Goal: Task Accomplishment & Management: Manage account settings

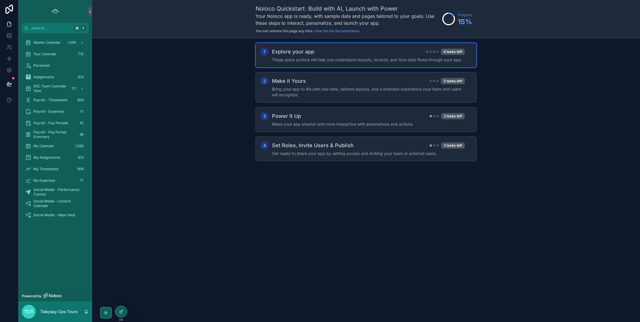
click at [371, 59] on h4 "These quick actions will help you understand layouts, records, and how data flo…" at bounding box center [368, 60] width 193 height 6
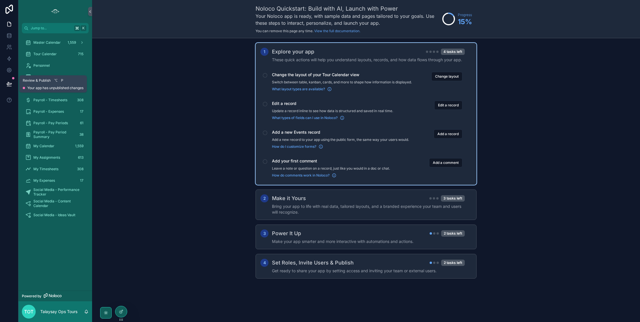
click at [11, 82] on icon at bounding box center [9, 84] width 6 height 6
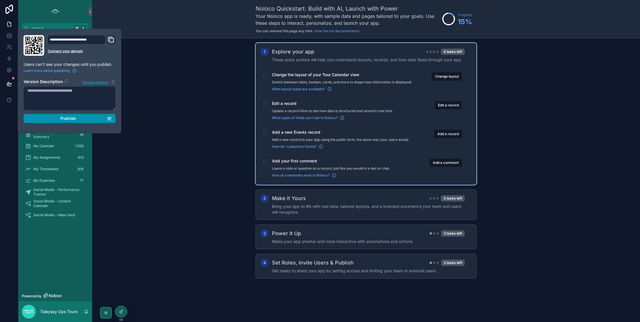
click at [66, 117] on span "Publish" at bounding box center [68, 118] width 16 height 5
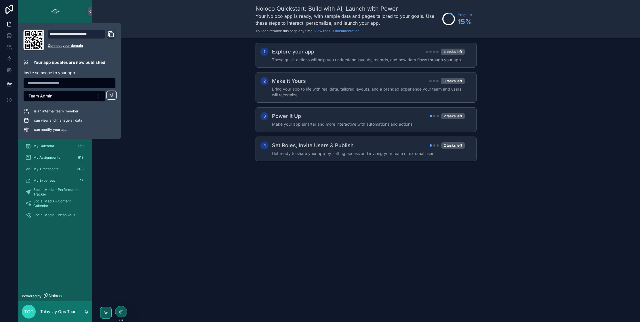
click at [149, 155] on div "1 Explore your app 4 tasks left These quick actions will help you understand la…" at bounding box center [366, 107] width 548 height 139
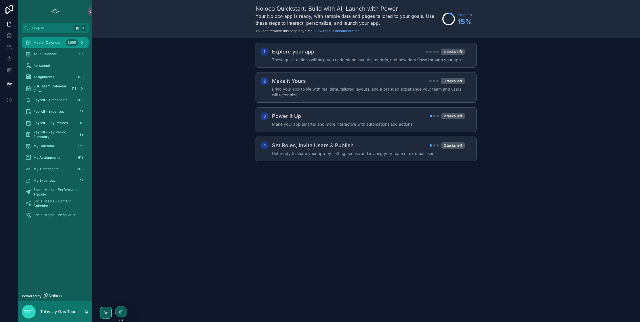
click at [82, 43] on icon "scrollable content" at bounding box center [81, 43] width 1 height 2
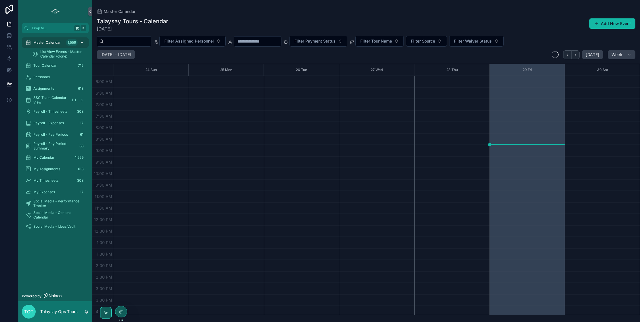
scroll to position [106, 0]
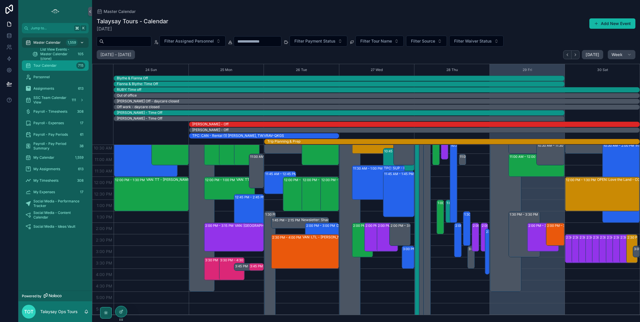
click at [68, 65] on div "Tour Calendar 715" at bounding box center [55, 65] width 60 height 9
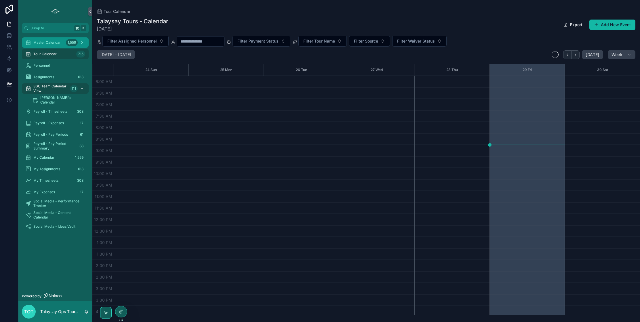
scroll to position [106, 0]
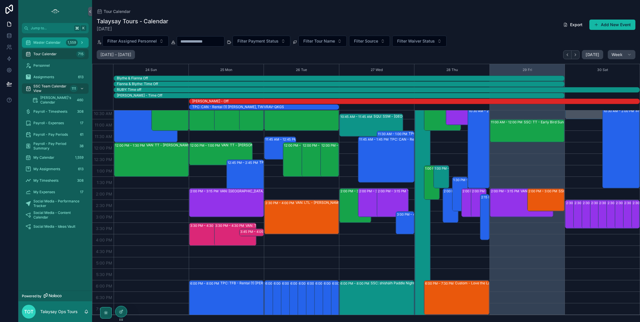
click at [62, 43] on div "Master Calendar 1,559" at bounding box center [55, 42] width 60 height 9
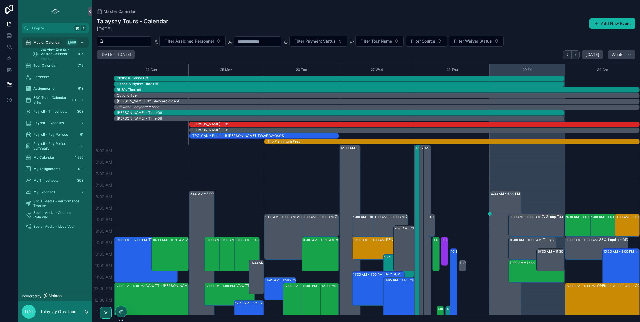
scroll to position [138, 0]
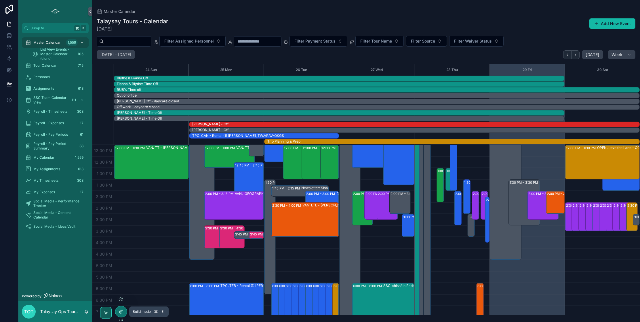
click at [121, 313] on icon at bounding box center [120, 312] width 3 height 3
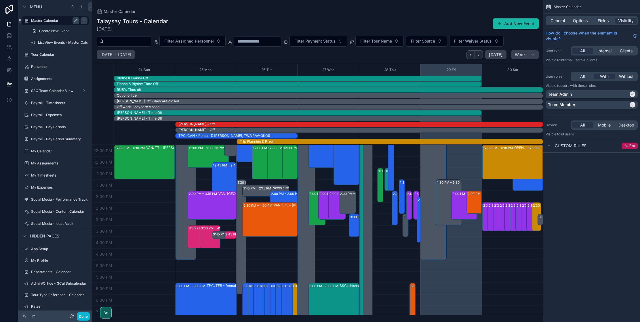
click at [83, 20] on icon "scrollable content" at bounding box center [84, 20] width 5 height 5
click at [111, 35] on span "Clone as nested view" at bounding box center [122, 35] width 40 height 6
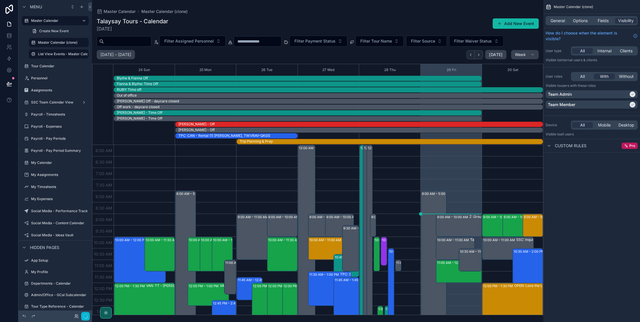
scroll to position [138, 0]
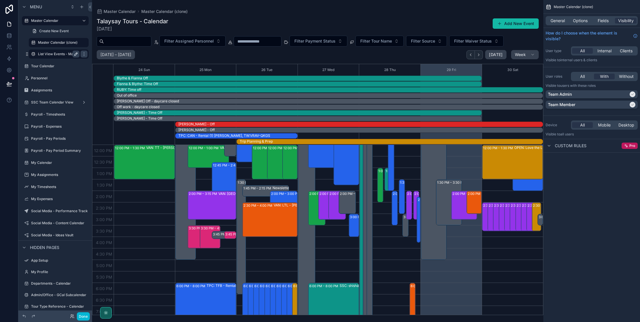
click at [77, 54] on icon "scrollable content" at bounding box center [76, 54] width 3 height 3
click at [73, 51] on button "scrollable content" at bounding box center [76, 54] width 7 height 7
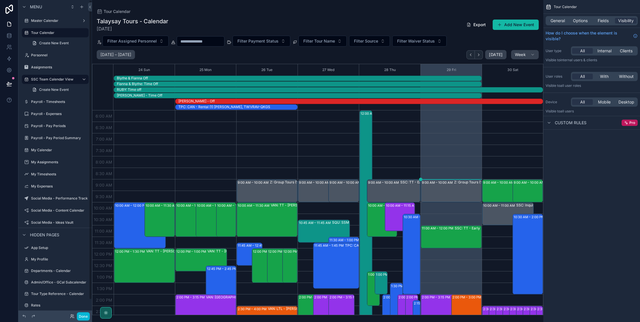
scroll to position [138, 0]
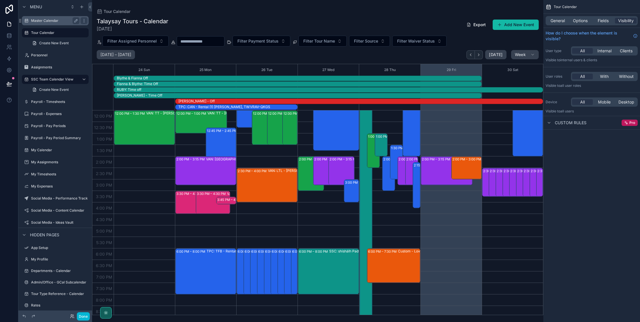
click at [64, 20] on label "Master Calendar" at bounding box center [54, 20] width 46 height 5
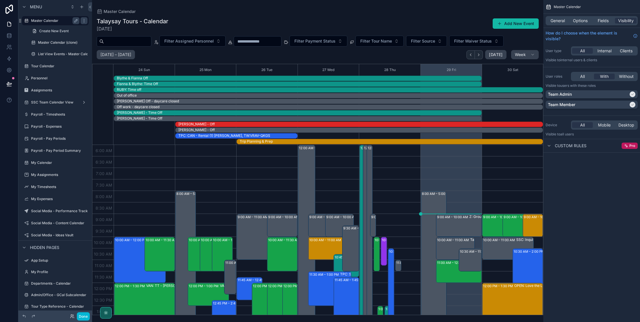
scroll to position [138, 0]
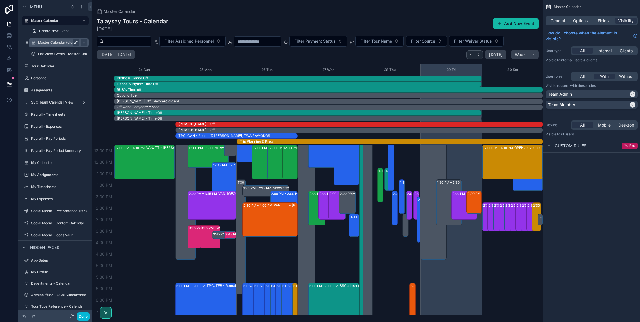
click at [75, 42] on icon "scrollable content" at bounding box center [76, 42] width 5 height 5
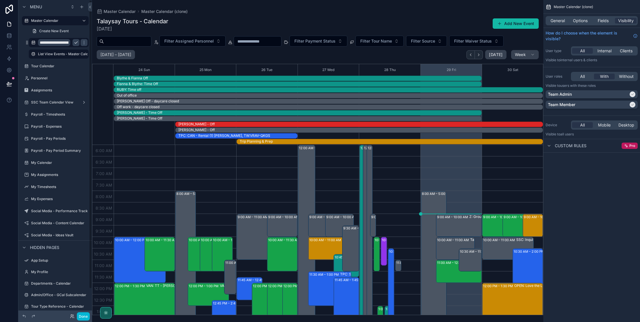
scroll to position [138, 0]
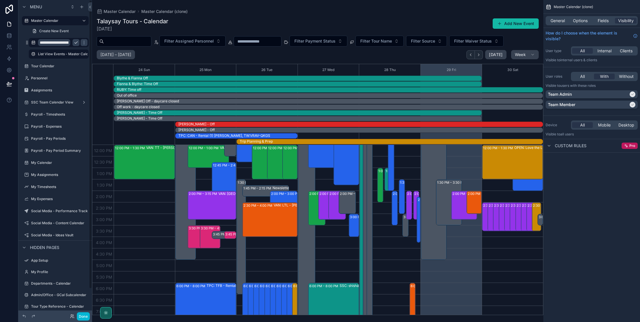
click at [58, 43] on input "**********" at bounding box center [54, 42] width 32 height 7
type input "**********"
click at [82, 42] on icon "scrollable content" at bounding box center [84, 42] width 5 height 5
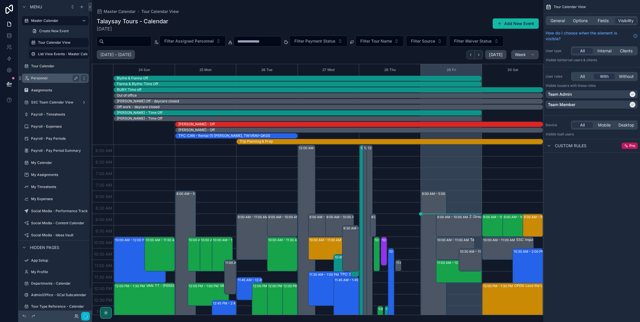
scroll to position [138, 0]
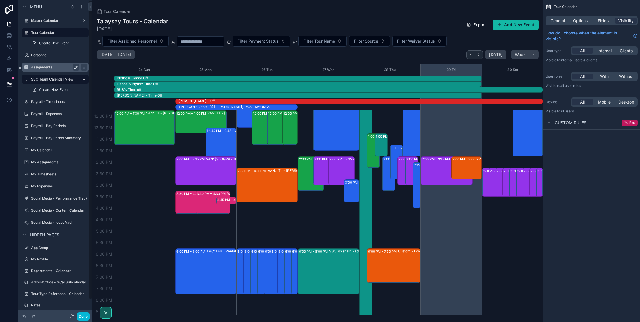
scroll to position [0, 0]
click at [86, 33] on icon "scrollable content" at bounding box center [84, 32] width 5 height 5
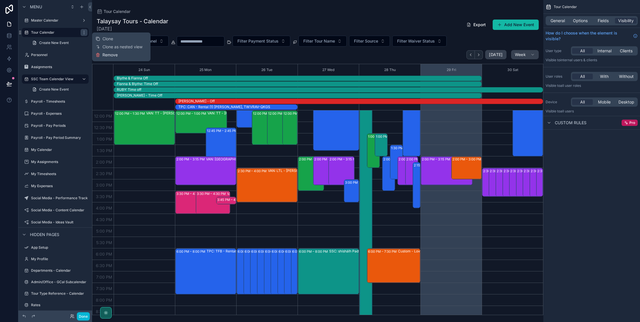
click at [107, 56] on span "Remove" at bounding box center [109, 55] width 15 height 6
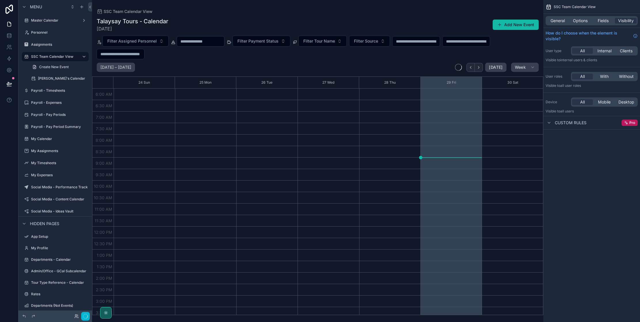
scroll to position [119, 0]
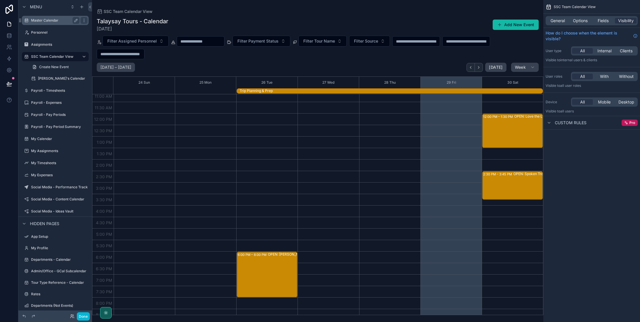
click at [61, 20] on label "Master Calendar" at bounding box center [54, 20] width 46 height 5
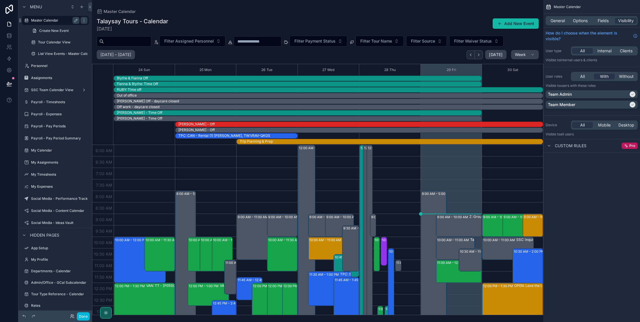
scroll to position [138, 0]
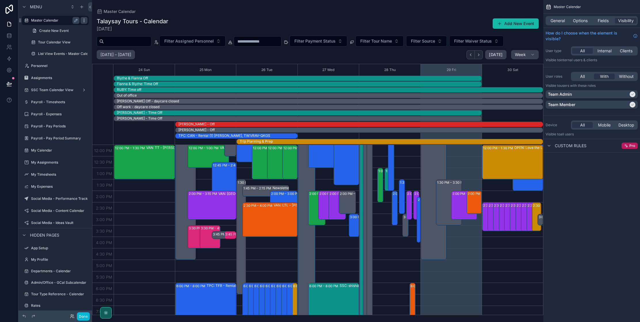
click at [84, 21] on icon "scrollable content" at bounding box center [84, 20] width 5 height 5
click at [115, 36] on span "Clone as nested view" at bounding box center [122, 35] width 40 height 6
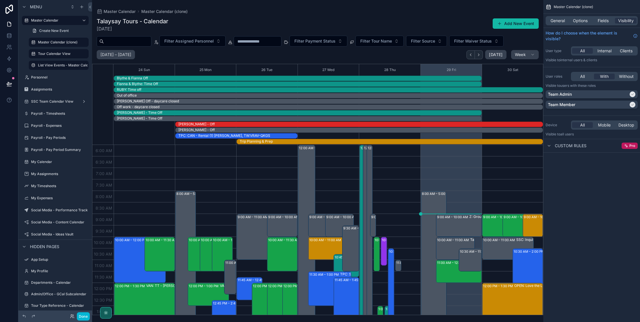
scroll to position [138, 0]
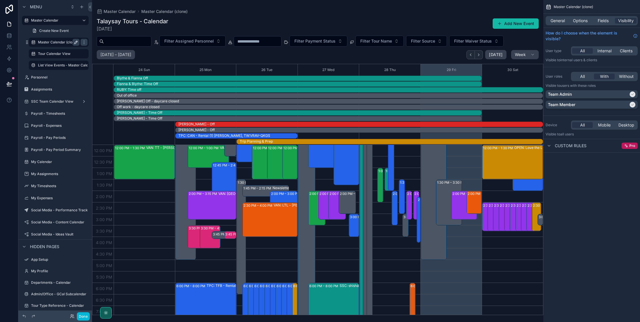
click at [77, 42] on icon "scrollable content" at bounding box center [76, 42] width 3 height 3
click at [58, 43] on input "**********" at bounding box center [54, 42] width 32 height 7
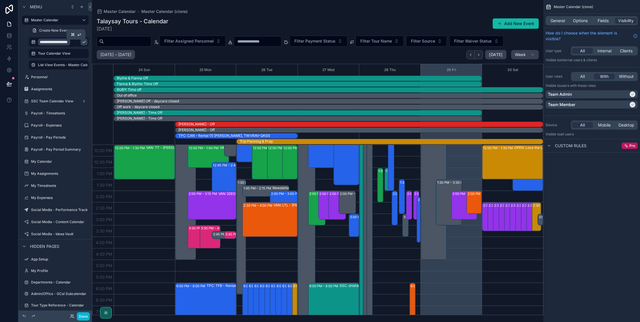
type input "**********"
click at [82, 41] on icon "scrollable content" at bounding box center [84, 42] width 5 height 5
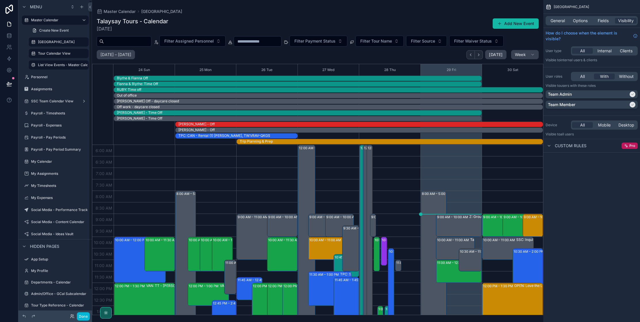
scroll to position [138, 0]
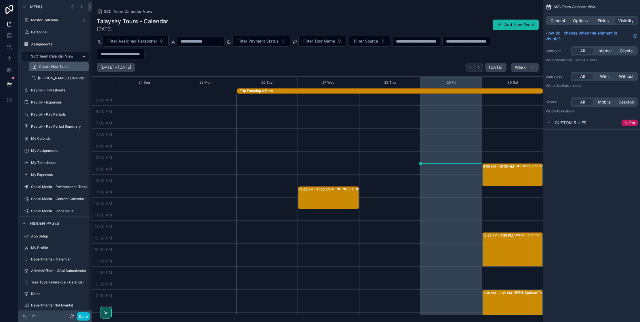
scroll to position [125, 0]
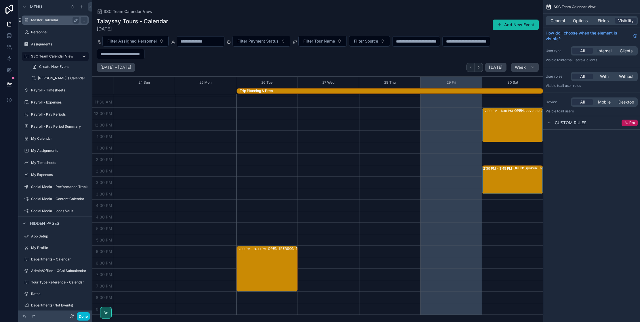
click at [58, 22] on label "Master Calendar" at bounding box center [54, 20] width 46 height 5
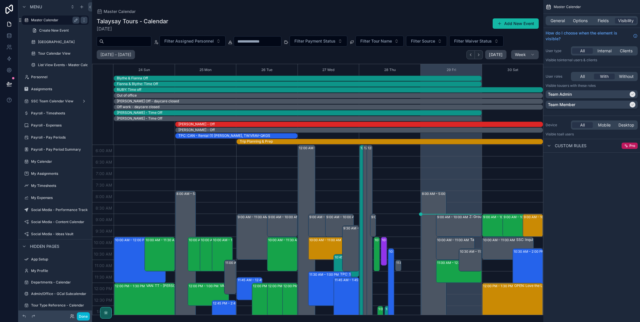
scroll to position [138, 0]
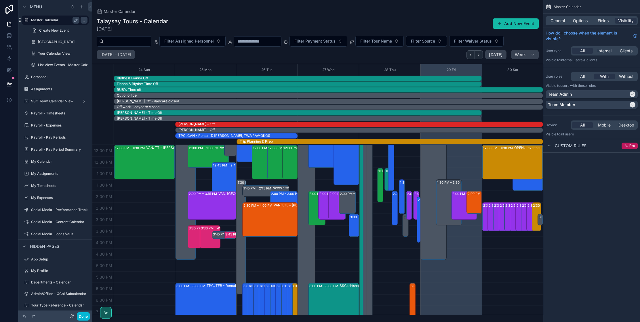
click at [84, 20] on icon "scrollable content" at bounding box center [84, 20] width 0 height 0
click at [111, 33] on span "Clone as nested view" at bounding box center [122, 35] width 40 height 6
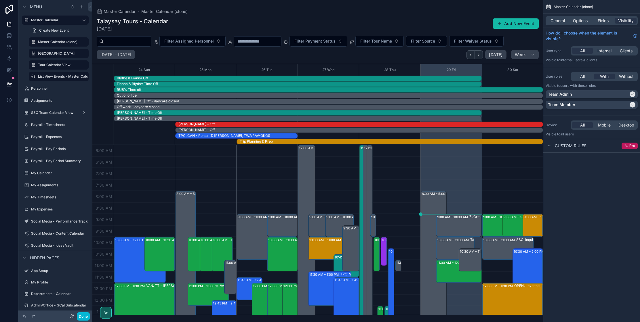
scroll to position [138, 0]
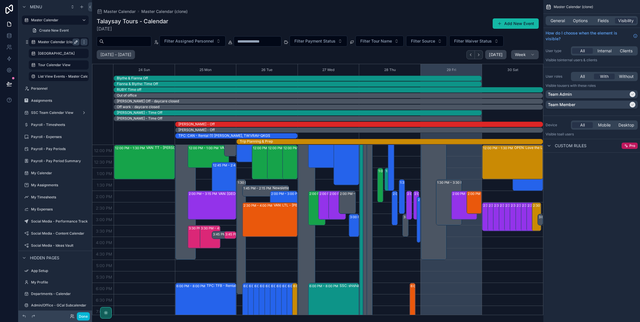
click at [76, 41] on icon "scrollable content" at bounding box center [76, 42] width 3 height 3
click at [60, 42] on input "**********" at bounding box center [54, 42] width 32 height 7
type input "**********"
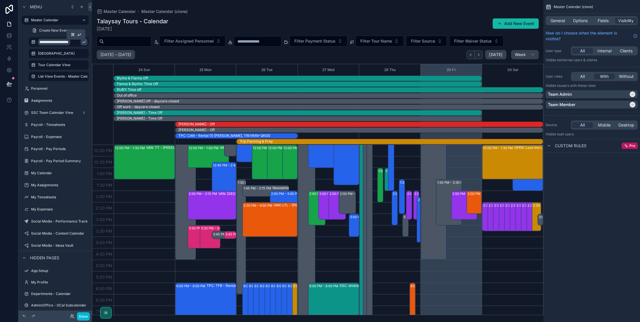
click at [82, 42] on icon "scrollable content" at bounding box center [84, 42] width 5 height 5
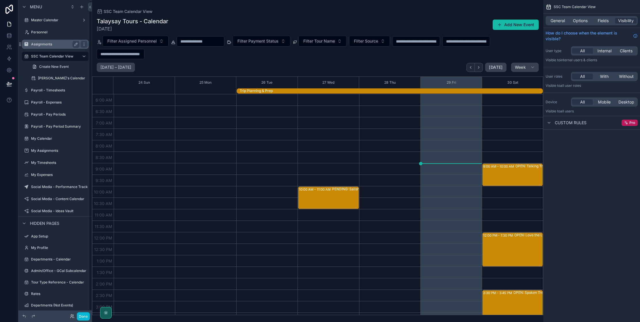
scroll to position [125, 0]
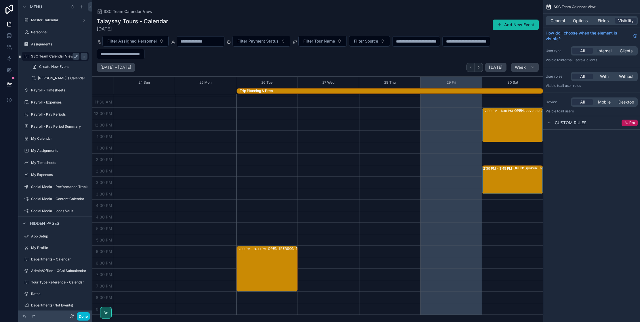
click at [85, 56] on icon "scrollable content" at bounding box center [84, 56] width 5 height 5
click at [110, 78] on span "Remove" at bounding box center [109, 79] width 15 height 6
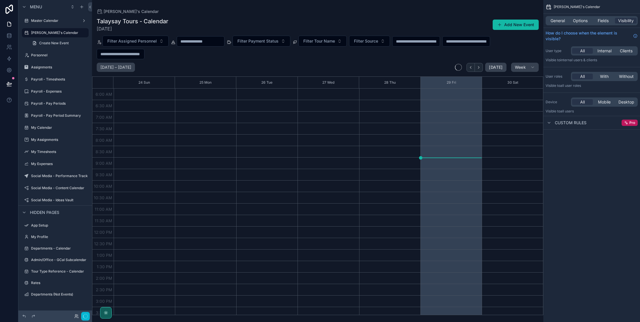
scroll to position [119, 0]
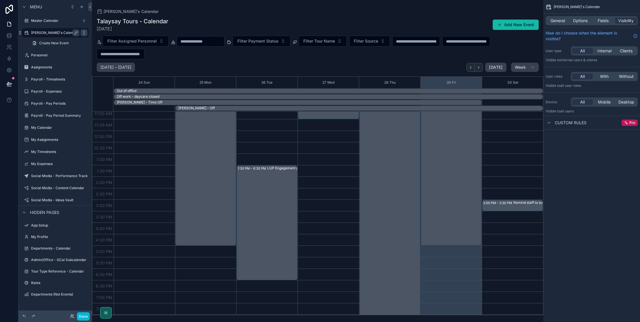
click at [84, 34] on icon "scrollable content" at bounding box center [84, 34] width 0 height 0
click at [110, 55] on span "Remove" at bounding box center [109, 55] width 15 height 6
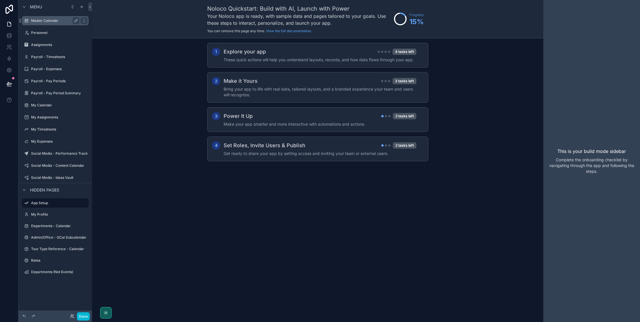
click at [55, 20] on label "Master Calendar" at bounding box center [54, 20] width 46 height 5
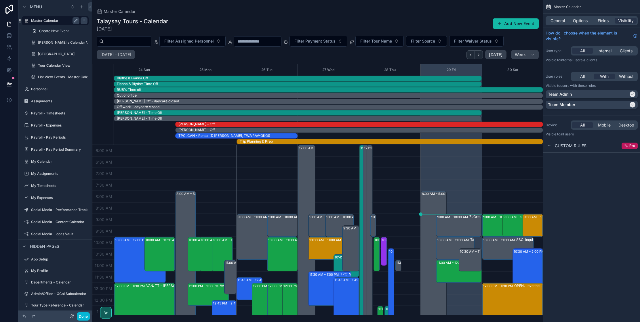
scroll to position [138, 0]
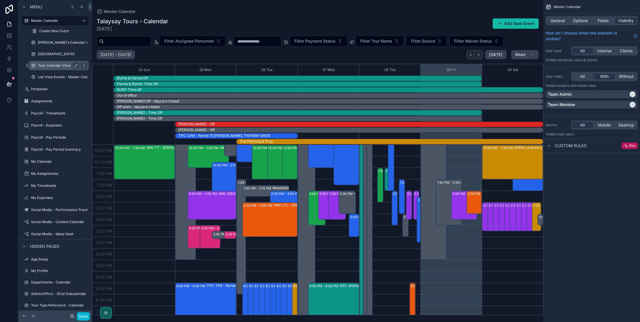
click at [84, 65] on icon "scrollable content" at bounding box center [84, 65] width 5 height 5
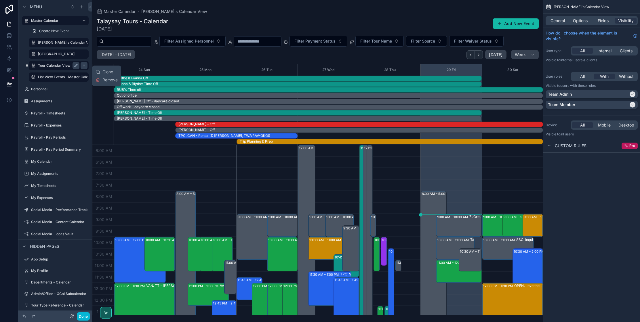
scroll to position [138, 0]
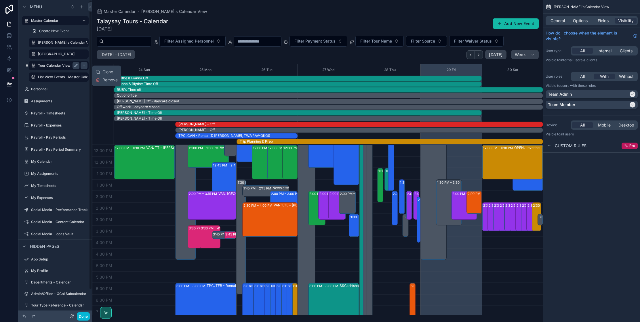
click at [53, 66] on label "Tour Calendar View" at bounding box center [57, 65] width 39 height 5
click at [582, 18] on span "Options" at bounding box center [580, 21] width 15 height 6
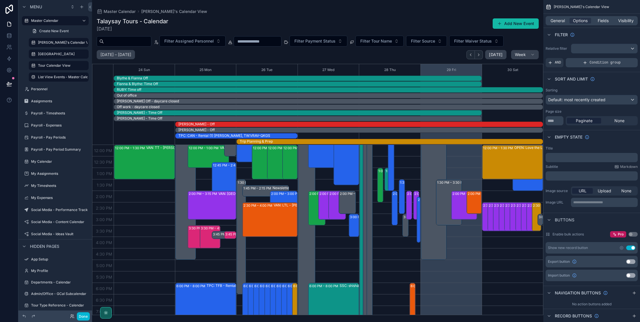
click at [592, 62] on span "Condition group" at bounding box center [605, 62] width 31 height 5
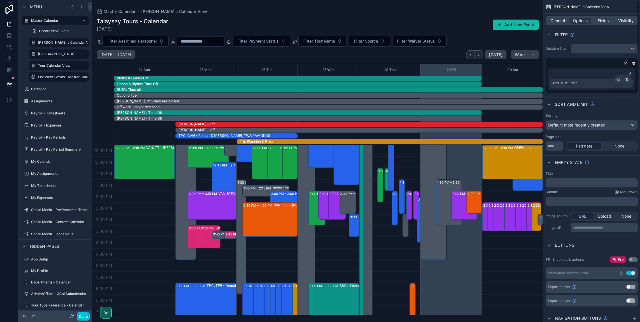
click at [569, 84] on span "Add a filter" at bounding box center [565, 83] width 25 height 5
click at [620, 79] on icon "scrollable content" at bounding box center [618, 79] width 3 height 3
click at [494, 76] on span "Select a field" at bounding box center [492, 74] width 24 height 5
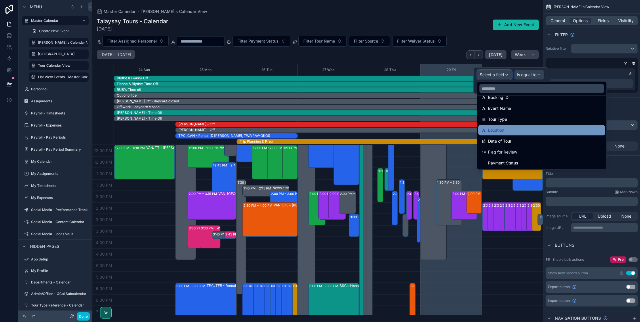
scroll to position [56, 0]
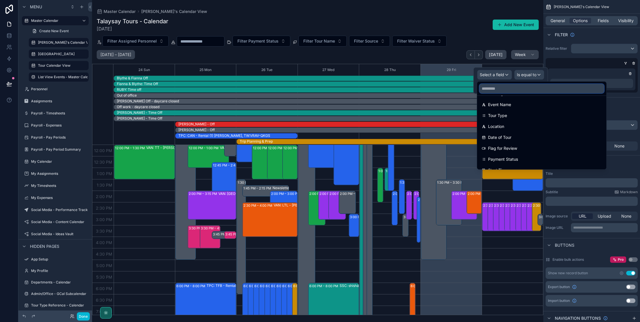
click at [499, 89] on input "text" at bounding box center [542, 88] width 125 height 9
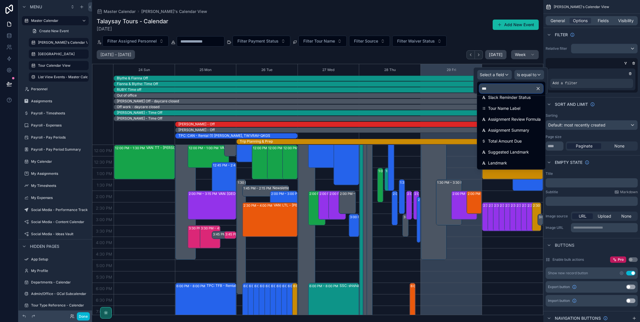
scroll to position [0, 0]
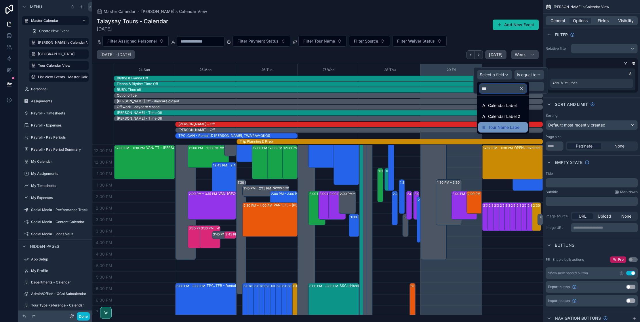
type input "***"
click at [521, 129] on div "Tour Name Label" at bounding box center [503, 127] width 43 height 7
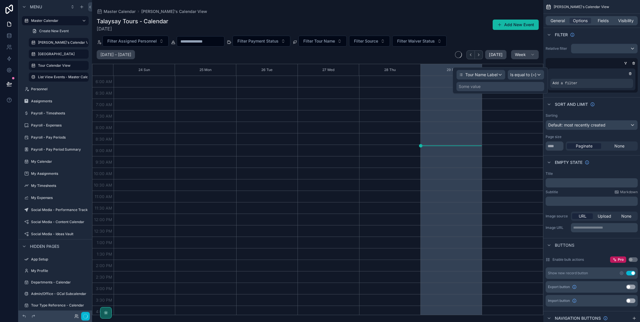
scroll to position [106, 0]
click at [524, 76] on span "Is equal to (=)" at bounding box center [523, 75] width 26 height 6
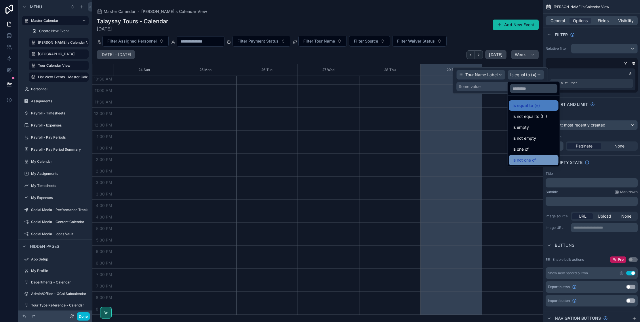
click at [529, 159] on span "Is not one of" at bounding box center [524, 160] width 23 height 7
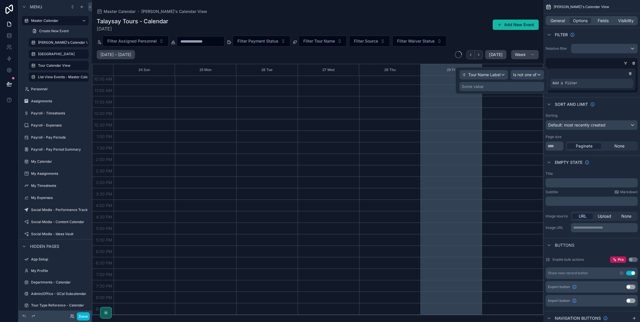
click at [502, 87] on div "Some value" at bounding box center [501, 86] width 85 height 9
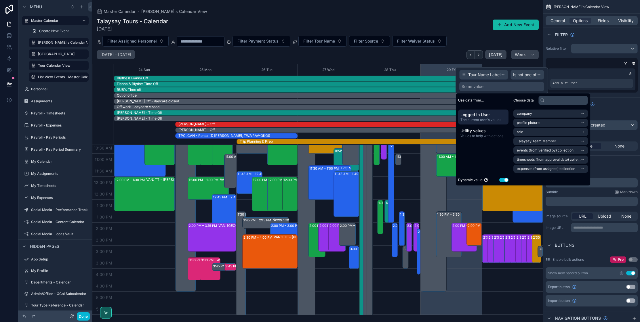
click at [503, 179] on button "Use setting" at bounding box center [503, 180] width 9 height 5
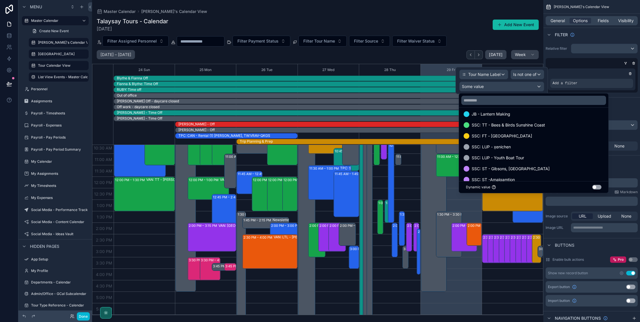
scroll to position [251, 0]
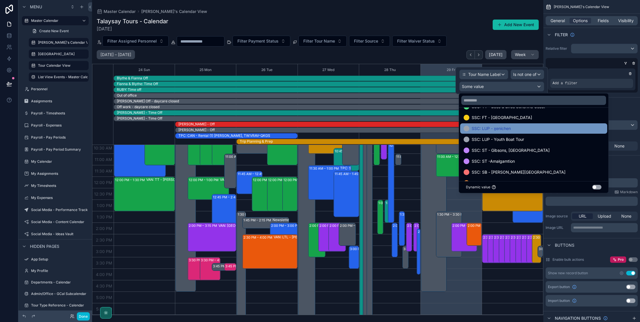
click at [490, 127] on span "SSC: LUP - x̱enichen" at bounding box center [491, 128] width 39 height 7
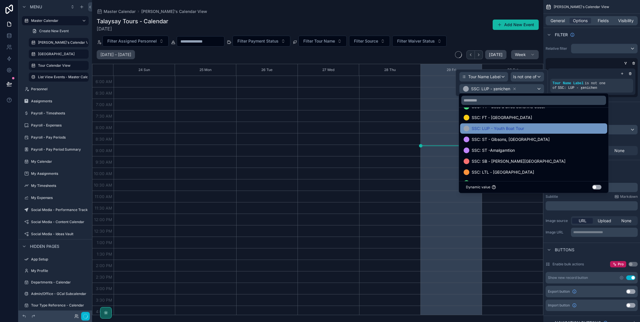
scroll to position [106, 0]
click at [491, 129] on span "SSC: LUP - Youth Boat Tour" at bounding box center [498, 128] width 52 height 7
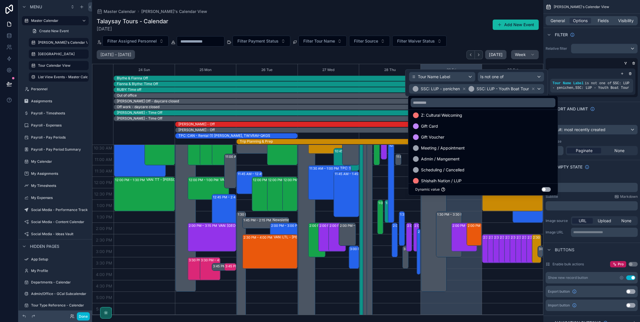
scroll to position [782, 0]
click at [446, 150] on span "Meeting / Appointment" at bounding box center [443, 147] width 44 height 7
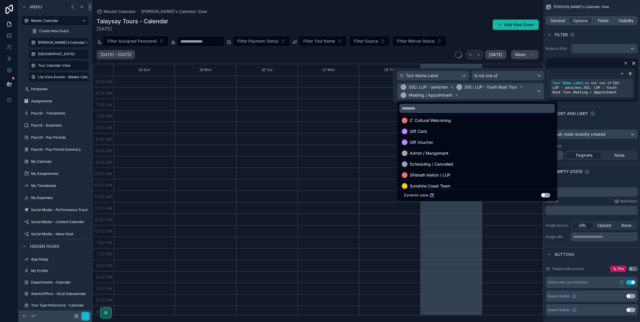
scroll to position [106, 0]
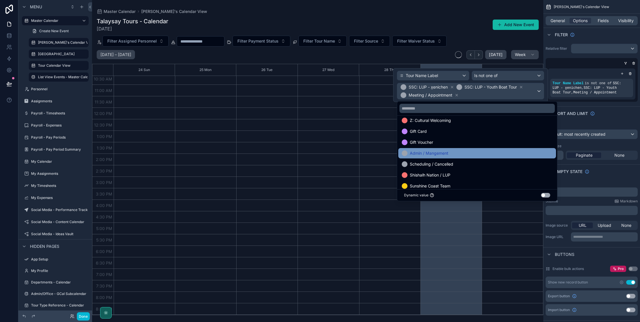
click at [444, 155] on span "Admin / Mangement" at bounding box center [429, 153] width 39 height 7
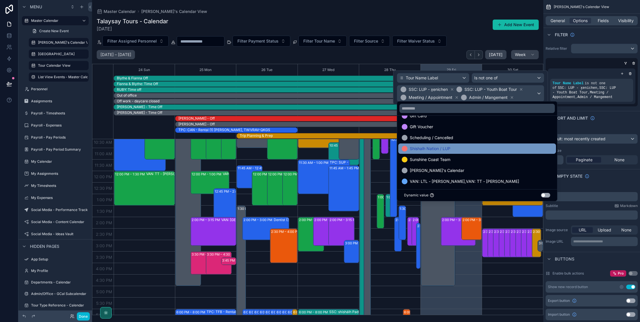
scroll to position [802, 0]
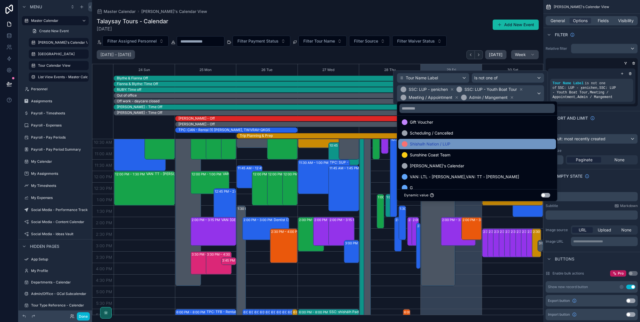
click at [440, 146] on span "Shishalh Nation / LUP" at bounding box center [430, 144] width 41 height 7
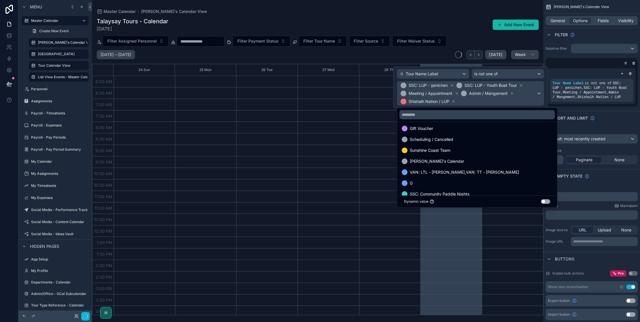
scroll to position [106, 0]
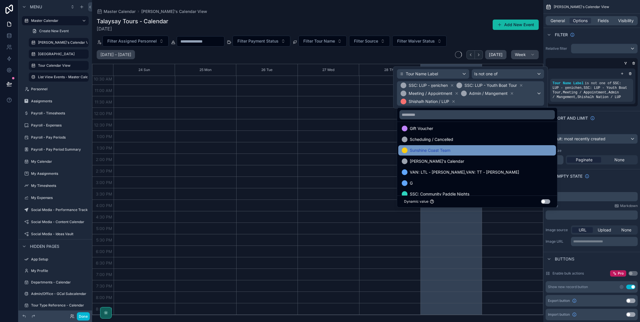
click at [440, 149] on span "Sunshine Coast Team" at bounding box center [430, 150] width 41 height 7
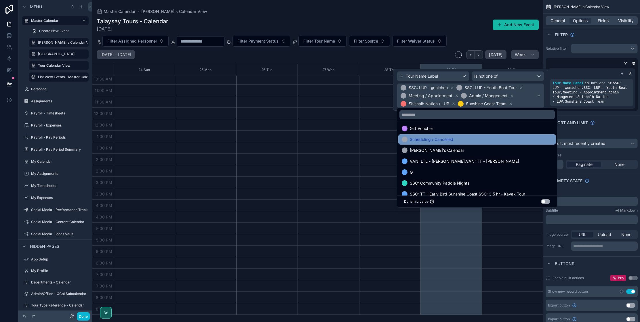
click at [439, 151] on span "[PERSON_NAME]'s Calendar" at bounding box center [437, 150] width 54 height 7
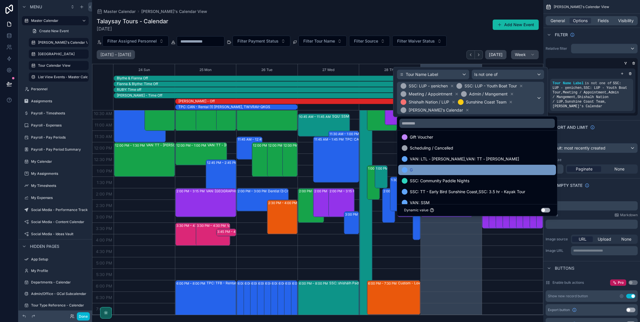
click at [438, 169] on div "G" at bounding box center [477, 170] width 151 height 7
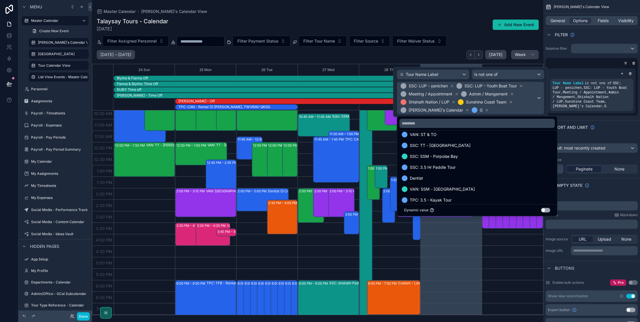
scroll to position [994, 0]
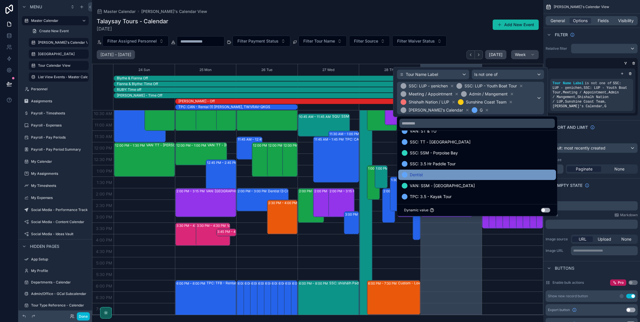
click at [447, 174] on div "Dentist" at bounding box center [477, 175] width 151 height 7
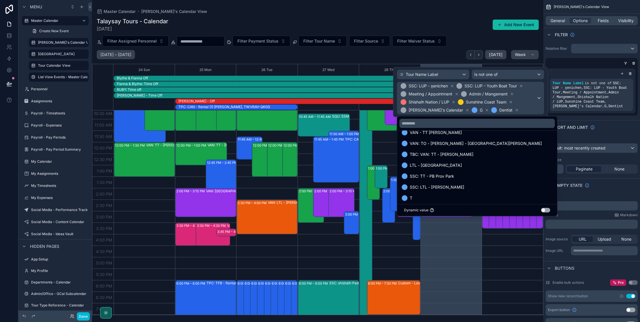
scroll to position [1116, 0]
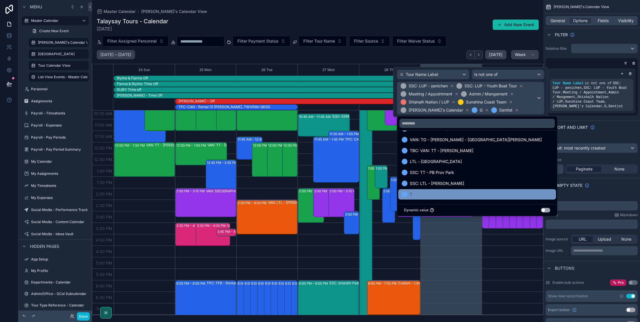
click at [453, 193] on div "T" at bounding box center [477, 194] width 151 height 7
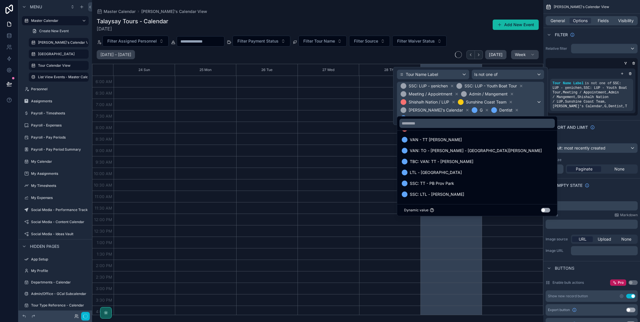
scroll to position [106, 0]
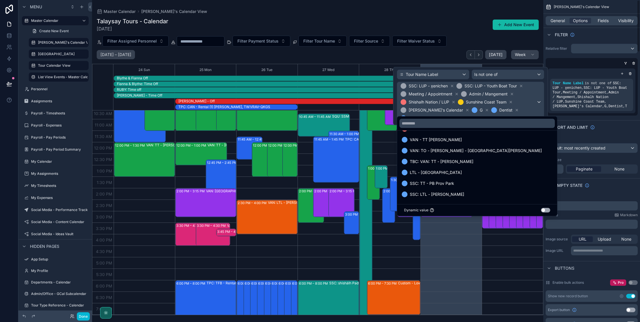
click at [622, 131] on div "Sort And Limit" at bounding box center [592, 127] width 97 height 14
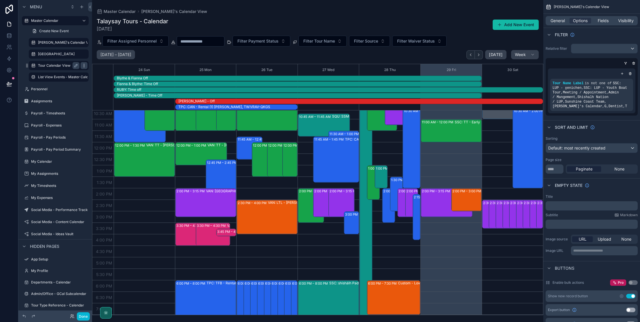
click at [84, 66] on icon "scrollable content" at bounding box center [84, 65] width 5 height 5
click at [106, 72] on span "Clone" at bounding box center [107, 72] width 11 height 6
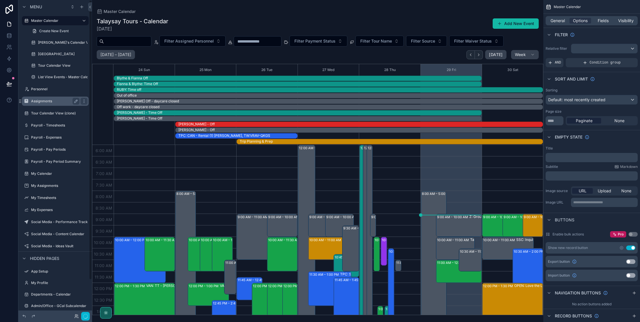
scroll to position [138, 0]
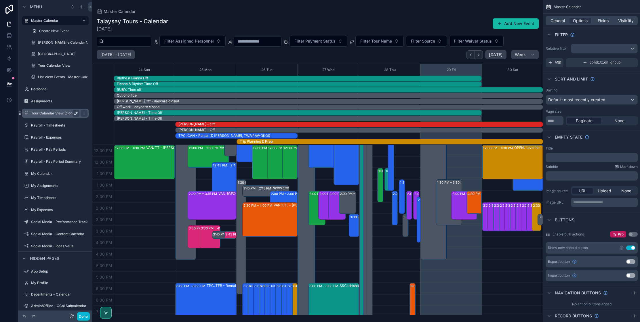
click at [75, 113] on icon "scrollable content" at bounding box center [76, 113] width 3 height 3
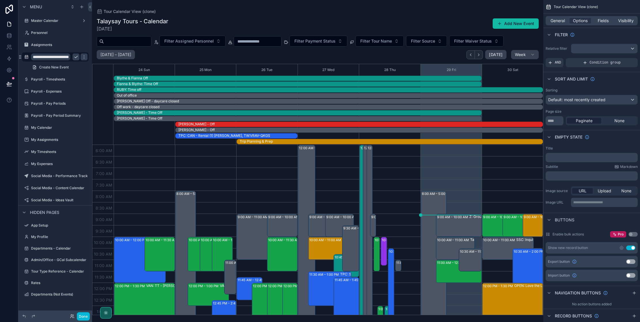
scroll to position [138, 0]
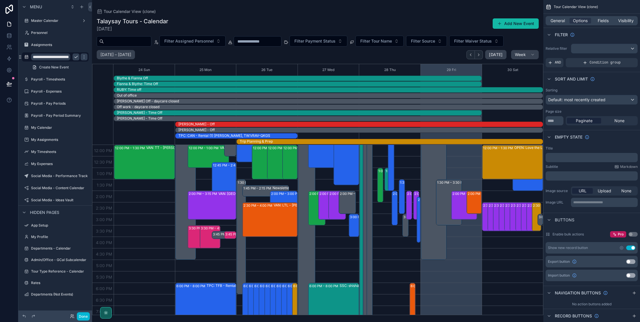
click at [60, 57] on input "**********" at bounding box center [50, 57] width 39 height 7
type input "**********"
click at [81, 56] on button "scrollable content" at bounding box center [84, 57] width 7 height 7
click at [49, 20] on label "Master Calendar" at bounding box center [54, 20] width 46 height 5
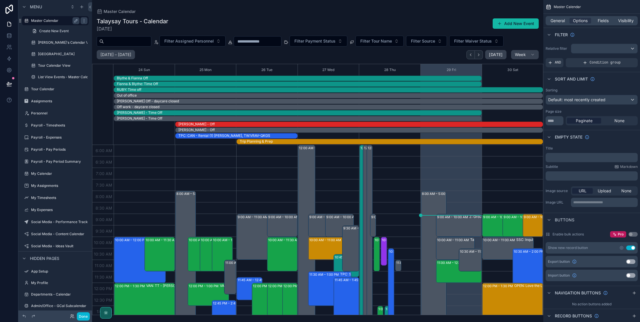
scroll to position [138, 0]
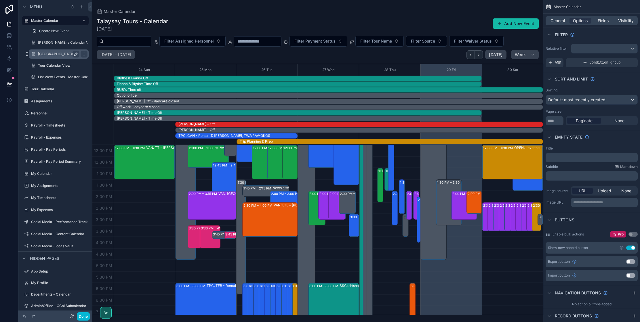
click at [74, 54] on icon "scrollable content" at bounding box center [76, 54] width 5 height 5
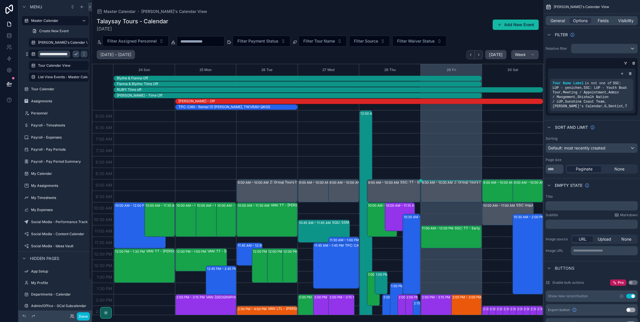
scroll to position [138, 0]
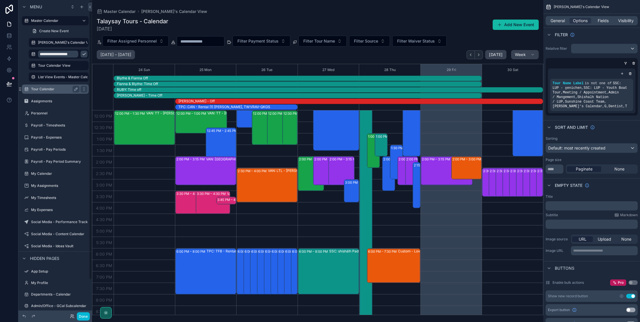
click at [49, 89] on label "Tour Calendar" at bounding box center [54, 89] width 46 height 5
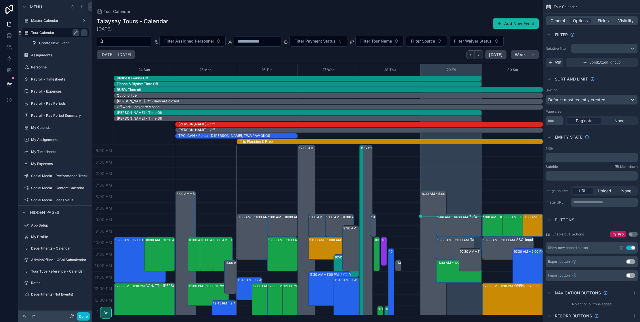
scroll to position [138, 0]
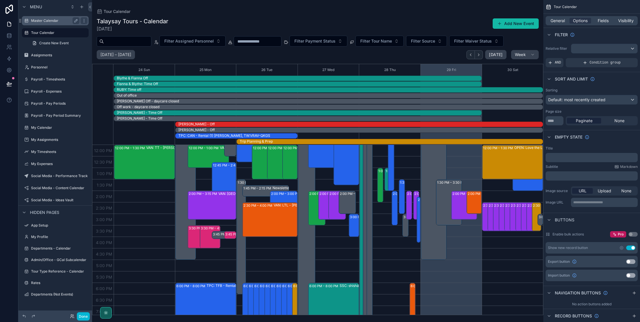
click at [61, 22] on label "Master Calendar" at bounding box center [54, 20] width 46 height 5
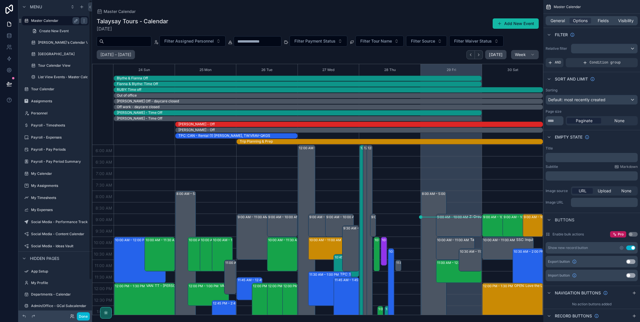
scroll to position [138, 0]
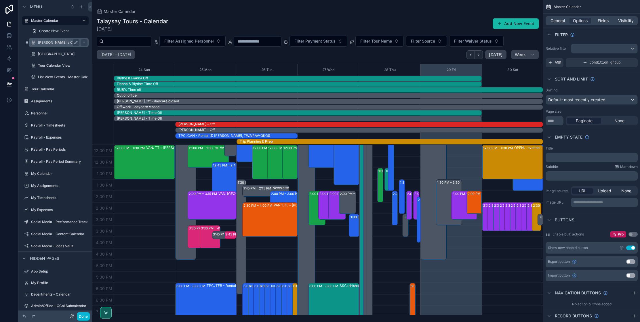
click at [83, 44] on icon "scrollable content" at bounding box center [84, 42] width 5 height 5
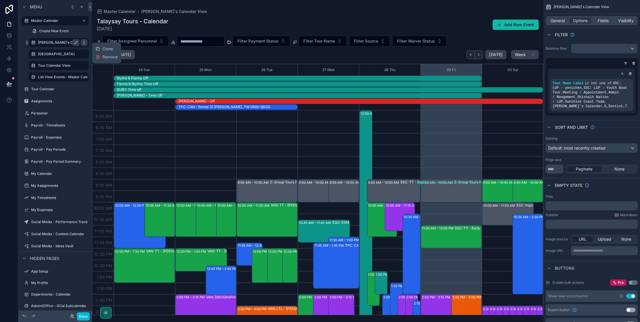
scroll to position [138, 0]
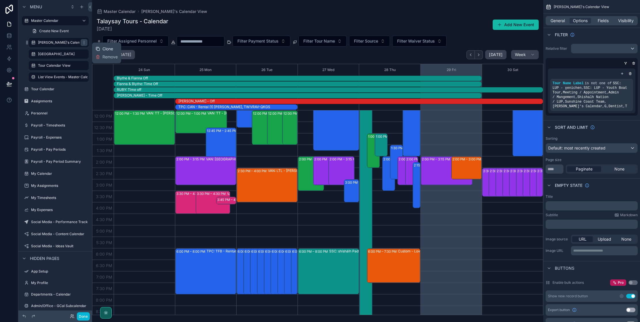
click at [102, 48] on div "Clone" at bounding box center [105, 49] width 18 height 6
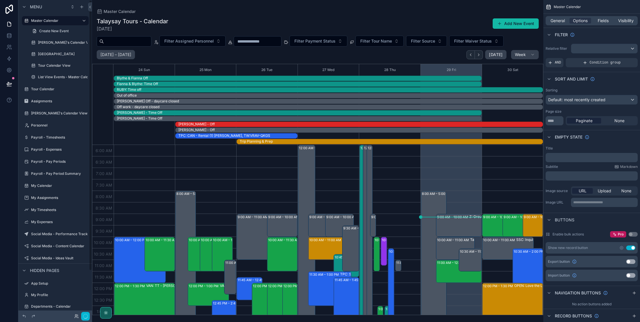
scroll to position [138, 0]
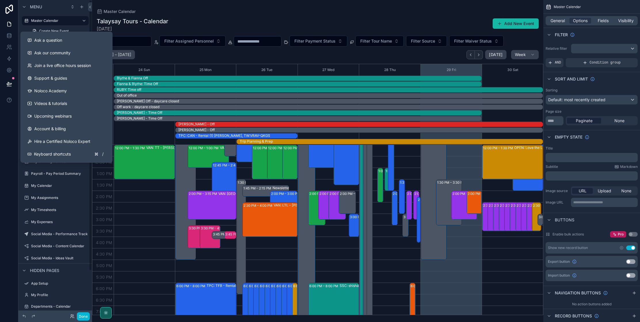
click at [9, 133] on div at bounding box center [9, 161] width 18 height 322
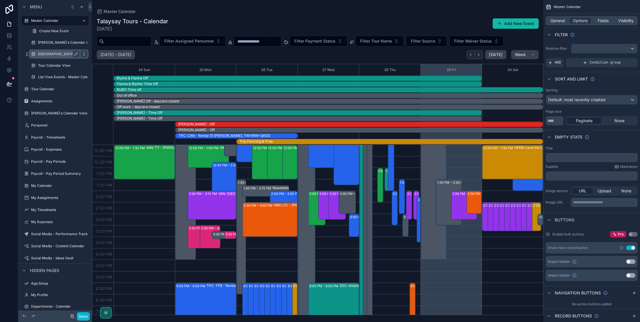
click at [85, 54] on icon "scrollable content" at bounding box center [84, 54] width 5 height 5
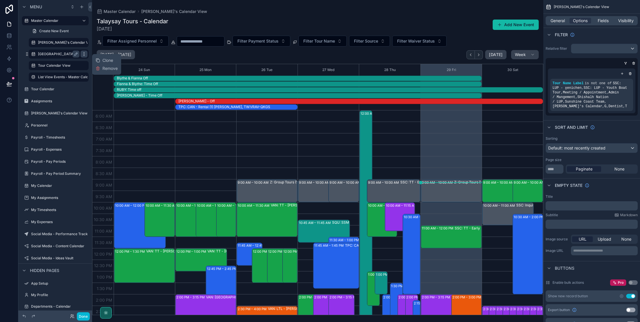
scroll to position [138, 0]
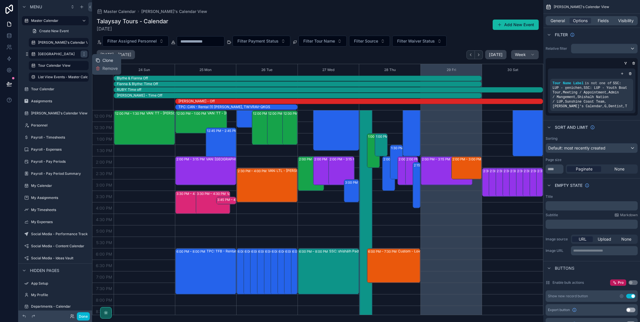
click at [106, 61] on span "Clone" at bounding box center [107, 61] width 11 height 6
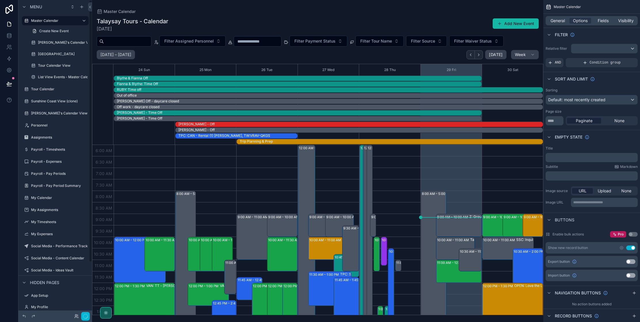
scroll to position [138, 0]
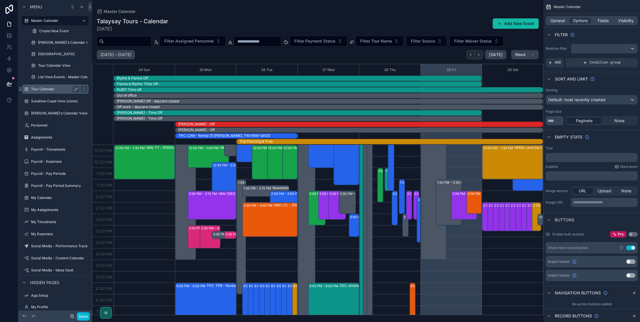
click at [54, 92] on div "Tour Calendar" at bounding box center [55, 89] width 48 height 7
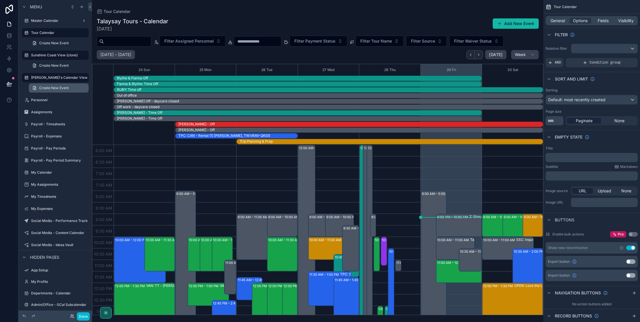
scroll to position [138, 0]
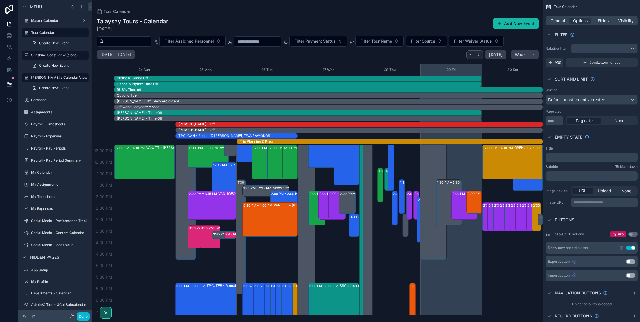
drag, startPoint x: 55, startPoint y: 34, endPoint x: 27, endPoint y: 42, distance: 29.3
click at [27, 42] on div "Tour Calendar Create New Event" at bounding box center [55, 38] width 74 height 21
click at [86, 34] on icon "scrollable content" at bounding box center [84, 33] width 5 height 5
click at [8, 38] on icon at bounding box center [9, 36] width 6 height 6
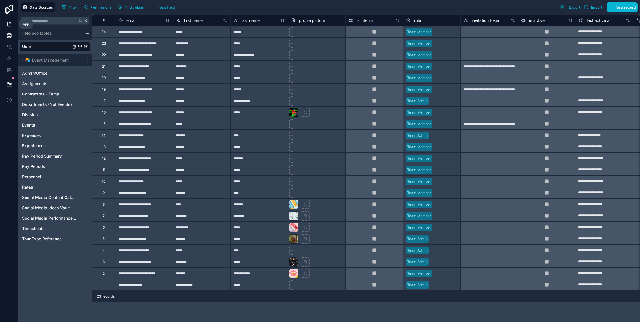
click at [9, 26] on icon at bounding box center [9, 24] width 6 height 6
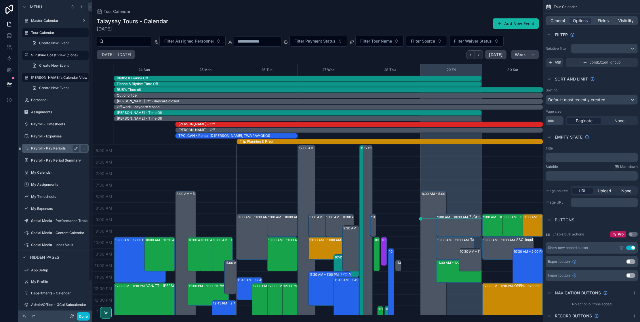
scroll to position [138, 0]
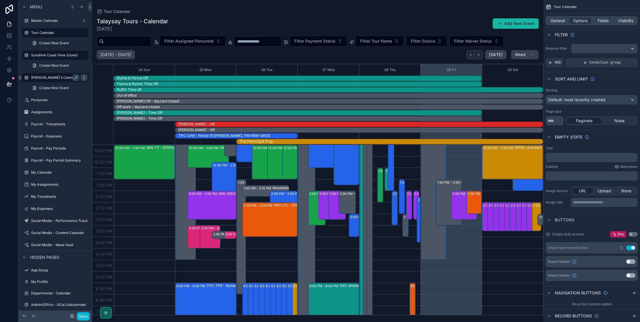
click at [84, 78] on icon "scrollable content" at bounding box center [84, 77] width 0 height 0
click at [108, 102] on span "Remove" at bounding box center [109, 100] width 15 height 6
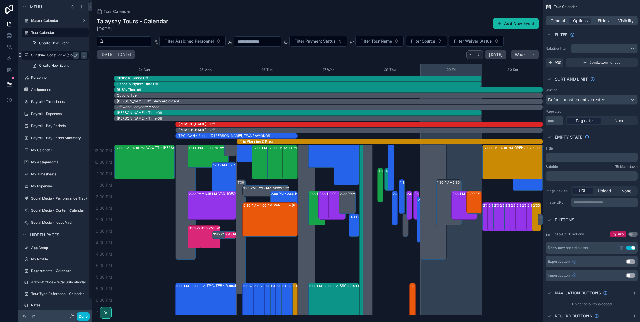
click at [86, 56] on icon "scrollable content" at bounding box center [84, 55] width 5 height 5
click at [113, 79] on span "Remove" at bounding box center [109, 78] width 15 height 6
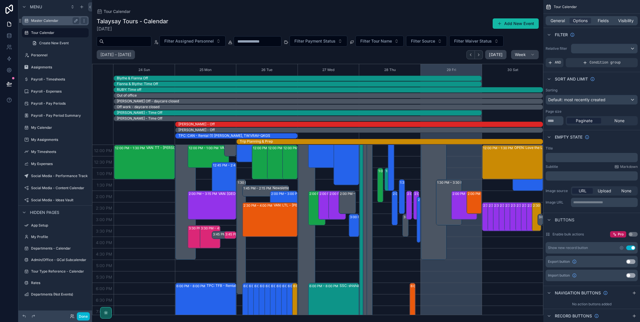
click at [63, 21] on label "Master Calendar" at bounding box center [54, 20] width 46 height 5
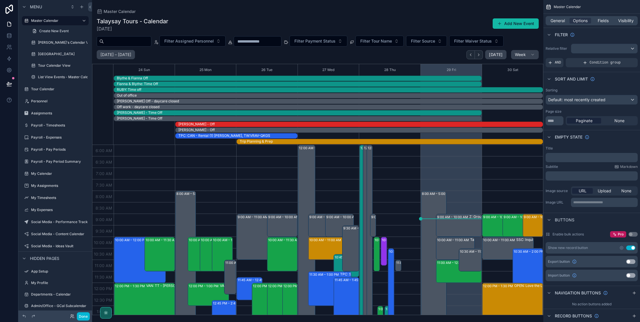
scroll to position [138, 0]
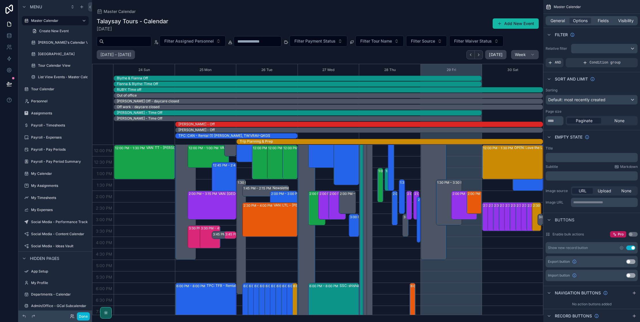
click at [0, 0] on icon "scrollable content" at bounding box center [0, 0] width 0 height 0
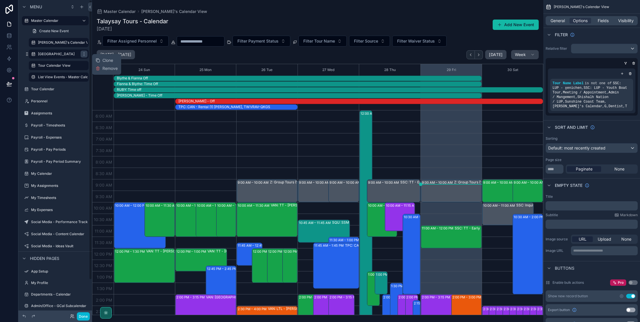
scroll to position [138, 0]
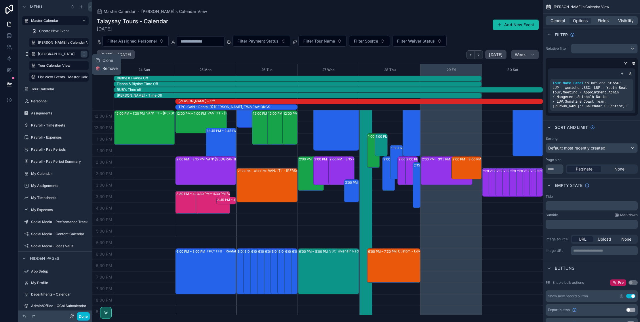
click at [103, 69] on span "Remove" at bounding box center [109, 69] width 15 height 6
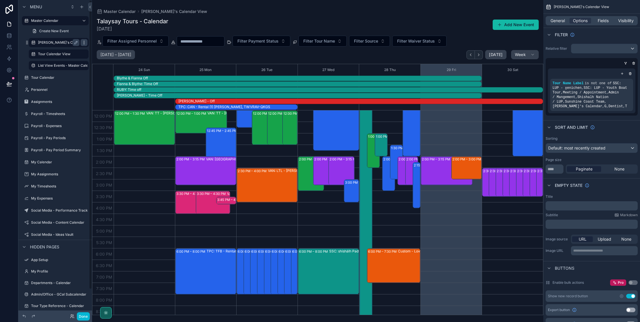
click at [85, 42] on icon "scrollable content" at bounding box center [84, 42] width 5 height 5
click at [104, 58] on span "Remove" at bounding box center [109, 57] width 15 height 6
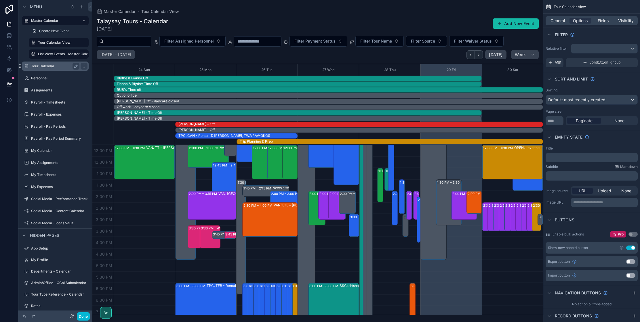
click at [83, 66] on icon "scrollable content" at bounding box center [84, 66] width 5 height 5
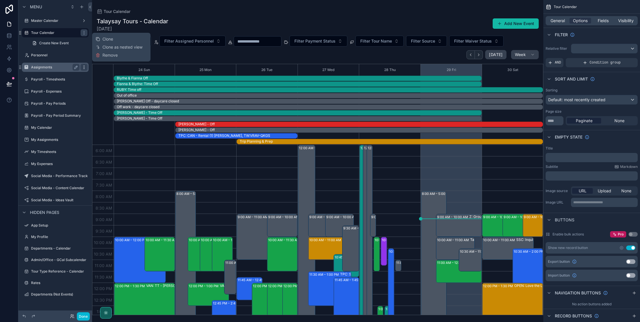
scroll to position [138, 0]
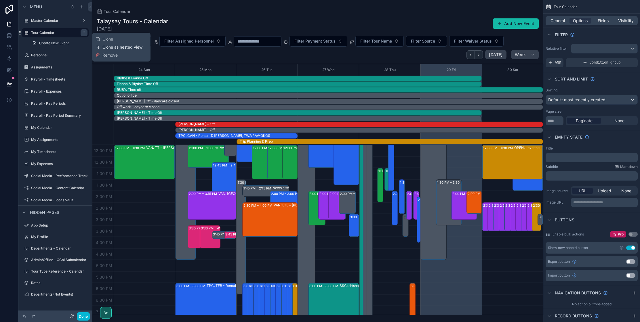
click at [119, 47] on span "Clone as nested view" at bounding box center [122, 47] width 40 height 6
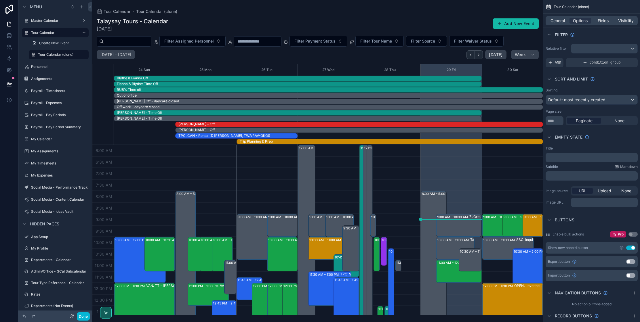
scroll to position [138, 0]
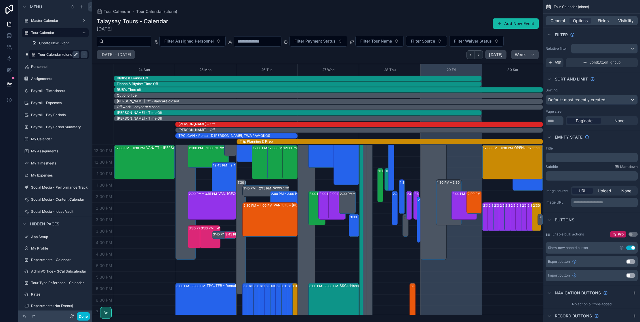
click at [77, 56] on icon "scrollable content" at bounding box center [76, 54] width 5 height 5
click at [56, 55] on input "**********" at bounding box center [54, 54] width 32 height 7
type input "**********"
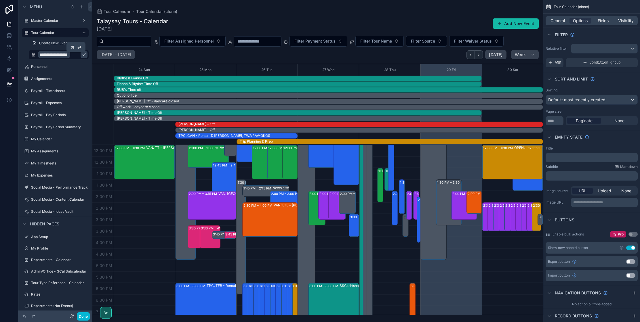
scroll to position [0, 0]
click at [82, 57] on icon "scrollable content" at bounding box center [84, 54] width 5 height 5
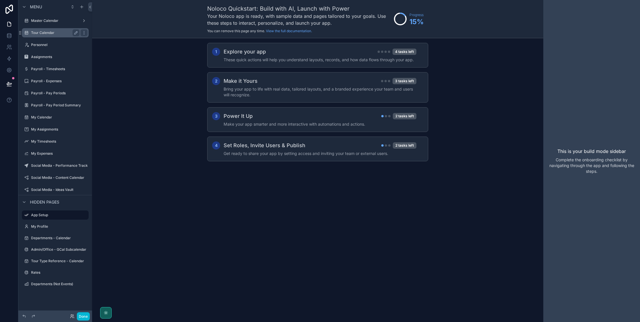
click at [60, 35] on label "Tour Calendar" at bounding box center [54, 33] width 46 height 5
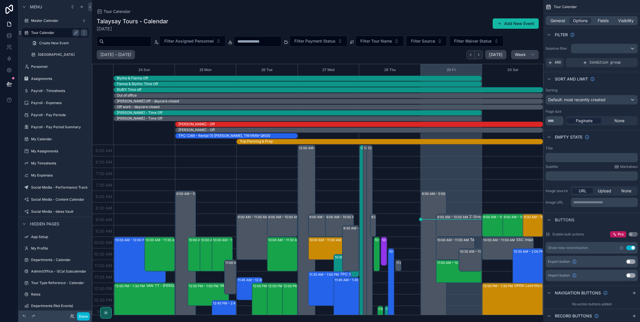
scroll to position [138, 0]
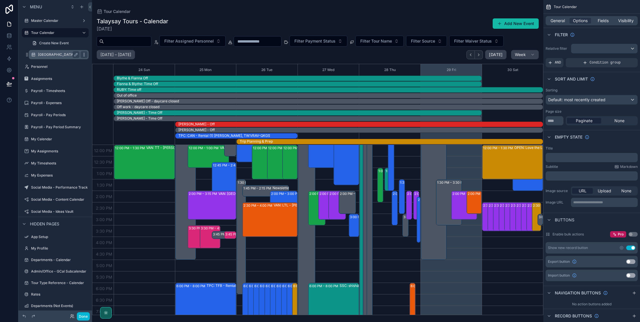
click at [84, 54] on icon "scrollable content" at bounding box center [84, 54] width 5 height 5
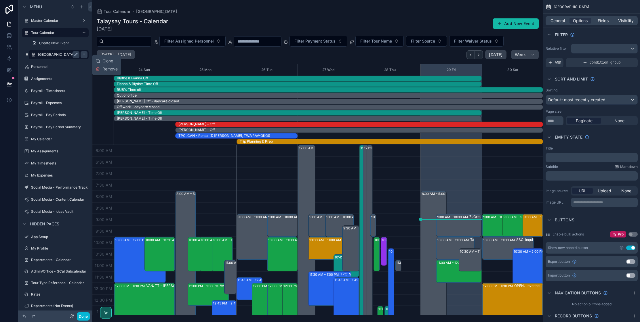
scroll to position [138, 0]
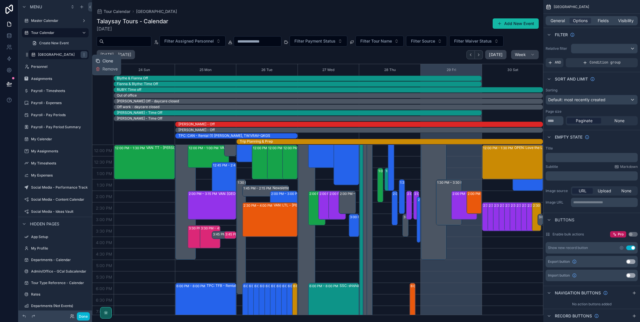
click at [104, 60] on span "Clone" at bounding box center [107, 61] width 11 height 6
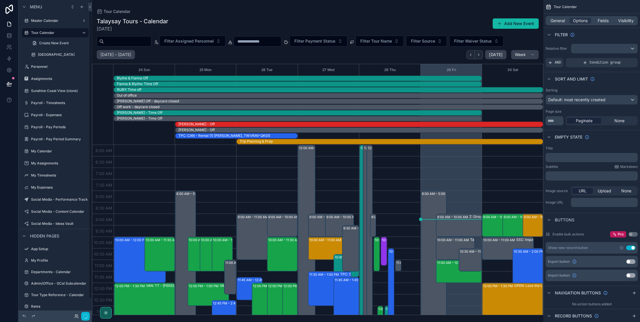
scroll to position [138, 0]
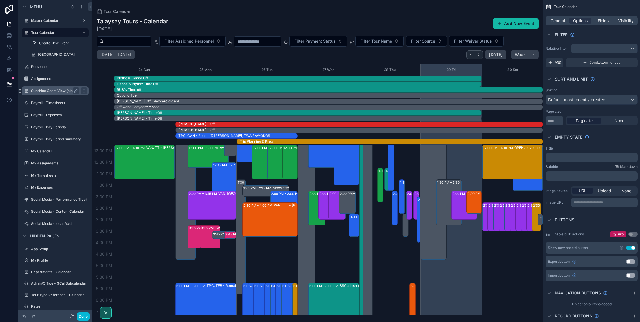
click at [49, 90] on label "Sunshine Coast View (clone)" at bounding box center [54, 91] width 47 height 5
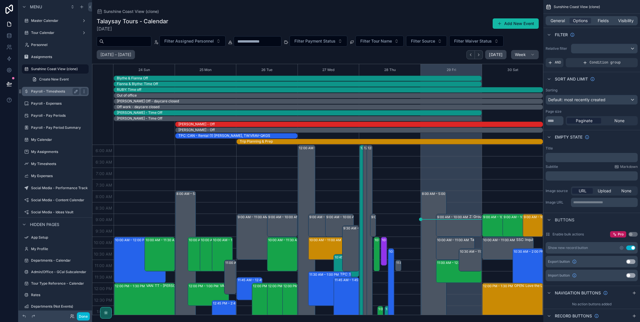
scroll to position [138, 0]
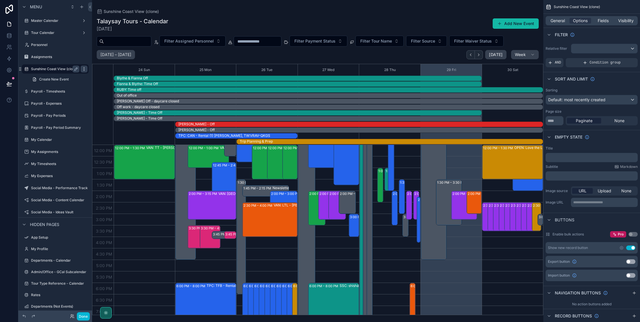
click at [85, 70] on icon "scrollable content" at bounding box center [84, 69] width 5 height 5
click at [111, 83] on span "Clone as nested view" at bounding box center [122, 84] width 40 height 6
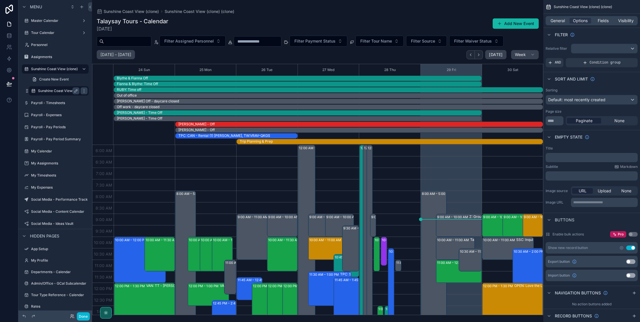
scroll to position [138, 0]
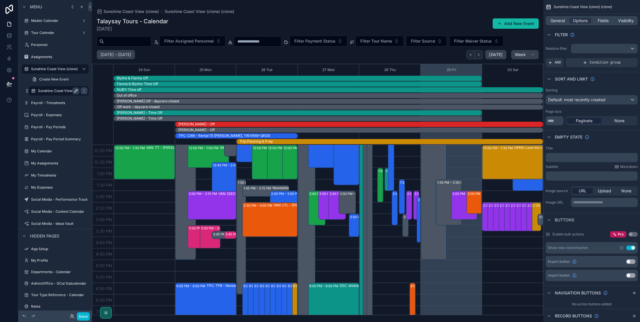
click at [76, 91] on icon "scrollable content" at bounding box center [76, 91] width 5 height 5
click at [58, 91] on input "**********" at bounding box center [54, 91] width 32 height 7
type input "**********"
click at [82, 93] on icon "scrollable content" at bounding box center [84, 91] width 5 height 5
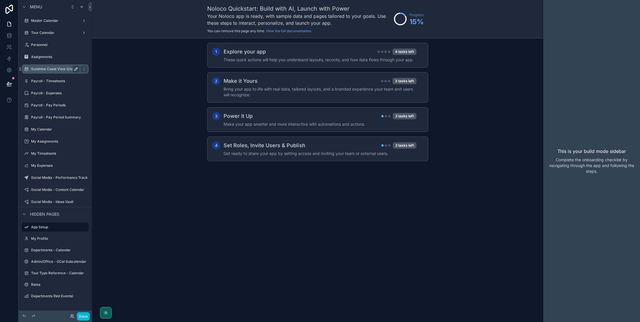
click at [76, 70] on icon "scrollable content" at bounding box center [76, 69] width 3 height 3
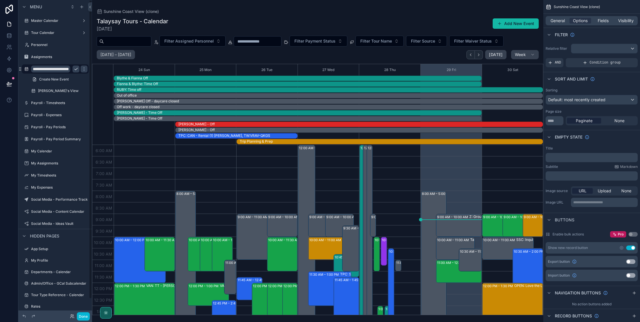
scroll to position [138, 0]
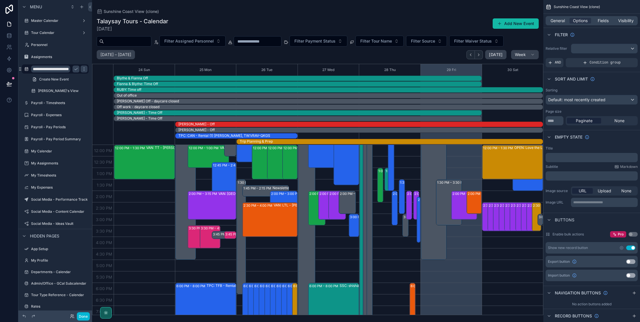
click at [63, 70] on input "**********" at bounding box center [50, 69] width 39 height 7
type input "**********"
click at [77, 69] on icon "scrollable content" at bounding box center [76, 69] width 5 height 5
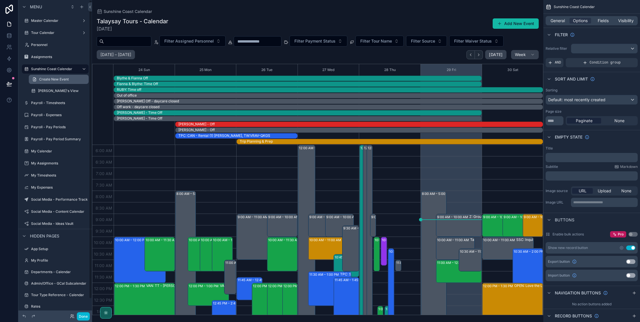
scroll to position [138, 0]
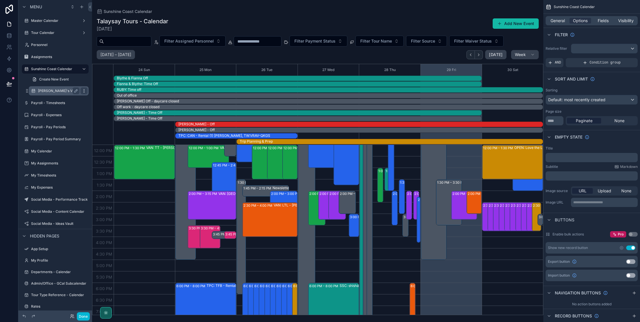
click at [84, 92] on icon "scrollable content" at bounding box center [84, 91] width 5 height 5
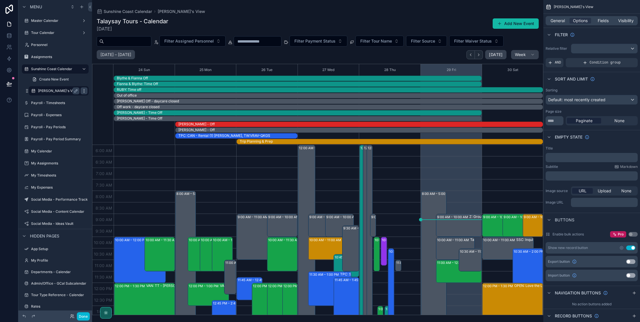
scroll to position [138, 0]
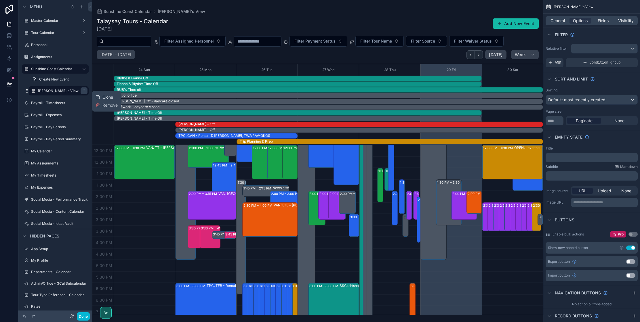
click at [107, 96] on span "Clone" at bounding box center [107, 97] width 11 height 6
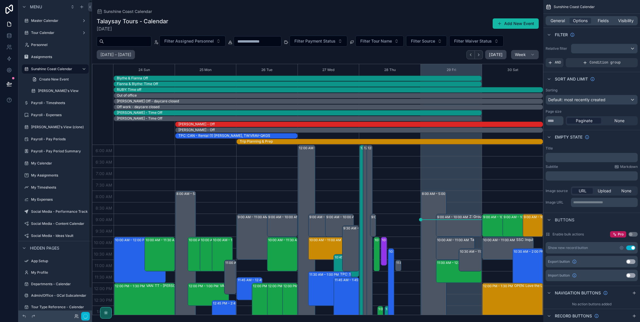
scroll to position [138, 0]
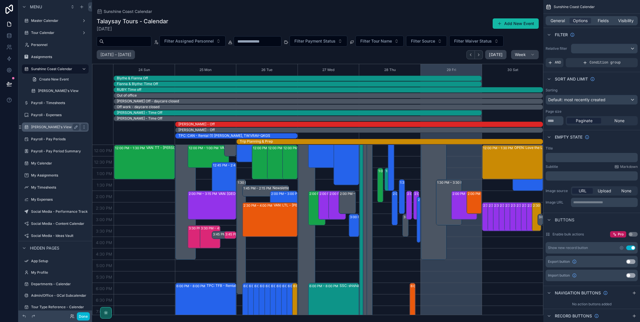
click at [53, 128] on label "[PERSON_NAME]'s View (clone)" at bounding box center [57, 127] width 53 height 5
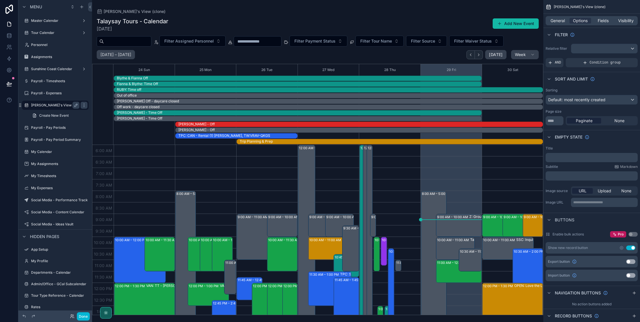
scroll to position [138, 0]
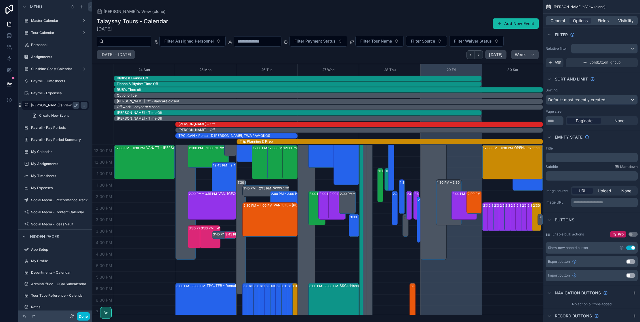
click at [59, 105] on label "[PERSON_NAME]'s View (clone)" at bounding box center [57, 105] width 53 height 5
click at [75, 104] on icon "scrollable content" at bounding box center [76, 105] width 5 height 5
click at [43, 106] on input "**********" at bounding box center [50, 105] width 39 height 7
type input "**********"
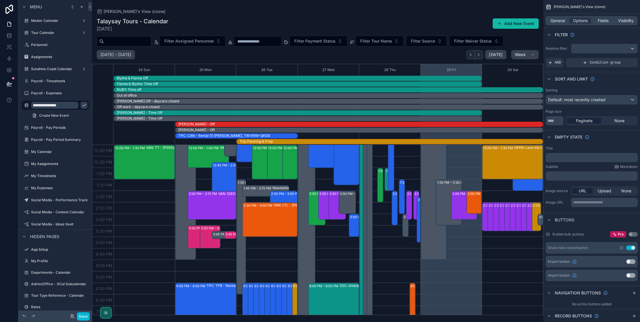
click at [82, 107] on icon "scrollable content" at bounding box center [84, 105] width 5 height 5
click at [26, 32] on icon "scrollable content" at bounding box center [26, 33] width 5 height 5
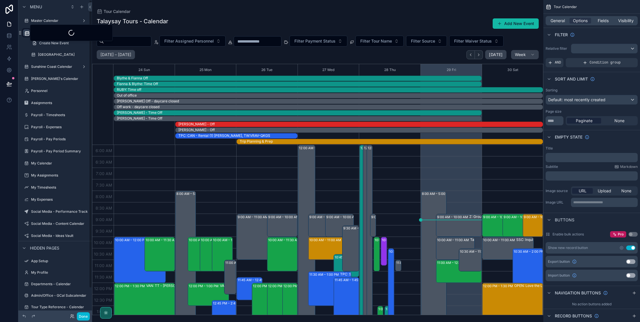
scroll to position [138, 0]
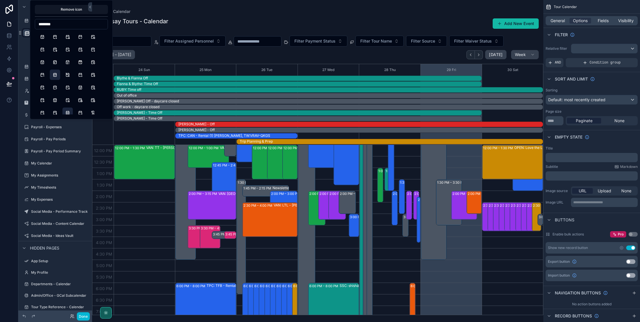
type input "********"
click at [68, 114] on button "CalendarWeek" at bounding box center [67, 113] width 10 height 10
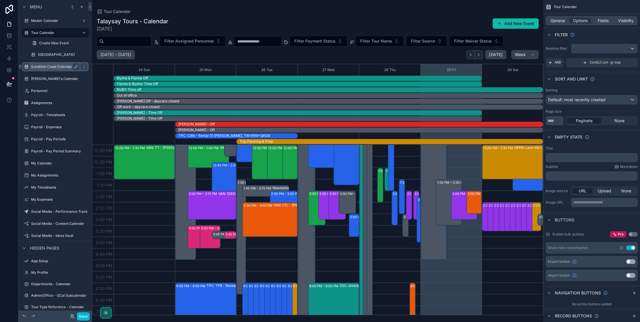
click at [26, 67] on icon "scrollable content" at bounding box center [26, 66] width 5 height 5
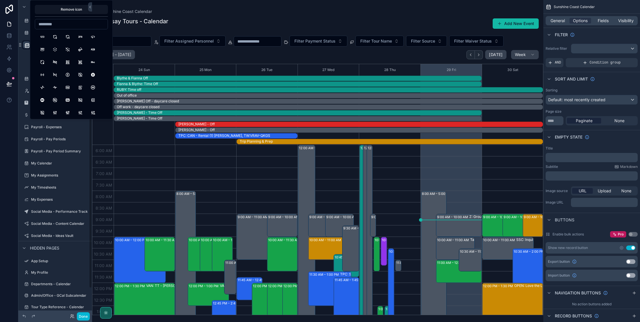
scroll to position [138, 0]
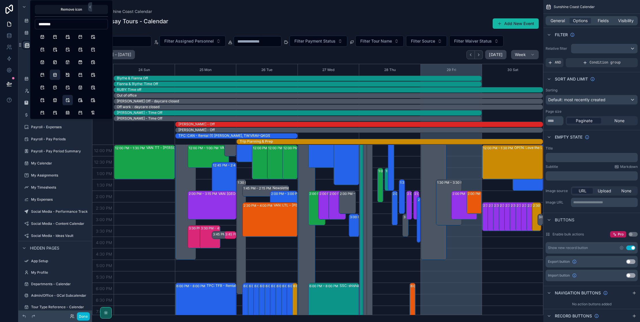
type input "********"
click at [68, 100] on button "CalendarStar" at bounding box center [67, 100] width 10 height 10
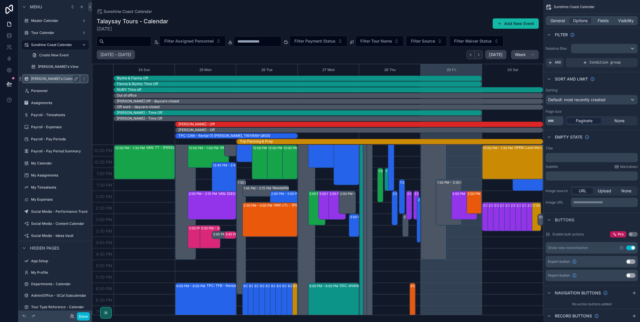
click at [27, 79] on icon "scrollable content" at bounding box center [26, 79] width 5 height 5
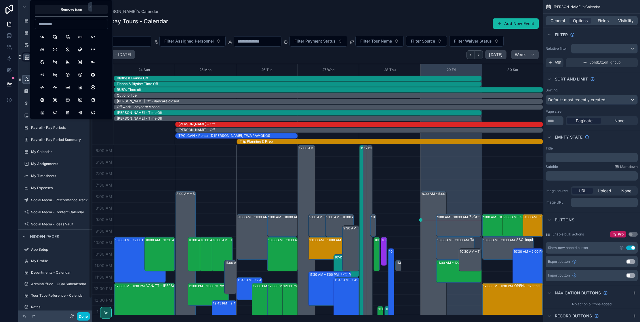
scroll to position [138, 0]
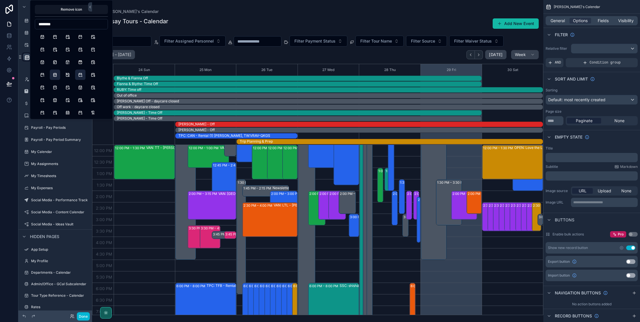
type input "********"
click at [80, 76] on button "CalendarPause" at bounding box center [80, 75] width 10 height 10
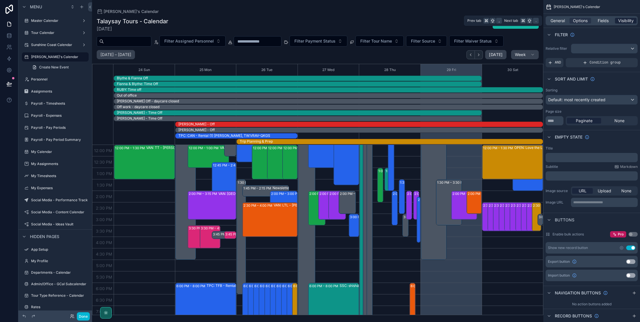
click at [624, 21] on span "Visibility" at bounding box center [626, 21] width 16 height 6
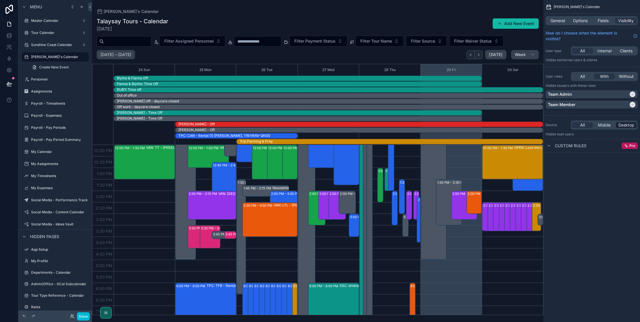
drag, startPoint x: 632, startPoint y: 104, endPoint x: 629, endPoint y: 128, distance: 23.8
click at [632, 104] on icon "scrollable content" at bounding box center [632, 104] width 3 height 3
click at [50, 43] on label "Sunshine Coast Calendar" at bounding box center [54, 45] width 46 height 5
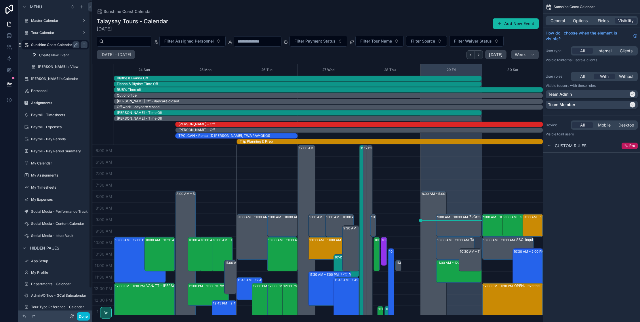
scroll to position [138, 0]
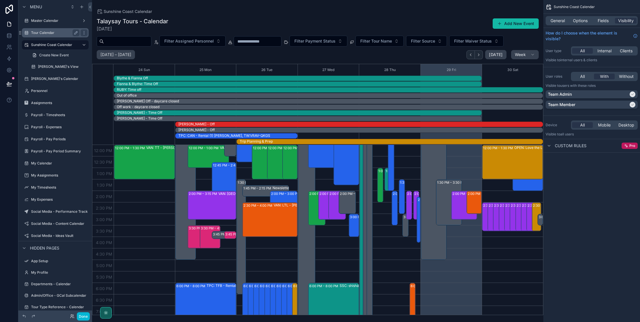
click at [44, 35] on div "Tour Calendar" at bounding box center [55, 32] width 48 height 7
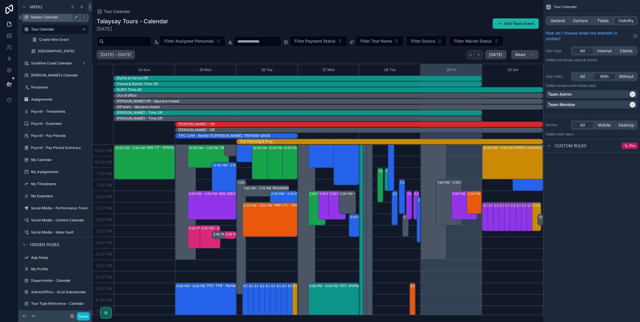
click at [41, 16] on label "Master Calendar" at bounding box center [54, 17] width 46 height 5
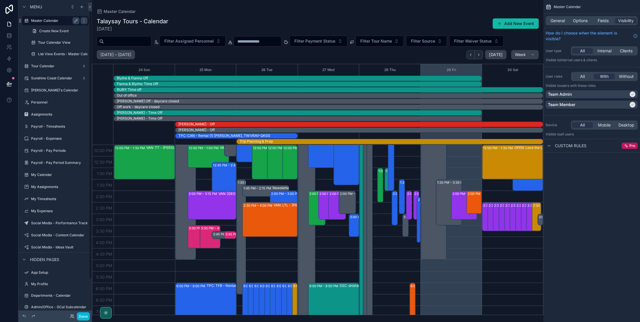
click at [48, 22] on label "Master Calendar" at bounding box center [54, 20] width 46 height 5
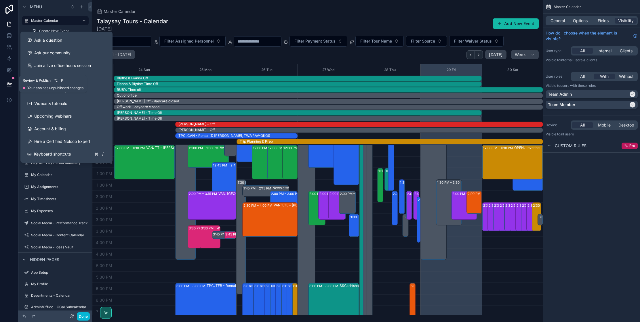
click at [9, 83] on icon at bounding box center [9, 84] width 6 height 6
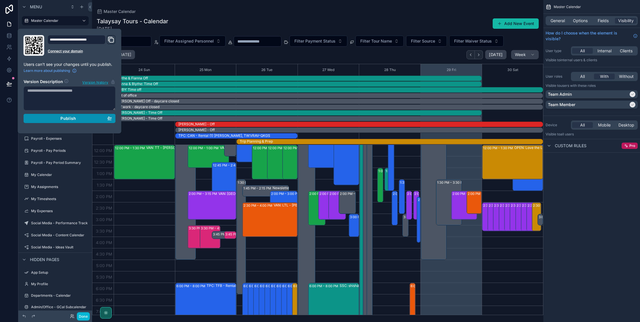
click at [64, 119] on span "Publish" at bounding box center [68, 118] width 16 height 5
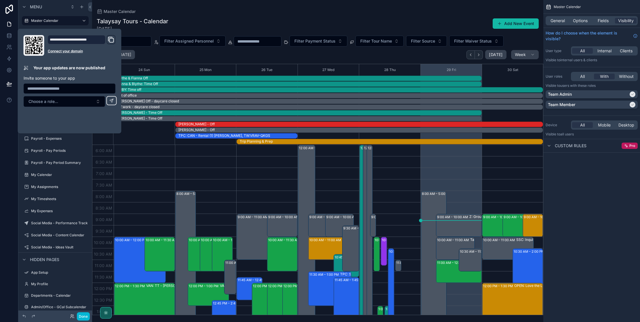
scroll to position [138, 0]
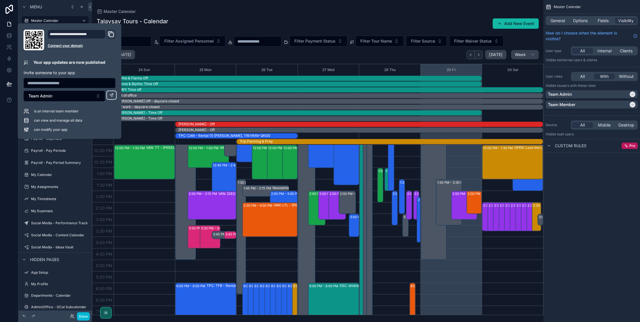
click at [199, 12] on div "scrollable content" at bounding box center [317, 161] width 451 height 322
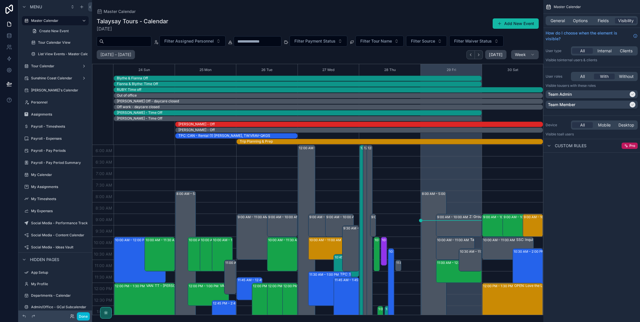
scroll to position [138, 0]
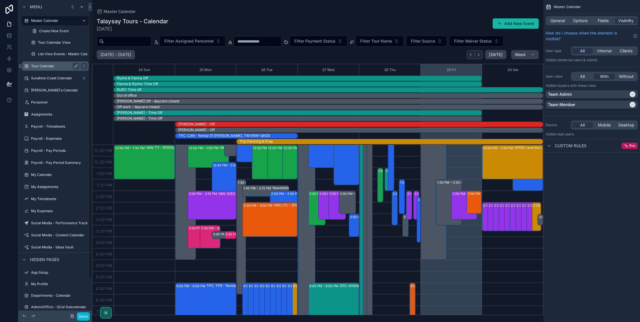
click at [52, 67] on label "Tour Calendar" at bounding box center [54, 66] width 46 height 5
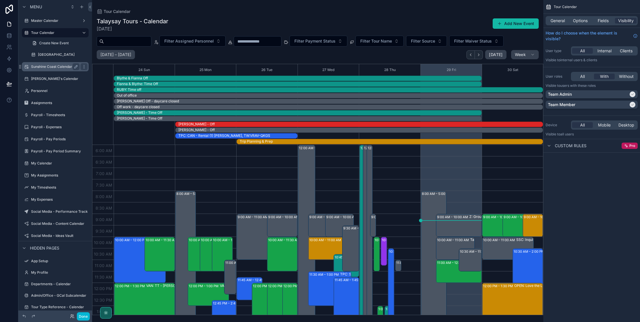
scroll to position [138, 0]
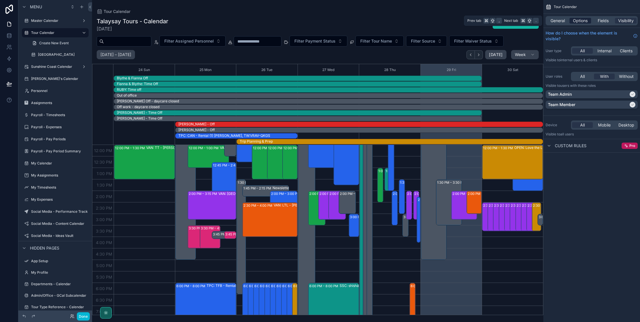
click at [571, 20] on div "Options" at bounding box center [581, 21] width 22 height 6
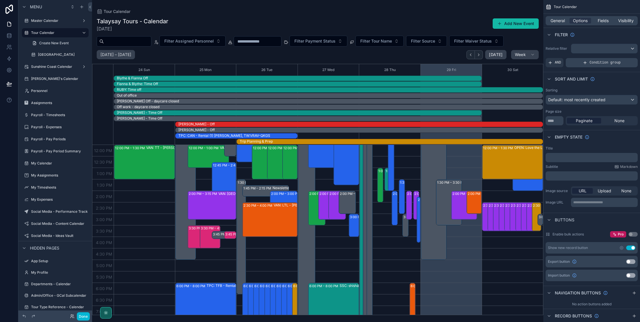
click at [590, 63] on span "Condition group" at bounding box center [605, 62] width 31 height 5
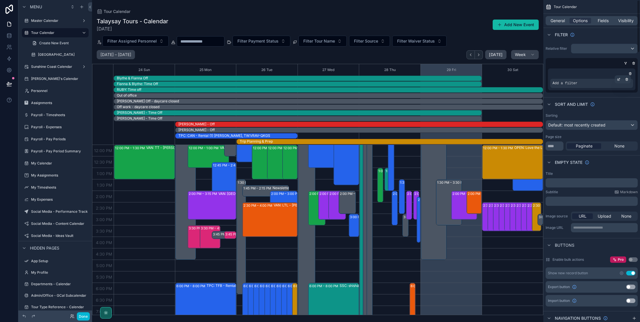
click at [577, 85] on span "Add a filter" at bounding box center [565, 83] width 25 height 5
click at [619, 81] on icon "scrollable content" at bounding box center [618, 79] width 3 height 3
click at [489, 77] on span "Select a field" at bounding box center [492, 75] width 24 height 6
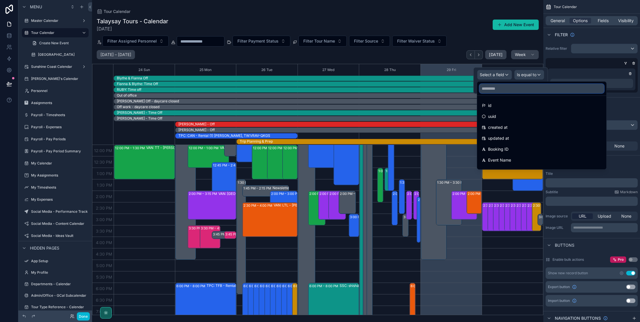
click at [505, 88] on input "text" at bounding box center [542, 88] width 125 height 9
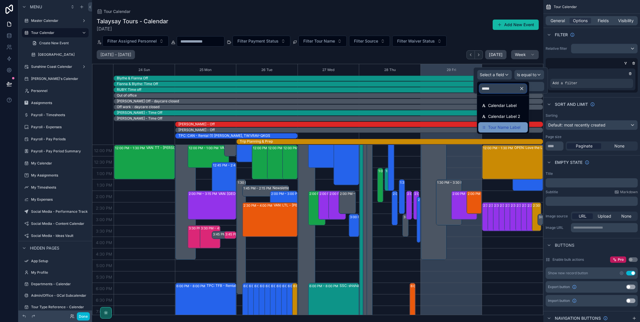
type input "*****"
click at [512, 128] on span "Tour Name Label" at bounding box center [504, 127] width 32 height 7
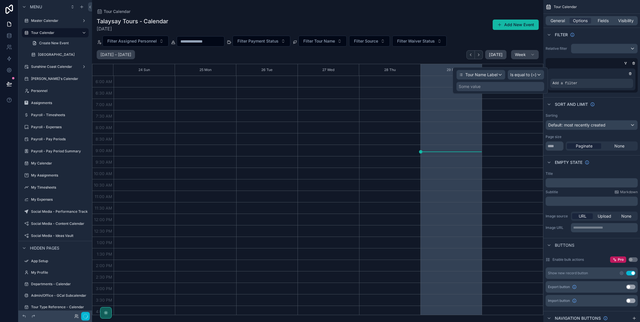
scroll to position [106, 0]
click at [524, 76] on span "Is equal to (=)" at bounding box center [523, 75] width 26 height 6
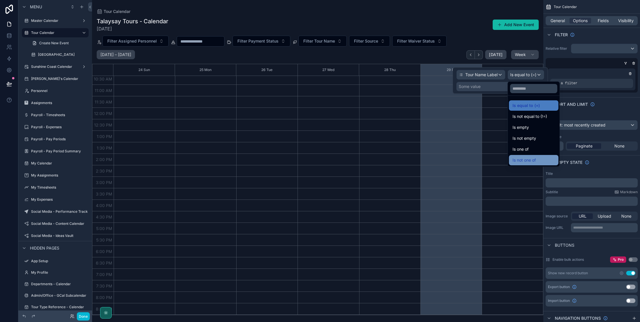
click at [530, 159] on span "Is not one of" at bounding box center [524, 160] width 23 height 7
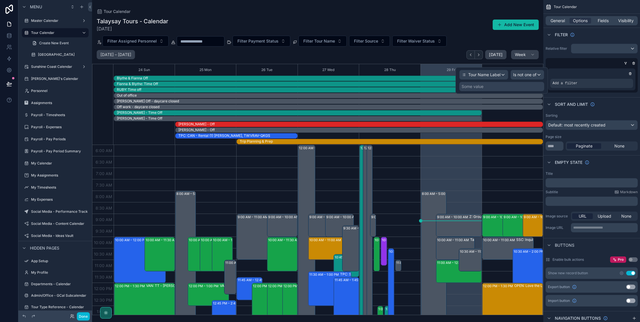
scroll to position [138, 0]
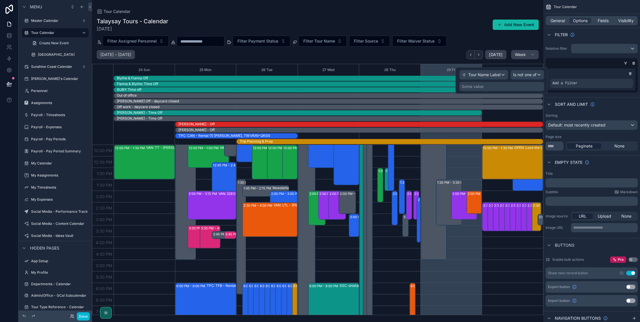
click at [483, 87] on div "Some value" at bounding box center [473, 87] width 22 height 6
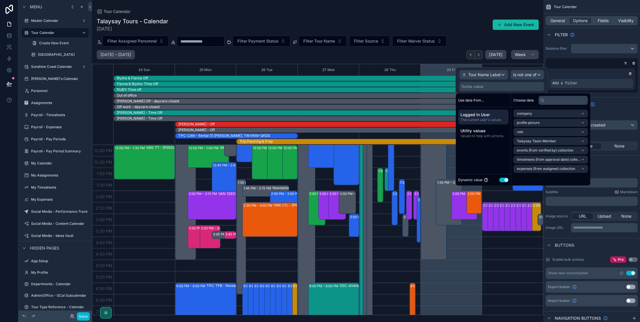
click at [507, 180] on button "Use setting" at bounding box center [503, 180] width 9 height 5
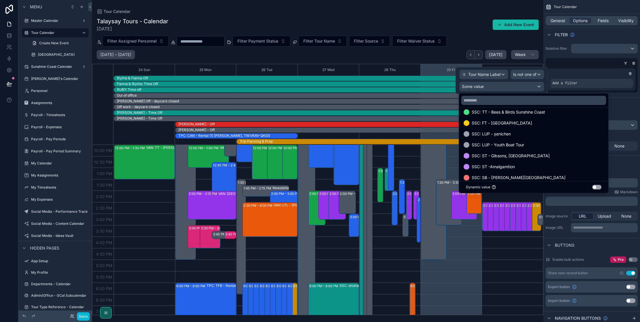
scroll to position [246, 0]
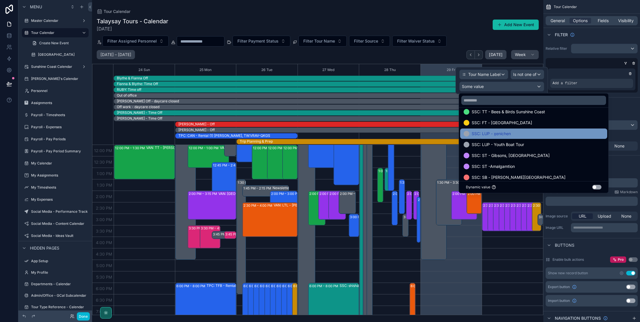
click at [501, 137] on span "SSC: LUP - x̱enichen" at bounding box center [491, 133] width 39 height 7
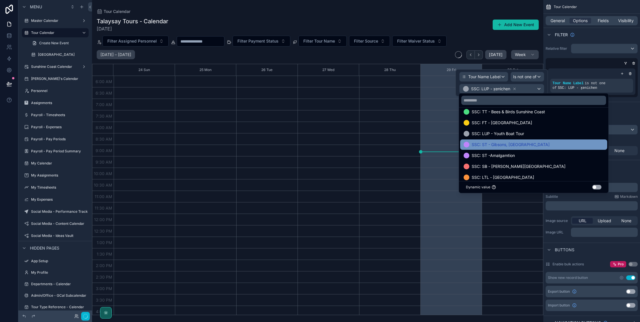
scroll to position [106, 0]
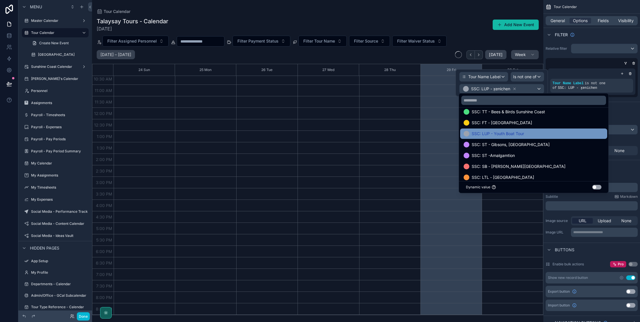
click at [501, 135] on span "SSC: LUP - Youth Boat Tour" at bounding box center [498, 133] width 52 height 7
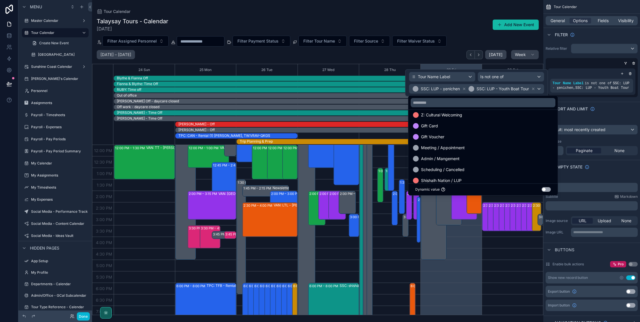
scroll to position [782, 0]
click at [453, 148] on span "Meeting / Appointment" at bounding box center [443, 147] width 44 height 7
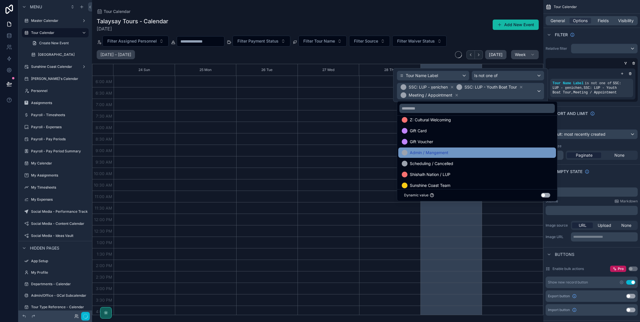
scroll to position [106, 0]
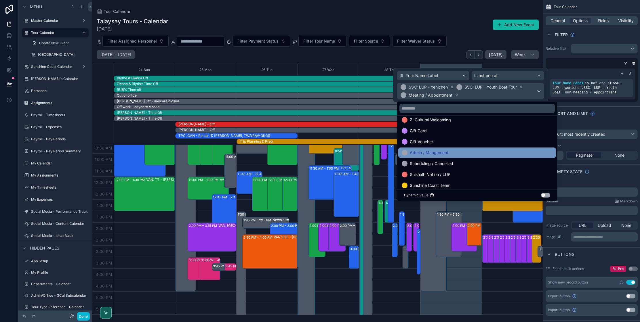
click at [443, 155] on span "Admin / Mangement" at bounding box center [429, 152] width 39 height 7
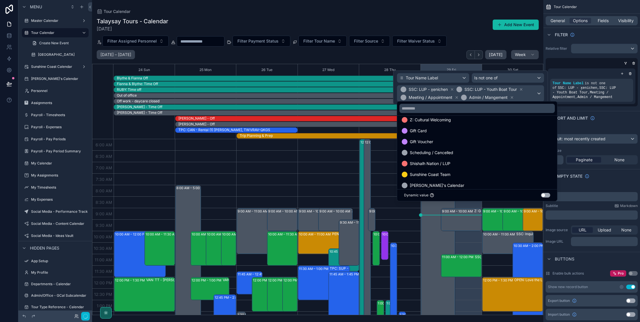
scroll to position [138, 0]
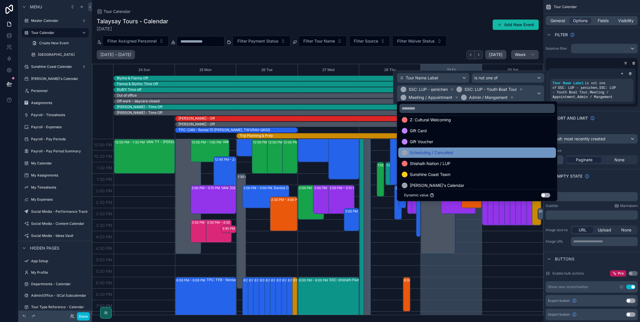
click at [443, 153] on span "Scheduling / Cancelled" at bounding box center [431, 152] width 43 height 7
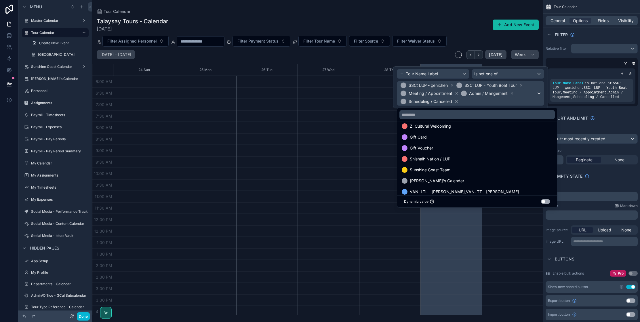
scroll to position [106, 0]
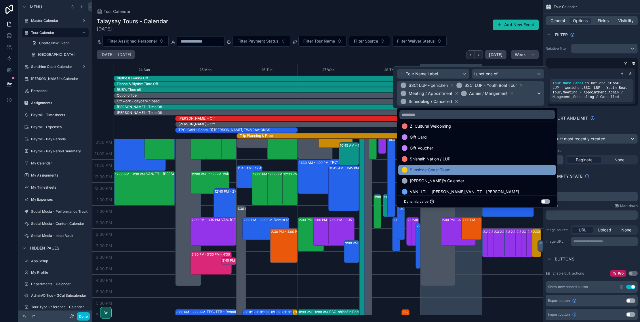
click at [446, 171] on span "Sunshine Coast Team" at bounding box center [430, 170] width 41 height 7
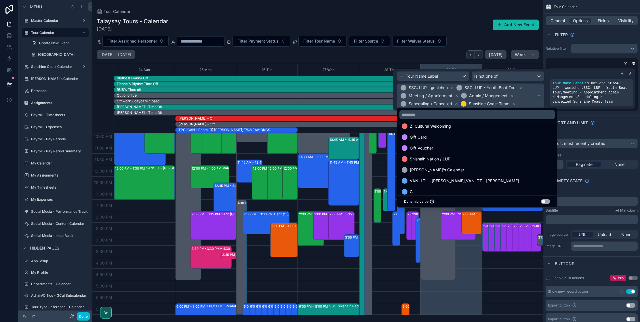
click at [446, 171] on div "[PERSON_NAME]'s Calendar" at bounding box center [477, 170] width 151 height 7
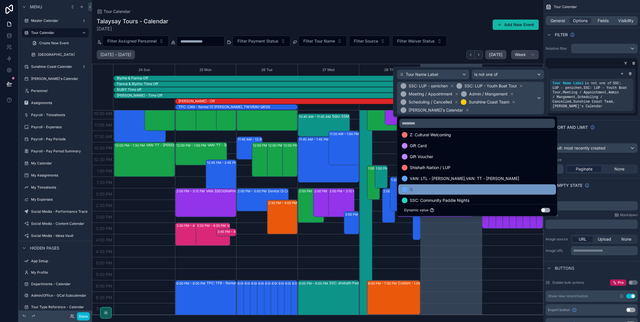
click at [434, 190] on div "G" at bounding box center [477, 189] width 151 height 7
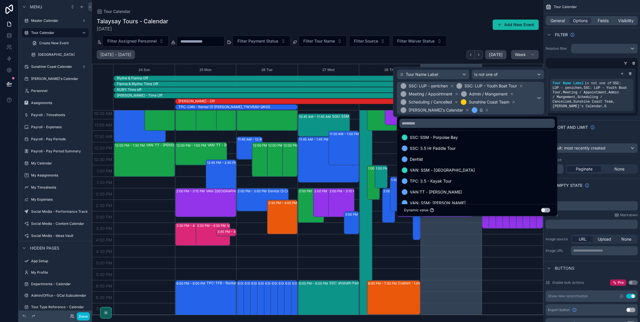
scroll to position [1010, 0]
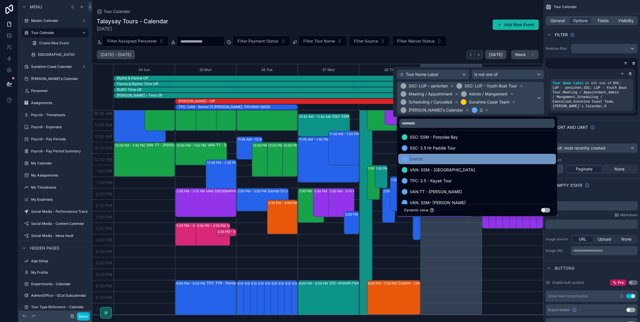
click at [430, 161] on div "Dentist" at bounding box center [477, 159] width 151 height 7
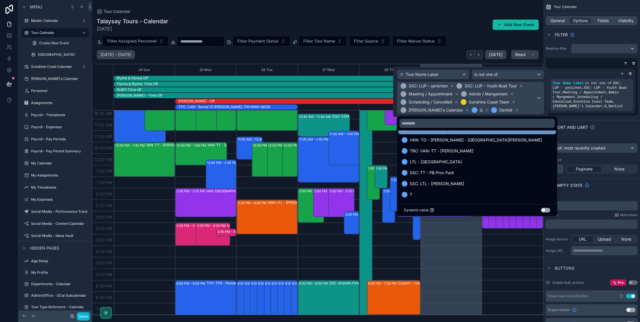
scroll to position [1116, 0]
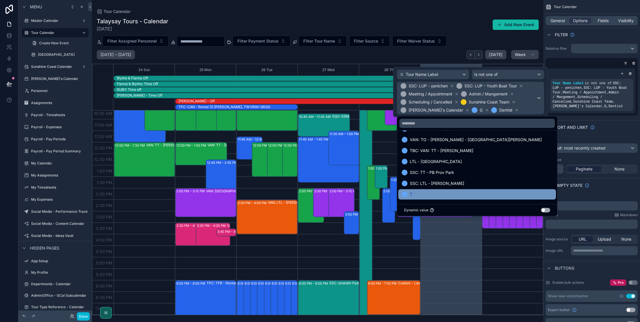
click at [442, 193] on div "T" at bounding box center [477, 194] width 151 height 7
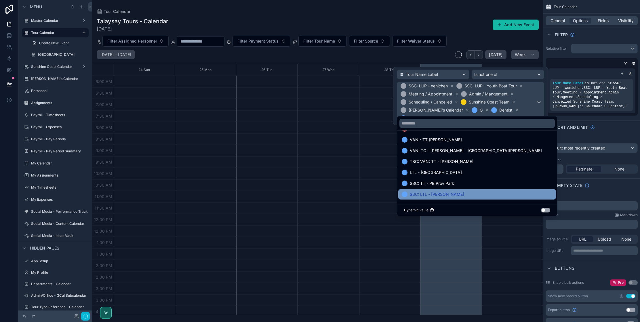
scroll to position [106, 0]
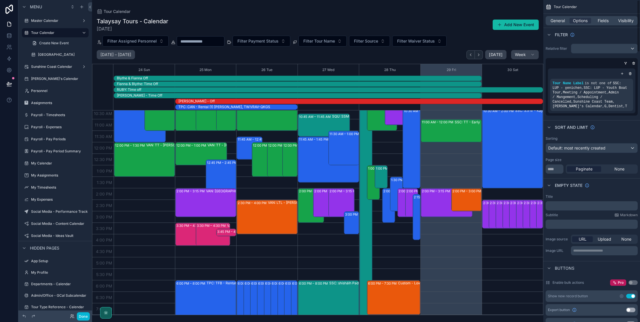
click at [596, 160] on div "Page size" at bounding box center [592, 160] width 92 height 5
click at [45, 66] on label "Sunshine Coast Calendar" at bounding box center [54, 66] width 46 height 5
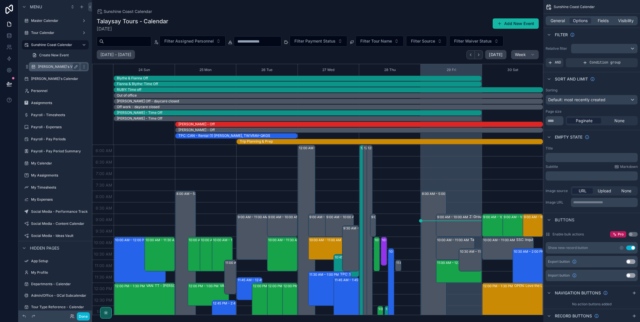
scroll to position [138, 0]
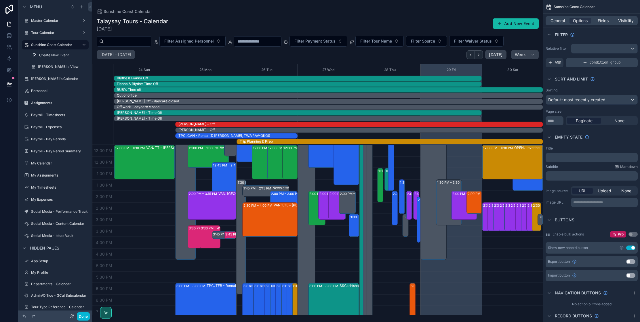
click at [587, 61] on icon "scrollable content" at bounding box center [585, 62] width 5 height 5
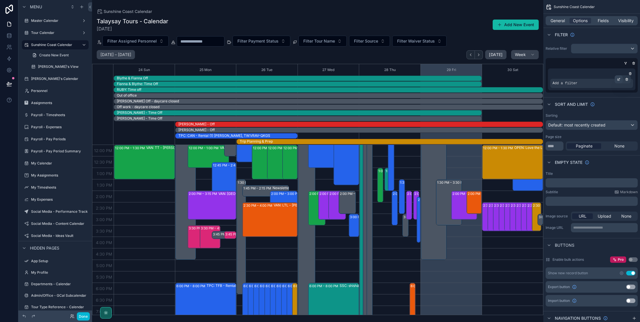
click at [619, 79] on icon "scrollable content" at bounding box center [620, 79] width 2 height 2
click at [495, 74] on span "Select a field" at bounding box center [492, 74] width 24 height 5
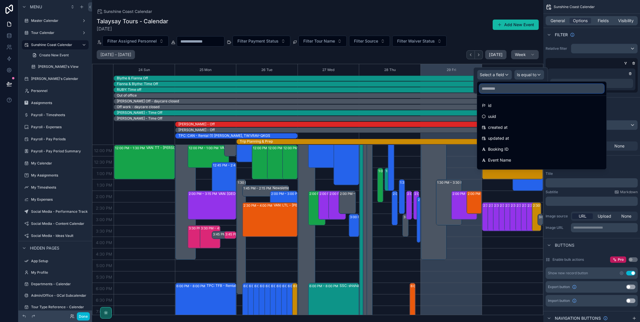
click at [492, 91] on input "text" at bounding box center [542, 88] width 125 height 9
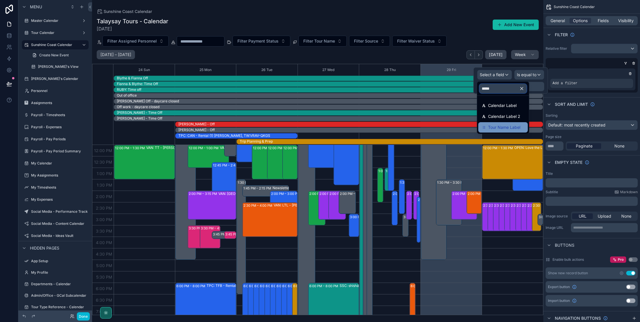
type input "*****"
click at [497, 129] on span "Tour Name Label" at bounding box center [504, 127] width 32 height 7
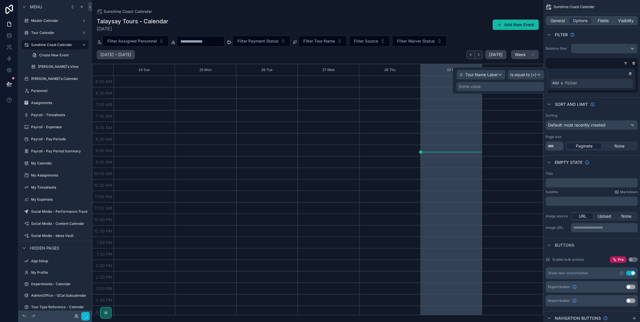
scroll to position [106, 0]
click at [520, 75] on span "Is equal to (=)" at bounding box center [523, 75] width 26 height 6
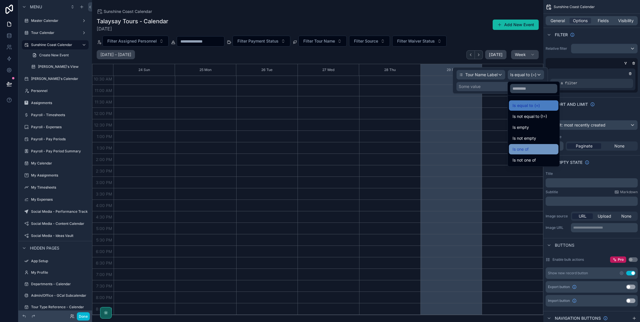
click at [527, 150] on span "Is one of" at bounding box center [521, 149] width 16 height 7
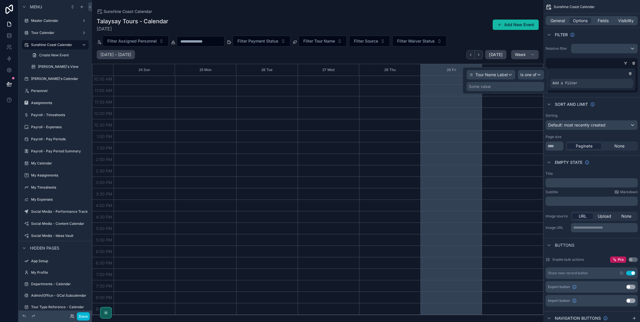
click at [487, 88] on div "Some value" at bounding box center [480, 87] width 22 height 6
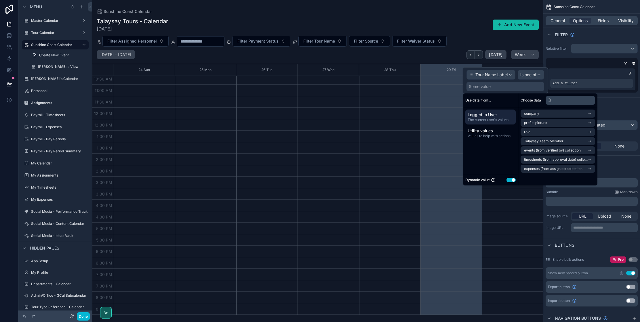
click at [514, 178] on button "Use setting" at bounding box center [511, 180] width 9 height 5
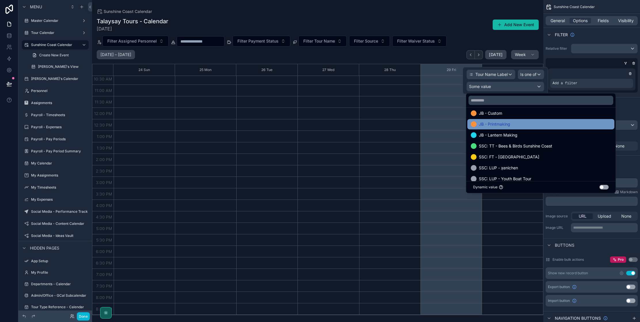
scroll to position [213, 0]
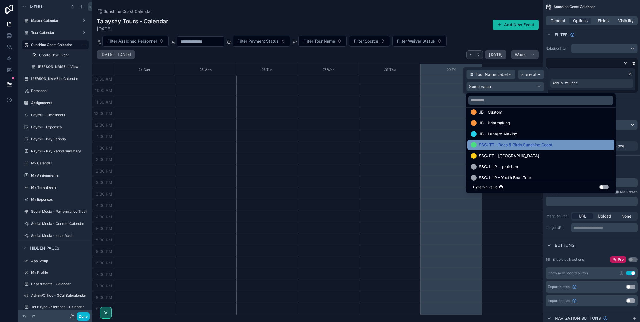
click at [502, 147] on span "SSC: TT - Bees & Birds Sunshine Coast" at bounding box center [515, 145] width 73 height 7
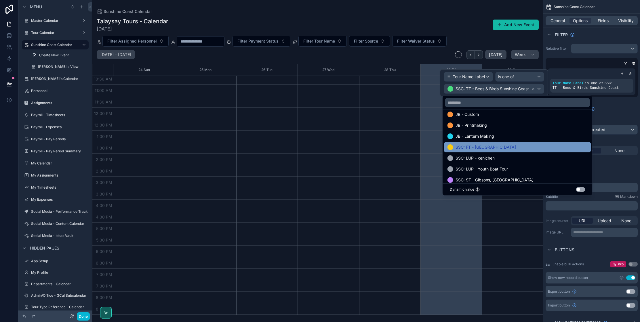
scroll to position [213, 0]
click at [492, 150] on span "SSC: FT - [GEOGRAPHIC_DATA]" at bounding box center [486, 147] width 60 height 7
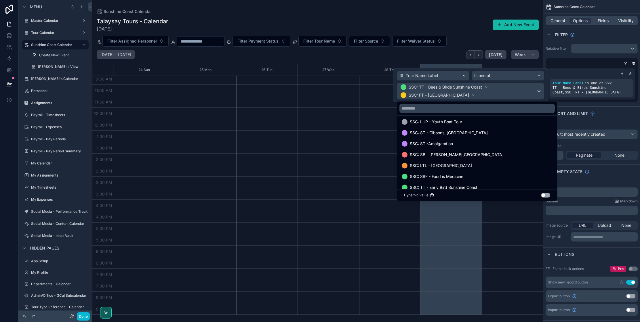
scroll to position [259, 0]
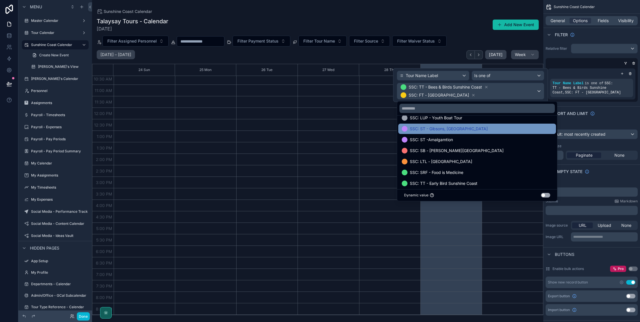
click at [436, 129] on span "SSC: ST - Gibsons, [GEOGRAPHIC_DATA]" at bounding box center [449, 129] width 78 height 7
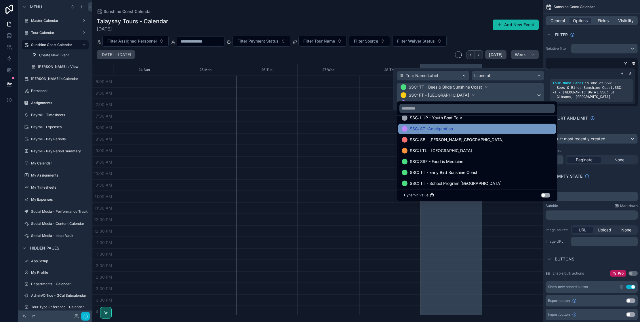
scroll to position [106, 0]
click at [438, 130] on span "SSC: ST -Amalgamtion" at bounding box center [431, 129] width 43 height 7
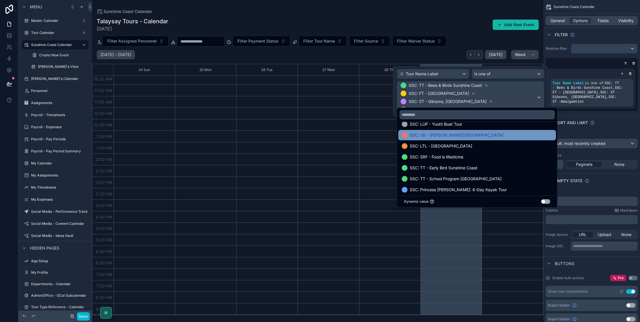
click at [439, 137] on span "SSC: SB - [PERSON_NAME][GEOGRAPHIC_DATA]" at bounding box center [457, 135] width 94 height 7
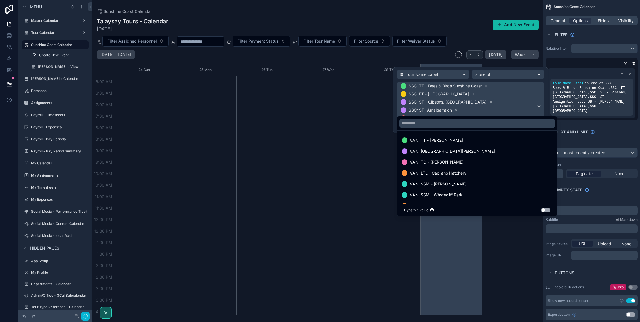
scroll to position [106, 0]
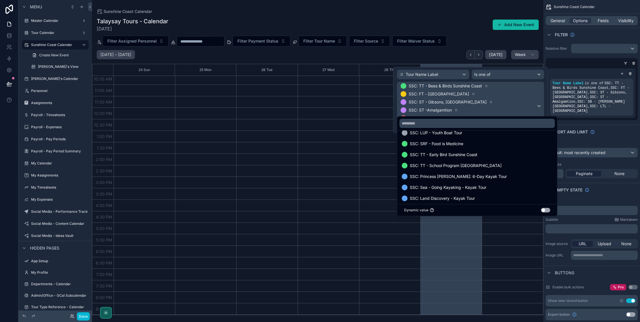
click at [438, 142] on span "SSC: SRF - Food is Medicine" at bounding box center [437, 143] width 54 height 7
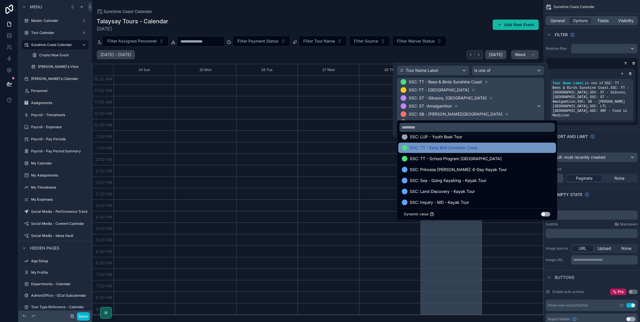
click at [439, 148] on span "SSC: TT - Early Bird Sunshine Coast" at bounding box center [444, 148] width 68 height 7
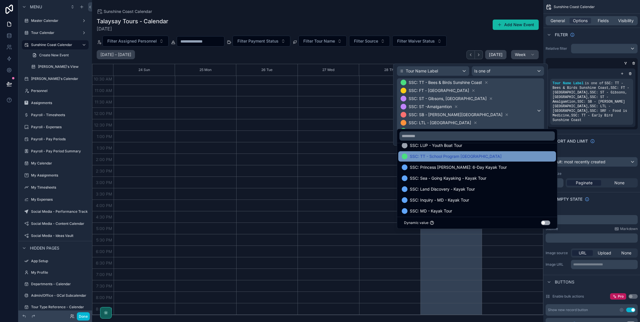
click at [440, 155] on span "SSC: TT - School Program [GEOGRAPHIC_DATA]" at bounding box center [456, 156] width 92 height 7
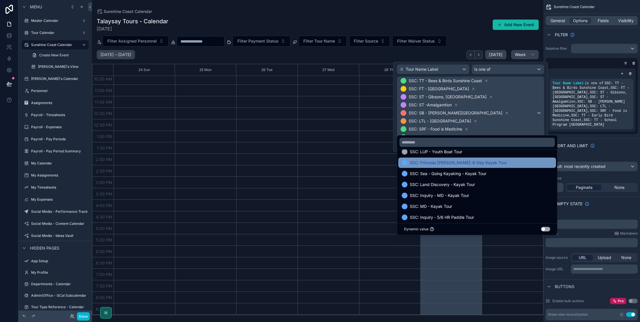
click at [440, 163] on span "SSC: Princess [PERSON_NAME]: 6-Day Kayak Tour" at bounding box center [458, 162] width 97 height 7
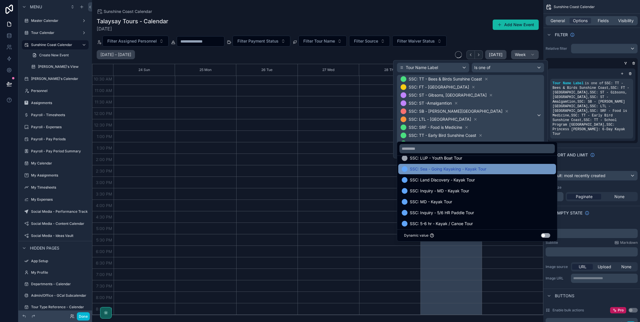
click at [439, 171] on span "SSC: Sea - Going Kayaking - Kayak Tour" at bounding box center [448, 169] width 77 height 7
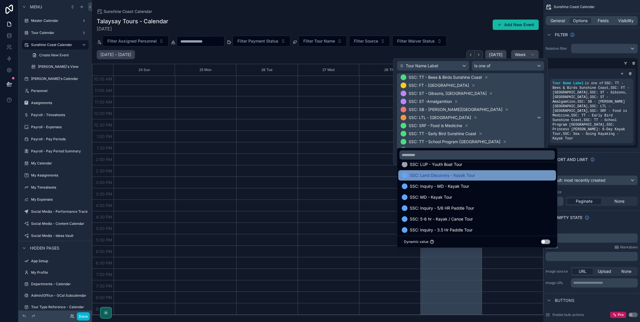
click at [439, 176] on span "SSC: Land Discovery - Kayak Tour" at bounding box center [442, 175] width 65 height 7
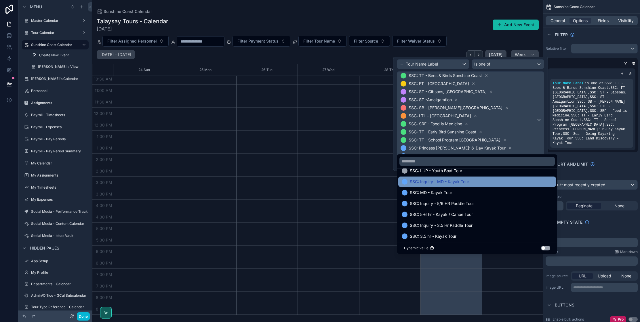
scroll to position [259, 0]
click at [439, 182] on span "SSC: Inquiry - MD - Kayak Tour" at bounding box center [439, 182] width 59 height 7
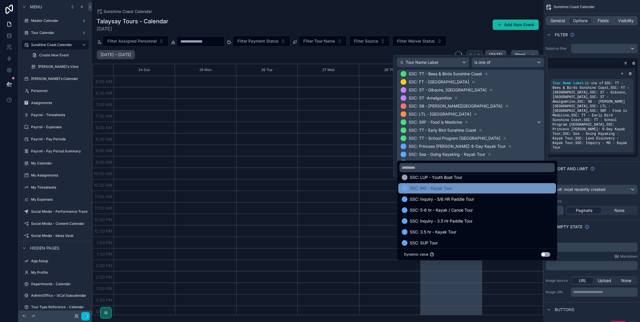
scroll to position [106, 0]
click at [439, 190] on span "SSC: MD - Kayak Tour" at bounding box center [431, 188] width 42 height 7
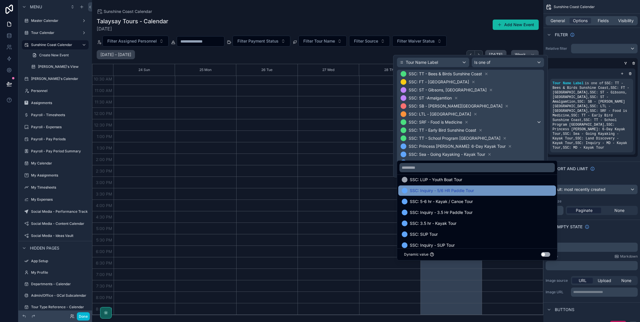
click at [439, 192] on span "SSC: Inquiry - 5/6 HR Paddle Tour" at bounding box center [442, 190] width 64 height 7
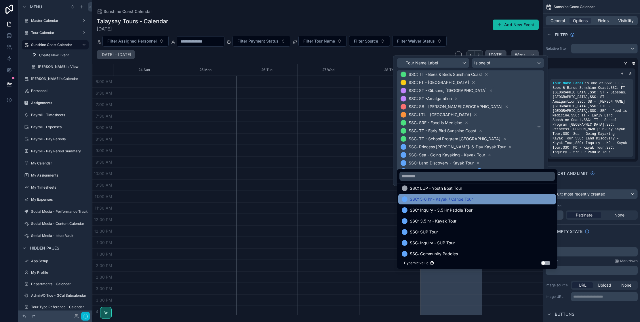
scroll to position [106, 0]
click at [439, 200] on span "SSC: 5-6 hr - Kayak / Canoe Tour" at bounding box center [441, 199] width 63 height 7
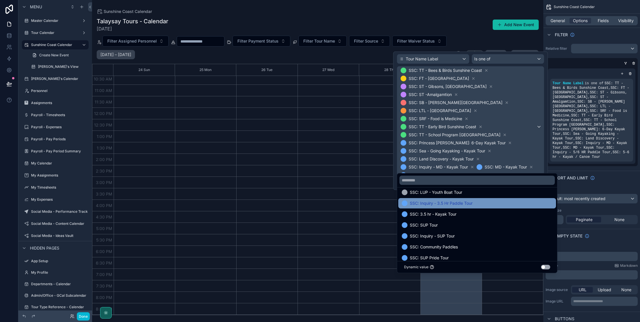
click at [436, 206] on span "SSC: Inquiry - 3.5 Hr Paddle Tour" at bounding box center [441, 203] width 63 height 7
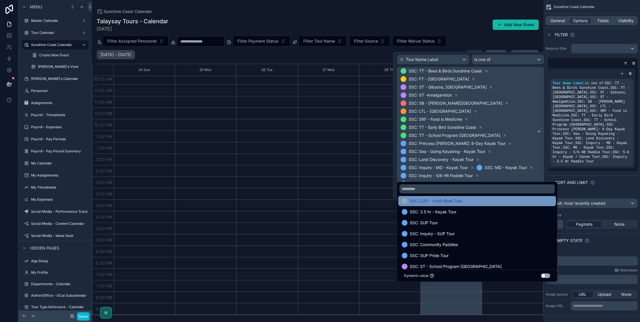
click at [436, 211] on span "SSC: 3.5 hr - Kayak Tour" at bounding box center [433, 212] width 47 height 7
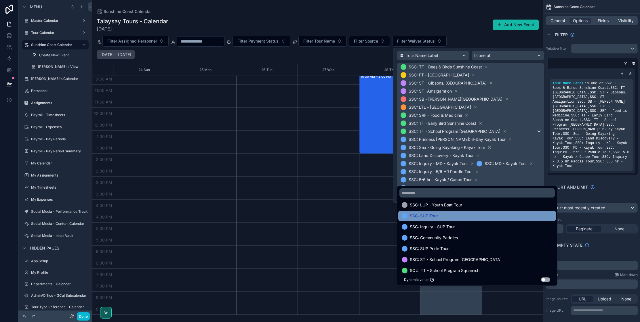
click at [436, 216] on span "SSC: SUP Tour" at bounding box center [424, 216] width 28 height 7
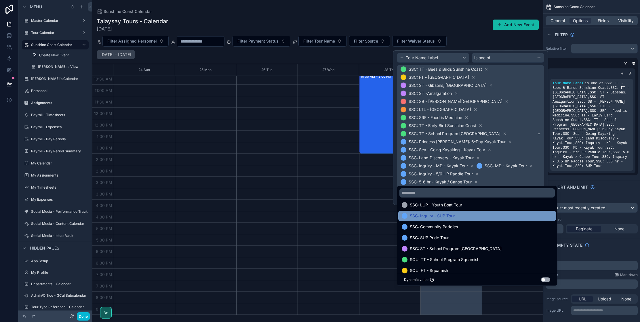
click at [436, 218] on span "SSC: Inquiry - SUP Tour" at bounding box center [432, 216] width 45 height 7
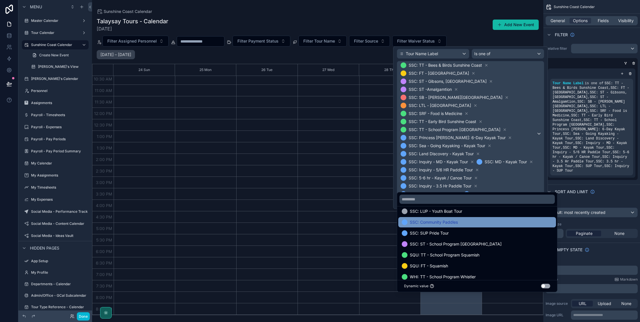
click at [436, 223] on span "SSC: Community Paddles" at bounding box center [434, 222] width 48 height 7
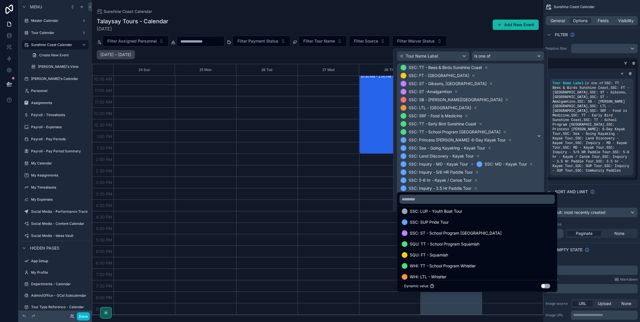
click at [435, 223] on span "SSC: SUP Pride Tour" at bounding box center [429, 222] width 39 height 7
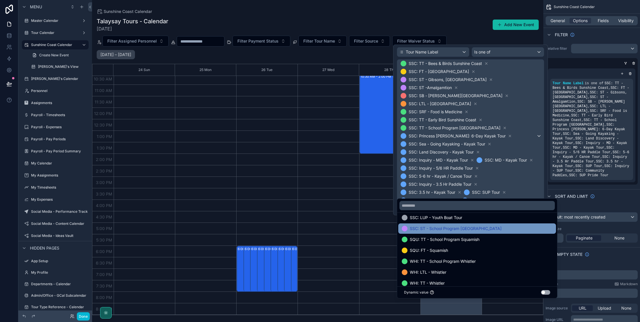
click at [436, 229] on span "SSC: ST - School Program [GEOGRAPHIC_DATA]" at bounding box center [456, 228] width 92 height 7
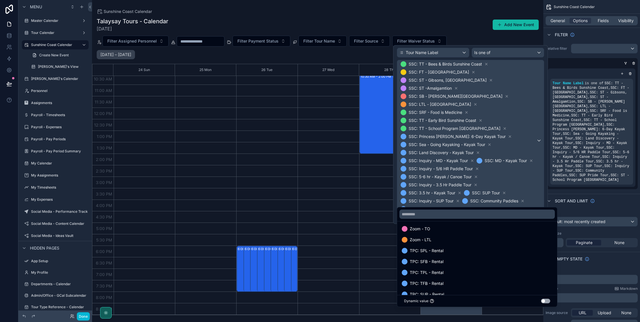
scroll to position [395, 0]
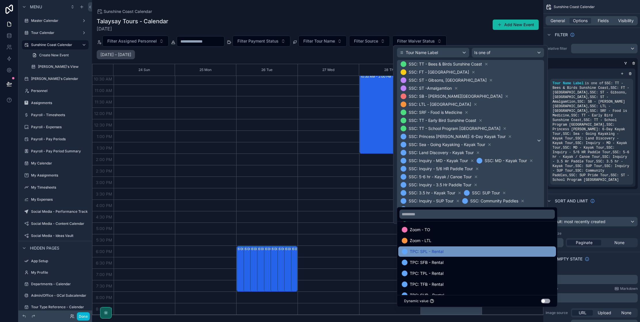
click at [440, 254] on span "TPC: SPL - Rental" at bounding box center [427, 251] width 34 height 7
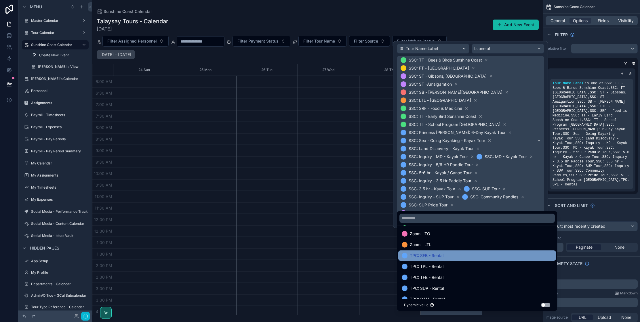
scroll to position [106, 0]
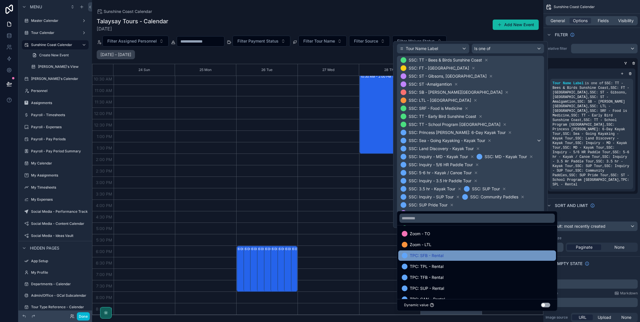
click at [438, 258] on span "TPC: SFB - Rental" at bounding box center [427, 255] width 34 height 7
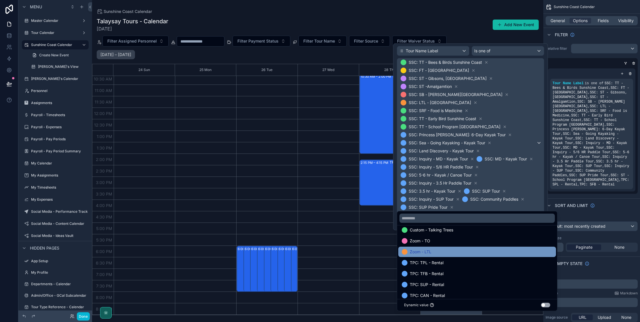
scroll to position [385, 0]
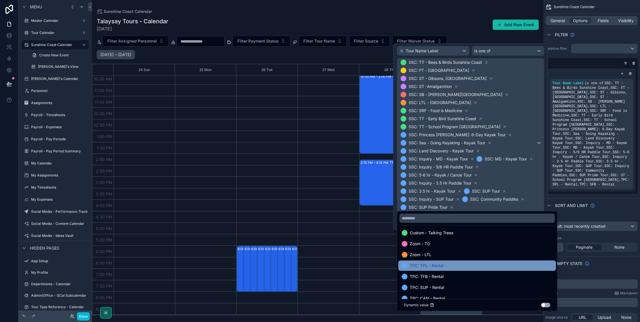
click at [439, 265] on span "TPC: TPL - Rental" at bounding box center [427, 266] width 34 height 7
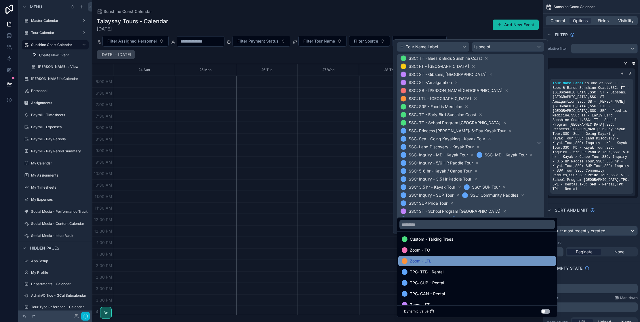
scroll to position [106, 0]
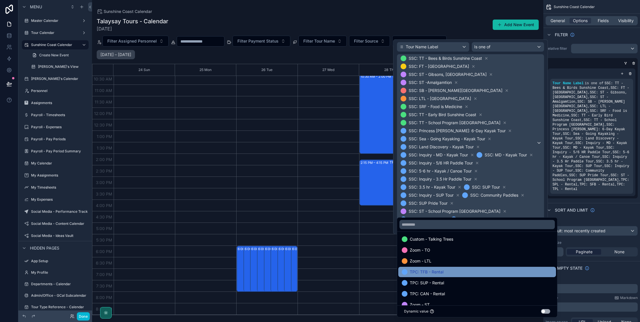
click at [438, 272] on span "TPC: TFB - Rental" at bounding box center [427, 272] width 34 height 7
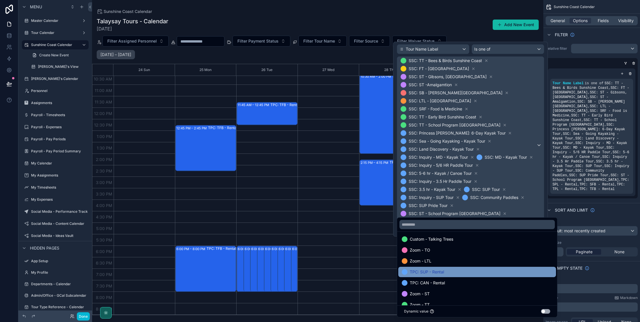
click at [438, 271] on span "TPC: SUP - Rental" at bounding box center [427, 272] width 34 height 7
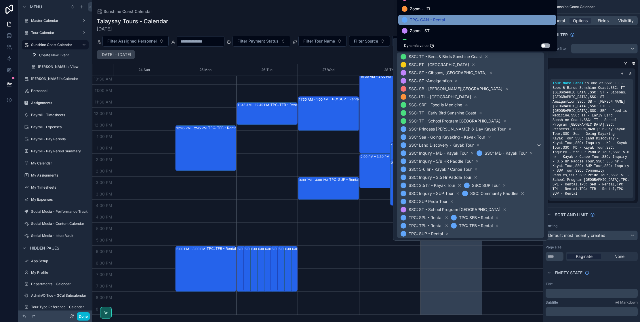
scroll to position [370, 0]
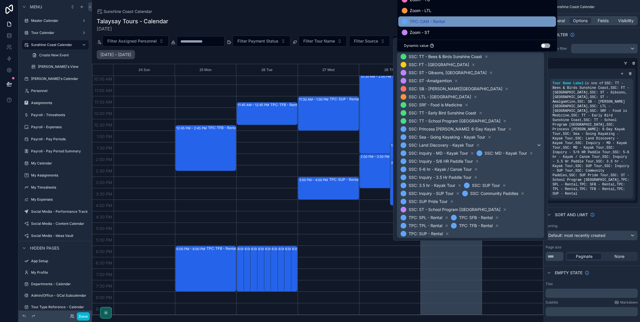
click at [455, 21] on div "TPC: CAN - Rental" at bounding box center [477, 21] width 151 height 7
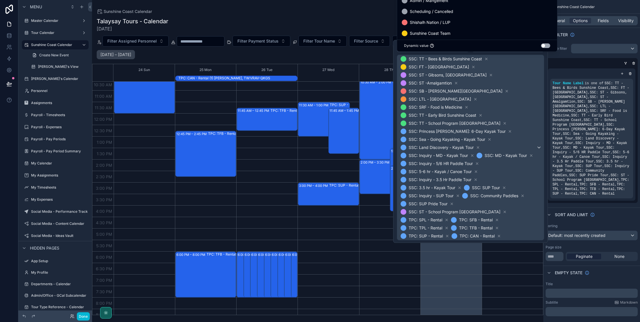
scroll to position [505, 0]
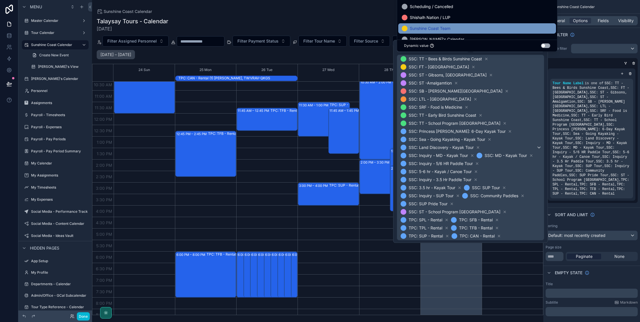
click at [449, 27] on span "Sunshine Coast Team" at bounding box center [430, 28] width 41 height 7
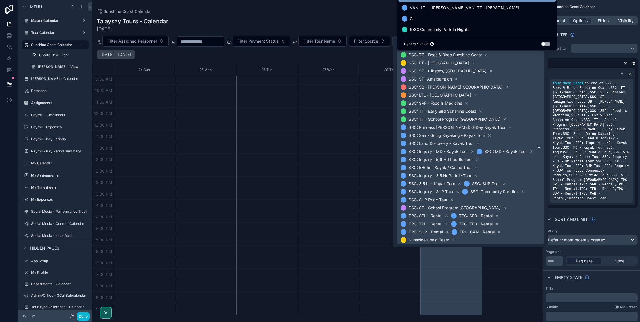
scroll to position [537, 0]
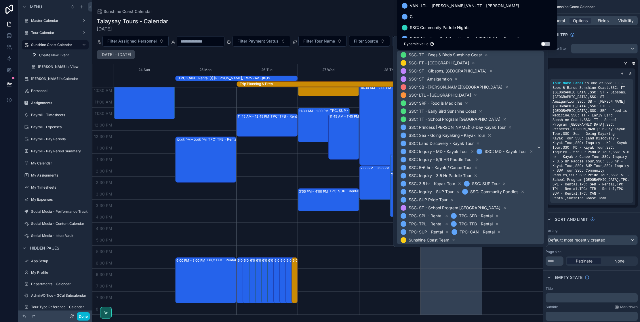
click at [451, 27] on span "SSC: Community Paddle Nights" at bounding box center [440, 27] width 60 height 7
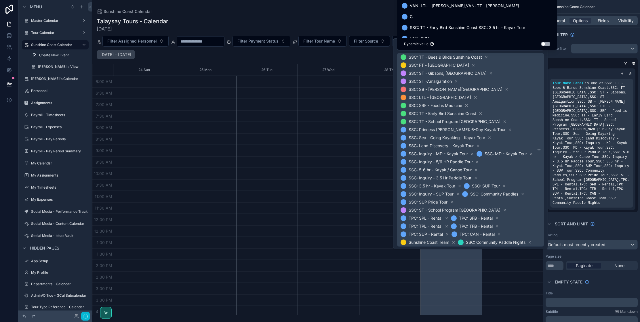
scroll to position [106, 0]
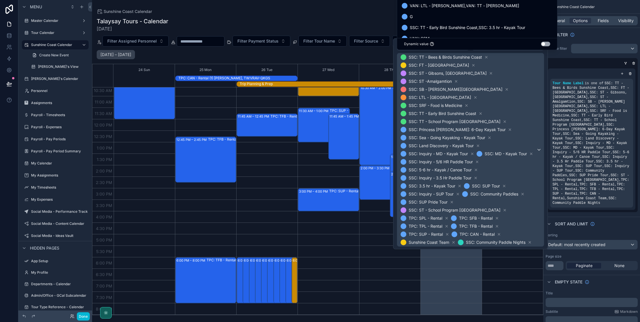
click at [451, 27] on span "SSC: TT - Early Bird Sunshine Coast,SSC: 3.5 hr - Kayak Tour" at bounding box center [467, 27] width 115 height 7
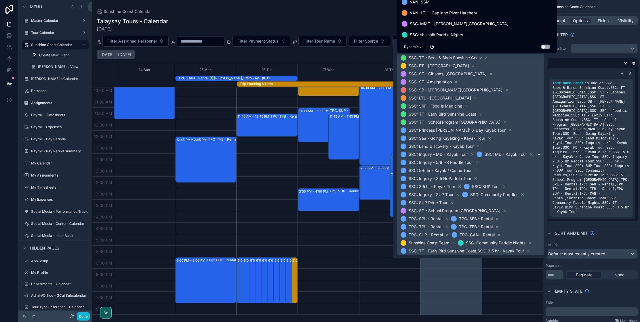
scroll to position [567, 0]
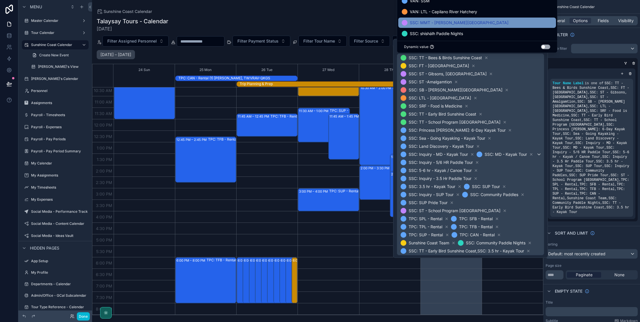
click at [450, 24] on span "SSC: MMT - [PERSON_NAME][GEOGRAPHIC_DATA]" at bounding box center [459, 22] width 99 height 7
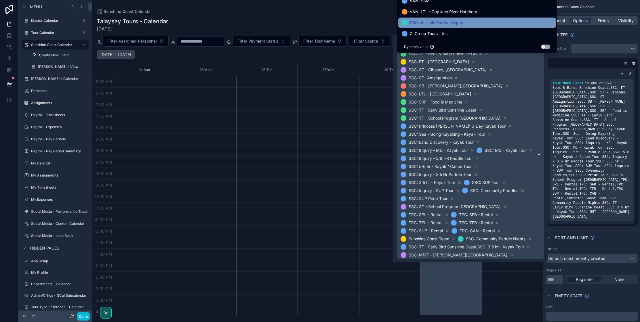
scroll to position [106, 0]
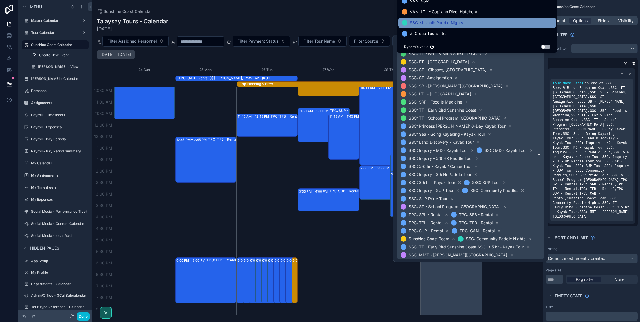
click at [450, 24] on span "SSC: shíshálh Paddle Nights" at bounding box center [436, 22] width 53 height 7
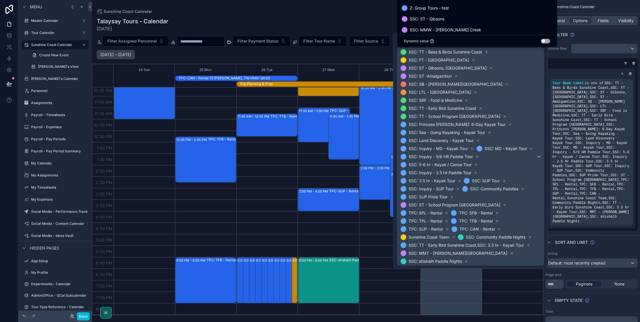
scroll to position [577, 0]
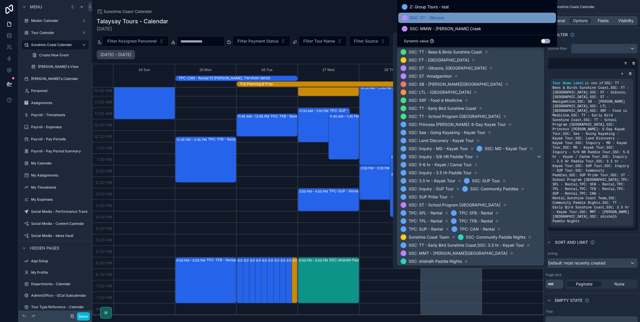
click at [446, 21] on div "SSC: ST - Gibsons" at bounding box center [477, 17] width 151 height 7
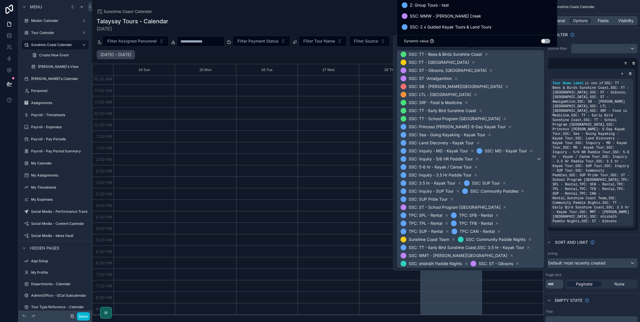
scroll to position [579, 0]
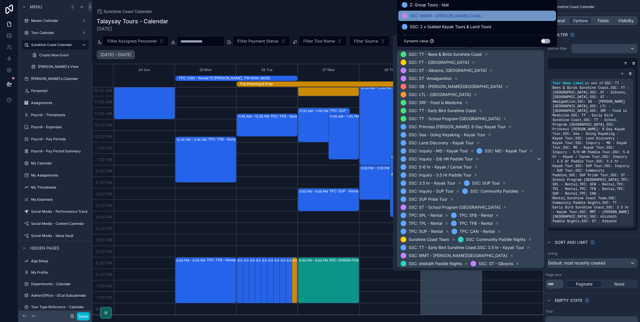
click at [445, 18] on span "SSC: MMW - [PERSON_NAME] Creek" at bounding box center [445, 15] width 71 height 7
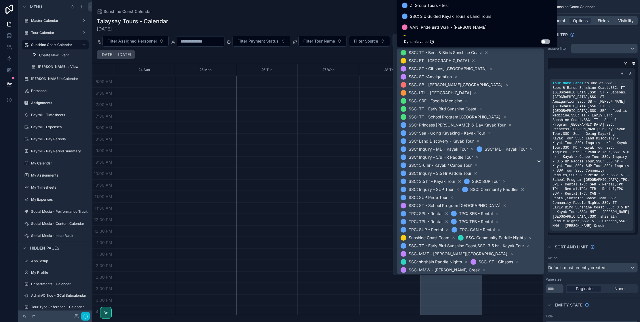
scroll to position [106, 0]
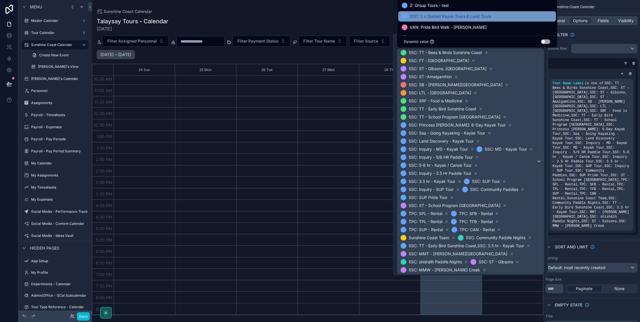
click at [445, 18] on span "SSC: 2 x Guided Kayak Tours & Land Tours" at bounding box center [450, 16] width 81 height 7
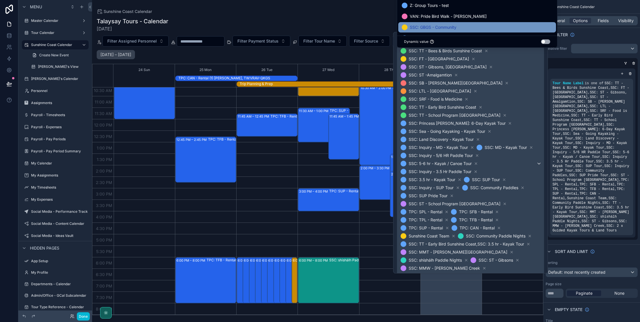
click at [446, 26] on span "SSC: GBGS - Community" at bounding box center [433, 27] width 47 height 7
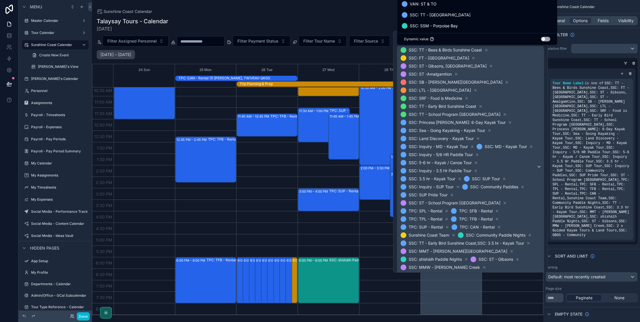
scroll to position [625, 0]
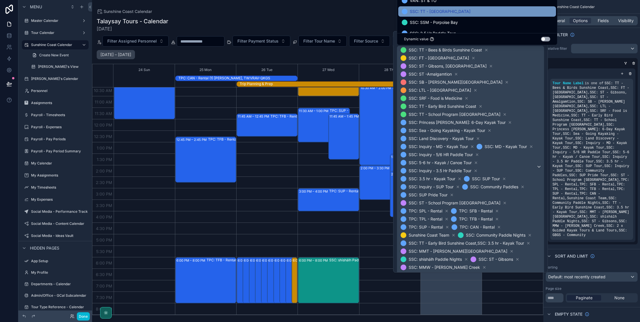
click at [444, 14] on span "SSC: TT - [GEOGRAPHIC_DATA]" at bounding box center [440, 11] width 61 height 7
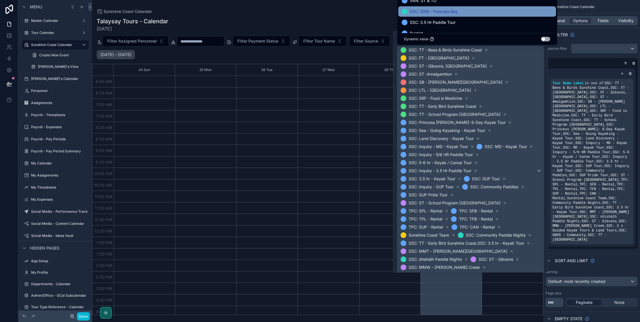
scroll to position [106, 0]
click at [444, 13] on span "SSC: SSM - Porpoise Bay" at bounding box center [434, 11] width 48 height 7
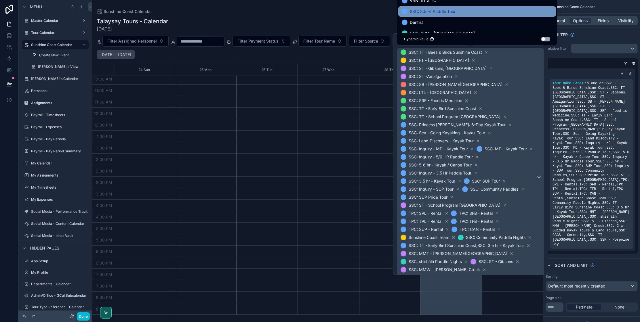
click at [444, 12] on span "SSC: 3.5 Hr Paddle Tour" at bounding box center [433, 11] width 46 height 7
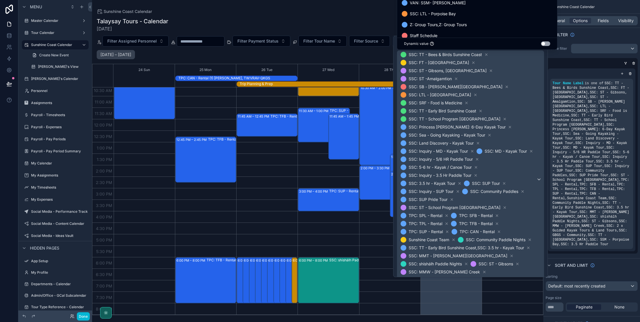
scroll to position [682, 0]
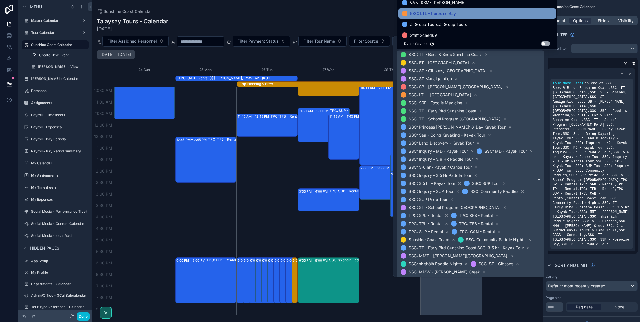
click at [444, 15] on span "SSC: LTL - Porpoise Bay" at bounding box center [433, 13] width 46 height 7
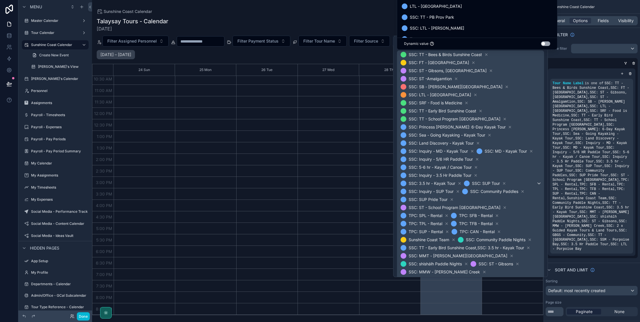
click at [444, 19] on span "SSC: TT - PB Prov Park" at bounding box center [432, 17] width 44 height 7
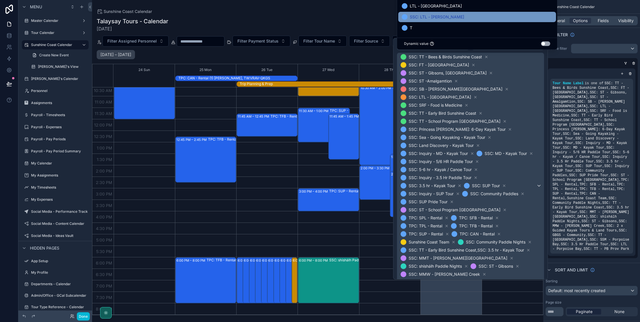
click at [444, 18] on span "SSC: LTL - [PERSON_NAME]" at bounding box center [437, 17] width 54 height 7
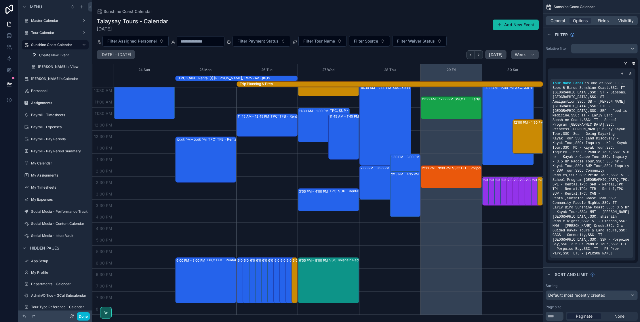
click at [366, 59] on div "scrollable content" at bounding box center [317, 161] width 451 height 322
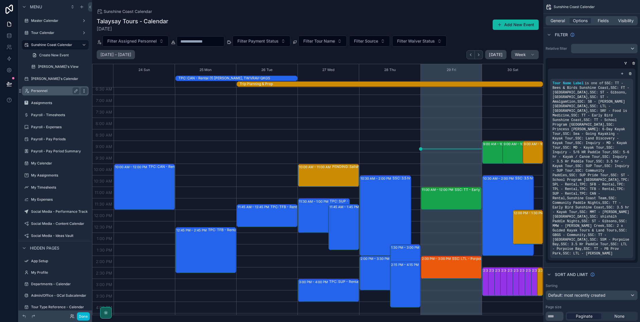
click at [0, 0] on icon "scrollable content" at bounding box center [0, 0] width 0 height 0
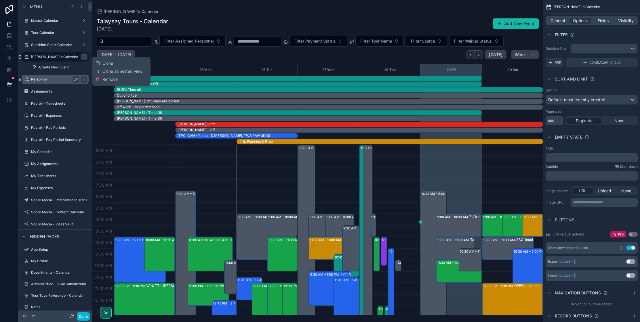
scroll to position [138, 0]
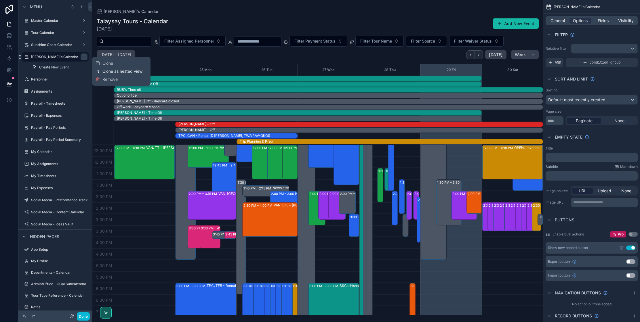
click at [115, 72] on span "Clone as nested view" at bounding box center [122, 72] width 40 height 6
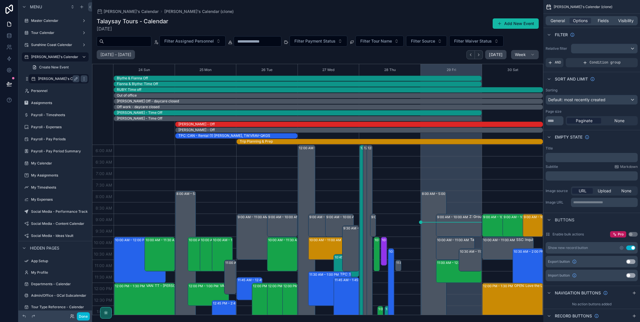
scroll to position [138, 0]
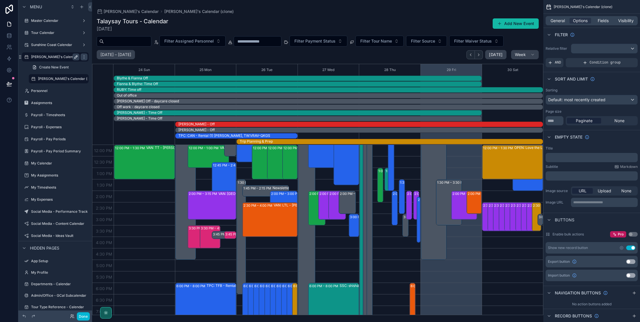
click at [75, 57] on icon "scrollable content" at bounding box center [76, 57] width 3 height 3
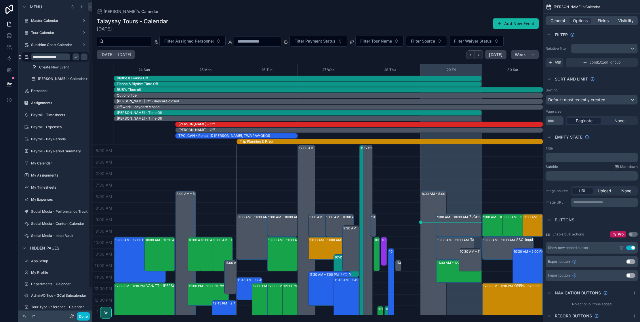
scroll to position [138, 0]
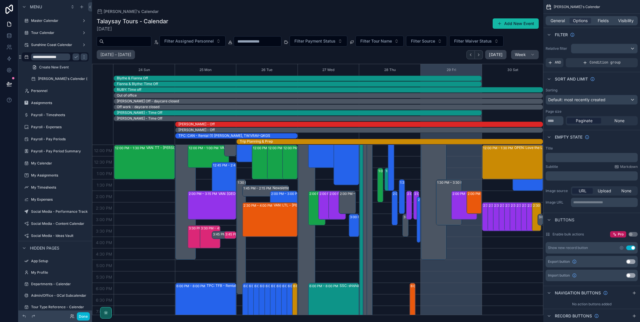
click at [64, 57] on input "**********" at bounding box center [50, 57] width 39 height 7
click at [52, 57] on input "**********" at bounding box center [50, 57] width 39 height 7
type input "**********"
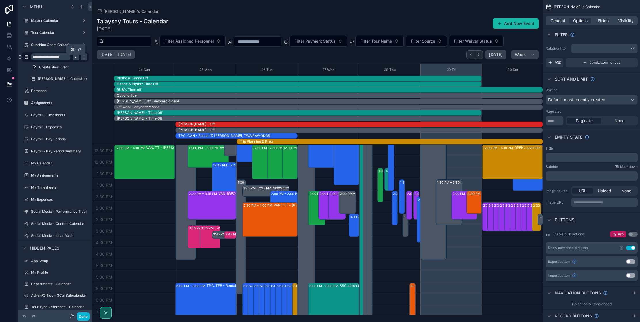
click at [76, 58] on icon "scrollable content" at bounding box center [76, 57] width 5 height 5
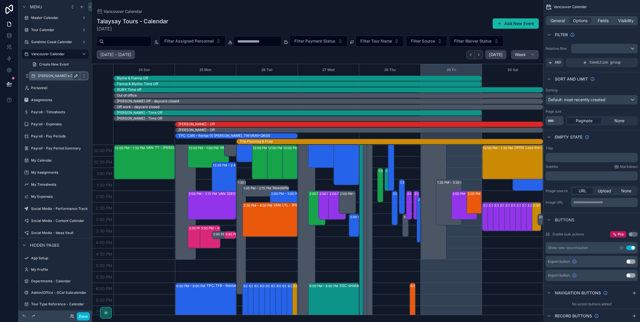
click at [74, 76] on icon "scrollable content" at bounding box center [76, 76] width 5 height 5
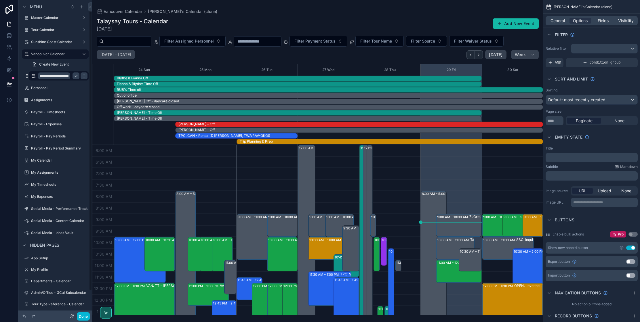
scroll to position [138, 0]
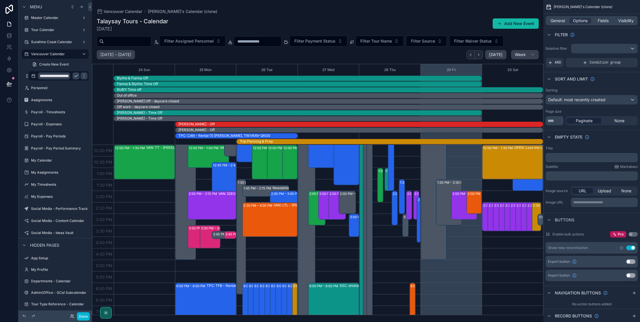
click at [59, 76] on input "**********" at bounding box center [54, 76] width 32 height 7
type input "**********"
click at [82, 77] on icon "scrollable content" at bounding box center [84, 76] width 5 height 5
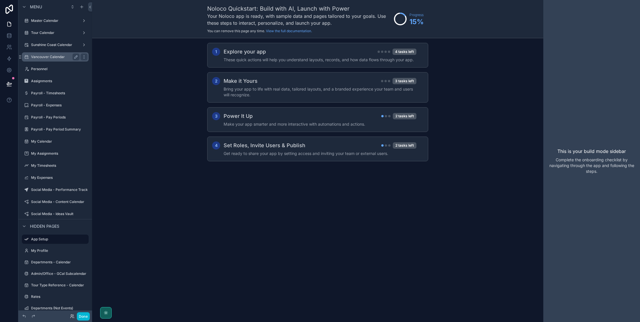
click at [53, 59] on label "Vancouver Calendar" at bounding box center [54, 57] width 46 height 5
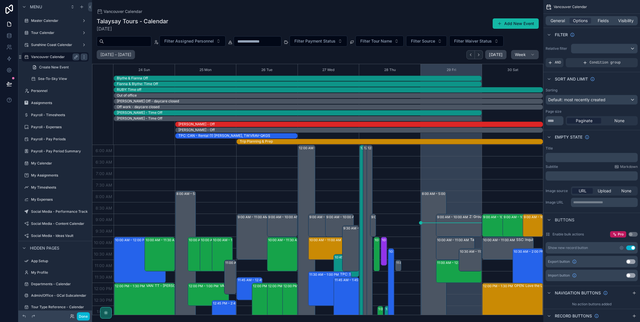
scroll to position [138, 0]
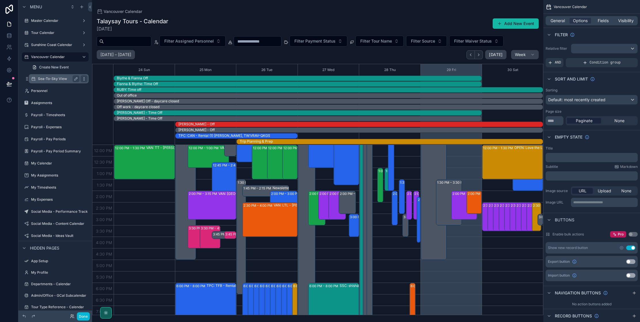
click at [85, 79] on icon "scrollable content" at bounding box center [84, 79] width 5 height 5
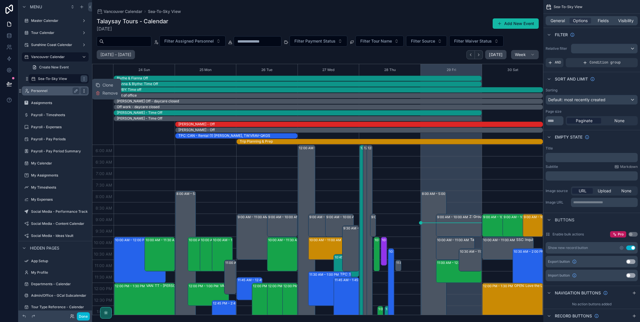
scroll to position [138, 0]
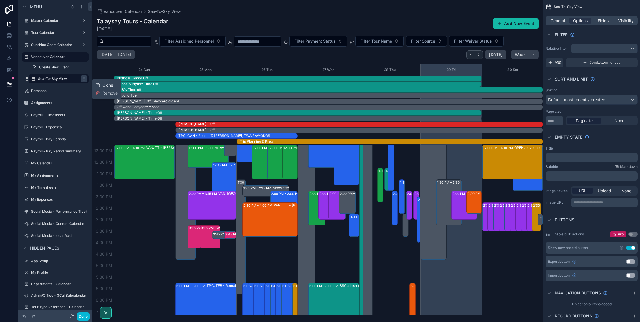
click at [107, 86] on span "Clone" at bounding box center [107, 85] width 11 height 6
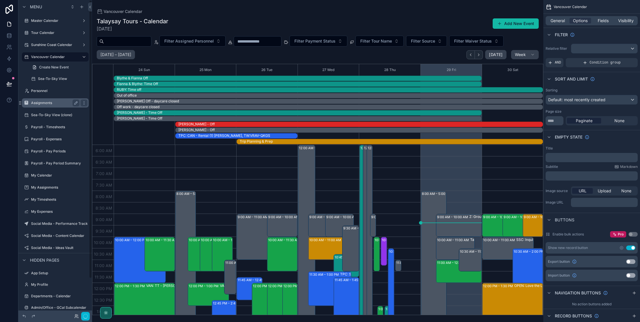
scroll to position [138, 0]
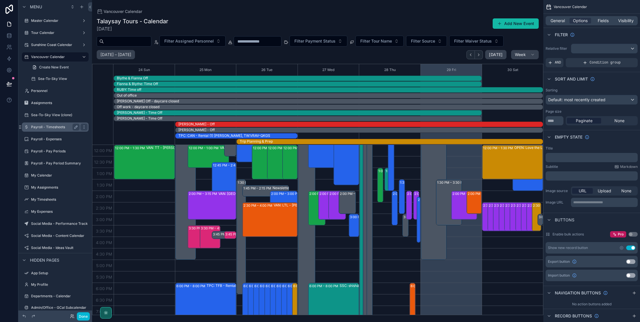
click at [0, 0] on icon "scrollable content" at bounding box center [0, 0] width 0 height 0
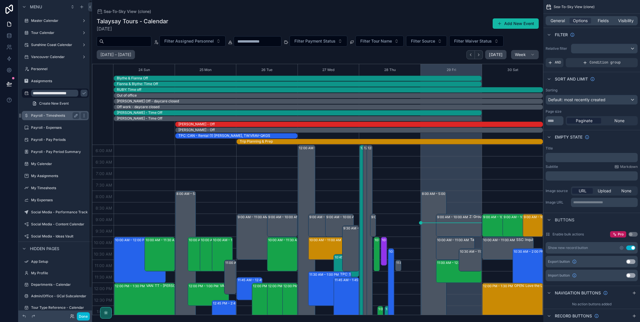
scroll to position [138, 0]
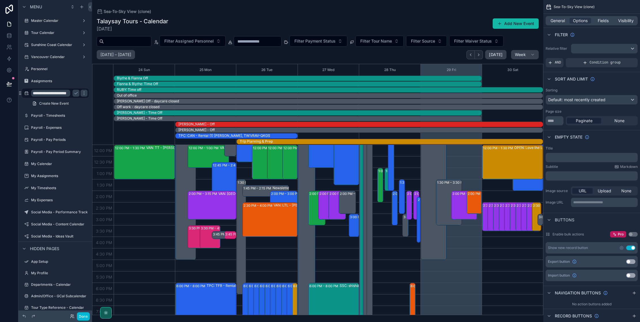
click at [67, 92] on input "**********" at bounding box center [50, 93] width 39 height 7
type input "**********"
click at [75, 92] on icon "scrollable content" at bounding box center [76, 93] width 5 height 5
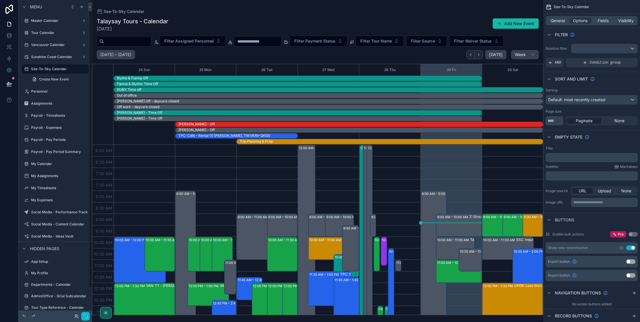
scroll to position [138, 0]
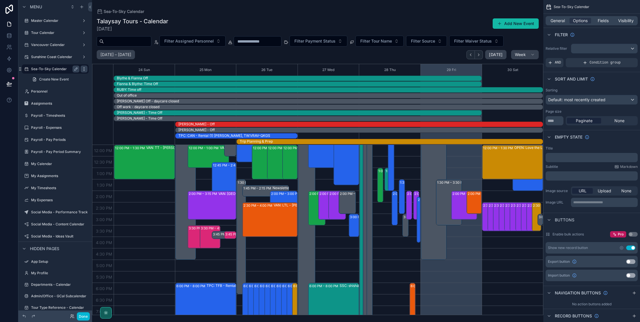
click at [84, 69] on icon "scrollable content" at bounding box center [84, 69] width 0 height 0
click at [106, 83] on span "Clone as nested view" at bounding box center [122, 84] width 40 height 6
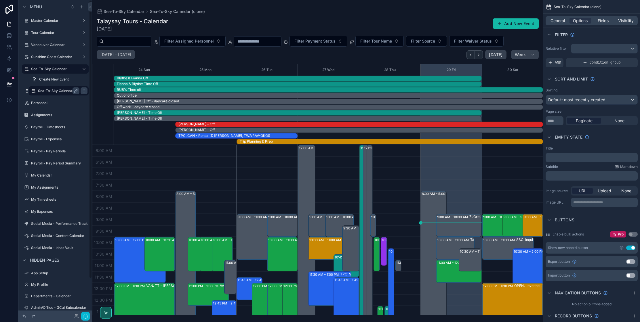
scroll to position [138, 0]
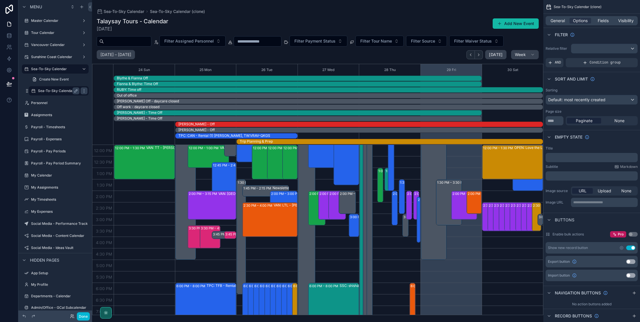
click at [64, 90] on label "Sea-To-Sky Calendar (clone)" at bounding box center [62, 91] width 48 height 5
click at [75, 90] on icon "scrollable content" at bounding box center [76, 91] width 5 height 5
click at [57, 90] on input "**********" at bounding box center [54, 91] width 32 height 7
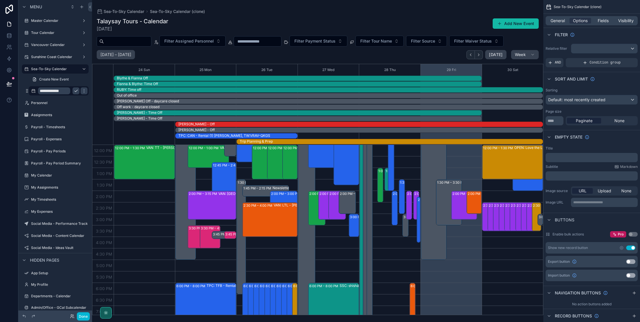
scroll to position [0, 0]
type input "**********"
click at [82, 90] on icon "scrollable content" at bounding box center [84, 91] width 5 height 5
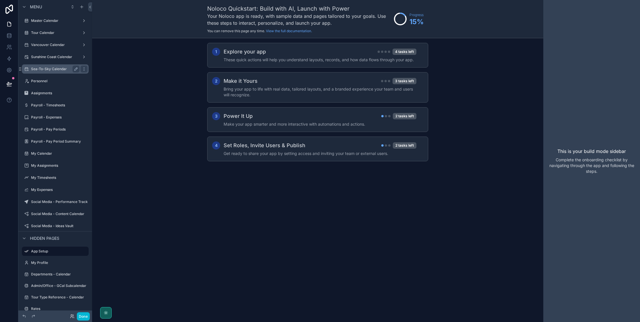
click at [60, 69] on label "Sea-To-Sky Calendar" at bounding box center [54, 69] width 46 height 5
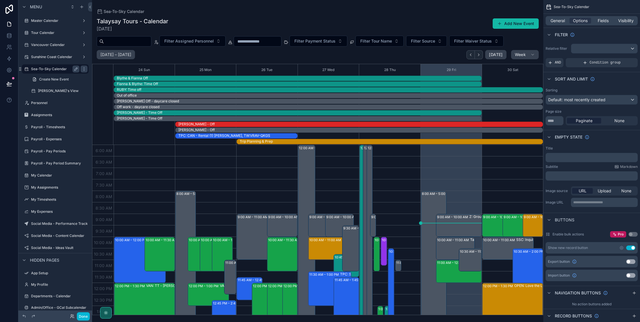
scroll to position [138, 0]
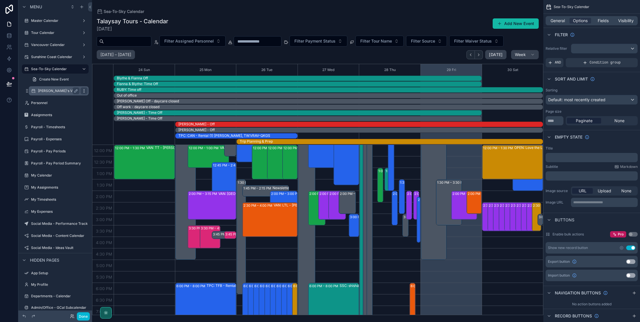
click at [85, 91] on icon "scrollable content" at bounding box center [84, 91] width 5 height 5
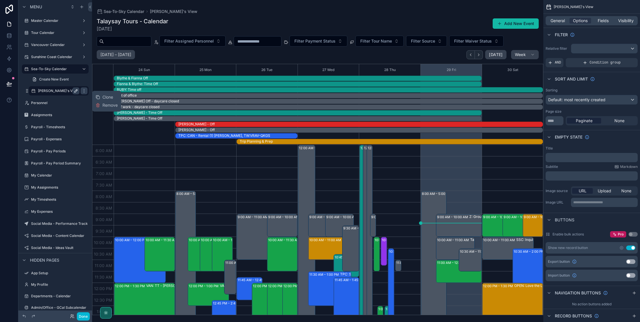
scroll to position [138, 0]
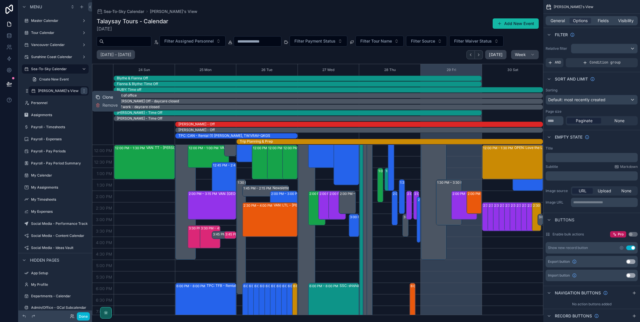
click at [104, 97] on span "Clone" at bounding box center [107, 97] width 11 height 6
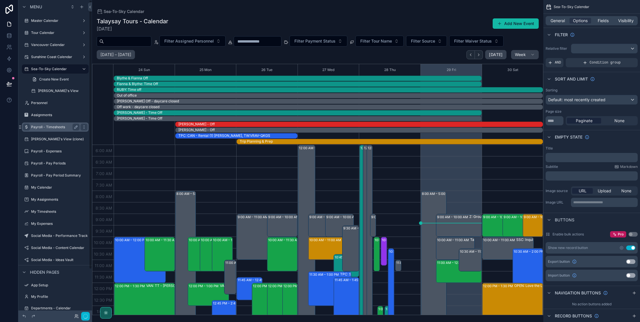
scroll to position [138, 0]
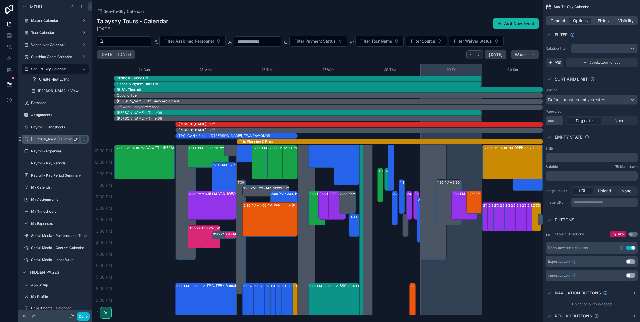
click at [75, 140] on icon "scrollable content" at bounding box center [76, 139] width 5 height 5
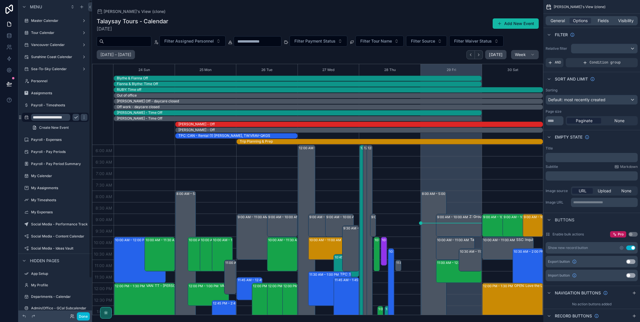
scroll to position [138, 0]
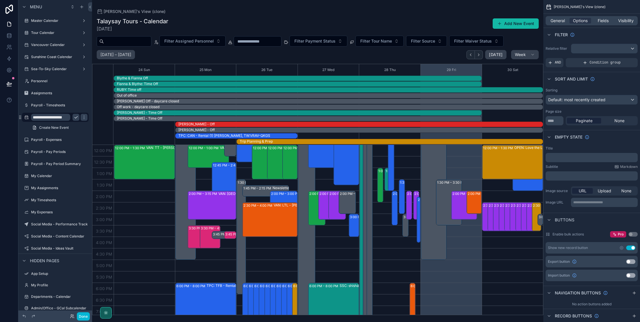
click at [60, 117] on input "**********" at bounding box center [50, 117] width 39 height 7
type input "**********"
click at [82, 117] on icon "scrollable content" at bounding box center [84, 117] width 5 height 5
click at [37, 69] on label "Sea-To-Sky Calendar" at bounding box center [54, 69] width 46 height 5
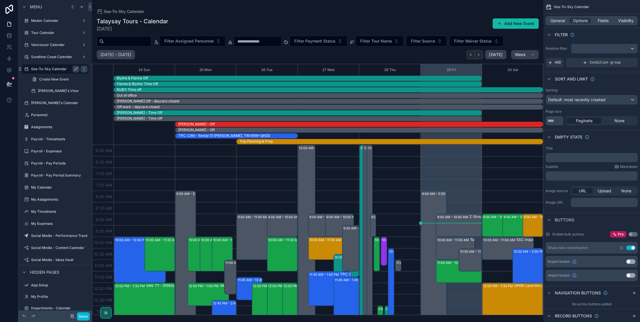
scroll to position [138, 0]
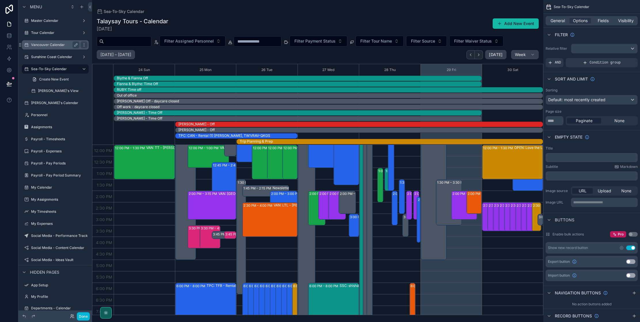
click at [38, 46] on label "Vancouver Calendar" at bounding box center [54, 45] width 46 height 5
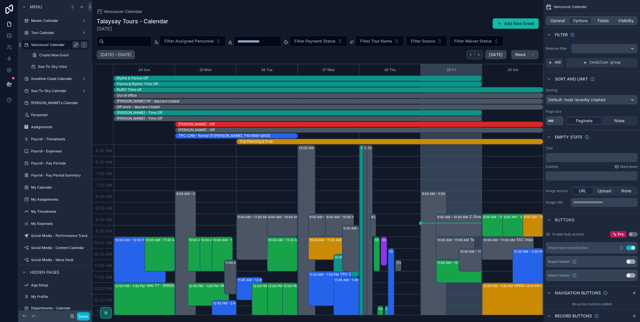
scroll to position [138, 0]
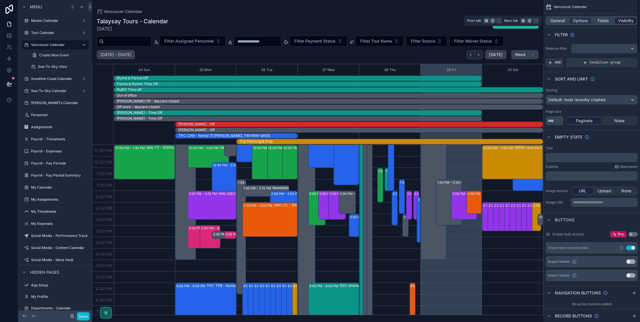
click at [630, 22] on span "Visibility" at bounding box center [626, 21] width 16 height 6
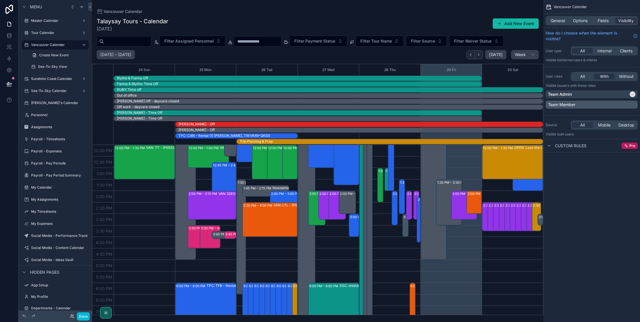
drag, startPoint x: 631, startPoint y: 103, endPoint x: 628, endPoint y: 100, distance: 3.3
click at [631, 103] on div "Team Member" at bounding box center [592, 105] width 88 height 6
click at [45, 89] on label "Sea-To-Sky Calendar" at bounding box center [54, 91] width 46 height 5
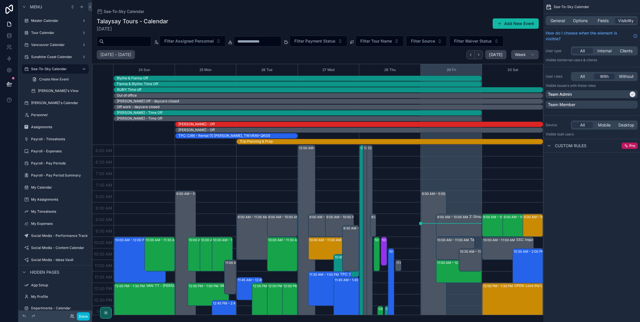
scroll to position [138, 0]
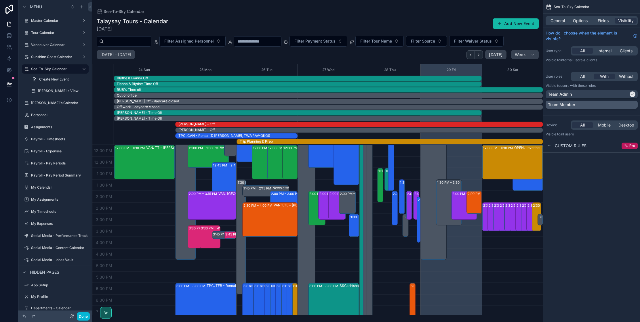
click at [632, 106] on div "Team Member" at bounding box center [592, 105] width 88 height 6
click at [54, 93] on label "[PERSON_NAME]'s View" at bounding box center [58, 91] width 41 height 5
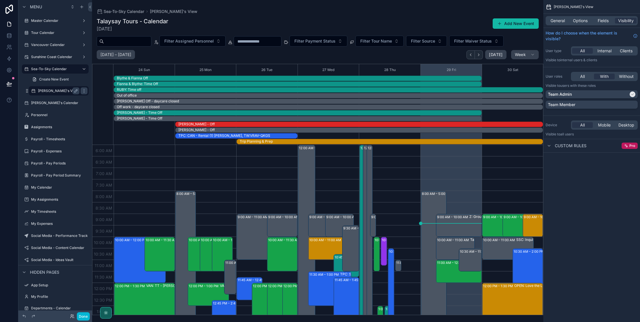
scroll to position [138, 0]
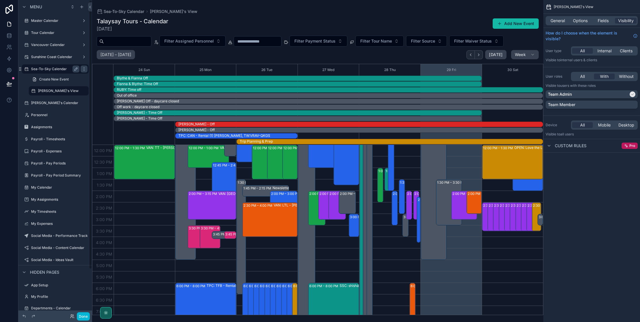
click at [50, 70] on label "Sea-To-Sky Calendar" at bounding box center [54, 69] width 46 height 5
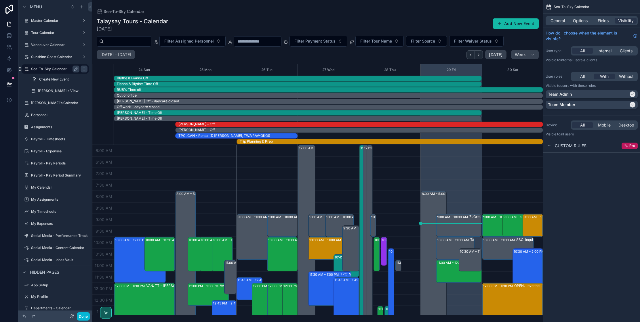
scroll to position [138, 0]
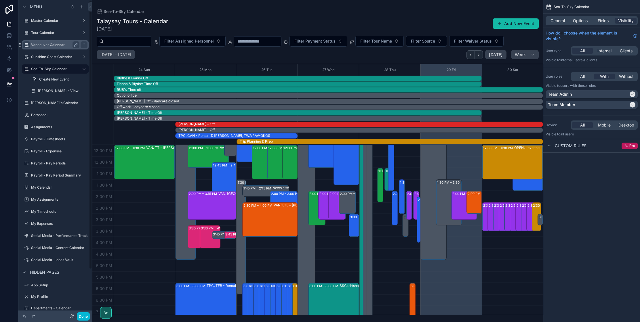
click at [28, 46] on icon "scrollable content" at bounding box center [26, 45] width 5 height 5
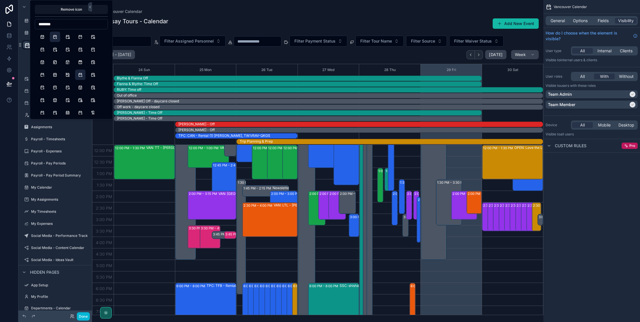
type input "********"
click at [54, 38] on button "CalendarBolt" at bounding box center [55, 37] width 10 height 10
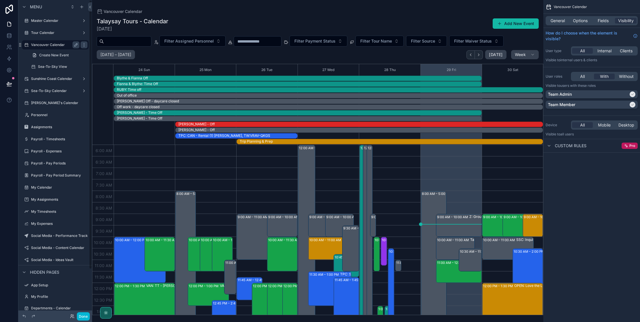
scroll to position [138, 0]
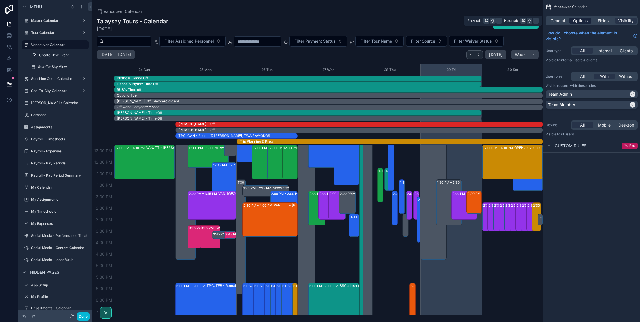
click at [582, 22] on span "Options" at bounding box center [580, 21] width 15 height 6
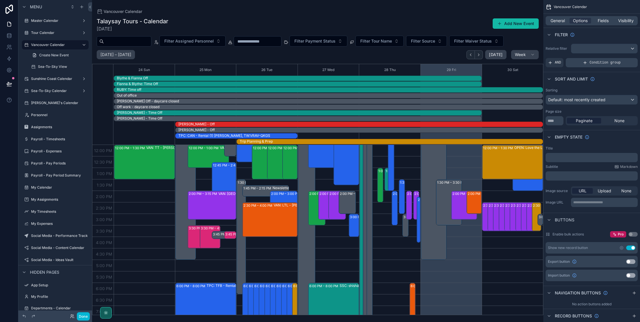
click at [593, 62] on span "Condition group" at bounding box center [605, 62] width 31 height 5
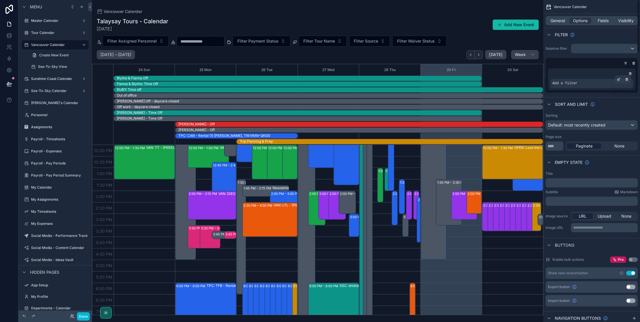
click at [567, 84] on span "Add a filter" at bounding box center [565, 83] width 25 height 5
click at [618, 80] on icon "scrollable content" at bounding box center [618, 79] width 3 height 3
click at [488, 74] on span "Select a field" at bounding box center [492, 74] width 24 height 5
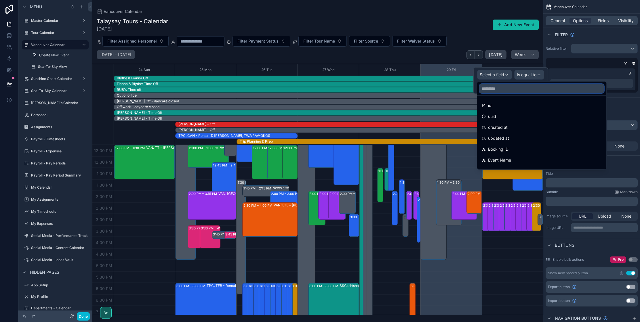
click at [503, 89] on input "text" at bounding box center [542, 88] width 125 height 9
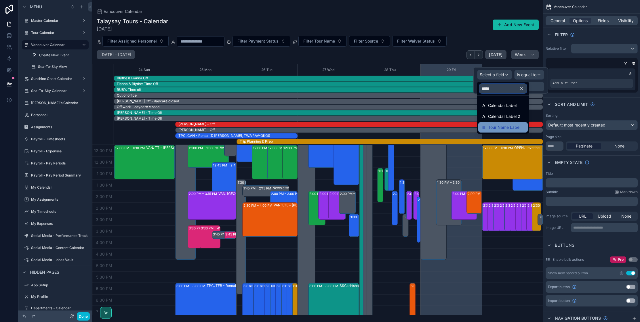
type input "*****"
click at [503, 127] on span "Tour Name Label" at bounding box center [504, 127] width 32 height 7
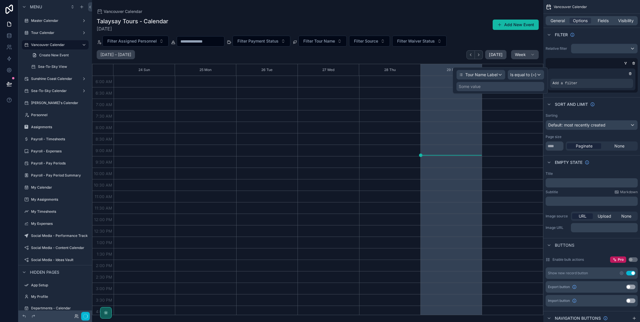
scroll to position [106, 0]
click at [523, 75] on span "Is equal to (=)" at bounding box center [523, 75] width 26 height 6
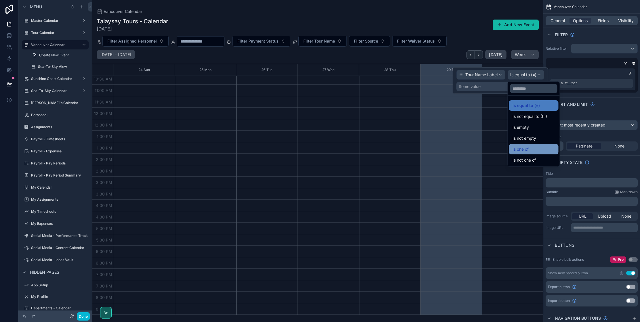
click at [529, 151] on span "Is one of" at bounding box center [521, 149] width 16 height 7
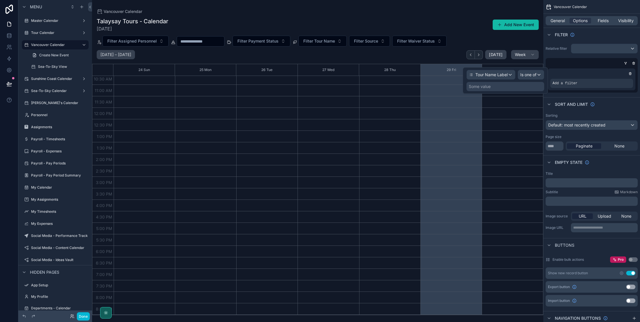
click at [488, 88] on div "Some value" at bounding box center [480, 87] width 22 height 6
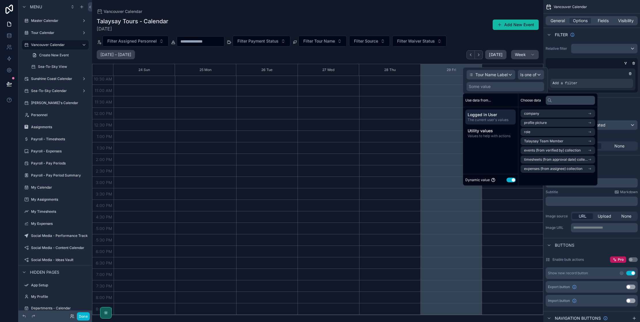
click at [512, 181] on button "Use setting" at bounding box center [511, 180] width 9 height 5
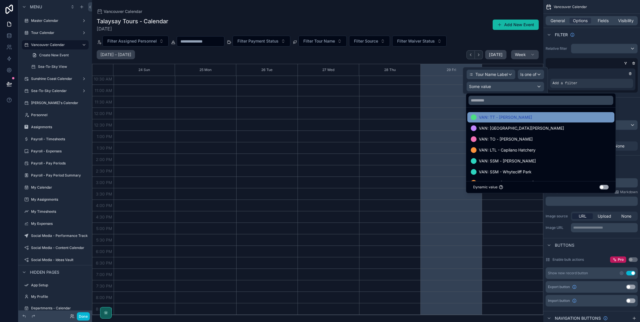
click at [496, 118] on span "VAN: TT - [PERSON_NAME]" at bounding box center [505, 117] width 53 height 7
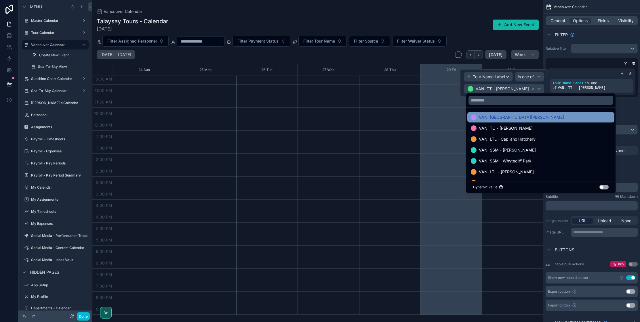
click at [496, 120] on span "VAN: [GEOGRAPHIC_DATA][PERSON_NAME]" at bounding box center [521, 117] width 85 height 7
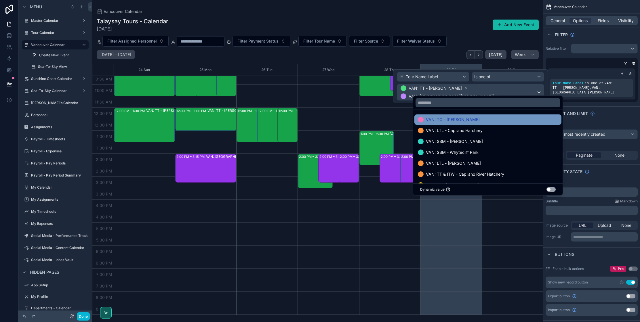
click at [443, 119] on span "VAN: TO - [PERSON_NAME]" at bounding box center [453, 119] width 54 height 7
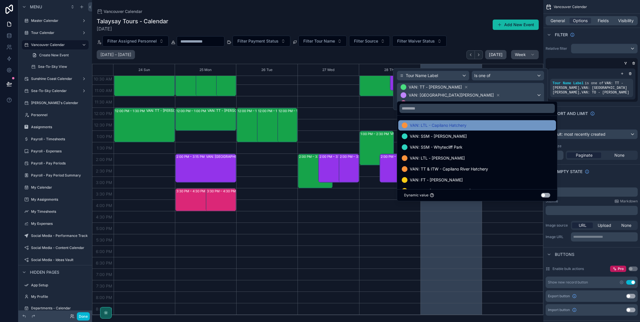
click at [440, 126] on span "VAN: LTL - Capilano Hatchery" at bounding box center [438, 125] width 57 height 7
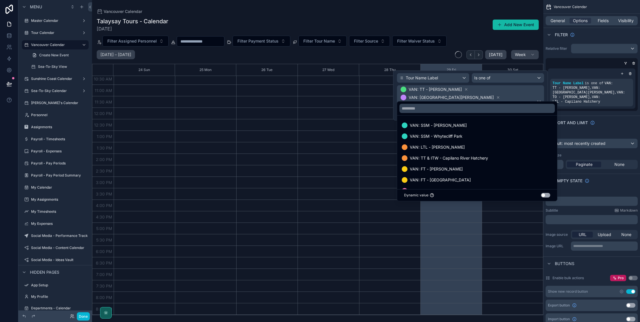
click at [435, 127] on span "VAN: SSM - [PERSON_NAME]" at bounding box center [438, 125] width 57 height 7
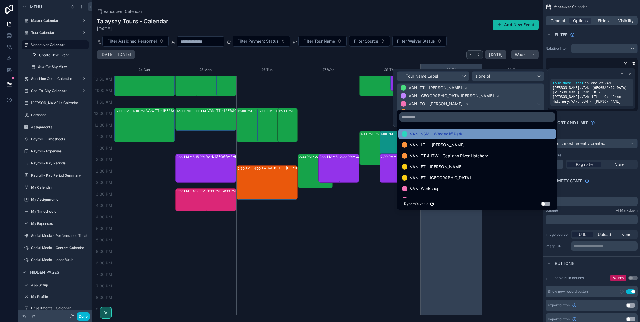
click at [430, 134] on span "VAN: SSM - Whytecliff Park" at bounding box center [436, 134] width 53 height 7
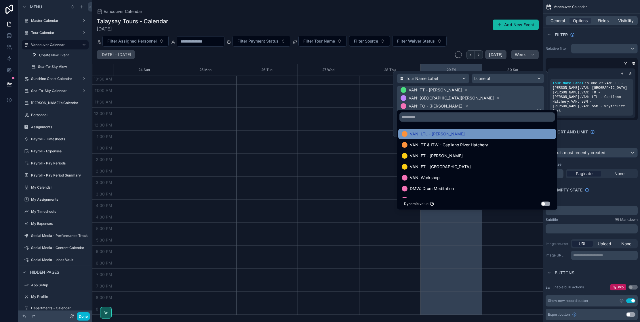
click at [427, 136] on span "VAN: LTL - [PERSON_NAME]" at bounding box center [437, 134] width 55 height 7
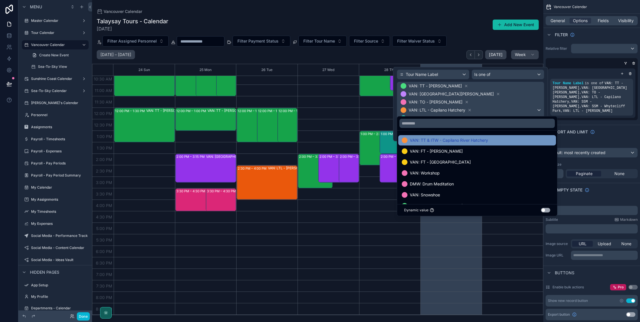
click at [426, 141] on span "VAN: TT & ITW - Capilano River Hatchery" at bounding box center [449, 140] width 78 height 7
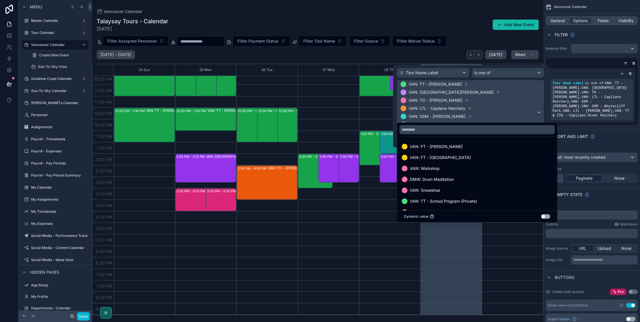
click at [425, 145] on span "VAN: FT - [PERSON_NAME]" at bounding box center [436, 146] width 53 height 7
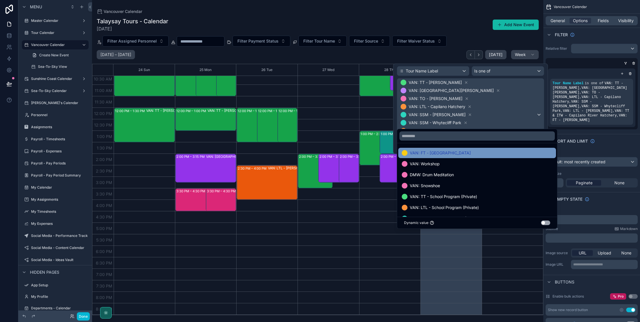
click at [424, 153] on span "VAN: FT - [GEOGRAPHIC_DATA]" at bounding box center [440, 153] width 61 height 7
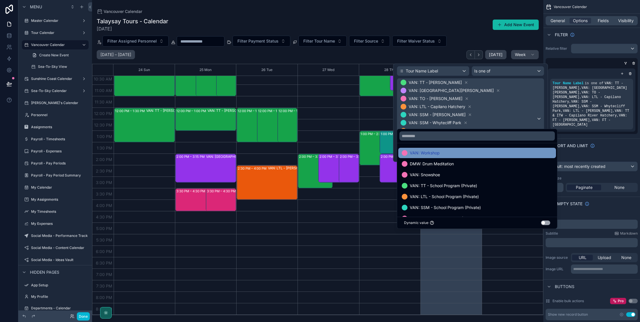
click at [424, 153] on span "VAN: Workshop" at bounding box center [425, 153] width 30 height 7
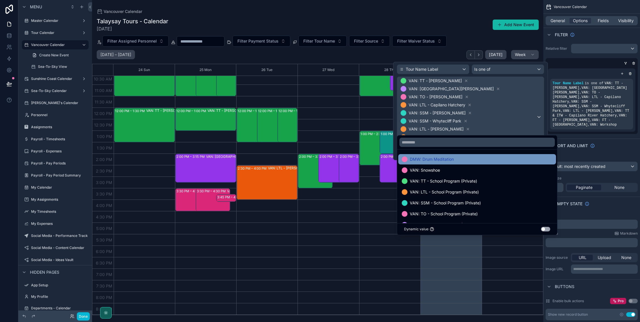
click at [423, 160] on span "DMW: Drum Meditation" at bounding box center [432, 159] width 44 height 7
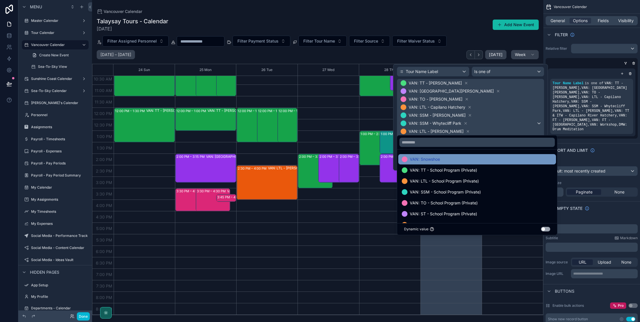
click at [423, 158] on span "VAN: Snowshoe" at bounding box center [425, 159] width 30 height 7
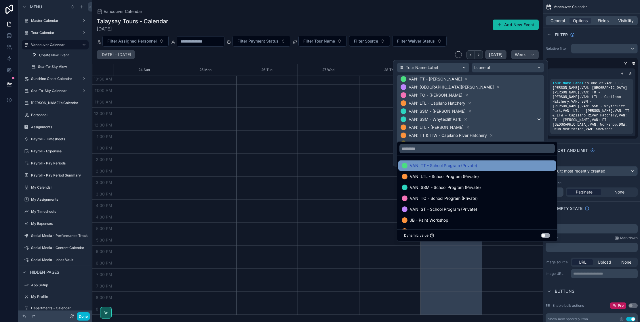
click at [421, 164] on span "VAN: TT - School Program (Private)" at bounding box center [443, 165] width 67 height 7
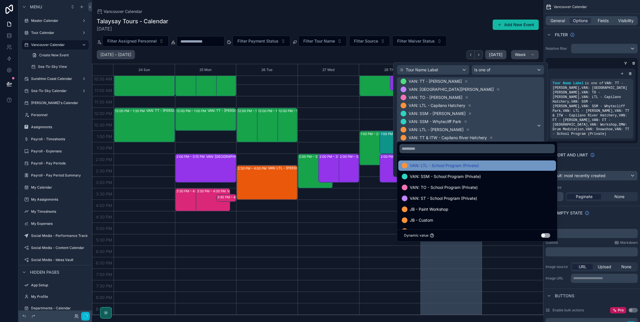
click at [422, 167] on span "VAN: LTL - School Program (Private)" at bounding box center [444, 165] width 69 height 7
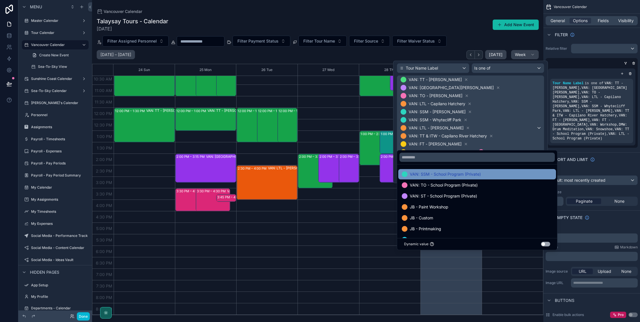
click at [421, 172] on span "VAN: SSM - School Program (Private)" at bounding box center [445, 174] width 71 height 7
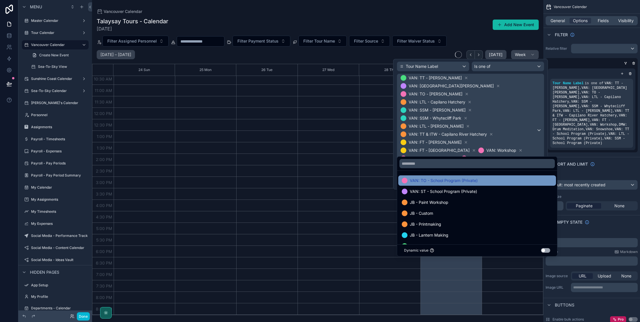
click at [420, 180] on span "VAN: TO - School Program (Private)" at bounding box center [444, 180] width 68 height 7
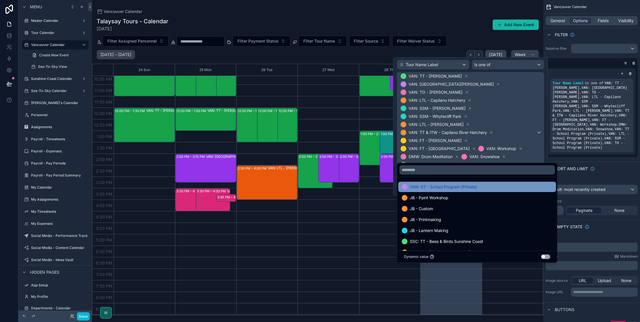
click at [420, 186] on span "VAN: ST - School Program (Private)" at bounding box center [443, 187] width 67 height 7
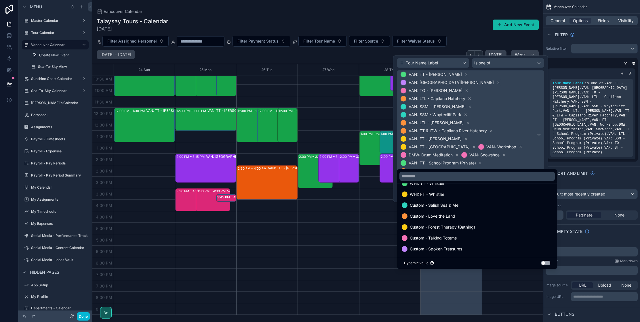
scroll to position [371, 0]
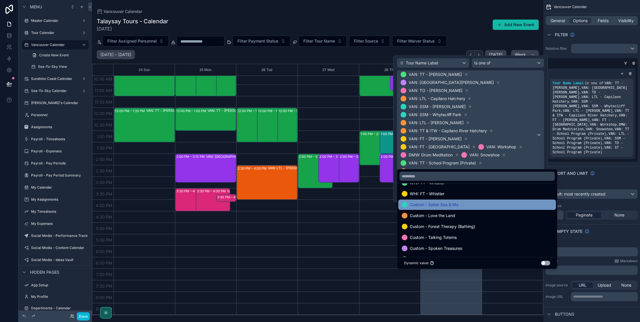
click at [434, 206] on span "Custom - Salish Sea & Me" at bounding box center [434, 205] width 49 height 7
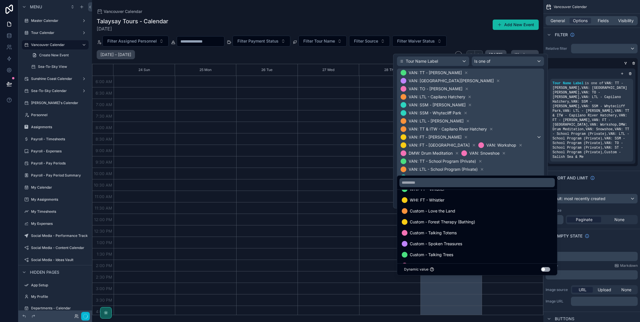
scroll to position [106, 0]
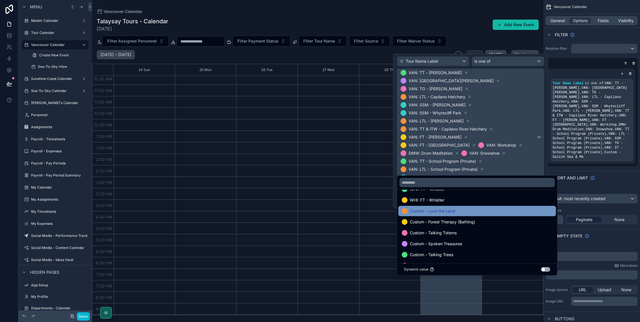
click at [432, 212] on span "Custom - Love the Land" at bounding box center [432, 211] width 45 height 7
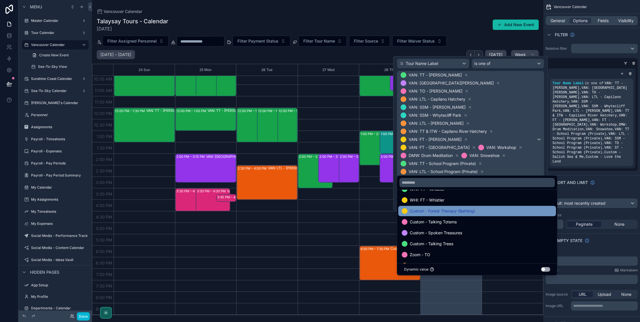
click at [432, 213] on span "Custom - Forest Therapy (Bathing)" at bounding box center [442, 211] width 65 height 7
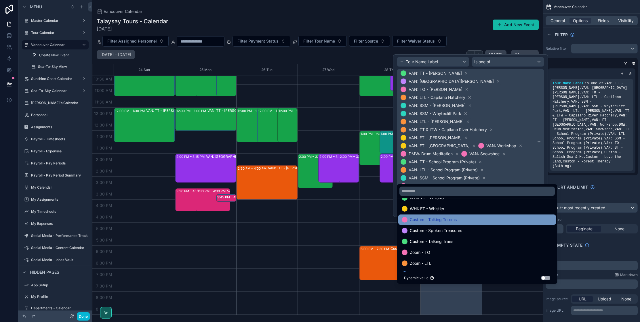
click at [431, 218] on span "Custom - Talking Totems" at bounding box center [433, 219] width 47 height 7
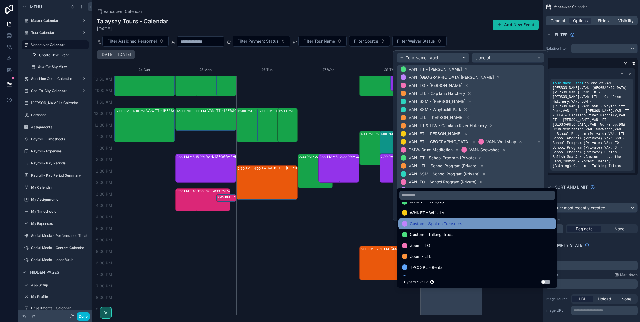
click at [430, 223] on span "Custom - Spoken Treasures" at bounding box center [436, 224] width 52 height 7
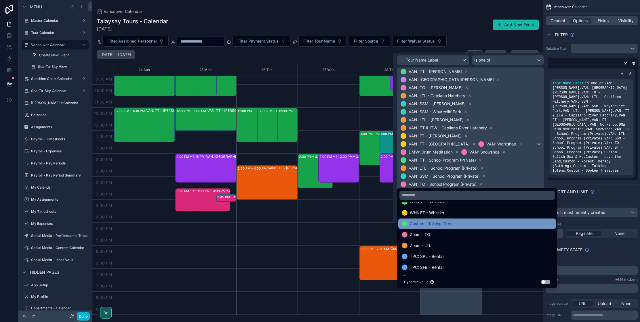
click at [430, 224] on span "Custom - Talking Trees" at bounding box center [431, 224] width 43 height 7
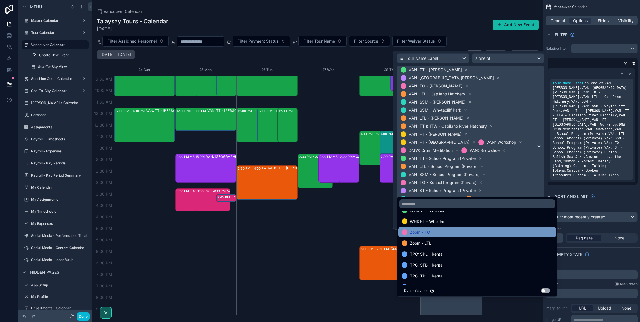
click at [426, 230] on span "Zoom - TO" at bounding box center [420, 232] width 20 height 7
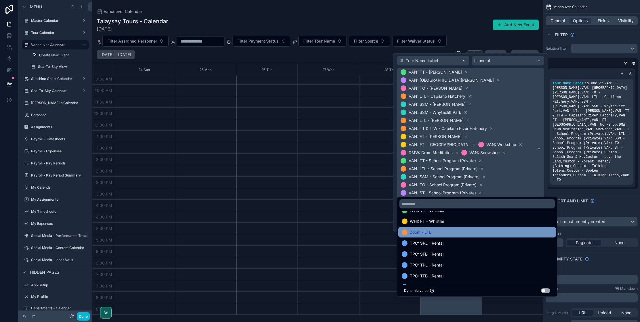
click at [425, 233] on span "Zoom - LTL" at bounding box center [421, 232] width 22 height 7
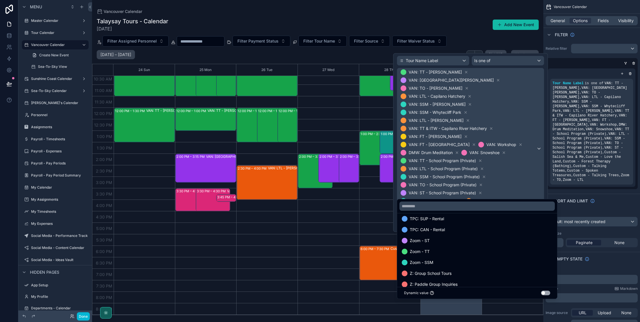
scroll to position [433, 0]
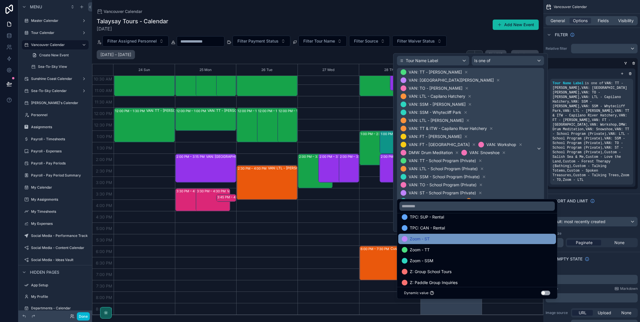
click at [434, 241] on div "Zoom - ST" at bounding box center [477, 239] width 151 height 7
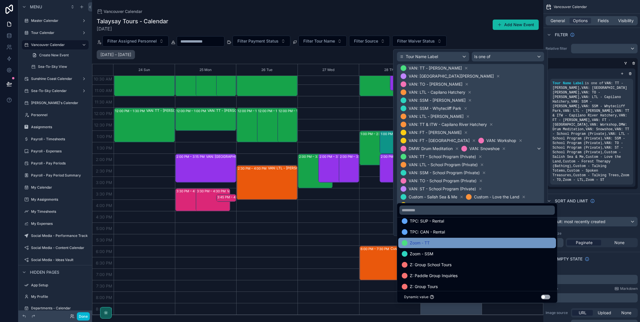
click at [434, 245] on div "Zoom - TT" at bounding box center [477, 243] width 151 height 7
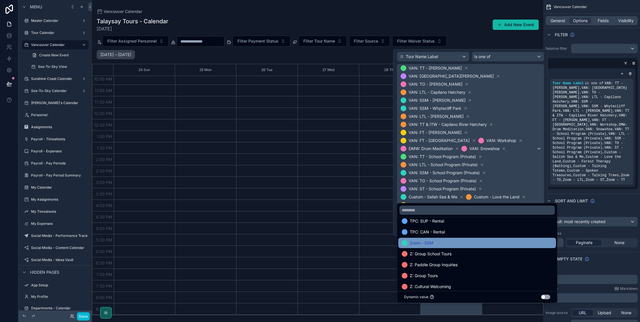
click at [435, 244] on div "Zoom - SSM" at bounding box center [477, 243] width 151 height 7
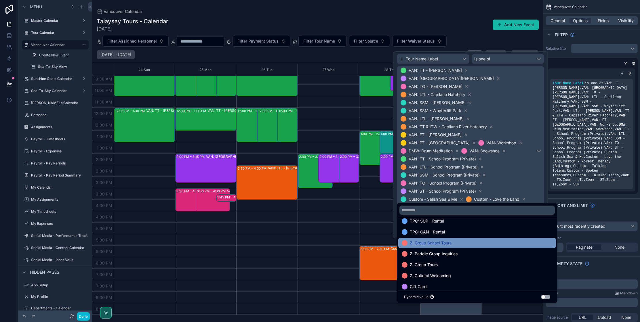
click at [438, 245] on span "Z: Group School Tours" at bounding box center [431, 243] width 42 height 7
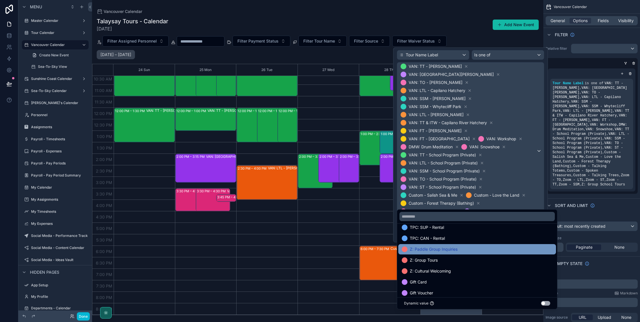
click at [438, 249] on span "Z: Paddle Group Inquiries" at bounding box center [434, 249] width 48 height 7
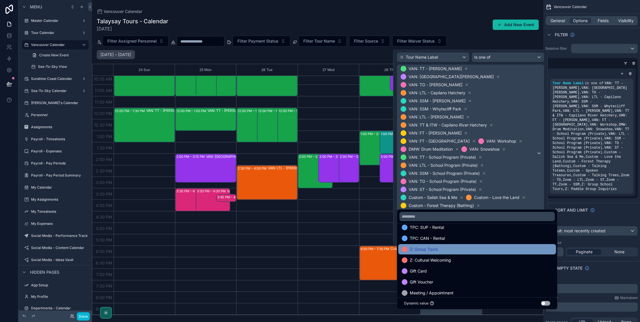
click at [436, 251] on span "Z: Group Tours" at bounding box center [424, 249] width 28 height 7
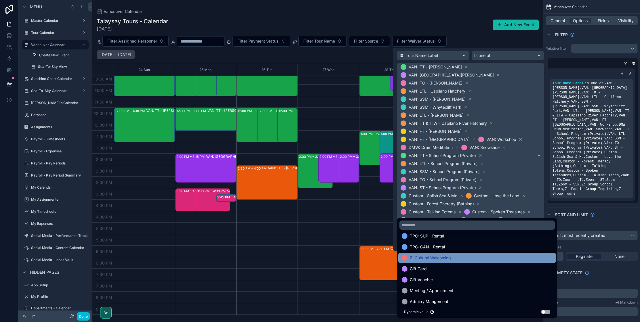
click at [435, 256] on span "Z: Cultural Welcoming" at bounding box center [430, 258] width 41 height 7
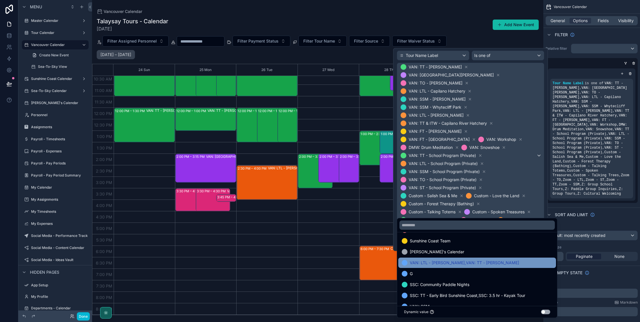
click at [448, 264] on span "VAN: LTL - [PERSON_NAME],VAN: TT - [PERSON_NAME]" at bounding box center [464, 263] width 109 height 7
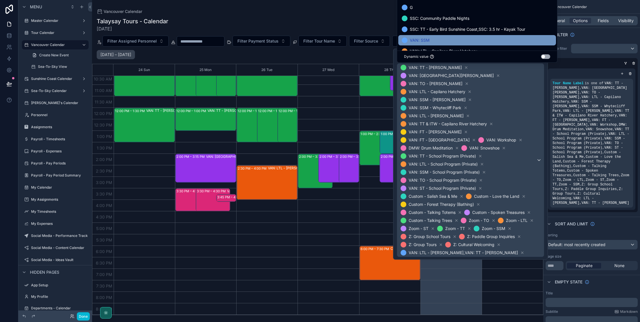
click at [440, 38] on div "VAN: SSM" at bounding box center [477, 40] width 151 height 7
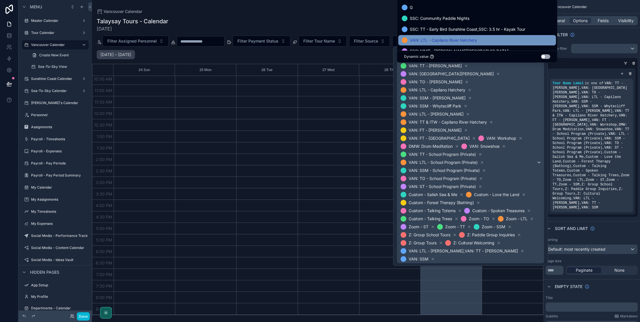
click at [440, 38] on span "VAN: LTL - Capilano River Hatchery" at bounding box center [443, 40] width 67 height 7
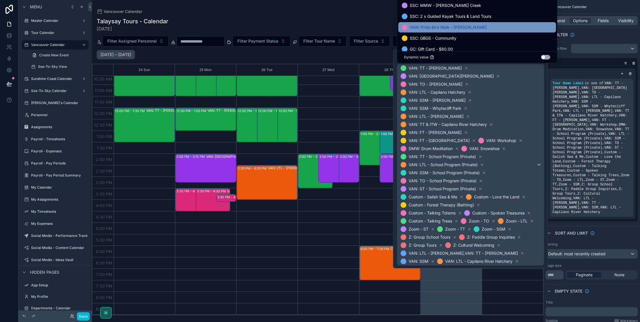
click at [440, 28] on span "VAN: Pride Bird Walk - [PERSON_NAME]" at bounding box center [448, 27] width 77 height 7
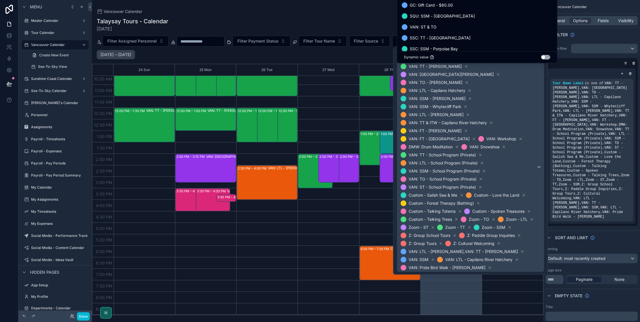
click at [440, 31] on div "VAN: ST & TO" at bounding box center [477, 27] width 158 height 10
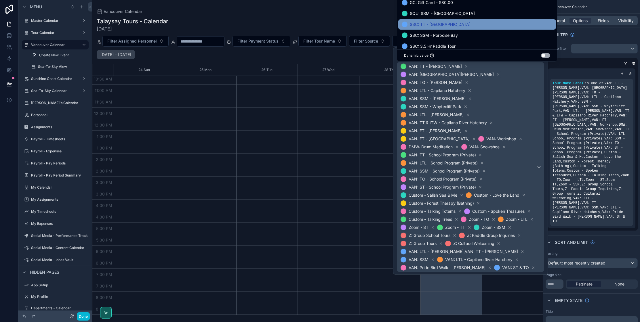
click at [438, 27] on span "SSC: TT - [GEOGRAPHIC_DATA]" at bounding box center [440, 24] width 61 height 7
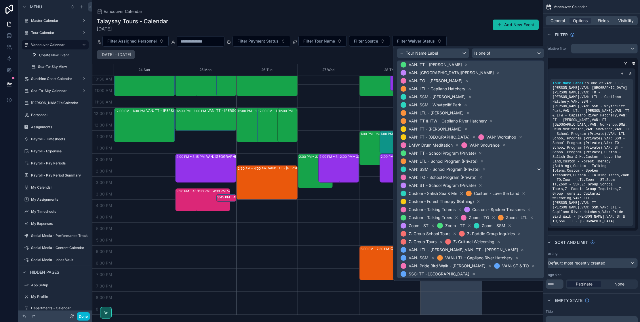
click at [472, 272] on icon at bounding box center [474, 274] width 4 height 4
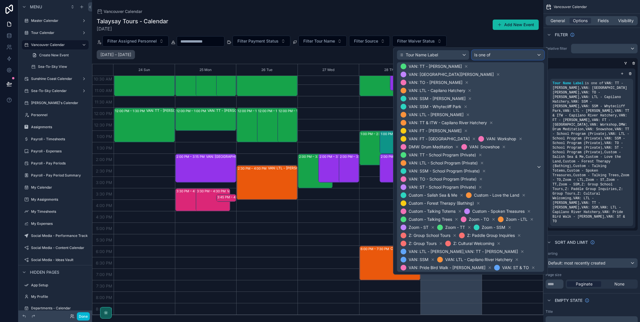
click at [494, 57] on div "Is one of" at bounding box center [508, 54] width 72 height 9
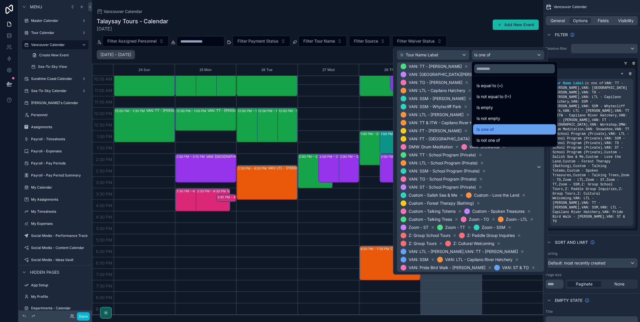
click at [502, 130] on div "Is one of" at bounding box center [515, 129] width 76 height 7
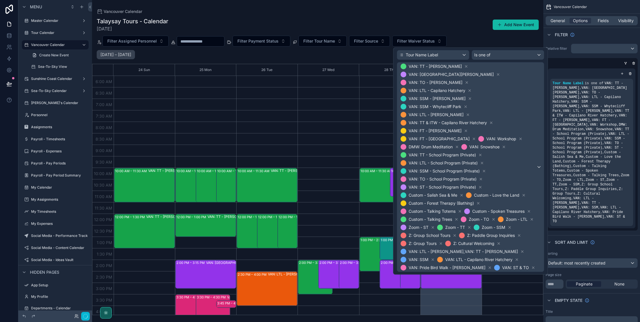
scroll to position [106, 0]
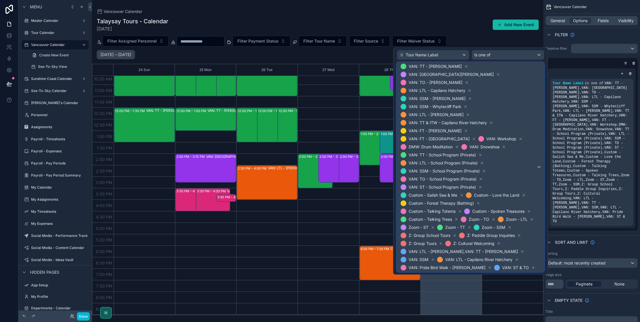
click at [533, 237] on span "VAN: TT - [PERSON_NAME] [GEOGRAPHIC_DATA]: [GEOGRAPHIC_DATA][PERSON_NAME] [GEOG…" at bounding box center [468, 167] width 137 height 210
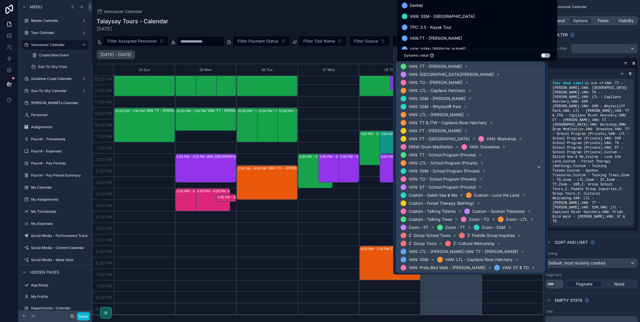
scroll to position [681, 0]
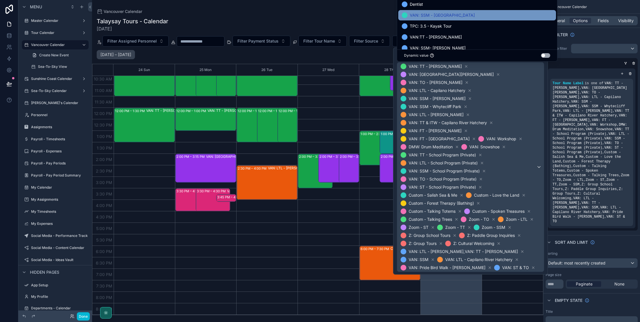
click at [439, 13] on span "VAN: SSM - [GEOGRAPHIC_DATA]" at bounding box center [442, 15] width 65 height 7
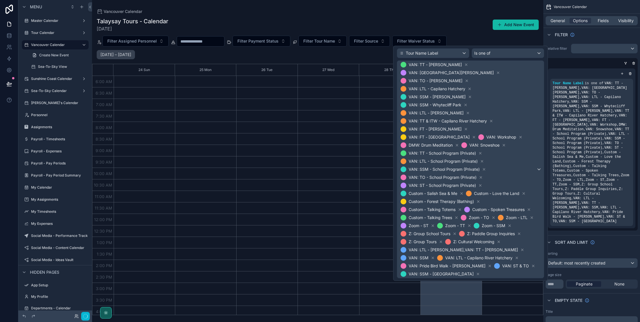
scroll to position [106, 0]
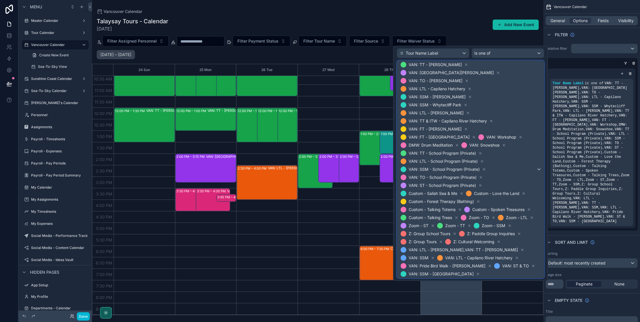
click at [484, 243] on span "VAN: TT - [PERSON_NAME] [GEOGRAPHIC_DATA]: [GEOGRAPHIC_DATA][PERSON_NAME] [GEOG…" at bounding box center [468, 170] width 137 height 218
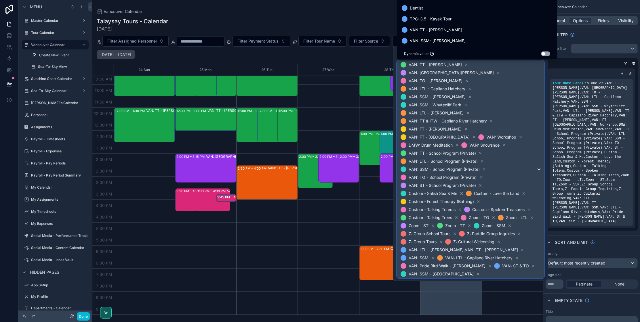
scroll to position [675, 0]
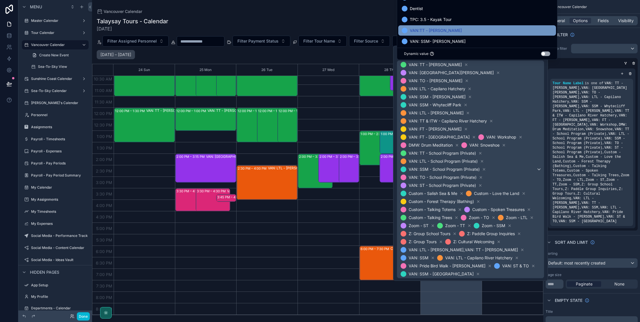
click at [442, 31] on span "VAN:TT - [PERSON_NAME]" at bounding box center [436, 30] width 52 height 7
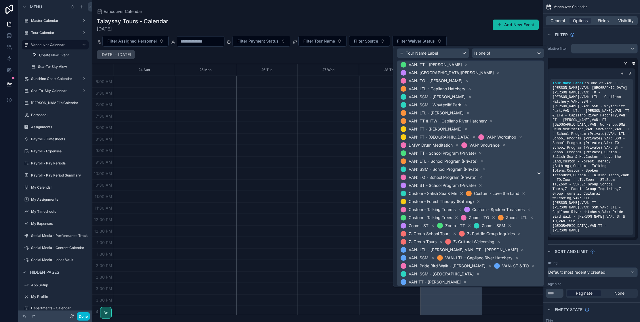
scroll to position [106, 0]
click at [537, 244] on div "VAN: TT - [PERSON_NAME] [GEOGRAPHIC_DATA]: [GEOGRAPHIC_DATA][PERSON_NAME] [GEOG…" at bounding box center [470, 174] width 147 height 226
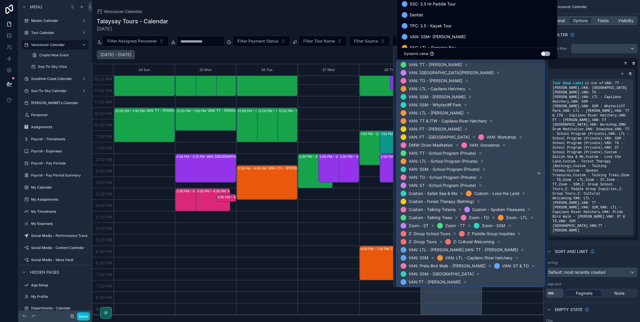
scroll to position [672, 0]
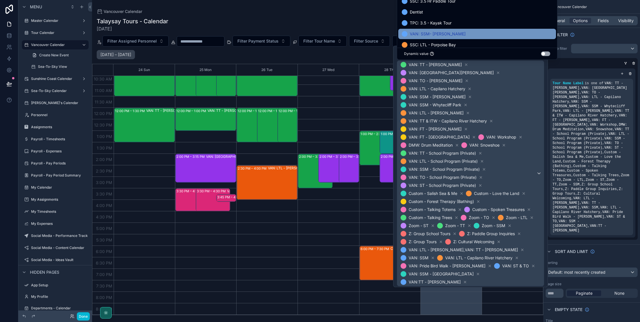
click at [436, 33] on span "VAN: SSM- [PERSON_NAME]" at bounding box center [438, 34] width 56 height 7
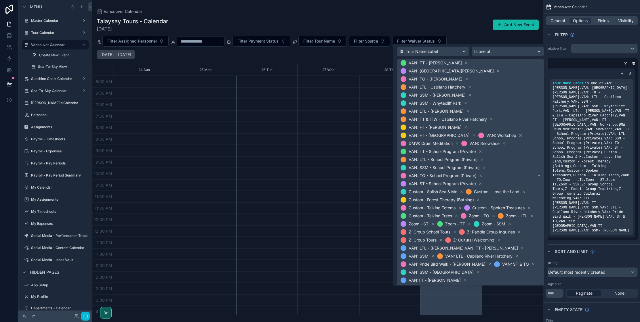
scroll to position [106, 0]
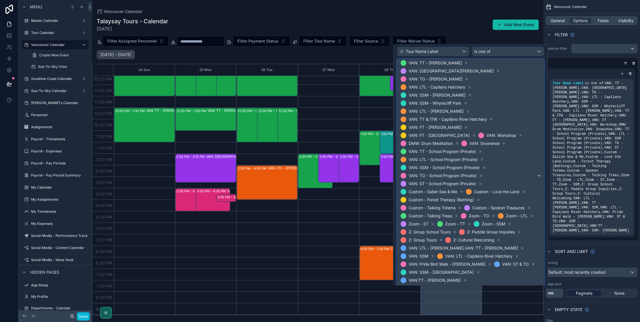
click at [526, 250] on span "VAN: TT - [PERSON_NAME] [GEOGRAPHIC_DATA]: [GEOGRAPHIC_DATA][PERSON_NAME] [GEOG…" at bounding box center [468, 176] width 137 height 234
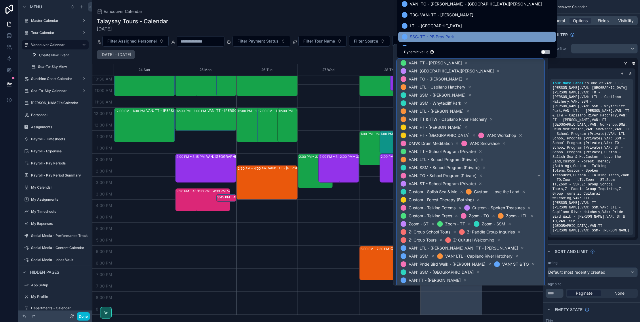
scroll to position [737, 0]
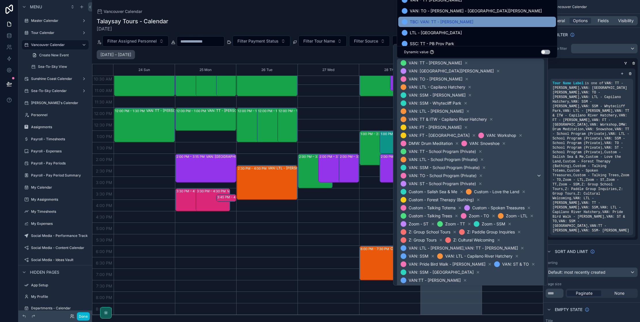
click at [443, 22] on span "TBC: VAN: TT - [PERSON_NAME]" at bounding box center [442, 21] width 64 height 7
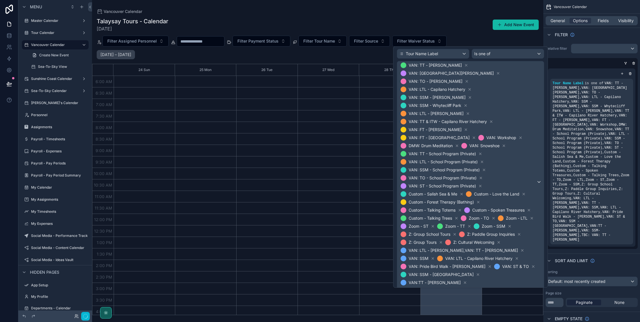
scroll to position [106, 0]
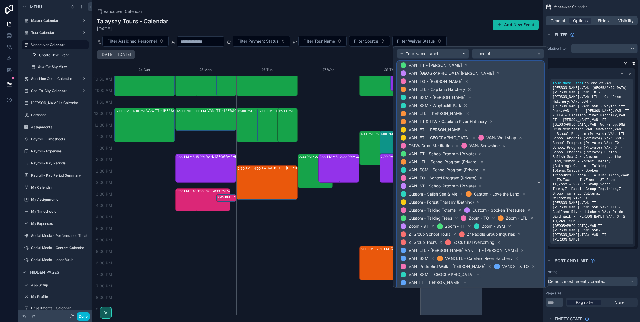
click at [540, 251] on div "VAN: TT - [PERSON_NAME] [GEOGRAPHIC_DATA]: [GEOGRAPHIC_DATA][PERSON_NAME] [GEOG…" at bounding box center [470, 182] width 147 height 242
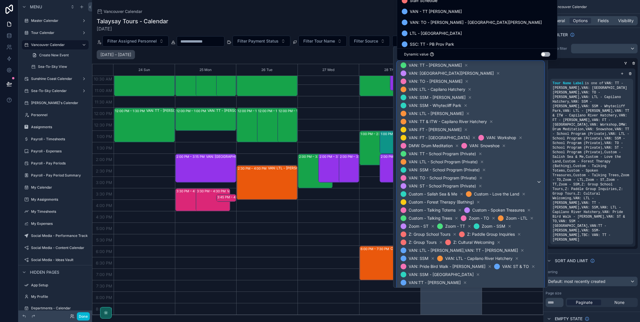
scroll to position [725, 0]
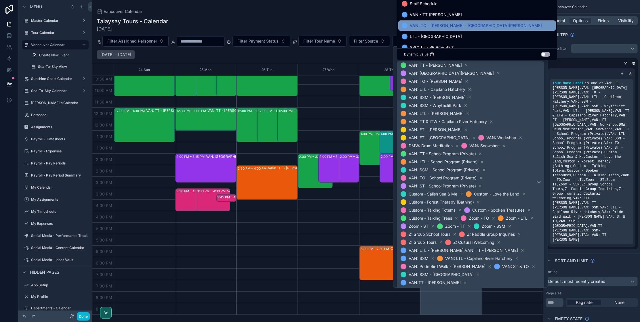
click at [438, 27] on span "VAN: TO - [PERSON_NAME] - [GEOGRAPHIC_DATA][PERSON_NAME]" at bounding box center [476, 25] width 132 height 7
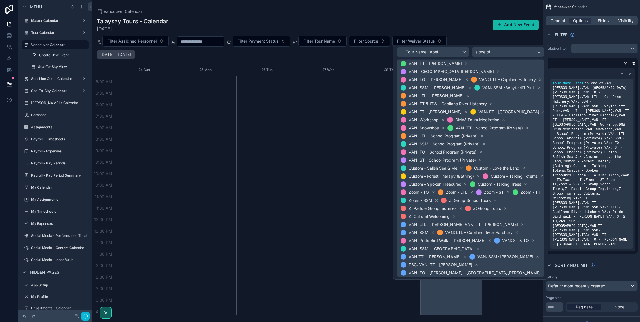
scroll to position [106, 0]
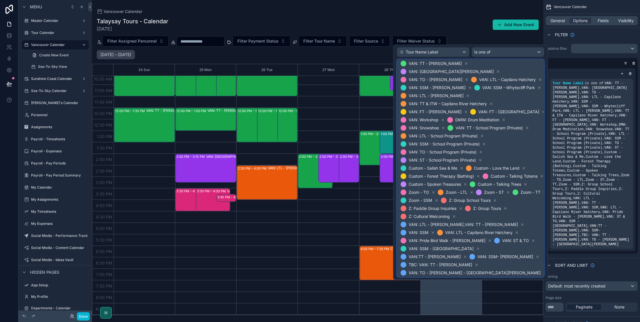
click at [507, 258] on span "VAN: TT - [PERSON_NAME] [GEOGRAPHIC_DATA]: [GEOGRAPHIC_DATA][PERSON_NAME] [GEOG…" at bounding box center [474, 169] width 149 height 218
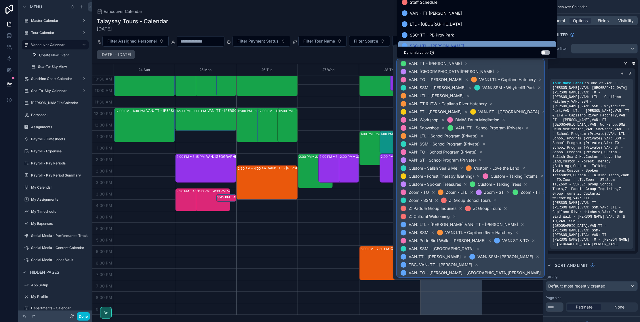
scroll to position [718, 0]
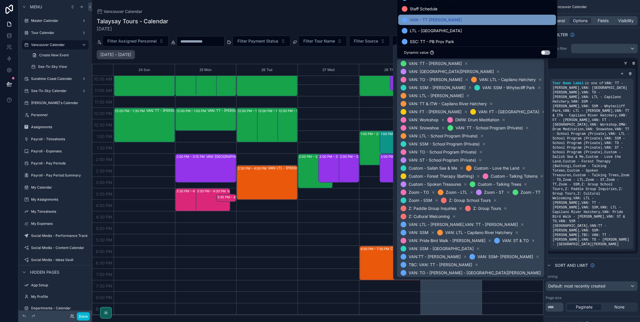
click at [442, 21] on span "VAN - TT [PERSON_NAME]" at bounding box center [436, 19] width 52 height 7
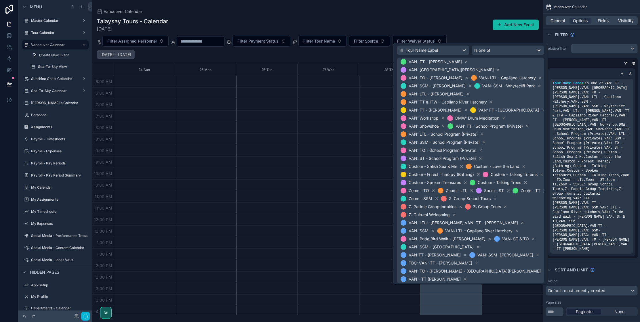
scroll to position [106, 0]
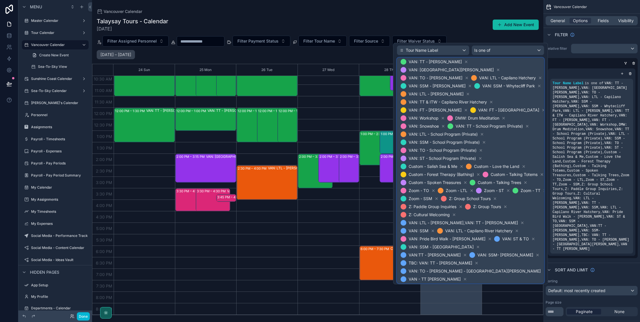
click at [506, 265] on span "VAN: TT - [PERSON_NAME] [GEOGRAPHIC_DATA]: [GEOGRAPHIC_DATA][PERSON_NAME] [GEOG…" at bounding box center [474, 171] width 149 height 226
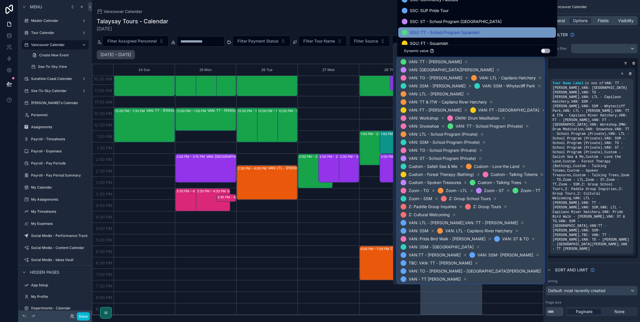
scroll to position [265, 0]
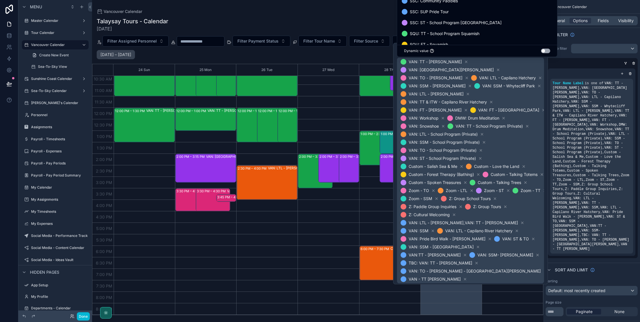
click at [373, 22] on div "Talaysay Tours - Calendar [DATE] Add New Event" at bounding box center [318, 24] width 442 height 15
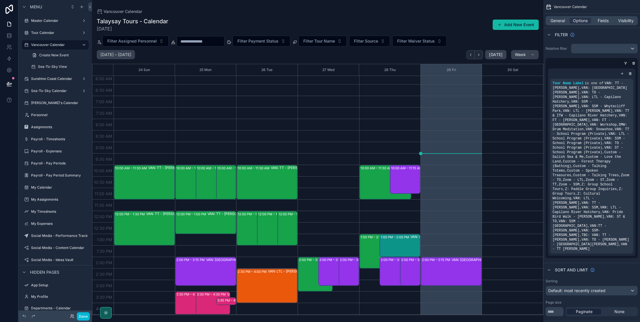
scroll to position [0, 0]
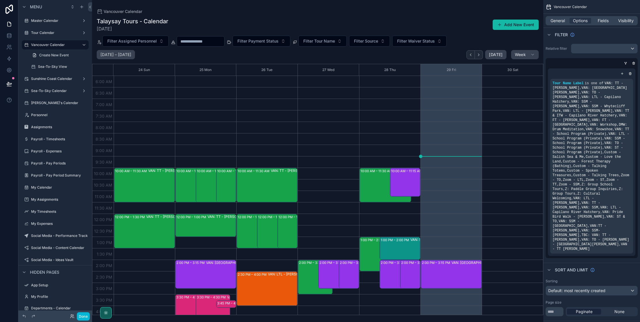
click at [472, 33] on div "Talaysay Tours - Calendar [DATE] Add New Event Filter Assigned Personnel Filter…" at bounding box center [317, 165] width 451 height 302
click at [473, 33] on div "Talaysay Tours - Calendar [DATE] Add New Event Filter Assigned Personnel Filter…" at bounding box center [317, 165] width 451 height 302
click at [43, 79] on label "Sunshine Coast Calendar" at bounding box center [54, 79] width 46 height 5
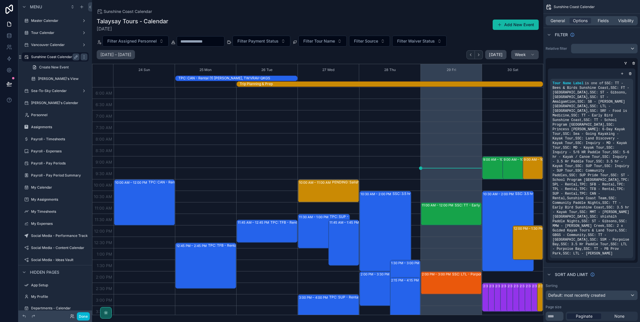
scroll to position [118, 0]
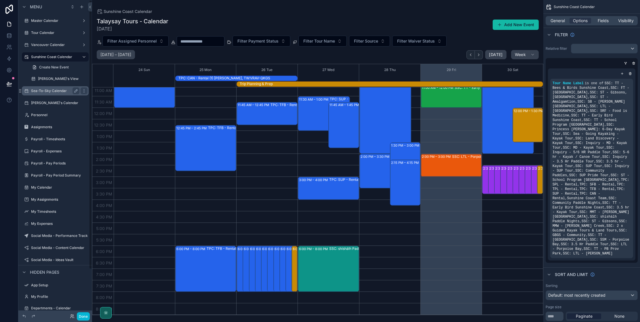
click at [51, 93] on label "Sea-To-Sky Calendar" at bounding box center [54, 91] width 46 height 5
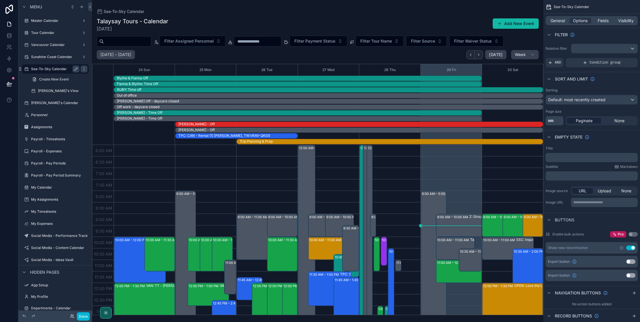
scroll to position [138, 0]
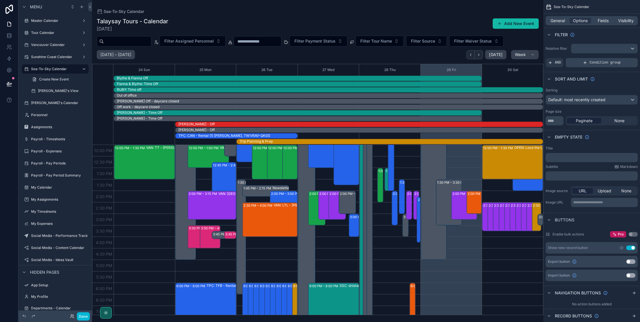
click at [588, 65] on div "Condition group" at bounding box center [602, 62] width 72 height 9
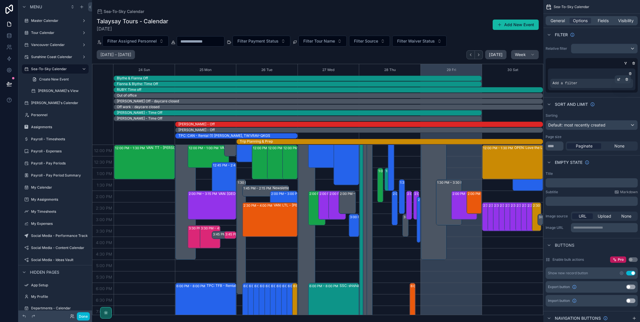
click at [594, 85] on div "Add a filter" at bounding box center [591, 83] width 83 height 9
click at [617, 80] on icon "scrollable content" at bounding box center [618, 79] width 3 height 3
click at [501, 75] on span "Select a field" at bounding box center [492, 74] width 24 height 5
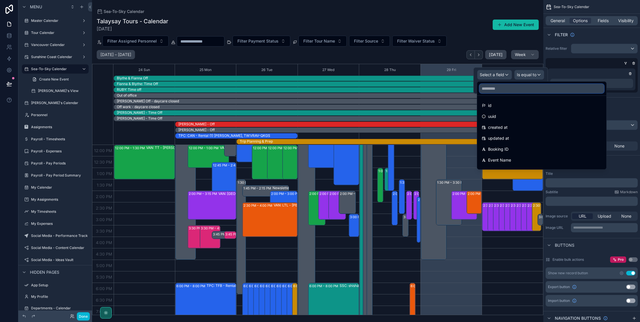
click at [505, 92] on input "text" at bounding box center [542, 88] width 125 height 9
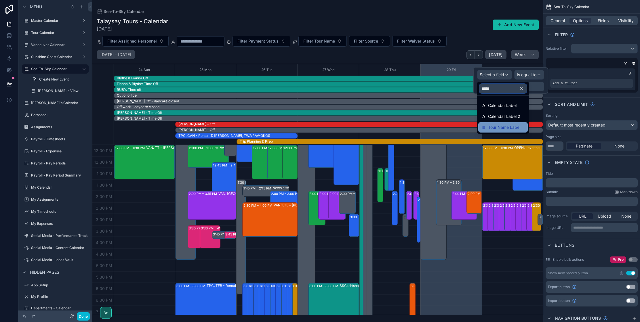
type input "*****"
click at [511, 128] on span "Tour Name Label" at bounding box center [504, 127] width 32 height 7
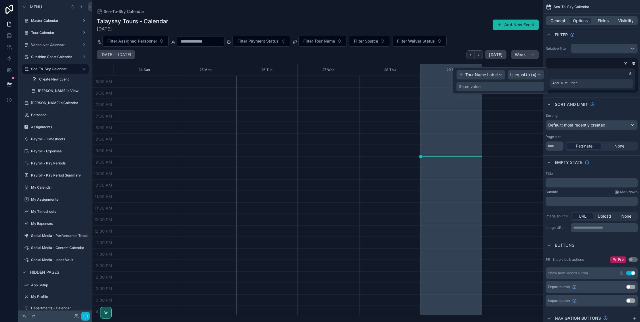
scroll to position [106, 0]
click at [523, 75] on span "Is equal to (=)" at bounding box center [523, 75] width 26 height 6
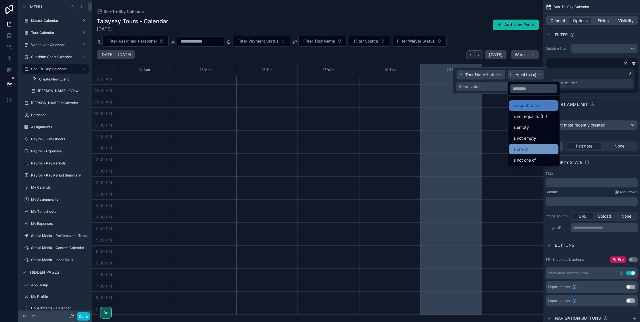
click at [527, 151] on span "Is one of" at bounding box center [521, 149] width 16 height 7
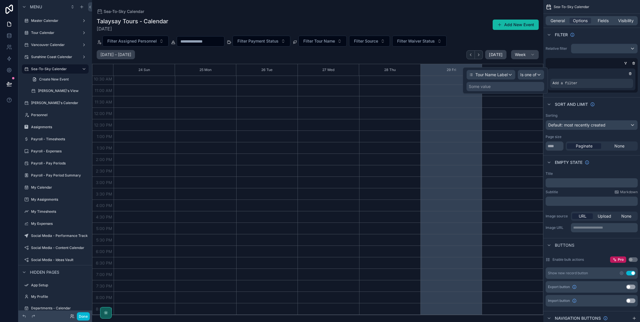
click at [482, 88] on div "Some value" at bounding box center [480, 87] width 22 height 6
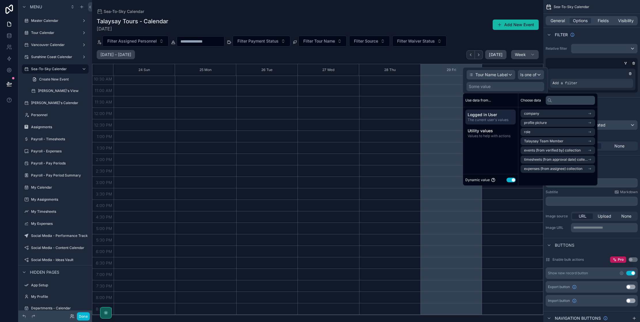
click at [511, 180] on button "Use setting" at bounding box center [511, 180] width 9 height 5
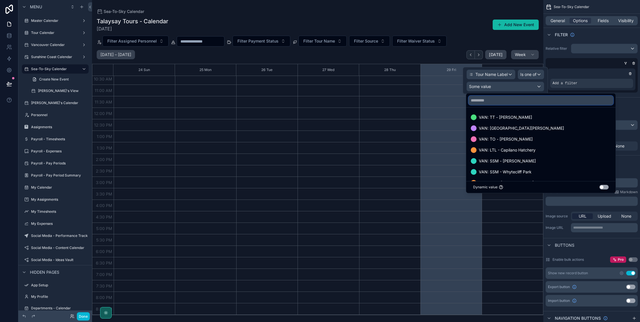
click at [499, 104] on input "text" at bounding box center [541, 100] width 145 height 9
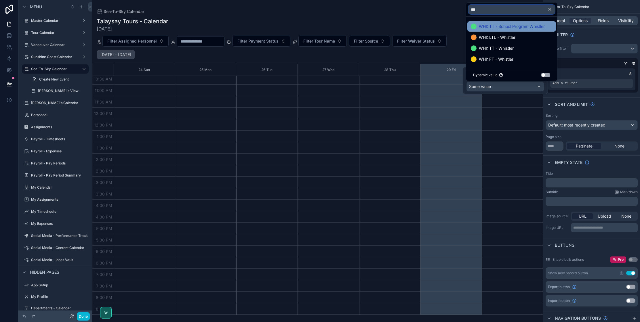
type input "***"
click at [491, 24] on span "WHI: TT - School Program Whistler" at bounding box center [512, 26] width 66 height 7
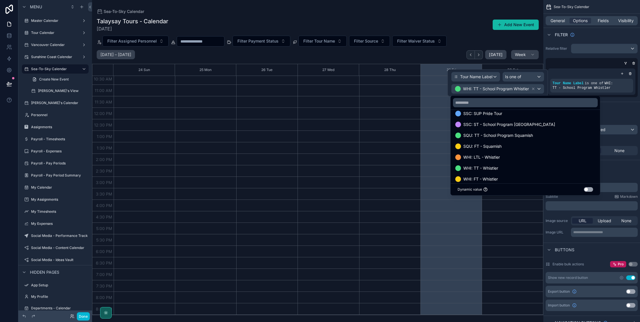
scroll to position [500, 0]
click at [477, 135] on span "SQU: TT - School Program Squamish" at bounding box center [498, 133] width 70 height 7
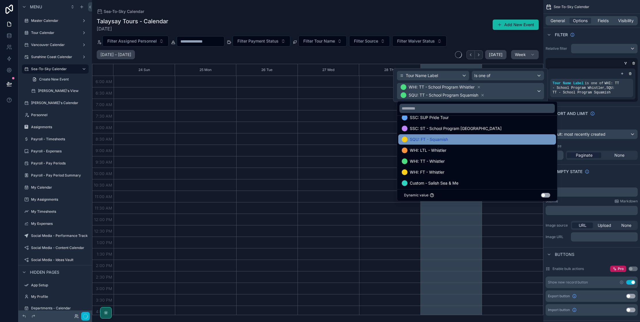
scroll to position [106, 0]
click at [436, 140] on span "SQU: FT - Squamish" at bounding box center [429, 139] width 38 height 7
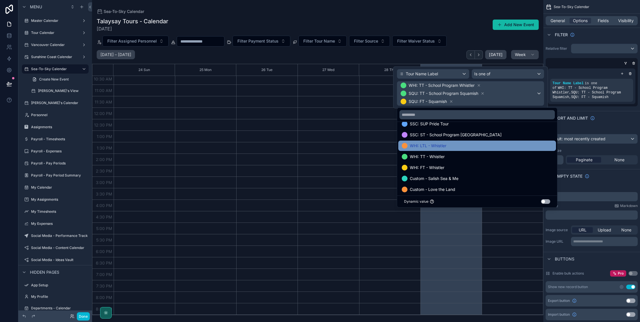
click at [434, 147] on span "WHI: LTL - Whistler" at bounding box center [428, 145] width 37 height 7
click at [434, 147] on span "WHI: TT - Whistler" at bounding box center [427, 145] width 35 height 7
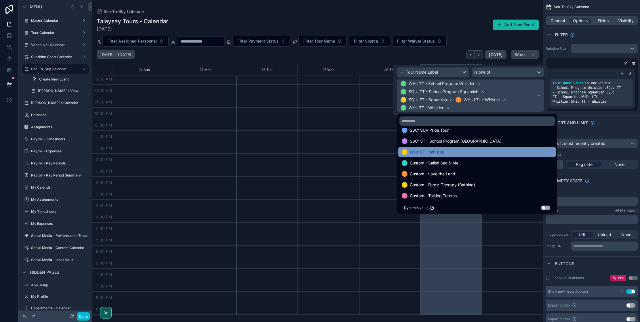
click at [433, 151] on span "WHI: FT - Whistler" at bounding box center [427, 152] width 35 height 7
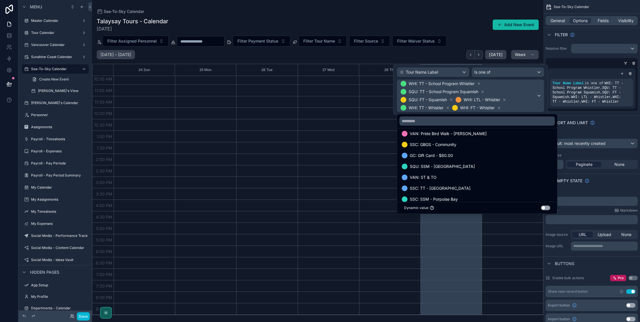
scroll to position [968, 0]
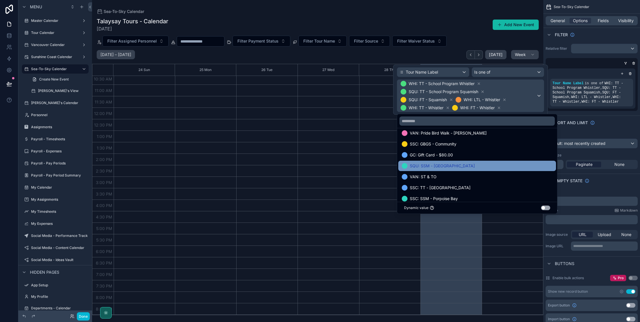
click at [438, 166] on span "SQU: SSM - [GEOGRAPHIC_DATA]" at bounding box center [442, 166] width 65 height 7
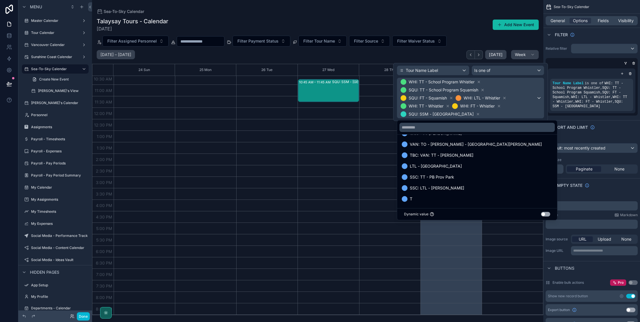
scroll to position [1138, 0]
click at [601, 137] on div "Sorting" at bounding box center [592, 138] width 92 height 5
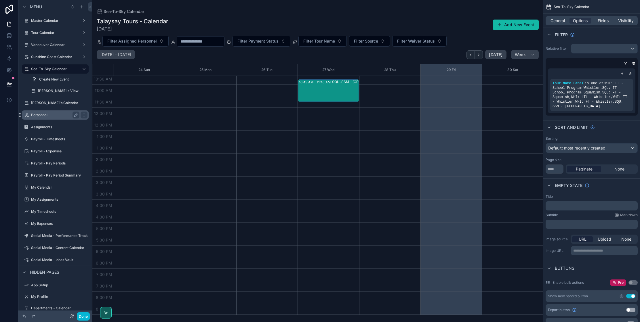
click at [47, 104] on label "[PERSON_NAME]'s Calendar" at bounding box center [59, 103] width 56 height 5
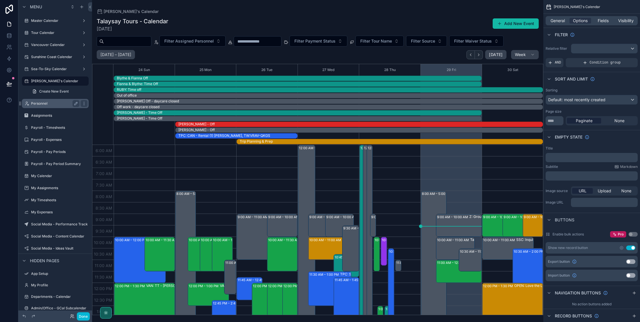
scroll to position [138, 0]
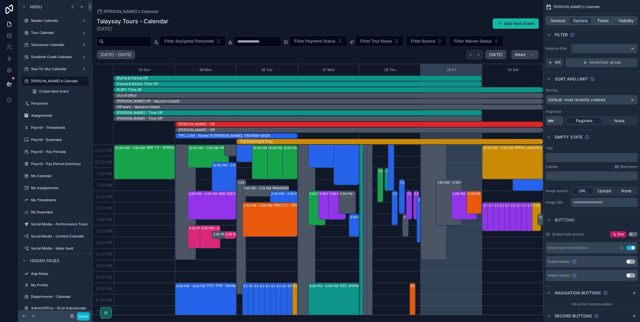
click at [603, 63] on span "Condition group" at bounding box center [605, 62] width 31 height 5
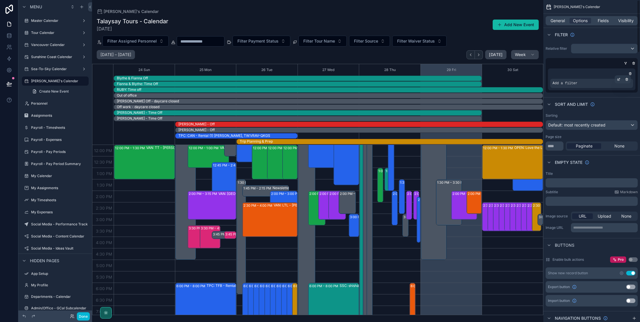
click at [572, 84] on span "Add a filter" at bounding box center [565, 83] width 25 height 5
click at [620, 79] on icon "scrollable content" at bounding box center [618, 79] width 3 height 3
click at [497, 77] on span "Select a field" at bounding box center [492, 75] width 24 height 6
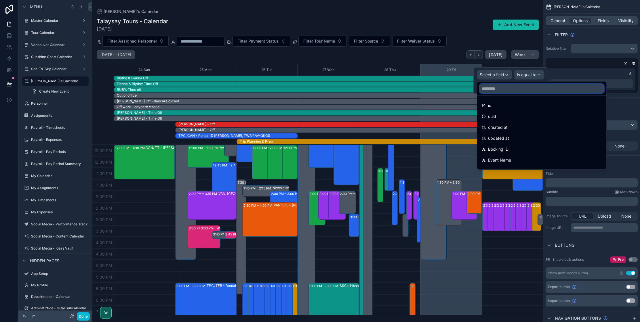
click at [500, 89] on input "text" at bounding box center [542, 88] width 125 height 9
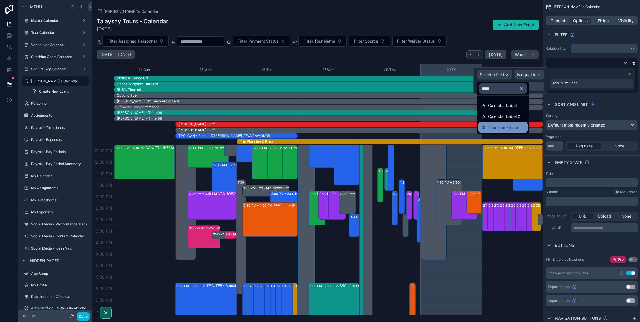
type input "*****"
click at [498, 127] on span "Tour Name Label" at bounding box center [504, 127] width 32 height 7
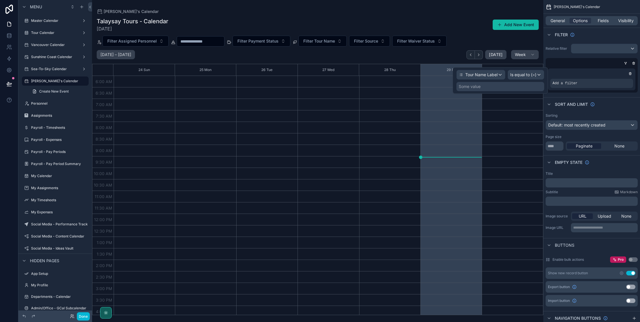
scroll to position [106, 0]
click at [525, 75] on span "Is equal to (=)" at bounding box center [523, 75] width 26 height 6
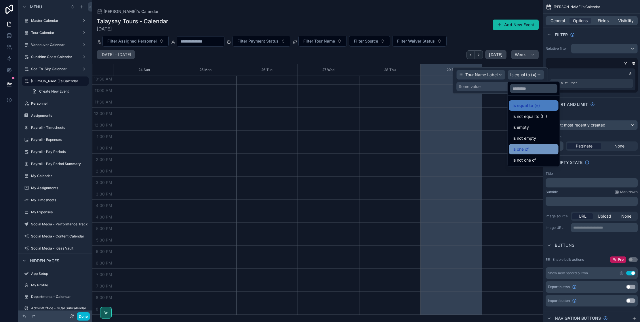
click at [526, 151] on span "Is one of" at bounding box center [521, 149] width 16 height 7
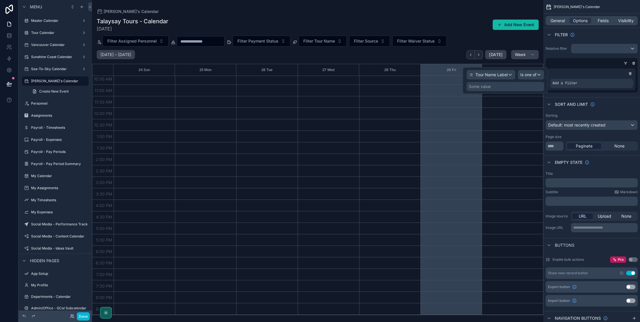
click at [488, 88] on div "Some value" at bounding box center [480, 87] width 22 height 6
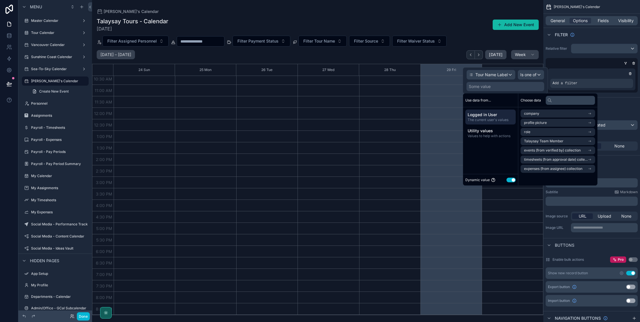
click at [510, 180] on button "Use setting" at bounding box center [511, 180] width 9 height 5
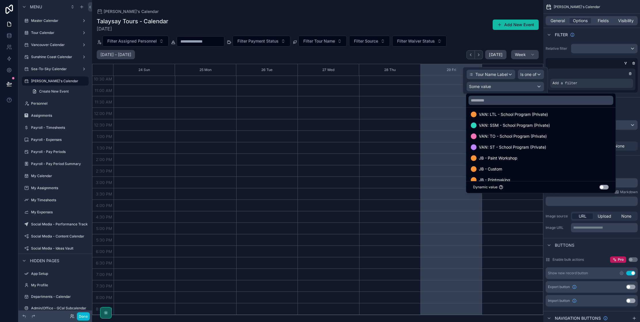
scroll to position [161, 0]
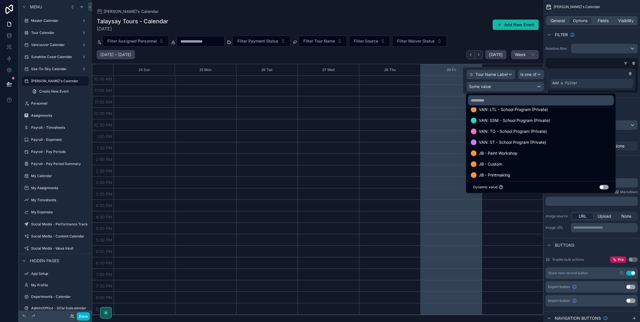
click at [485, 102] on input "text" at bounding box center [541, 100] width 145 height 9
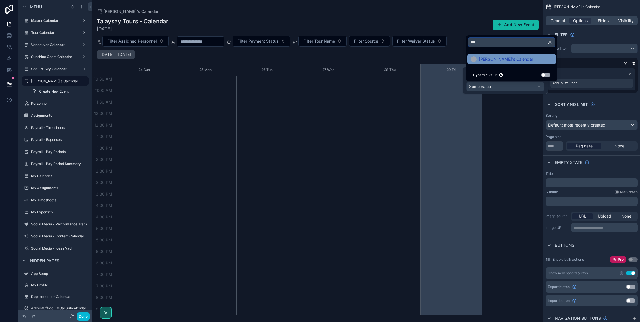
type input "***"
click at [496, 56] on span "[PERSON_NAME]'s Calendar" at bounding box center [506, 59] width 54 height 7
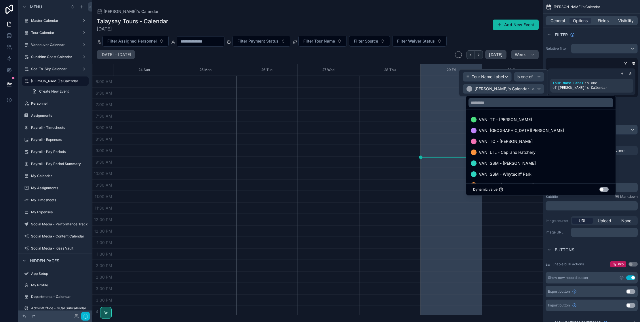
scroll to position [106, 0]
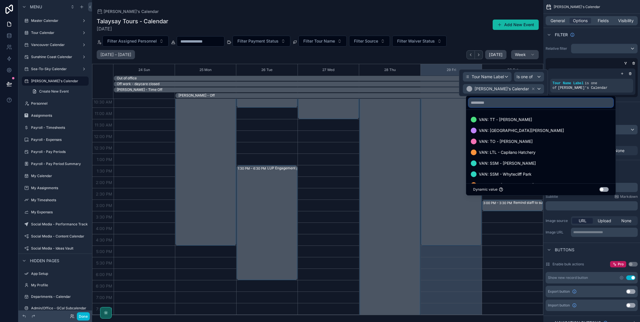
click at [489, 105] on input "text" at bounding box center [541, 102] width 145 height 9
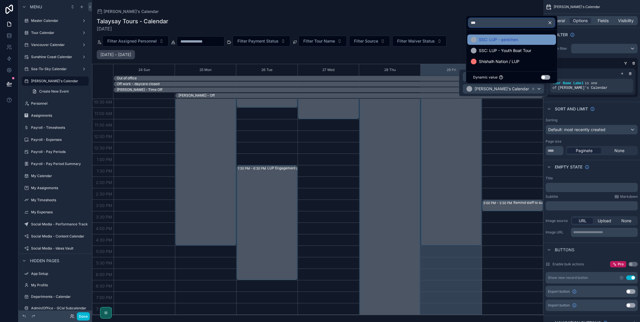
type input "***"
click at [494, 41] on span "SSC: LUP - x̱enichen" at bounding box center [498, 39] width 39 height 7
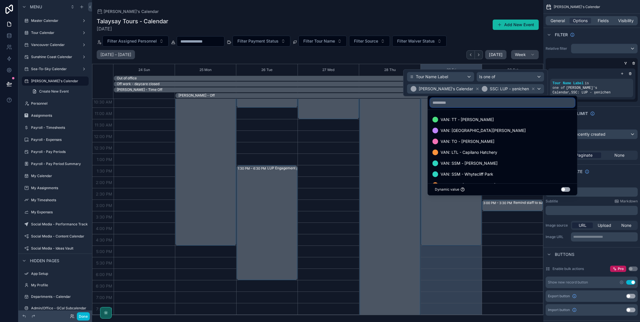
click at [462, 103] on input "text" at bounding box center [502, 102] width 145 height 9
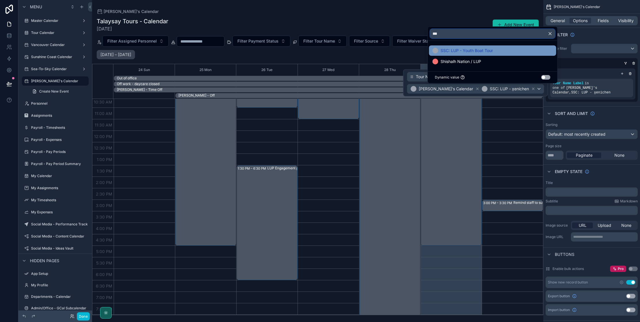
type input "***"
click at [466, 50] on span "SSC: LUP - Youth Boat Tour" at bounding box center [467, 50] width 52 height 7
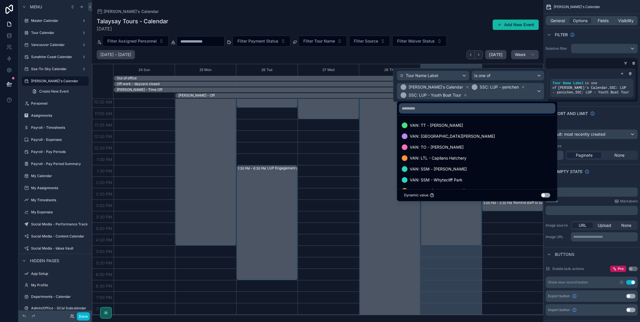
click at [450, 110] on input "text" at bounding box center [477, 108] width 155 height 9
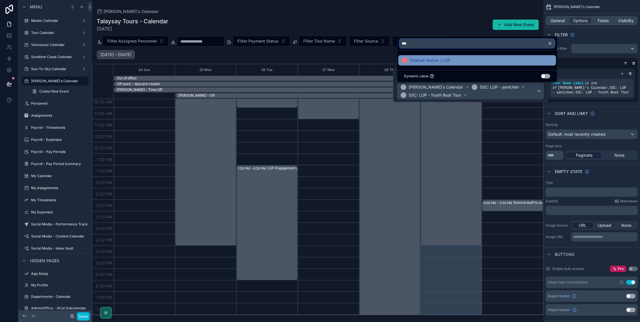
type input "***"
click at [424, 57] on span "Shishalh Nation / LUP" at bounding box center [430, 60] width 41 height 7
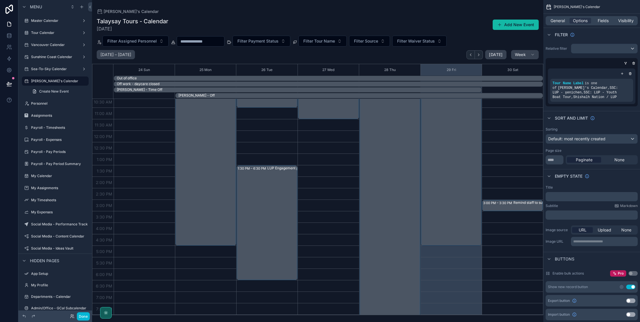
click at [592, 185] on div "**********" at bounding box center [592, 216] width 97 height 67
click at [84, 82] on icon "scrollable content" at bounding box center [84, 82] width 0 height 0
click at [113, 96] on span "Clone as nested view" at bounding box center [122, 96] width 40 height 6
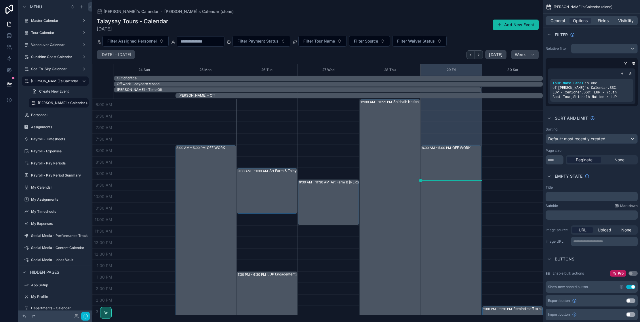
scroll to position [129, 0]
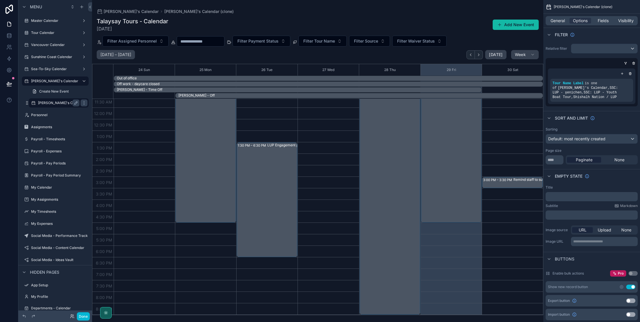
click at [52, 102] on label "[PERSON_NAME]'s Calendar (clone)" at bounding box center [67, 103] width 59 height 5
click at [60, 103] on label "[PERSON_NAME]'s Calendar (clone)" at bounding box center [67, 103] width 59 height 5
click at [76, 103] on icon "scrollable content" at bounding box center [76, 103] width 5 height 5
click at [55, 103] on input "**********" at bounding box center [54, 103] width 32 height 7
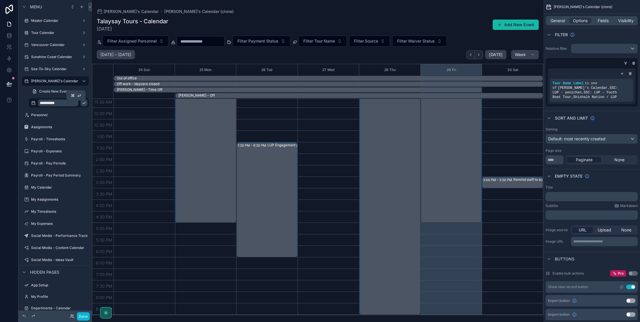
type input "**********"
click at [82, 104] on icon "scrollable content" at bounding box center [84, 103] width 5 height 5
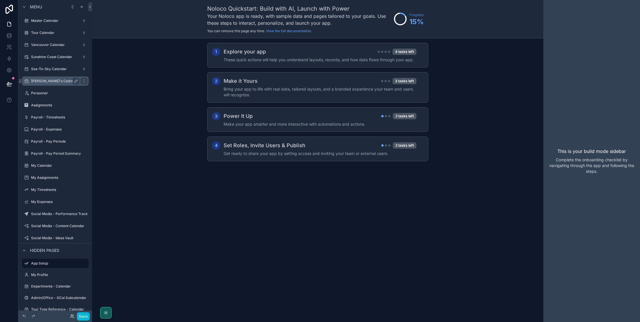
click at [60, 84] on div "[PERSON_NAME]'s Calendar" at bounding box center [55, 81] width 48 height 7
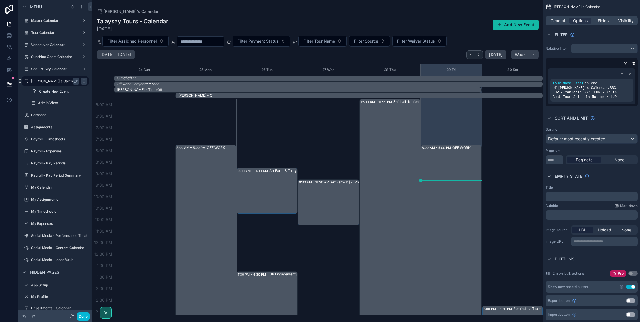
scroll to position [129, 0]
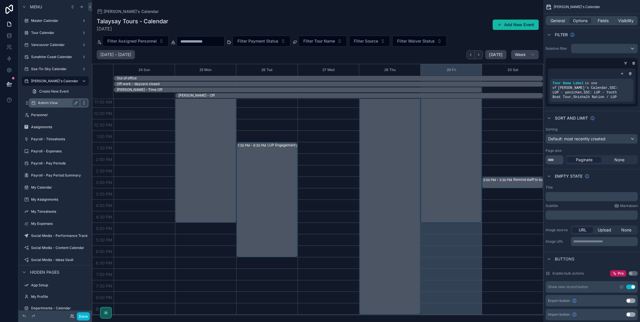
click at [83, 103] on icon "scrollable content" at bounding box center [84, 103] width 5 height 5
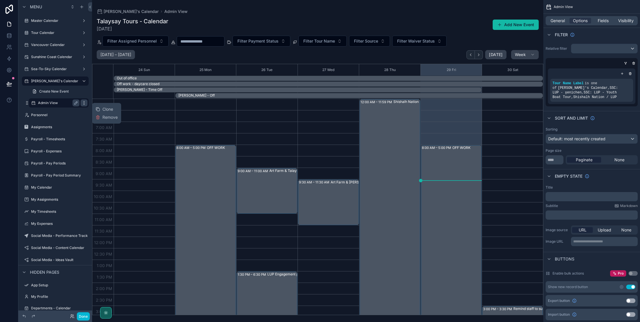
scroll to position [129, 0]
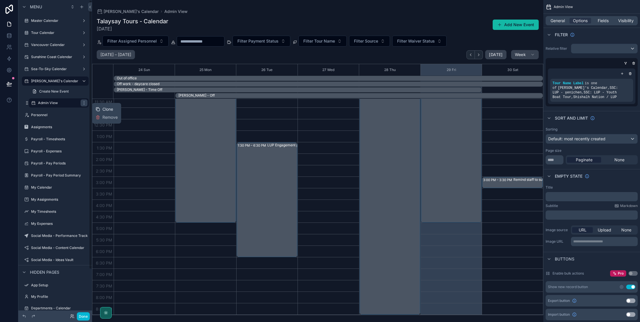
click at [106, 110] on span "Clone" at bounding box center [107, 110] width 11 height 6
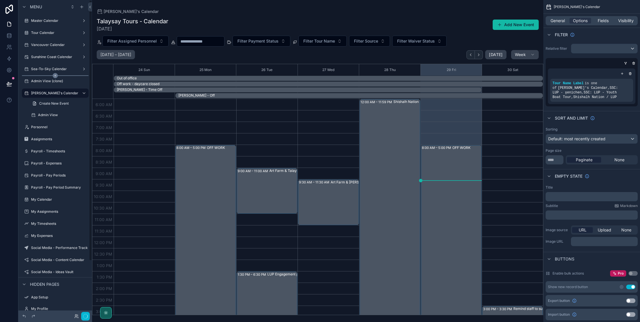
scroll to position [129, 0]
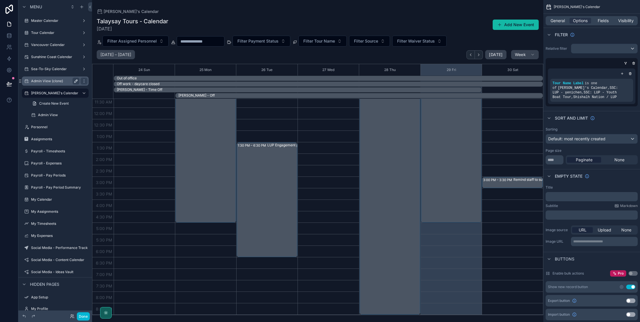
click at [76, 81] on icon "scrollable content" at bounding box center [76, 81] width 5 height 5
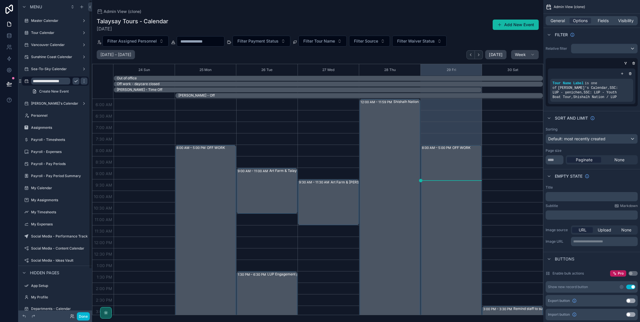
scroll to position [129, 0]
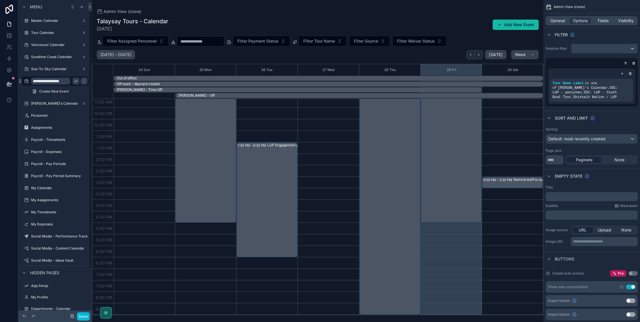
click at [56, 80] on input "**********" at bounding box center [50, 81] width 39 height 7
click at [57, 81] on input "**********" at bounding box center [50, 81] width 39 height 7
type input "**********"
click at [79, 124] on button "scrollable content" at bounding box center [76, 127] width 7 height 7
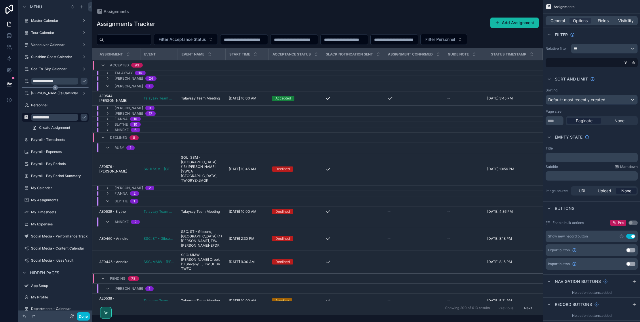
click at [62, 88] on div "scrollable content" at bounding box center [55, 88] width 67 height 1
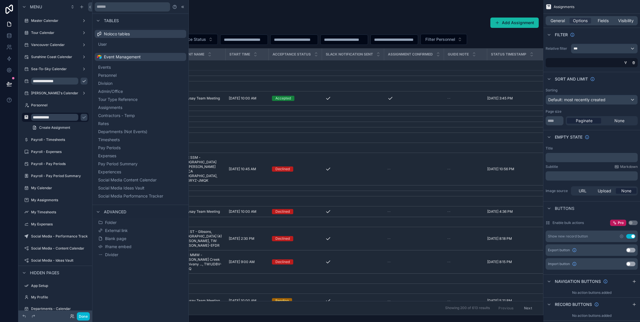
click at [82, 81] on icon "scrollable content" at bounding box center [84, 81] width 5 height 5
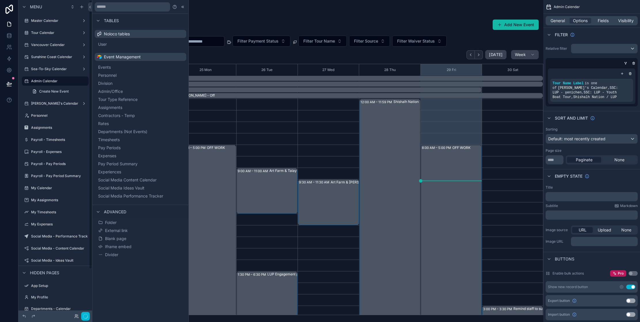
scroll to position [129, 0]
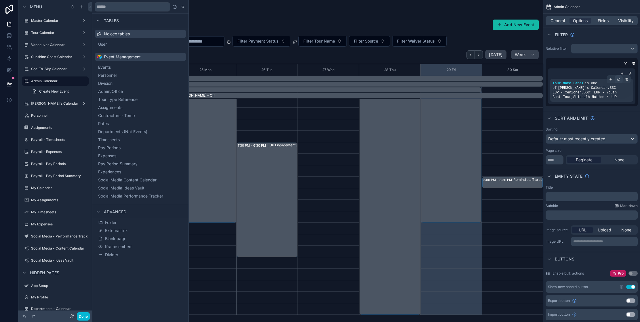
click at [619, 79] on icon "scrollable content" at bounding box center [620, 79] width 2 height 2
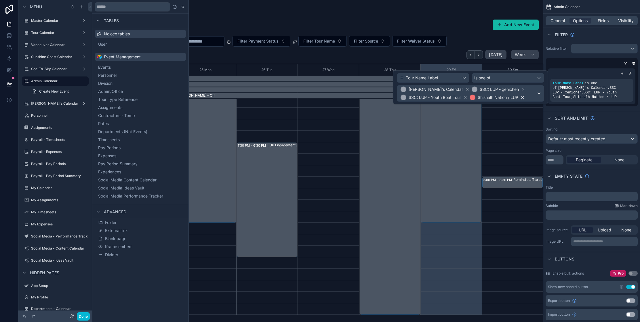
click at [522, 97] on icon at bounding box center [523, 98] width 4 height 4
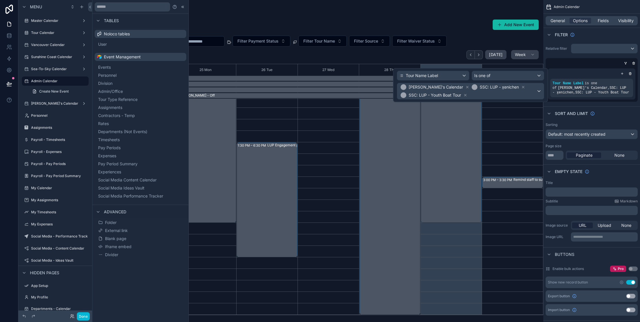
drag, startPoint x: 467, startPoint y: 95, endPoint x: 457, endPoint y: 93, distance: 10.8
click at [467, 95] on icon at bounding box center [465, 95] width 4 height 4
click at [478, 90] on icon at bounding box center [477, 89] width 2 height 2
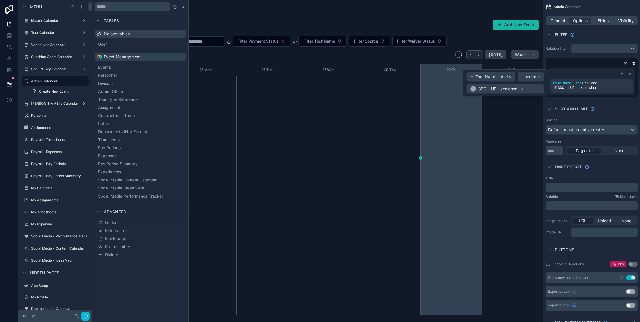
scroll to position [106, 0]
click at [523, 89] on icon at bounding box center [522, 89] width 4 height 4
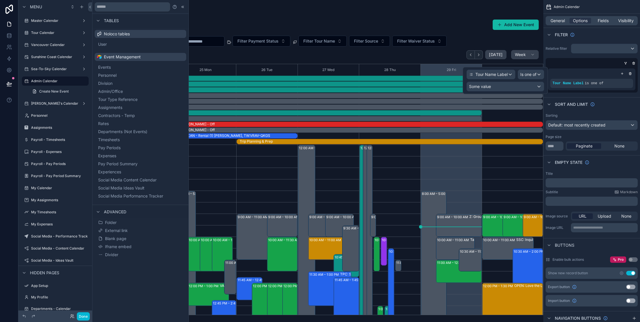
scroll to position [138, 0]
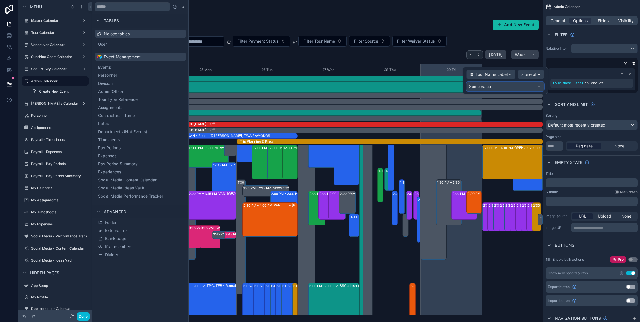
click at [513, 87] on div "Some value" at bounding box center [505, 86] width 77 height 9
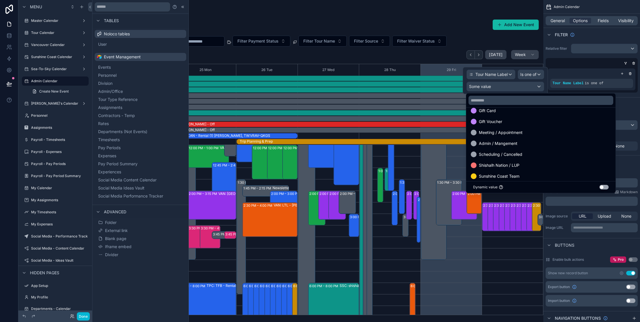
scroll to position [817, 0]
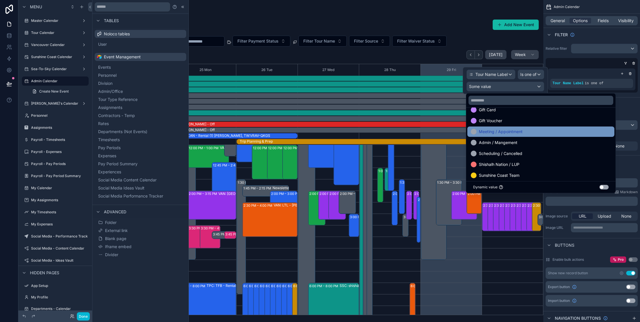
click at [504, 133] on span "Meeting / Appointment" at bounding box center [501, 131] width 44 height 7
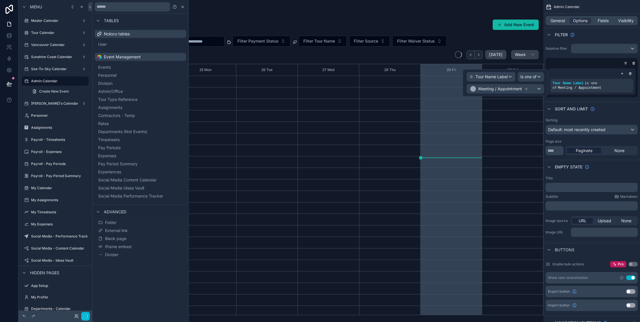
scroll to position [106, 0]
click at [537, 90] on div "Meeting / Appointment" at bounding box center [505, 88] width 77 height 9
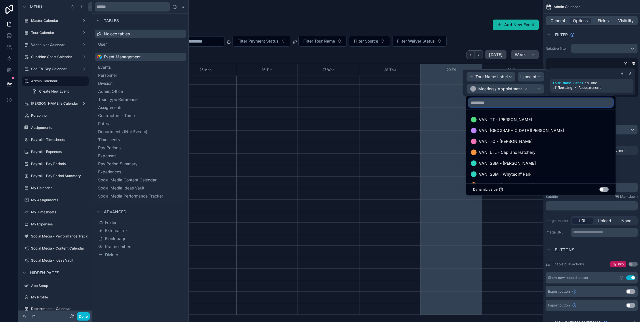
click at [515, 101] on input "text" at bounding box center [541, 102] width 145 height 9
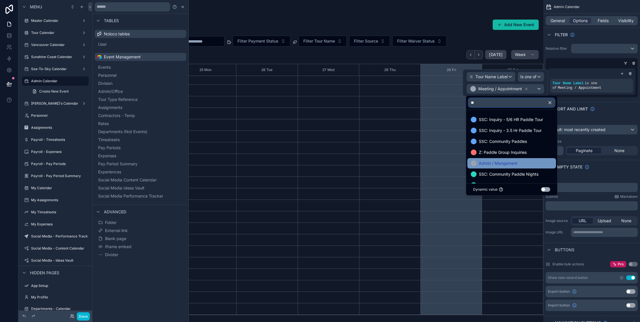
type input "**"
click at [501, 161] on span "Admin / Mangement" at bounding box center [498, 163] width 39 height 7
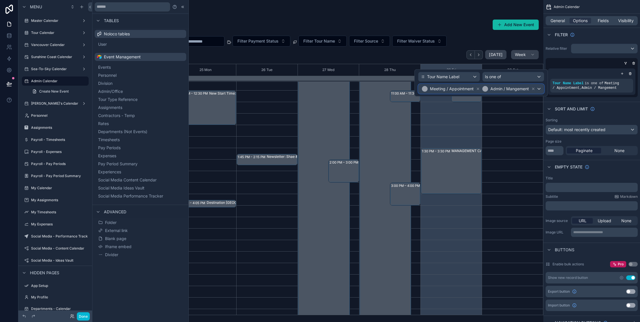
click at [539, 89] on div "Meeting / Appointment Admin / Mangement" at bounding box center [482, 88] width 126 height 9
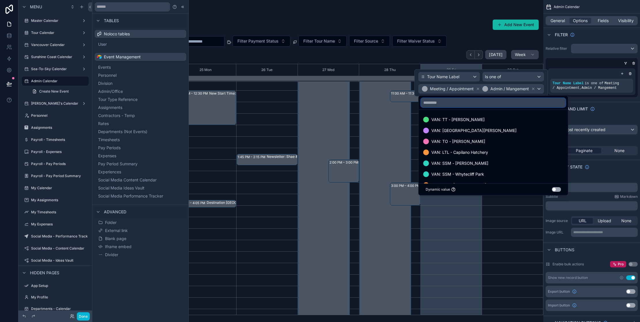
click at [452, 104] on input "text" at bounding box center [493, 102] width 145 height 9
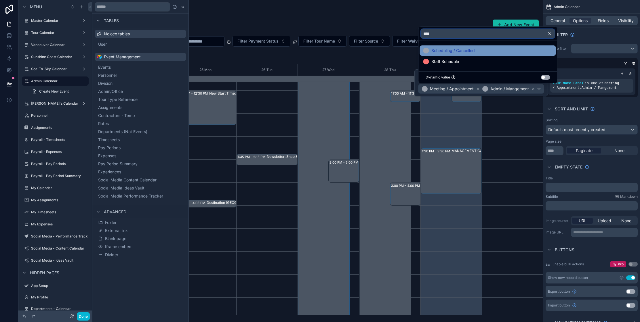
type input "****"
click at [455, 50] on span "Scheduling / Cancelled" at bounding box center [453, 50] width 43 height 7
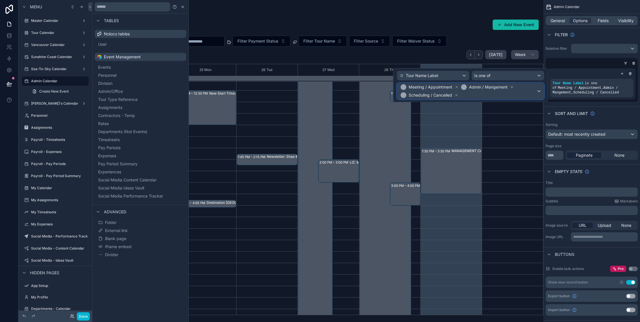
click at [475, 96] on span "Meeting / Appointment Admin / Mangement Scheduling / Cancelled" at bounding box center [468, 91] width 137 height 16
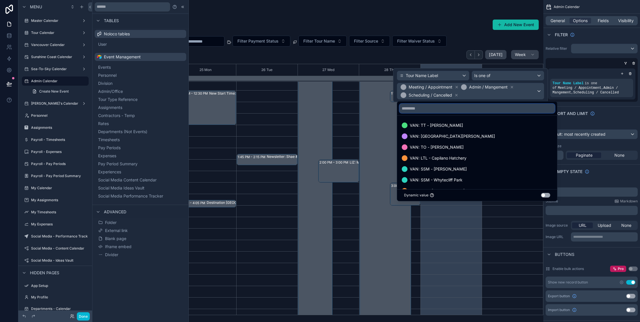
click at [445, 110] on input "text" at bounding box center [477, 108] width 155 height 9
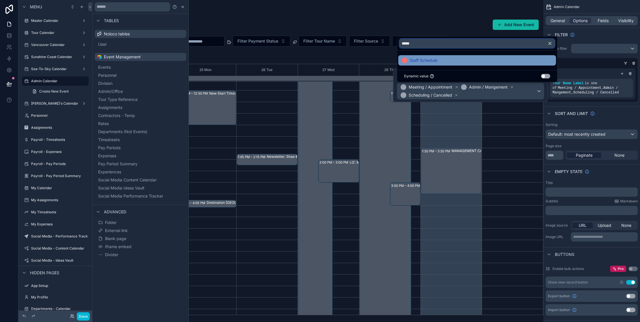
type input "*****"
click at [434, 61] on span "Staff Schedule" at bounding box center [424, 60] width 28 height 7
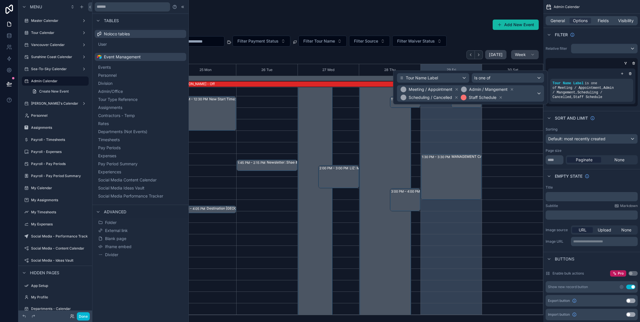
click at [492, 132] on div "scrollable content" at bounding box center [317, 161] width 451 height 322
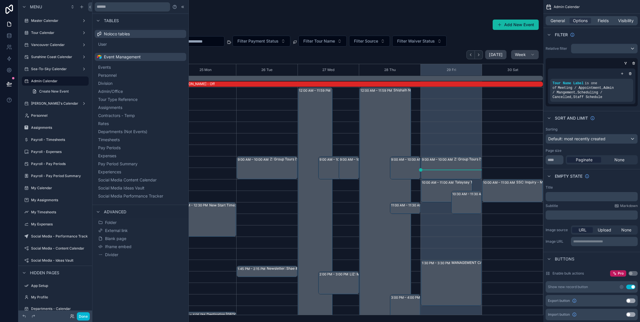
scroll to position [118, 0]
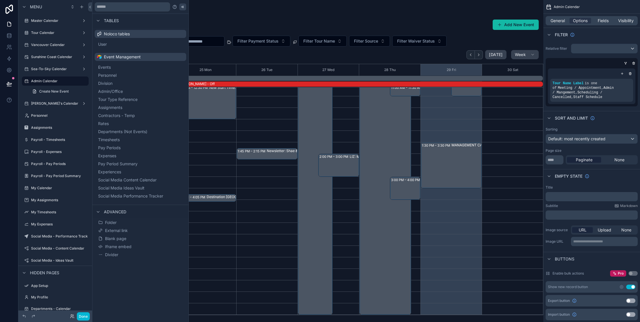
click at [182, 5] on icon at bounding box center [182, 7] width 5 height 5
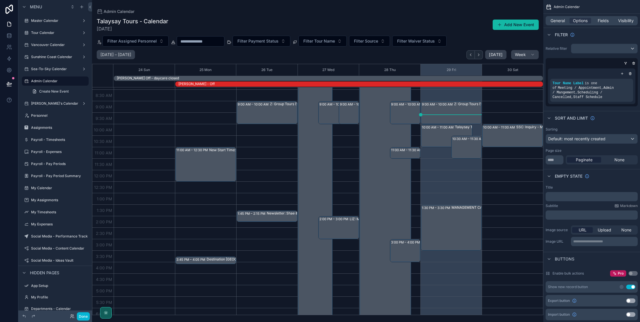
scroll to position [0, 0]
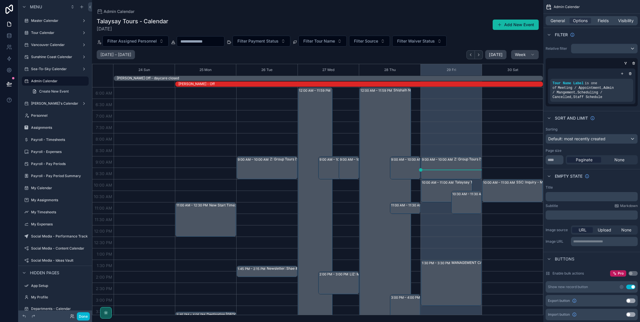
click at [310, 54] on div "August 24 – 30 Today Week" at bounding box center [317, 54] width 451 height 9
click at [623, 20] on span "Visibility" at bounding box center [626, 21] width 16 height 6
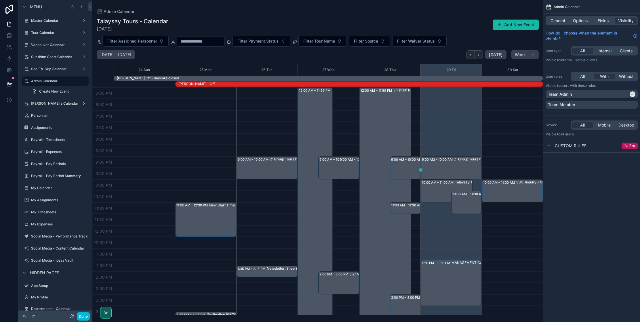
click at [301, 57] on div "August 24 – 30 Today Week" at bounding box center [317, 54] width 451 height 9
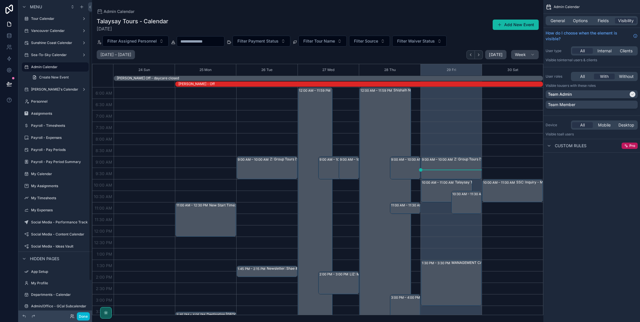
scroll to position [16, 0]
click at [27, 67] on icon "scrollable content" at bounding box center [26, 65] width 5 height 5
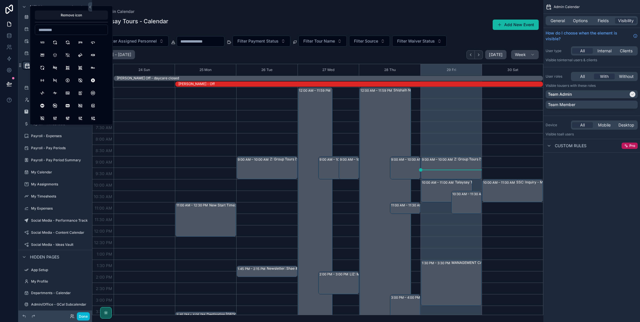
click at [45, 32] on input at bounding box center [71, 30] width 73 height 8
type input "*****"
click at [92, 68] on button "CalendarHeart" at bounding box center [93, 68] width 10 height 10
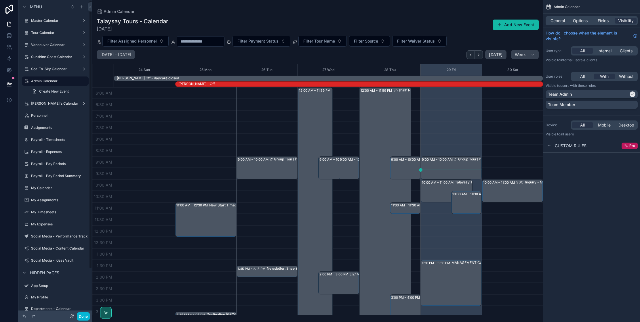
scroll to position [118, 0]
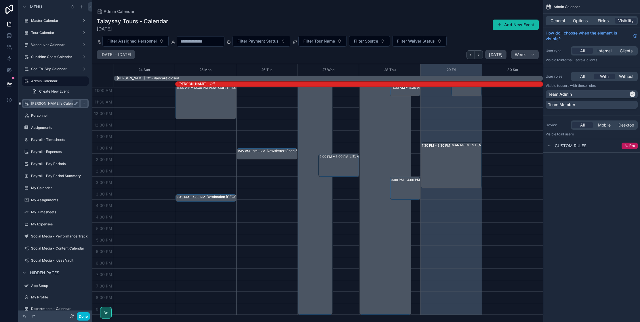
click at [27, 104] on icon "scrollable content" at bounding box center [26, 103] width 5 height 5
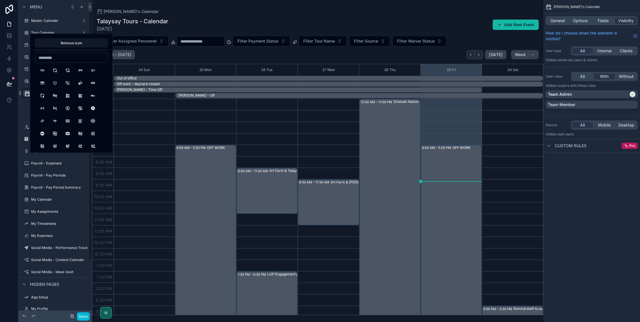
scroll to position [129, 0]
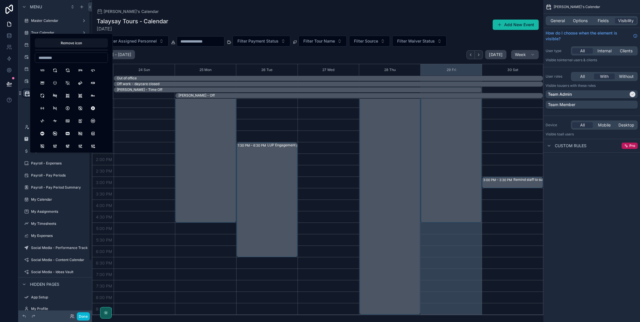
click at [57, 59] on input at bounding box center [71, 58] width 73 height 8
type input "***"
click at [68, 85] on button "CalendarClock" at bounding box center [67, 83] width 10 height 10
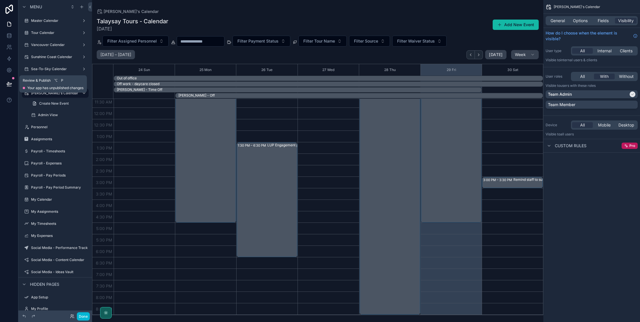
click at [10, 85] on icon at bounding box center [9, 84] width 6 height 6
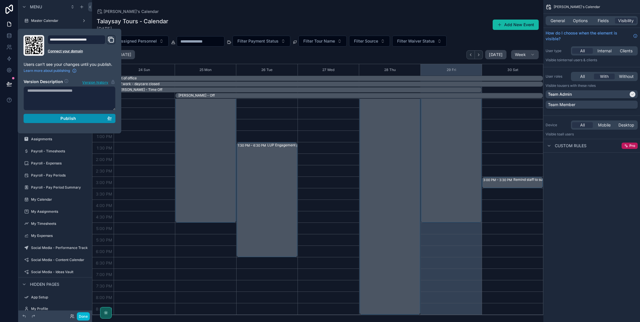
click at [66, 119] on span "Publish" at bounding box center [68, 118] width 16 height 5
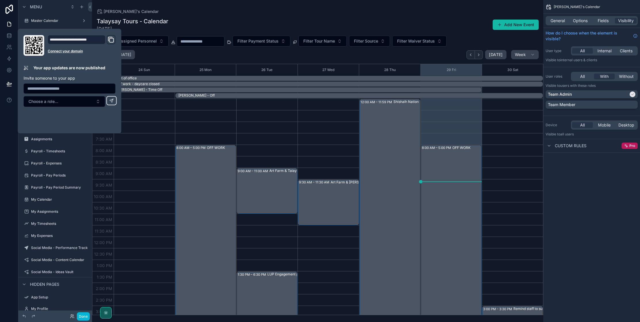
scroll to position [129, 0]
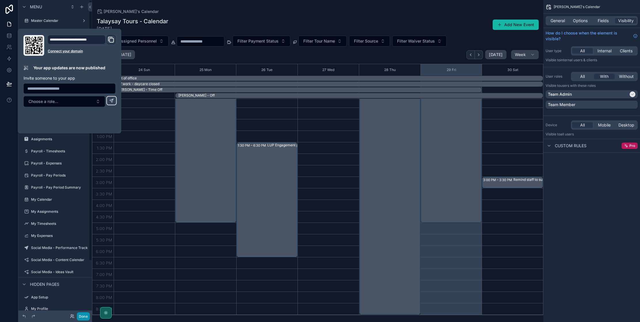
click at [80, 318] on button "Done" at bounding box center [83, 317] width 13 height 8
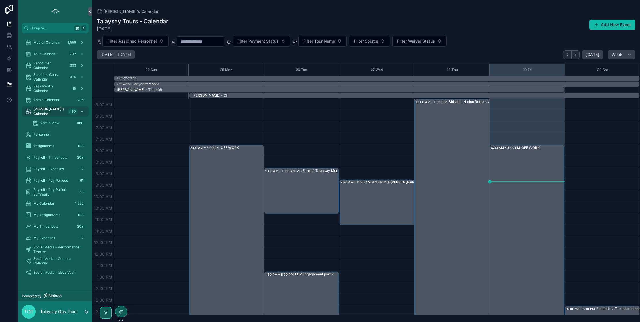
scroll to position [129, 0]
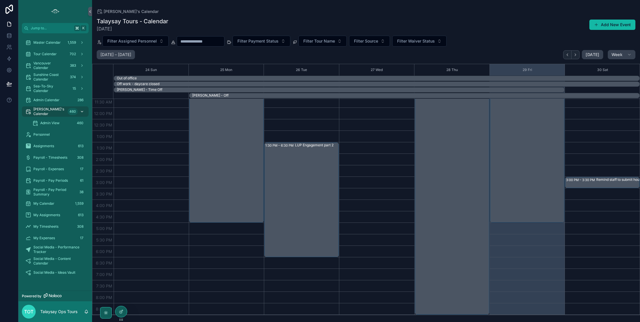
click at [81, 110] on icon "scrollable content" at bounding box center [82, 112] width 4 height 4
click at [82, 113] on icon "scrollable content" at bounding box center [82, 112] width 4 height 4
click at [510, 35] on div "Talaysay Tours - Calendar 8/29/2025 Add New Event Filter Assigned Personnel Fil…" at bounding box center [366, 165] width 548 height 302
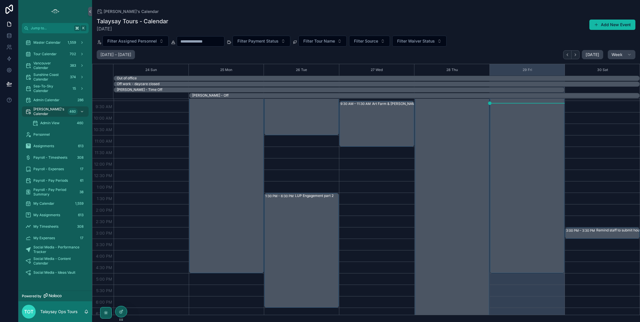
scroll to position [0, 0]
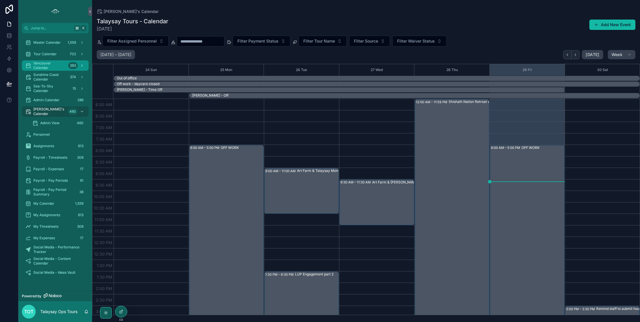
click at [45, 62] on span "Vancouver Calendar" at bounding box center [49, 65] width 33 height 9
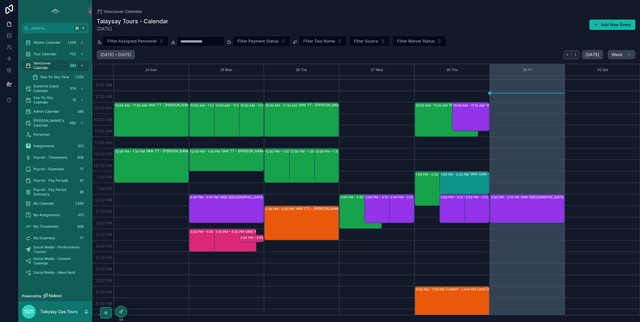
scroll to position [75, 0]
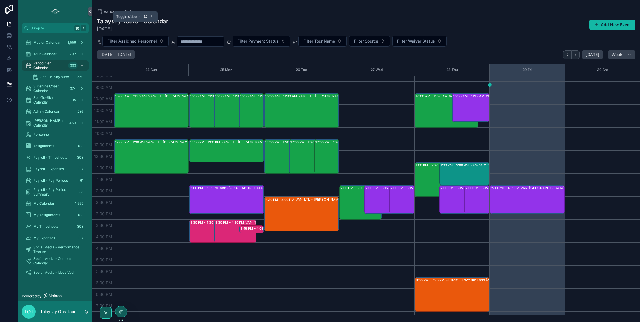
click at [90, 11] on icon "scrollable content" at bounding box center [90, 11] width 4 height 4
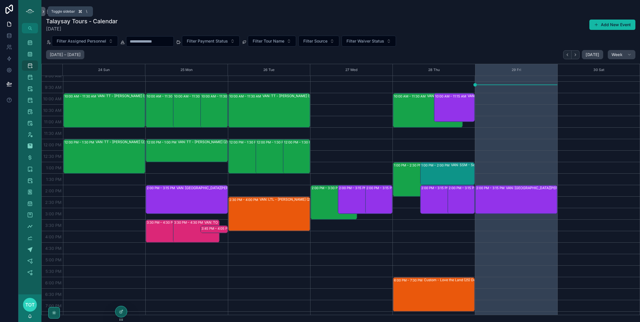
click at [43, 14] on button "scrollable content" at bounding box center [43, 11] width 4 height 9
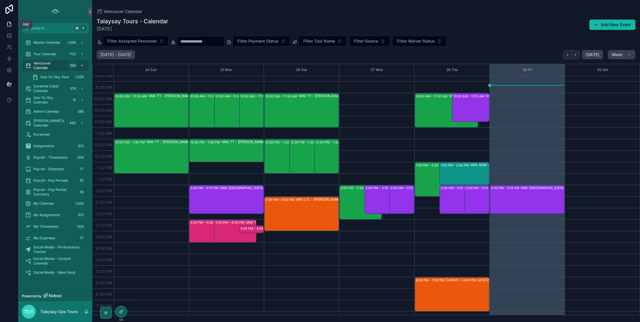
click at [10, 25] on icon at bounding box center [9, 24] width 6 height 6
click at [122, 311] on icon at bounding box center [121, 312] width 5 height 5
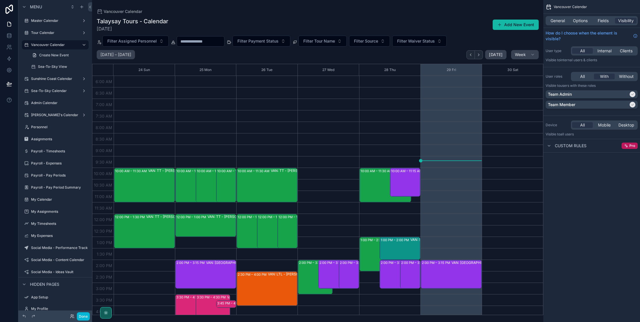
scroll to position [106, 0]
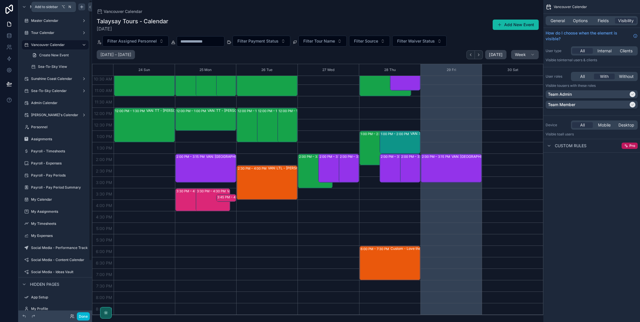
click at [82, 6] on icon "scrollable content" at bounding box center [82, 6] width 0 height 3
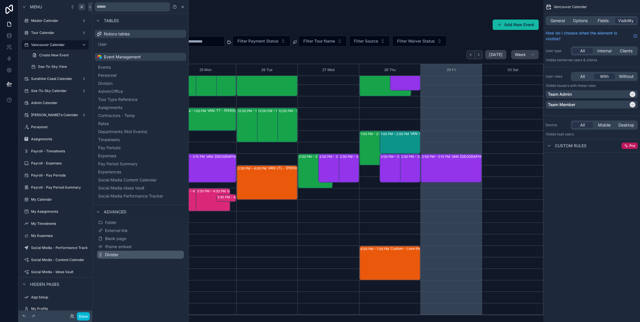
click at [142, 254] on button "Divider" at bounding box center [140, 255] width 87 height 8
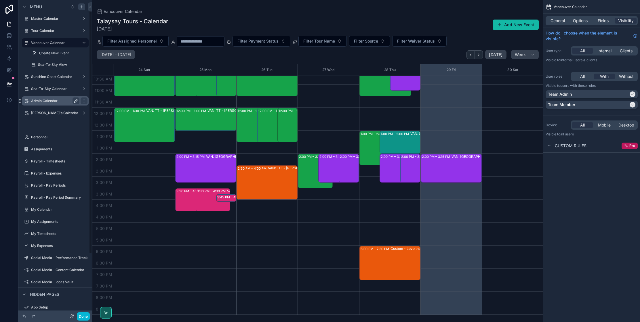
scroll to position [2, 0]
click at [81, 7] on icon "scrollable content" at bounding box center [81, 7] width 3 height 0
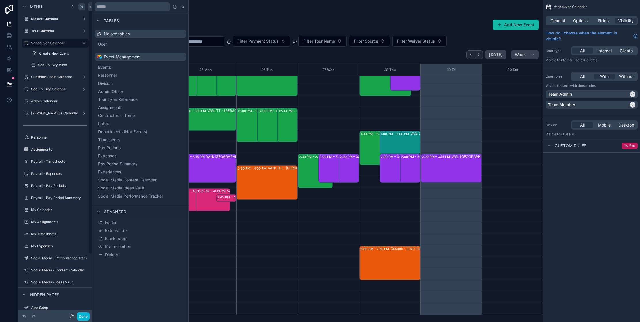
scroll to position [2, 0]
click at [84, 125] on icon "scrollable content" at bounding box center [84, 125] width 0 height 0
click at [54, 126] on div "scrollable content" at bounding box center [55, 125] width 67 height 9
click at [51, 126] on div "scrollable content" at bounding box center [55, 125] width 67 height 9
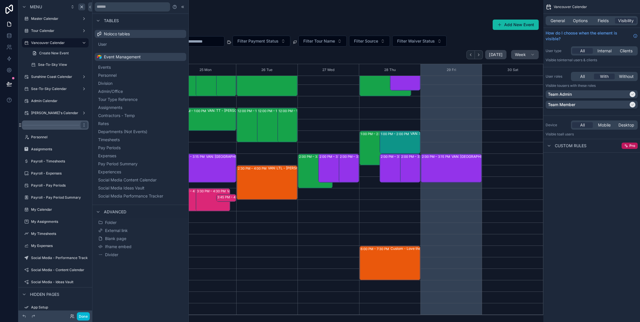
click at [51, 126] on div "scrollable content" at bounding box center [55, 125] width 67 height 9
click at [113, 255] on span "Divider" at bounding box center [111, 255] width 13 height 6
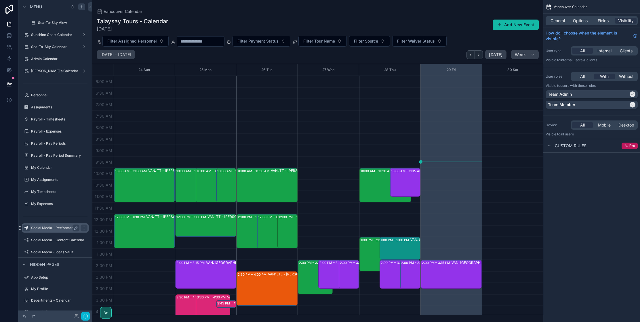
scroll to position [106, 0]
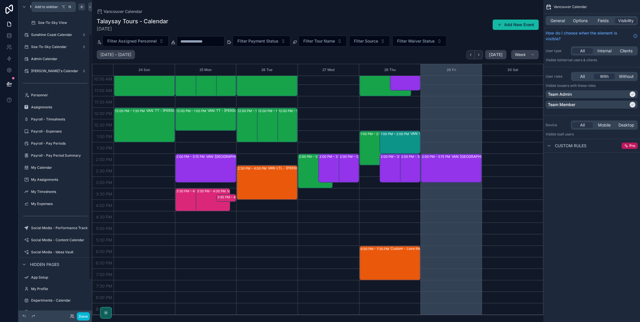
click at [82, 6] on icon "scrollable content" at bounding box center [82, 6] width 0 height 3
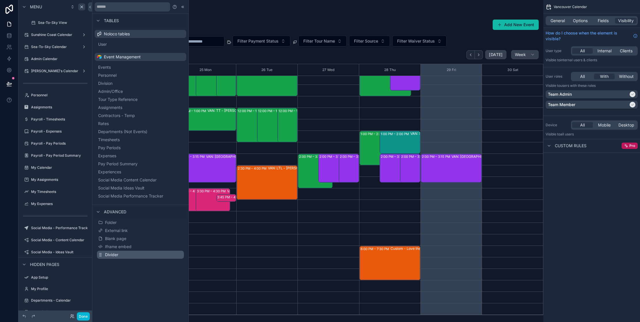
click at [114, 254] on span "Divider" at bounding box center [111, 255] width 13 height 6
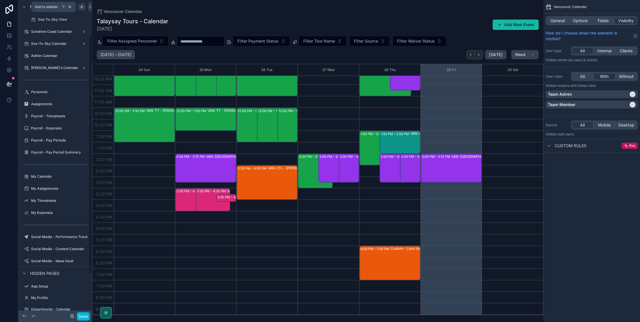
click at [83, 7] on icon "scrollable content" at bounding box center [81, 7] width 5 height 5
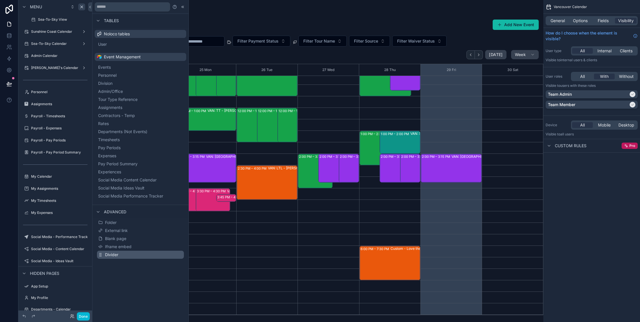
click at [106, 254] on span "Divider" at bounding box center [111, 255] width 13 height 6
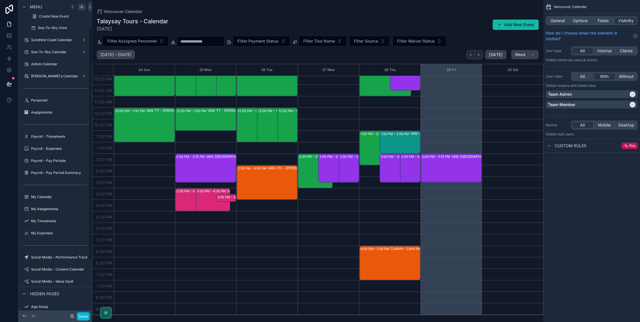
scroll to position [0, 0]
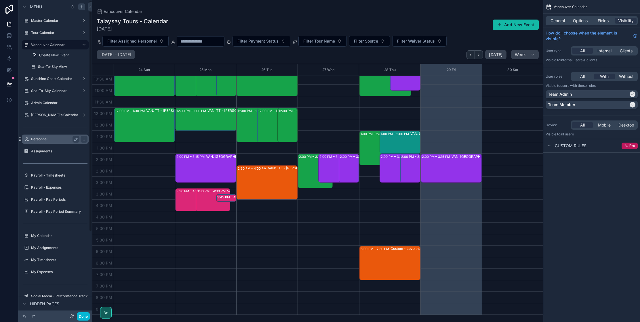
click at [42, 139] on label "Personnel" at bounding box center [54, 139] width 46 height 5
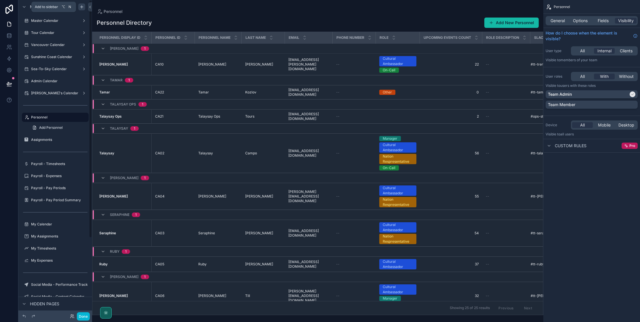
click at [82, 8] on icon "scrollable content" at bounding box center [81, 7] width 5 height 5
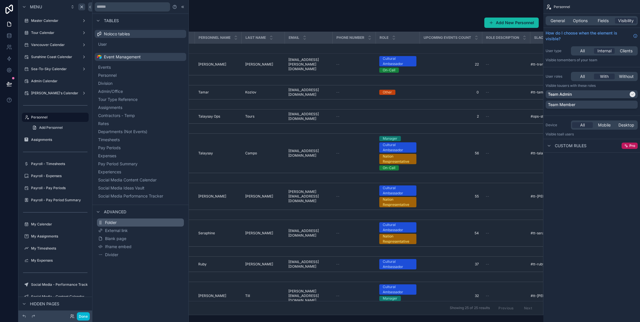
click at [115, 223] on span "Folder" at bounding box center [111, 223] width 12 height 6
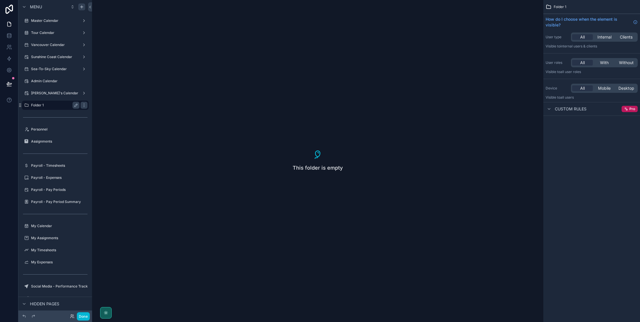
click at [47, 106] on label "Folder 1" at bounding box center [54, 105] width 46 height 5
click at [76, 105] on icon "scrollable content" at bounding box center [76, 105] width 5 height 5
type input "*"
type input "**********"
click at [83, 106] on icon "scrollable content" at bounding box center [84, 105] width 3 height 2
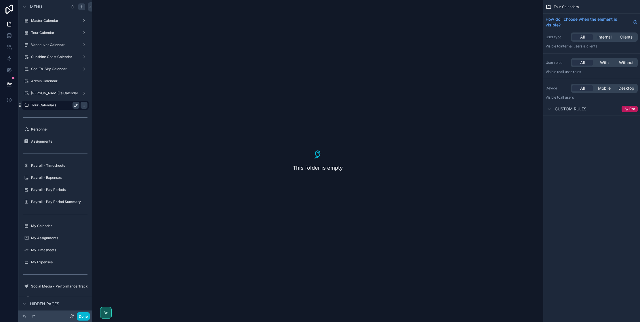
click at [45, 107] on label "Tour Calendars" at bounding box center [54, 105] width 46 height 5
click at [0, 0] on icon "scrollable content" at bounding box center [0, 0] width 0 height 0
click at [82, 107] on icon "scrollable content" at bounding box center [84, 105] width 5 height 5
click at [84, 106] on icon "scrollable content" at bounding box center [84, 105] width 5 height 5
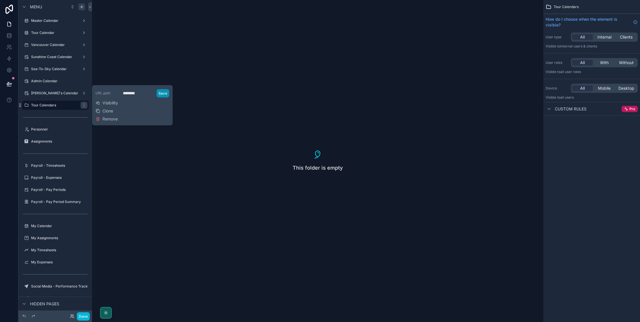
click at [164, 94] on button "Save" at bounding box center [163, 93] width 13 height 8
click at [162, 94] on button "Save" at bounding box center [163, 93] width 13 height 8
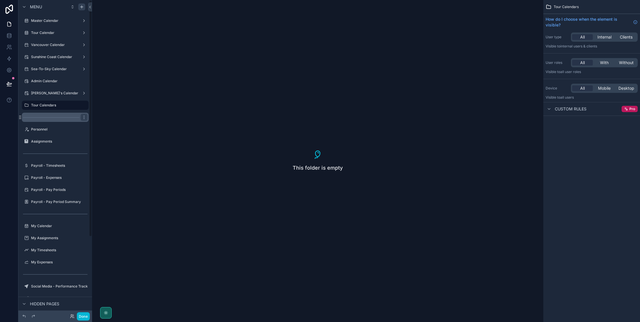
click at [71, 113] on div "scrollable content" at bounding box center [55, 117] width 67 height 9
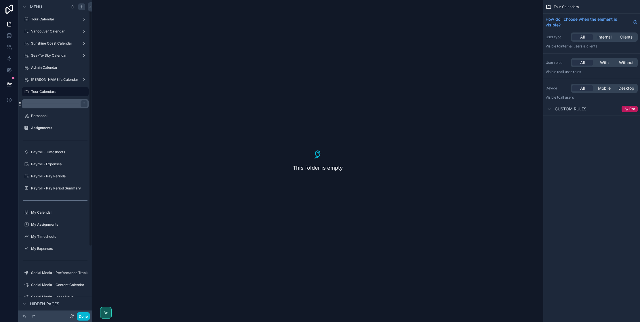
scroll to position [17, 0]
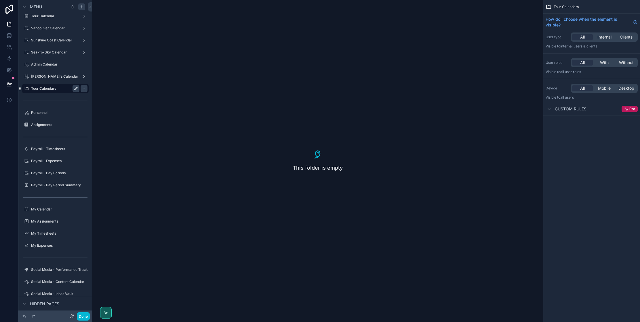
click at [49, 85] on div "Tour Calendars" at bounding box center [55, 88] width 48 height 7
click at [297, 174] on div "This folder is empty" at bounding box center [317, 161] width 451 height 322
click at [322, 164] on span "This folder is empty" at bounding box center [318, 168] width 50 height 8
click at [54, 75] on label "[PERSON_NAME]'s Calendar" at bounding box center [54, 76] width 47 height 5
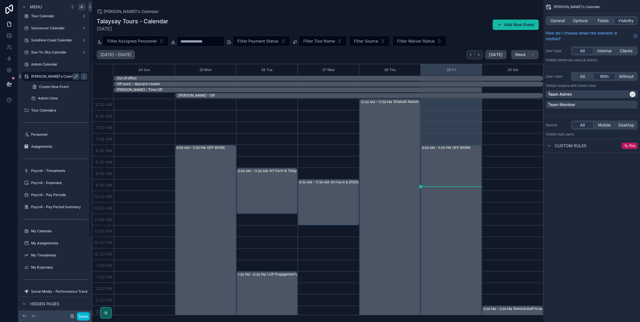
scroll to position [129, 0]
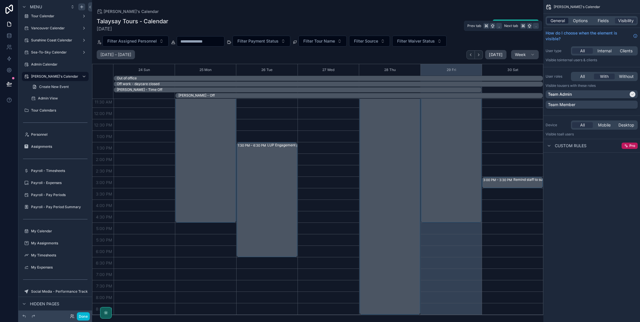
click at [564, 21] on span "General" at bounding box center [558, 21] width 14 height 6
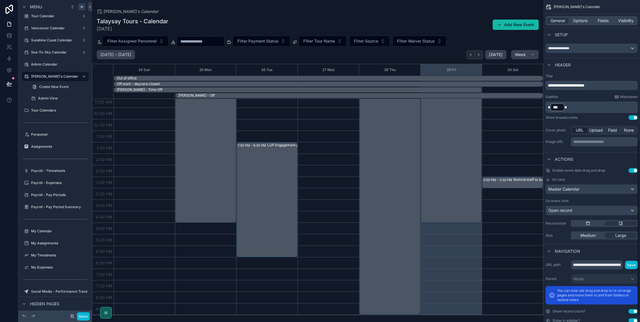
scroll to position [271, 0]
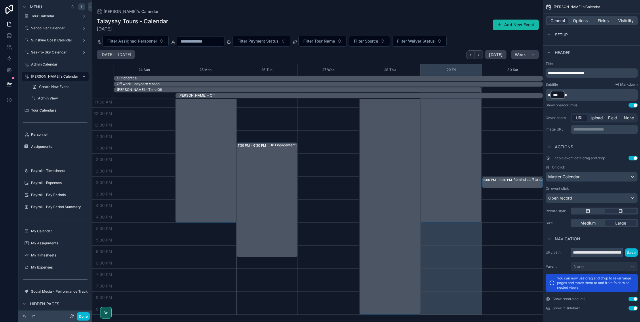
drag, startPoint x: 614, startPoint y: 254, endPoint x: 564, endPoint y: 255, distance: 50.1
click at [564, 255] on div "**********" at bounding box center [592, 252] width 92 height 9
click at [580, 252] on input "**********" at bounding box center [597, 252] width 52 height 9
click at [81, 7] on icon "scrollable content" at bounding box center [81, 7] width 3 height 0
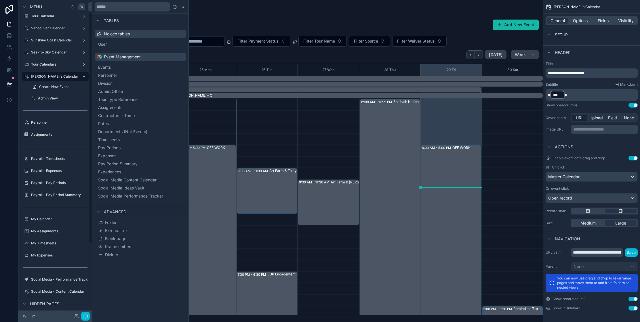
scroll to position [129, 0]
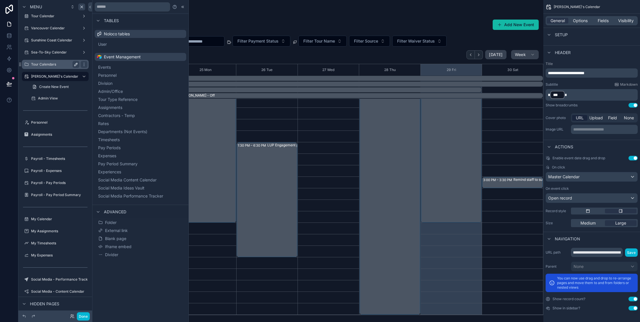
click at [37, 61] on div "Tour Calendars" at bounding box center [55, 64] width 48 height 7
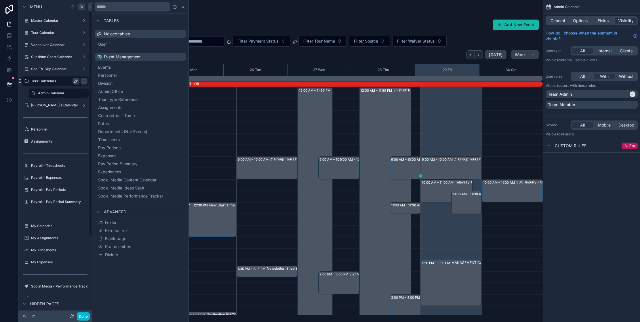
scroll to position [118, 0]
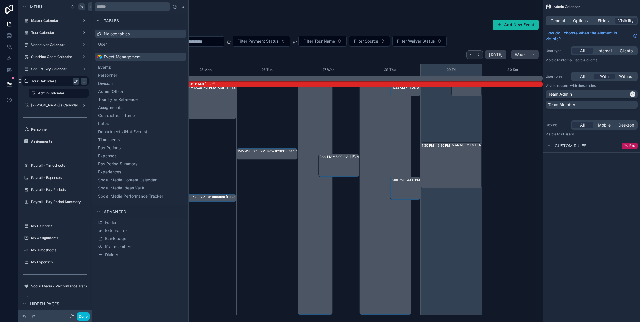
click at [55, 81] on label "Tour Calendars" at bounding box center [54, 81] width 46 height 5
click at [11, 24] on icon at bounding box center [9, 24] width 6 height 6
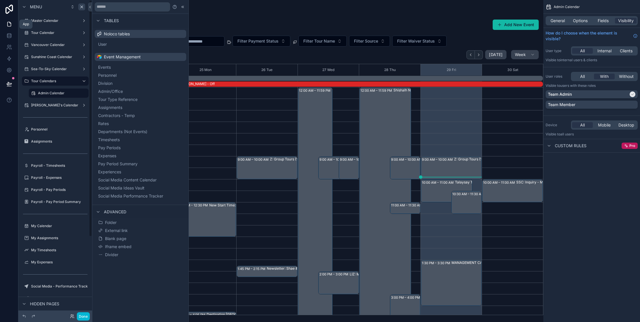
scroll to position [118, 0]
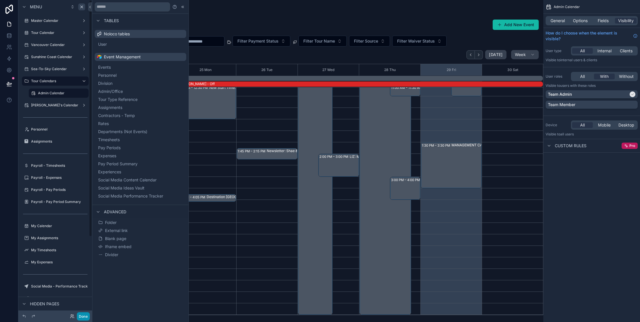
click at [83, 318] on button "Done" at bounding box center [83, 317] width 13 height 8
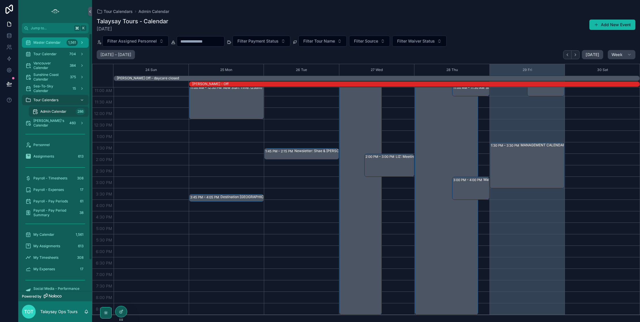
click at [35, 40] on span "Master Calendar" at bounding box center [46, 42] width 27 height 5
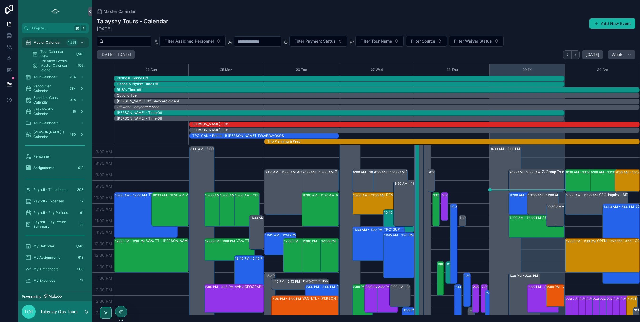
scroll to position [46, 0]
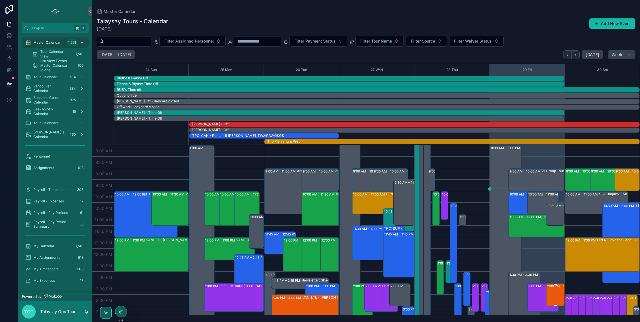
click at [556, 287] on div "2:00 PM – 3:00 PM" at bounding box center [562, 287] width 30 height 6
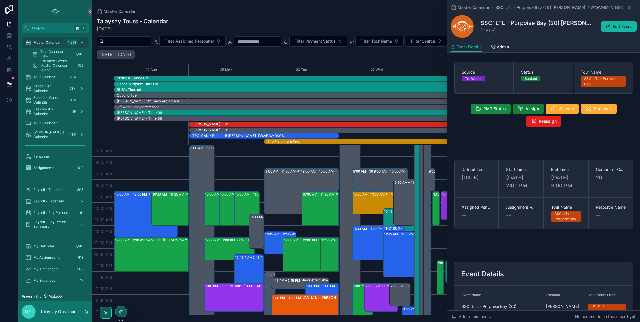
click at [533, 108] on span "Assign" at bounding box center [533, 109] width 14 height 6
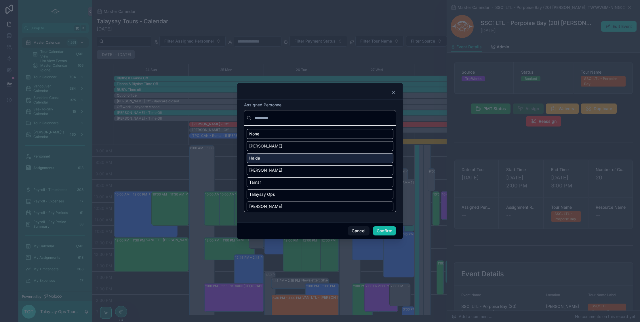
click at [281, 155] on div "Haida" at bounding box center [320, 158] width 147 height 10
click at [283, 158] on div "Haida" at bounding box center [320, 158] width 147 height 10
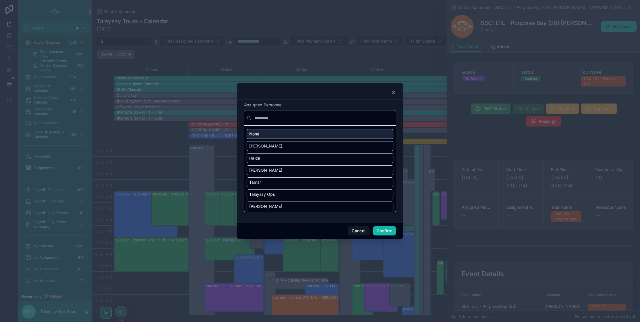
click at [266, 119] on input "text" at bounding box center [324, 118] width 140 height 10
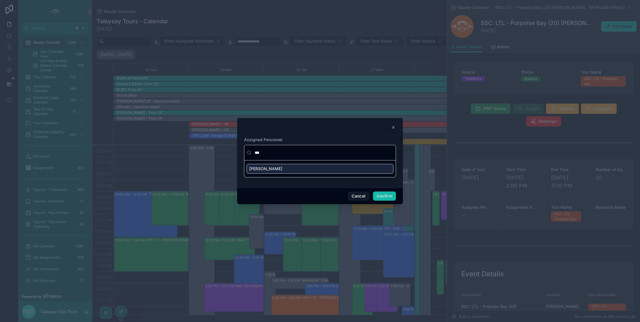
type input "***"
click at [288, 171] on div "Candace" at bounding box center [320, 169] width 147 height 10
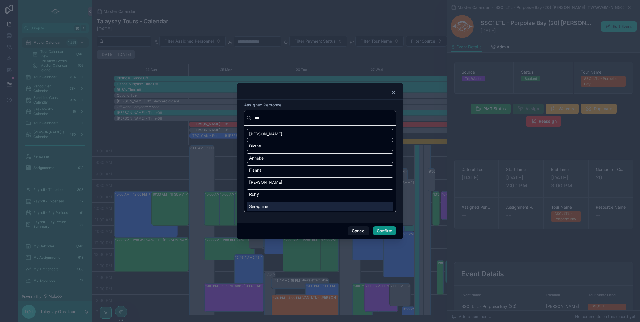
click at [389, 233] on button "Confirm" at bounding box center [384, 231] width 23 height 9
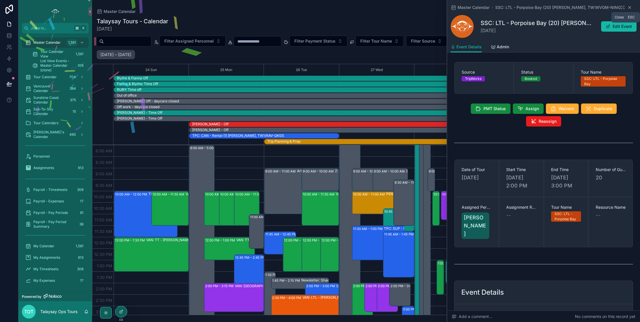
click at [630, 8] on icon "scrollable content" at bounding box center [630, 7] width 5 height 5
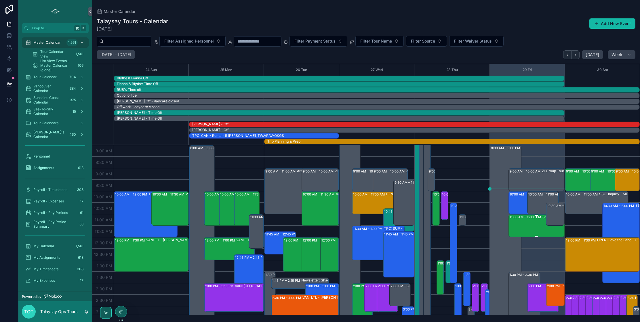
click at [524, 231] on div "11:00 AM – 12:00 PM SSC: TT - Early Bird Sunshine Coast (20) Lynn Beavis, TW:WK…" at bounding box center [537, 226] width 54 height 22
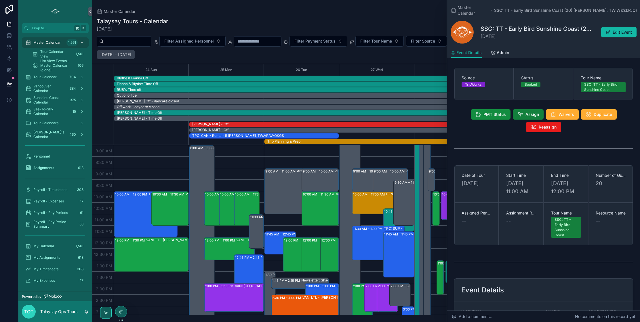
click at [533, 112] on span "Assign" at bounding box center [533, 115] width 14 height 6
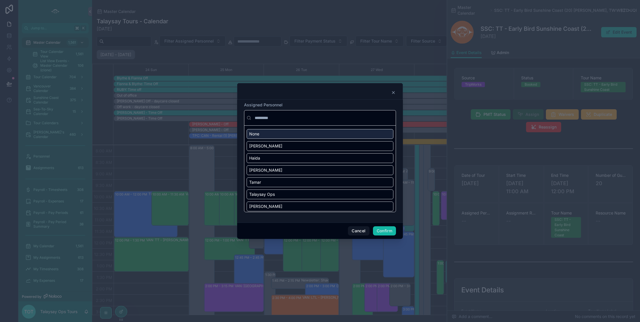
click at [263, 119] on input "text" at bounding box center [324, 118] width 140 height 10
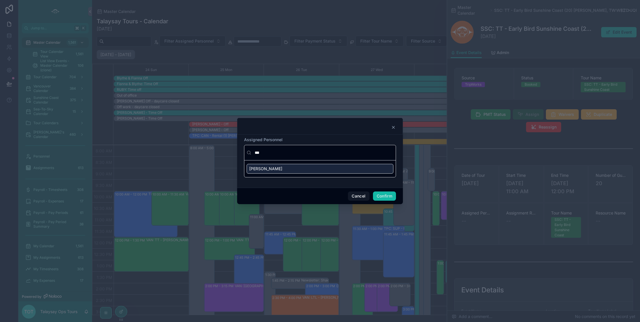
type input "***"
click at [271, 170] on div "Candace" at bounding box center [320, 169] width 147 height 10
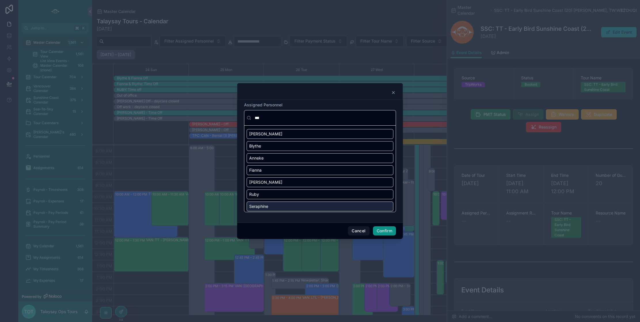
click at [387, 234] on button "Confirm" at bounding box center [384, 231] width 23 height 9
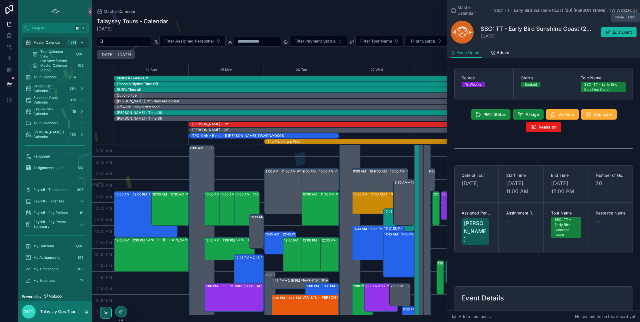
click at [630, 9] on icon "scrollable content" at bounding box center [630, 10] width 2 height 2
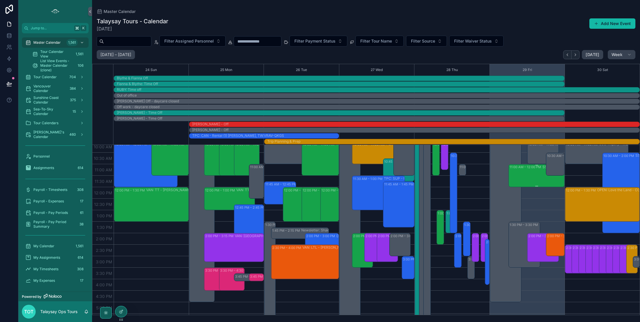
scroll to position [92, 0]
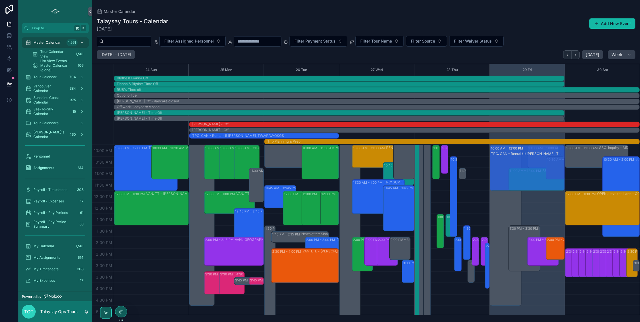
drag, startPoint x: 525, startPoint y: 164, endPoint x: 526, endPoint y: 192, distance: 28.2
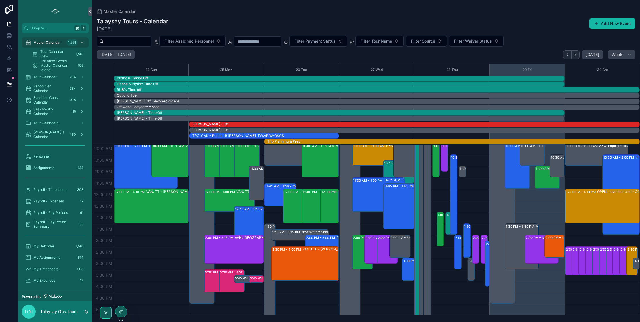
scroll to position [97, 0]
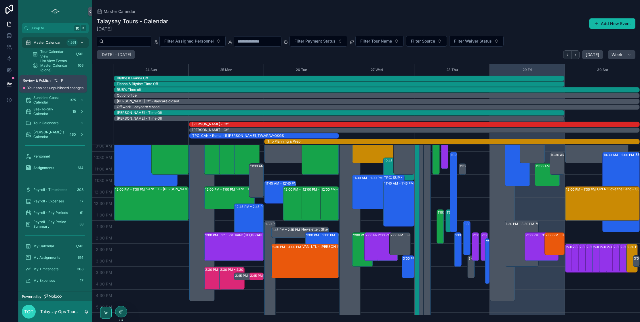
click at [8, 83] on icon at bounding box center [9, 83] width 5 height 3
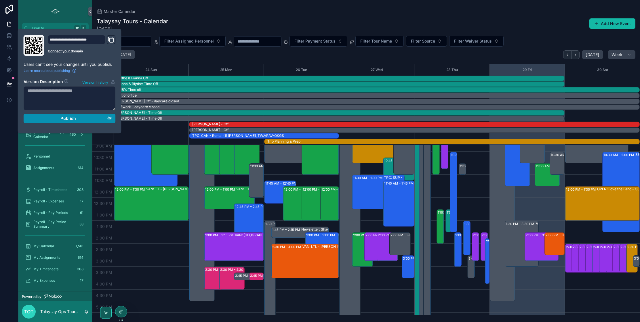
click at [76, 118] on div "Publish" at bounding box center [69, 118] width 85 height 5
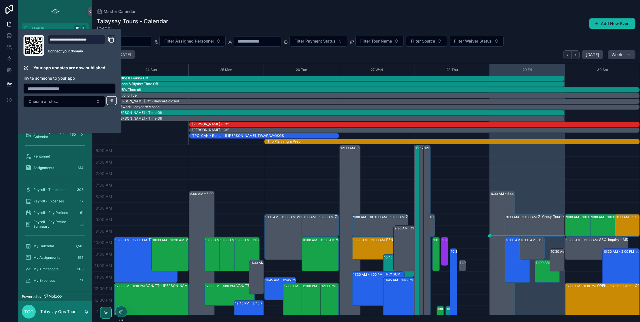
scroll to position [138, 0]
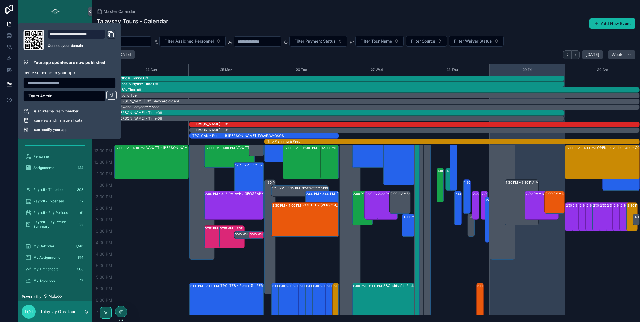
click at [71, 9] on link "scrollable content" at bounding box center [55, 11] width 67 height 9
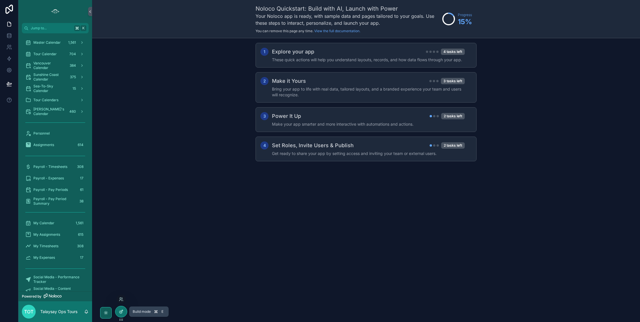
click at [120, 314] on icon at bounding box center [121, 312] width 5 height 5
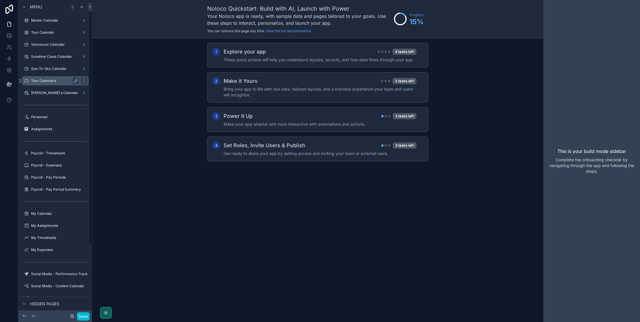
scroll to position [1, 0]
click at [83, 7] on icon "scrollable content" at bounding box center [81, 7] width 5 height 5
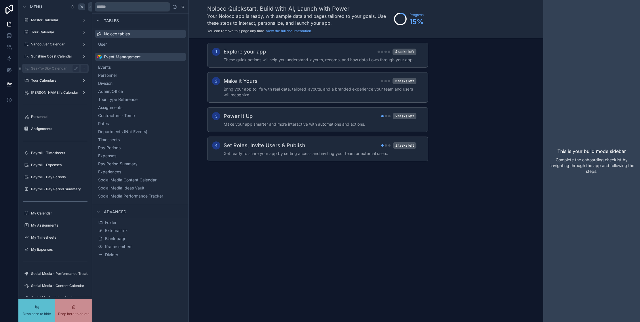
drag, startPoint x: 39, startPoint y: 68, endPoint x: 38, endPoint y: 89, distance: 21.0
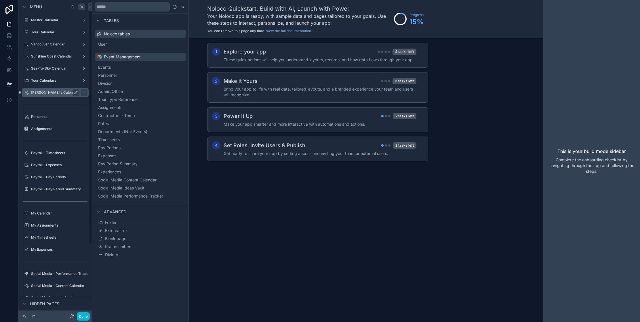
click at [52, 92] on label "[PERSON_NAME]'s Calendar" at bounding box center [54, 92] width 47 height 5
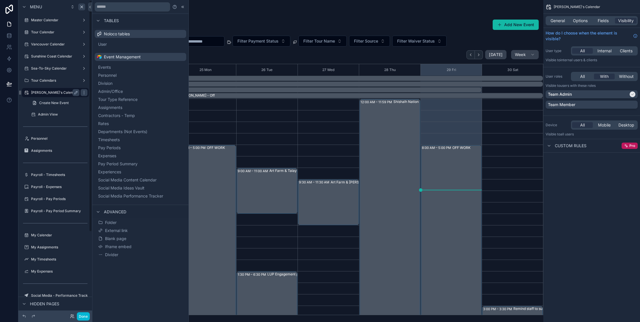
scroll to position [129, 0]
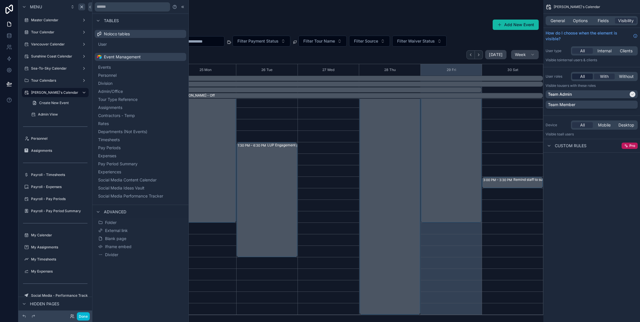
click at [581, 78] on span "All" at bounding box center [582, 77] width 5 height 6
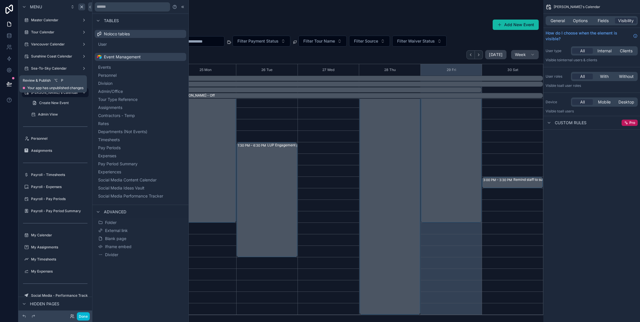
click at [11, 84] on icon at bounding box center [9, 83] width 5 height 3
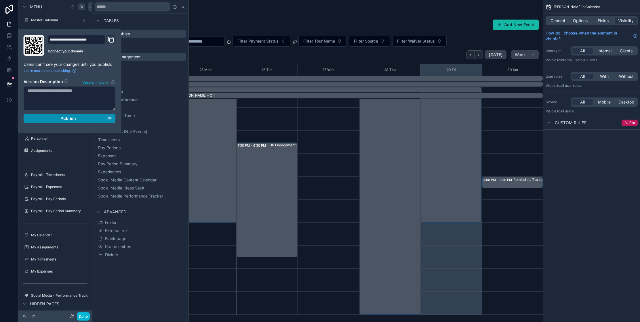
click at [68, 120] on span "Publish" at bounding box center [68, 118] width 16 height 5
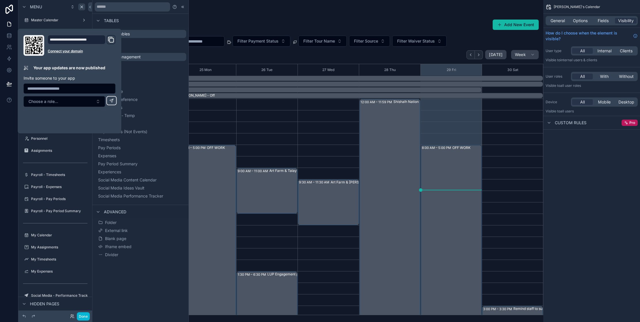
scroll to position [129, 0]
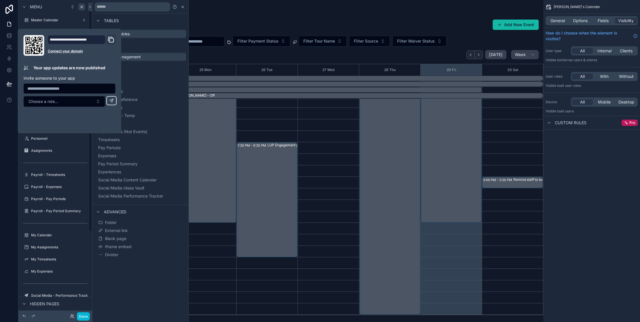
click at [12, 133] on div at bounding box center [9, 161] width 18 height 322
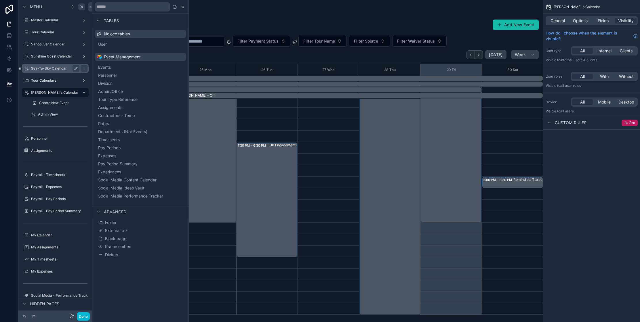
click at [41, 69] on label "Sea-To-Sky Calendar" at bounding box center [54, 68] width 46 height 5
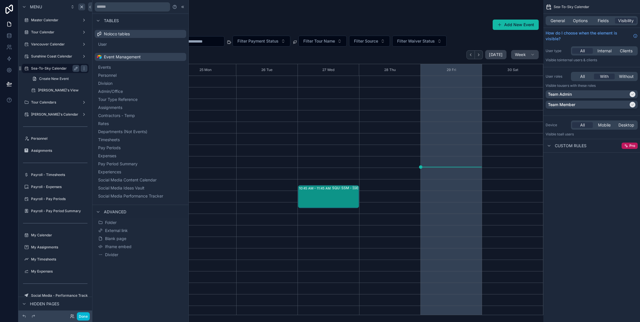
scroll to position [106, 0]
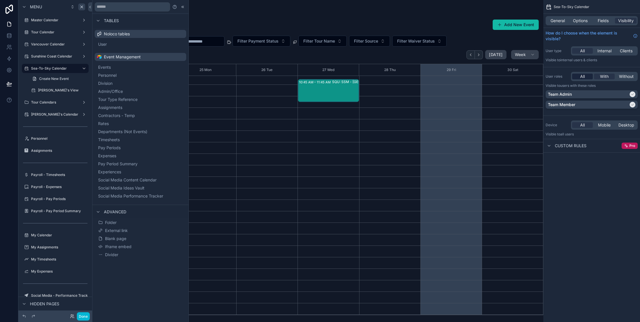
click at [579, 77] on div "All" at bounding box center [582, 77] width 21 height 6
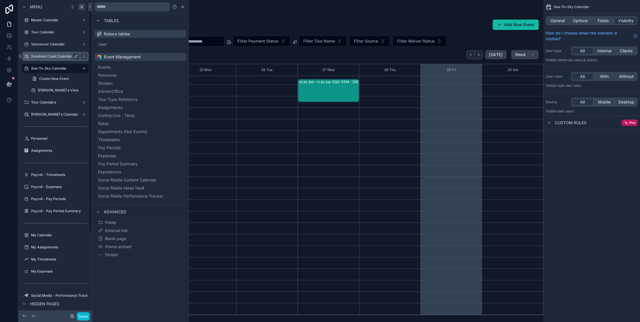
click at [59, 56] on label "Sunshine Coast Calendar" at bounding box center [54, 56] width 46 height 5
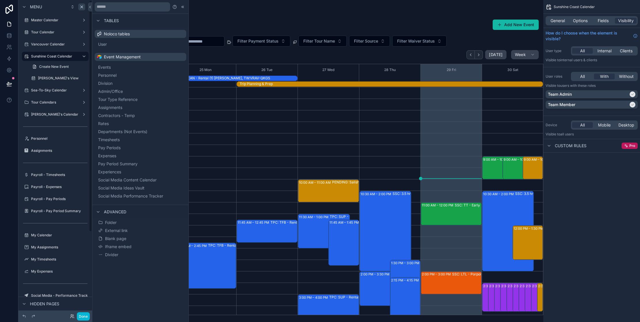
scroll to position [118, 0]
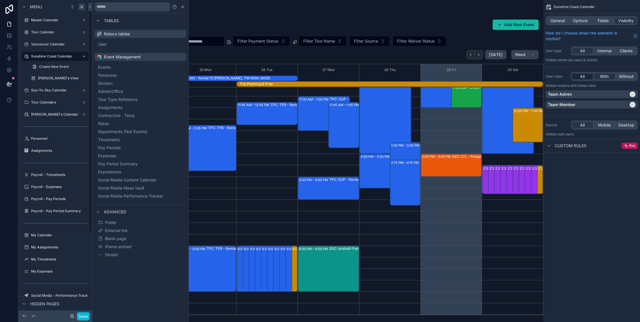
click at [582, 75] on span "All" at bounding box center [582, 77] width 5 height 6
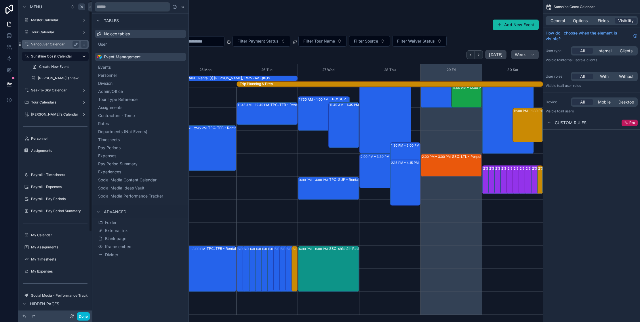
click at [39, 45] on label "Vancouver Calendar" at bounding box center [54, 44] width 46 height 5
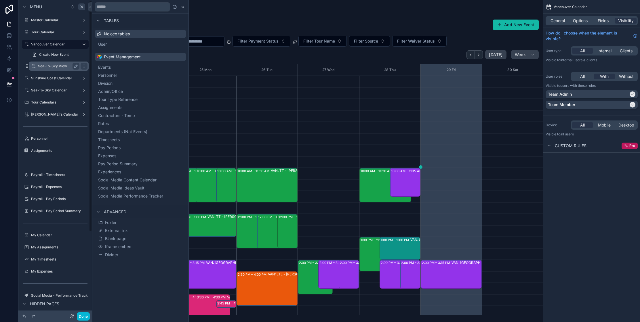
scroll to position [106, 0]
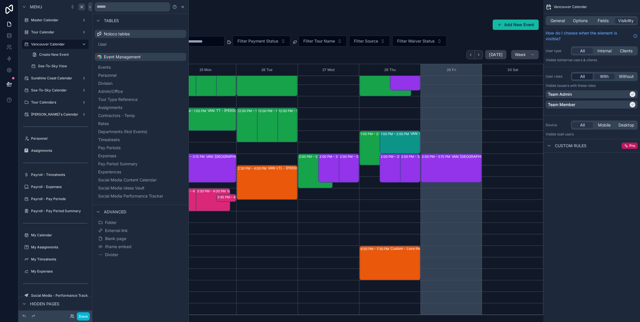
click at [584, 77] on span "All" at bounding box center [582, 77] width 5 height 6
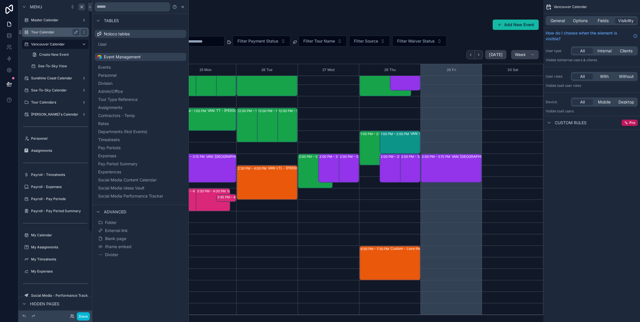
click at [39, 32] on label "Tour Calendar" at bounding box center [54, 32] width 46 height 5
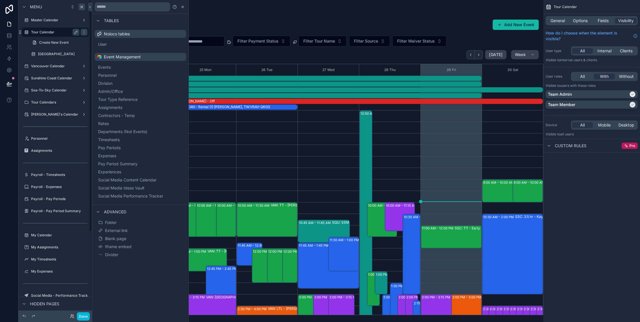
scroll to position [138, 0]
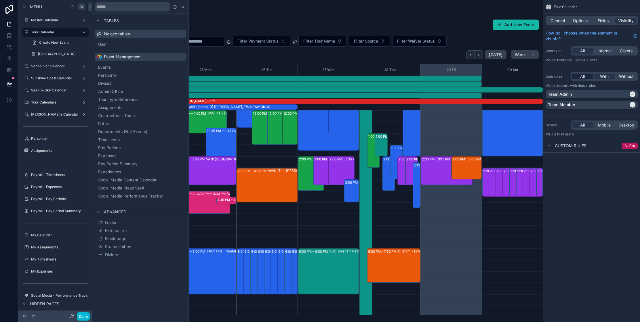
click at [584, 75] on span "All" at bounding box center [582, 77] width 5 height 6
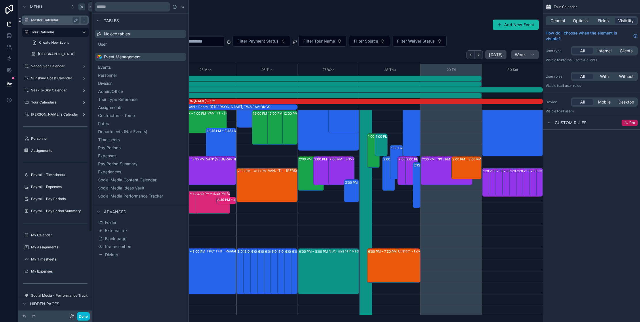
drag, startPoint x: 51, startPoint y: 20, endPoint x: 44, endPoint y: 20, distance: 7.5
click at [51, 20] on label "Master Calendar" at bounding box center [54, 20] width 46 height 5
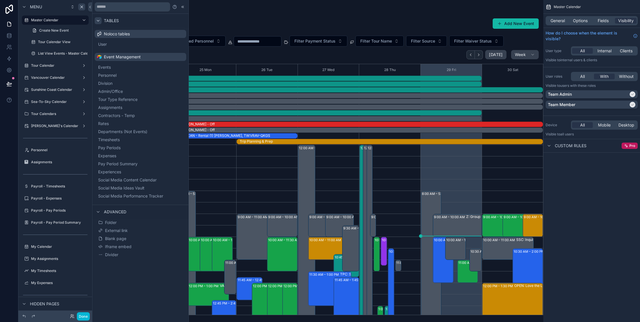
scroll to position [138, 0]
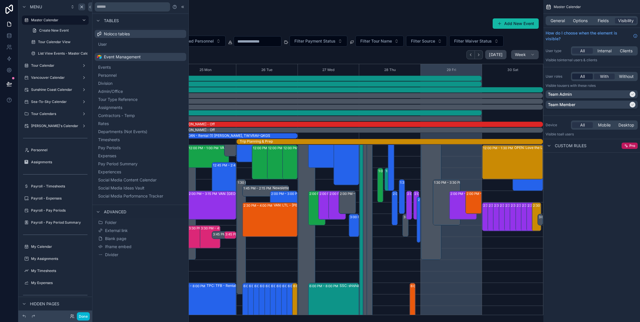
click at [583, 77] on span "All" at bounding box center [582, 77] width 5 height 6
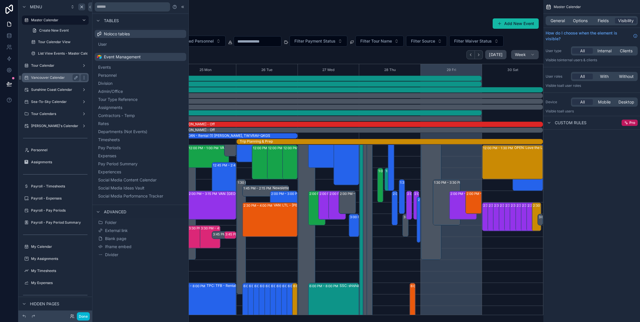
click at [44, 67] on label "Tour Calendar" at bounding box center [55, 65] width 48 height 5
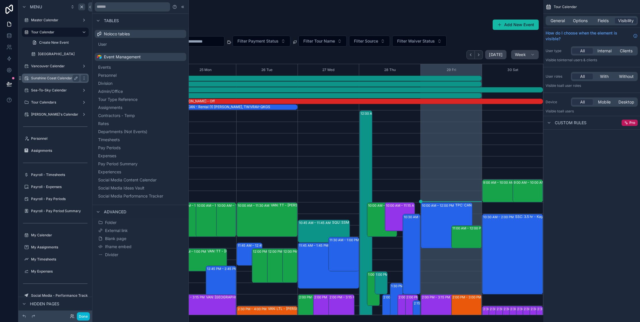
scroll to position [138, 0]
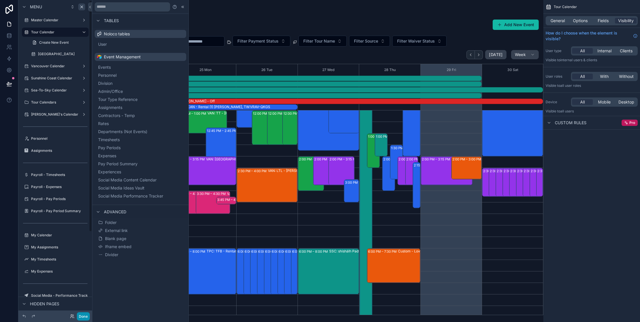
click at [85, 318] on button "Done" at bounding box center [83, 317] width 13 height 8
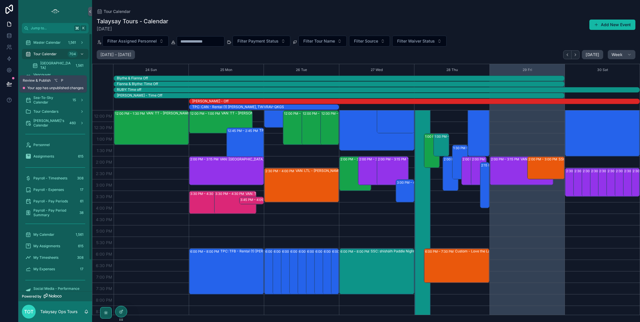
click at [11, 84] on icon at bounding box center [9, 83] width 5 height 3
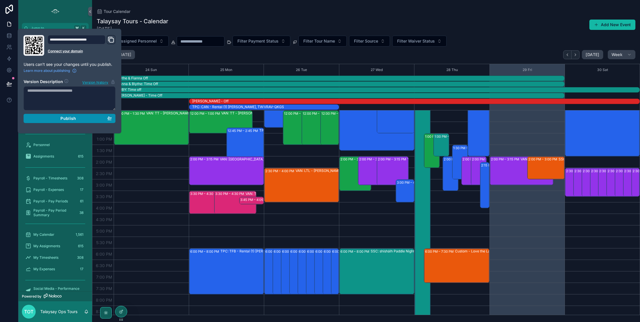
click at [83, 120] on div "Publish" at bounding box center [69, 118] width 85 height 5
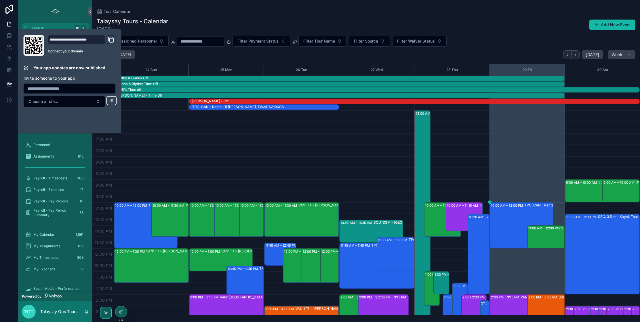
scroll to position [138, 0]
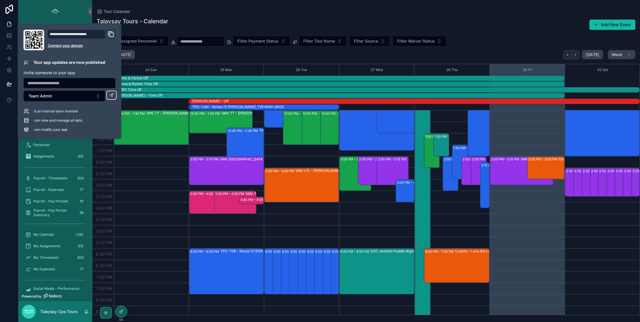
click at [11, 115] on div at bounding box center [9, 161] width 18 height 322
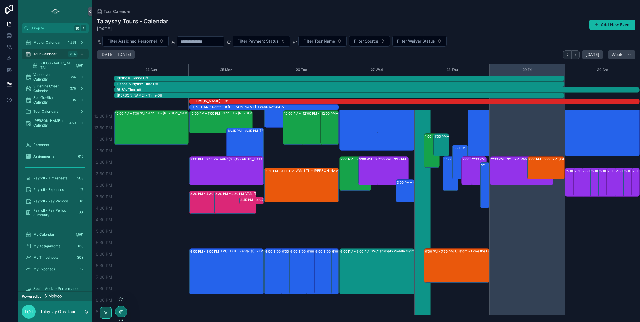
click at [121, 314] on div at bounding box center [121, 312] width 12 height 11
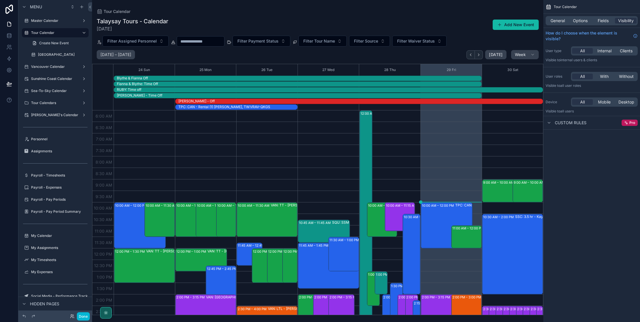
scroll to position [138, 0]
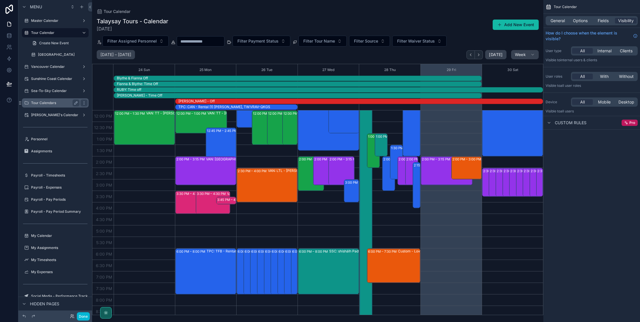
click at [42, 101] on label "Tour Calendars" at bounding box center [54, 103] width 46 height 5
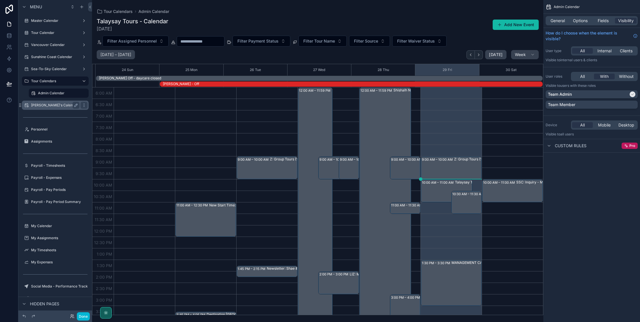
scroll to position [118, 0]
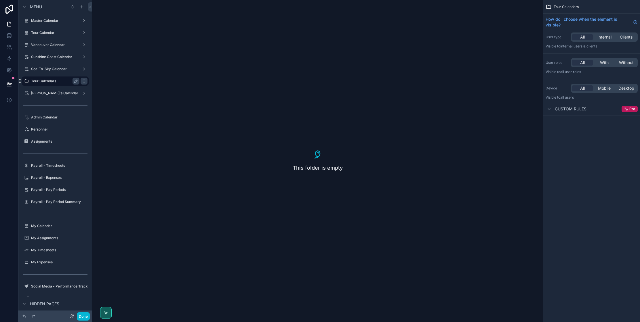
click at [85, 83] on icon "scrollable content" at bounding box center [84, 81] width 5 height 5
click at [54, 165] on label "Tour Calendars" at bounding box center [54, 166] width 46 height 5
click at [75, 166] on icon "scrollable content" at bounding box center [76, 165] width 3 height 3
click at [63, 166] on input "**********" at bounding box center [50, 165] width 39 height 7
type input "*"
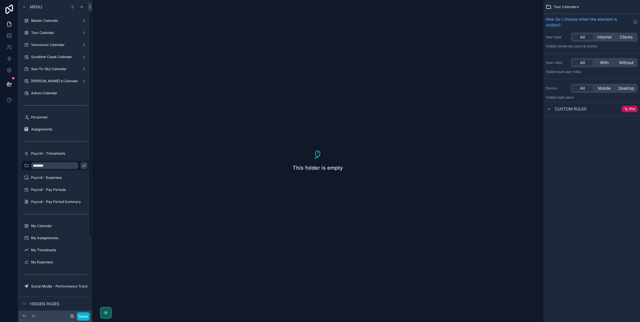
type input "*******"
click at [82, 168] on icon "scrollable content" at bounding box center [84, 166] width 5 height 5
click at [29, 153] on div "scrollable content" at bounding box center [26, 153] width 7 height 7
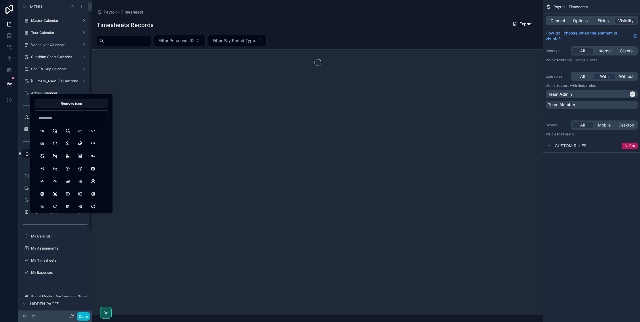
click at [12, 166] on div at bounding box center [9, 161] width 18 height 322
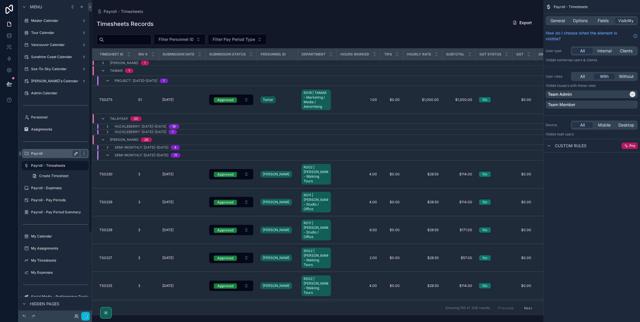
scroll to position [2, 0]
click at [50, 152] on label "Payroll" at bounding box center [54, 152] width 46 height 5
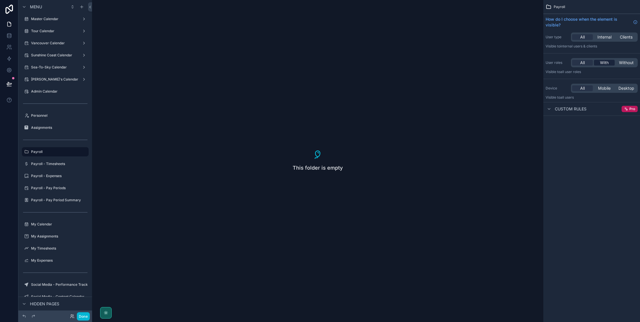
click at [601, 64] on span "With" at bounding box center [604, 63] width 9 height 6
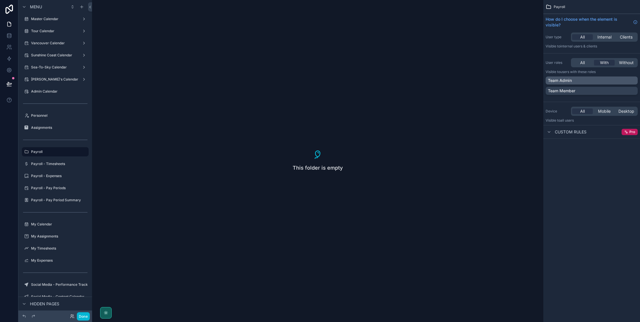
click at [614, 79] on div "Team Admin" at bounding box center [592, 81] width 88 height 6
click at [9, 173] on div at bounding box center [9, 161] width 18 height 322
click at [76, 153] on icon "scrollable content" at bounding box center [76, 152] width 5 height 5
click at [85, 152] on icon "scrollable content" at bounding box center [84, 152] width 5 height 5
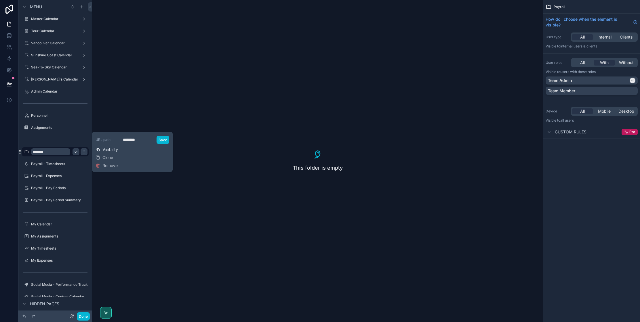
click at [115, 149] on span "Visibility" at bounding box center [110, 150] width 16 height 6
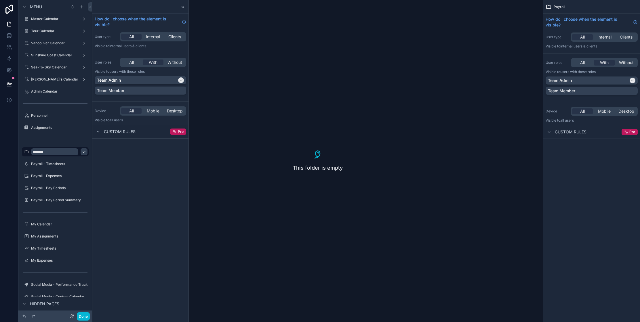
click at [210, 160] on div "This folder is empty" at bounding box center [317, 161] width 451 height 322
click at [183, 6] on icon at bounding box center [183, 7] width 1 height 2
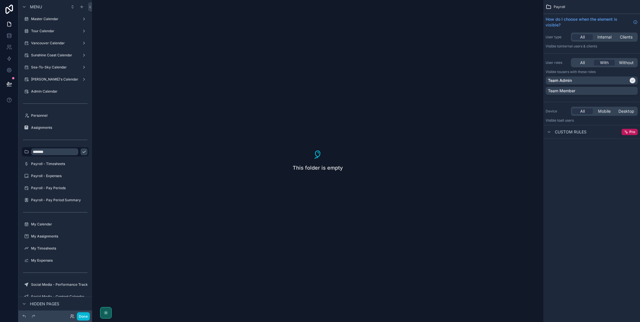
click at [117, 203] on div "This folder is empty" at bounding box center [317, 161] width 451 height 322
click at [82, 153] on icon "scrollable content" at bounding box center [84, 152] width 5 height 5
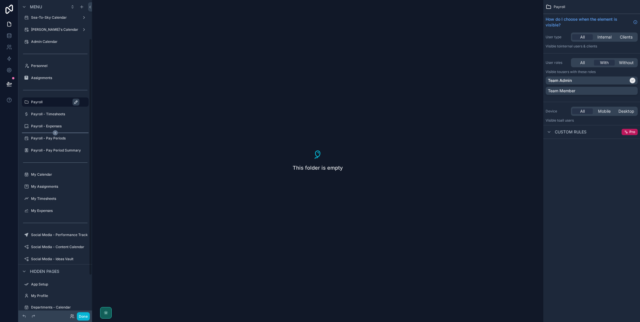
scroll to position [53, 0]
click at [84, 235] on icon "scrollable content" at bounding box center [84, 233] width 5 height 5
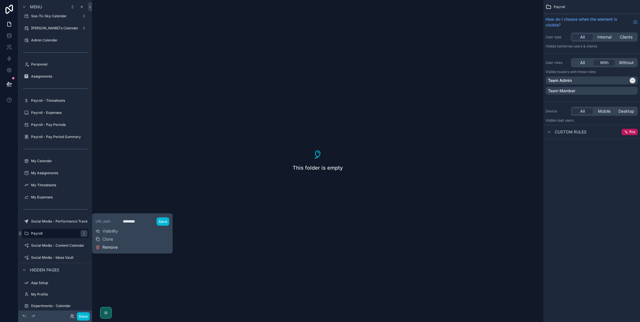
click at [107, 248] on span "Remove" at bounding box center [109, 248] width 15 height 6
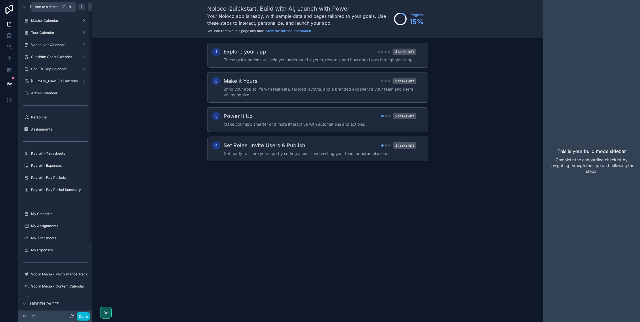
click at [82, 6] on icon "scrollable content" at bounding box center [81, 7] width 5 height 5
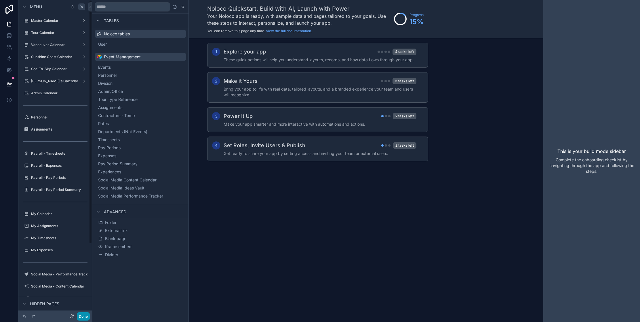
click at [86, 316] on button "Done" at bounding box center [83, 317] width 13 height 8
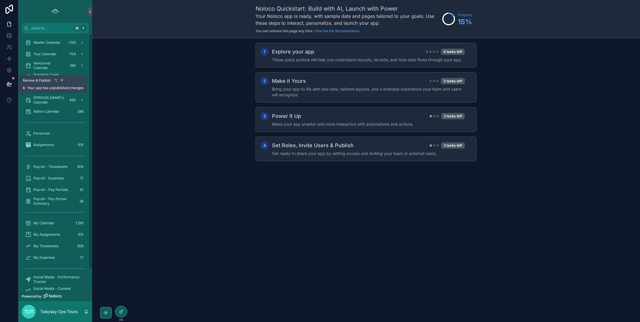
click at [7, 84] on icon at bounding box center [9, 83] width 5 height 3
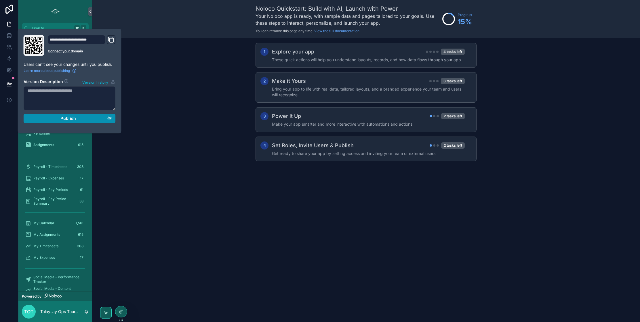
click at [69, 119] on span "Publish" at bounding box center [68, 118] width 16 height 5
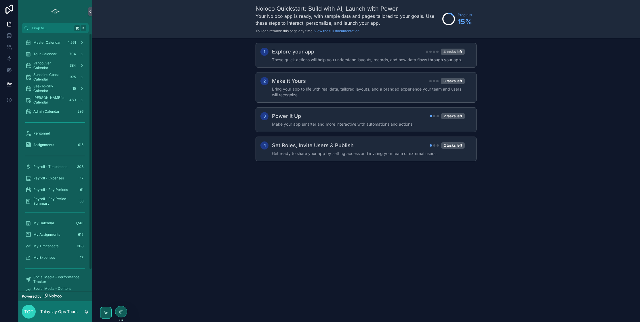
click at [150, 156] on div "1 Explore your app 4 tasks left These quick actions will help you understand la…" at bounding box center [366, 107] width 548 height 139
click at [56, 113] on span "Admin Calendar" at bounding box center [46, 111] width 26 height 5
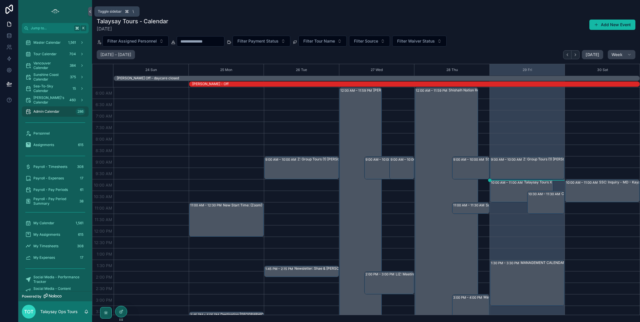
click at [91, 12] on icon "scrollable content" at bounding box center [90, 11] width 4 height 4
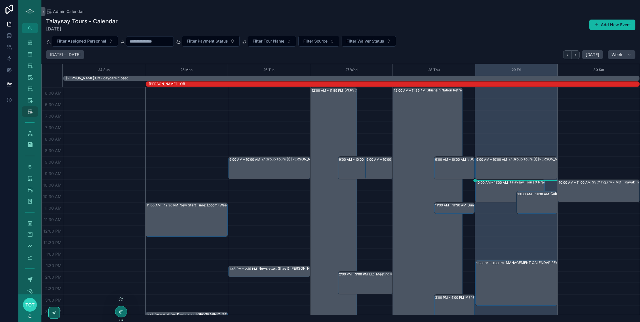
click at [124, 314] on div at bounding box center [121, 312] width 12 height 11
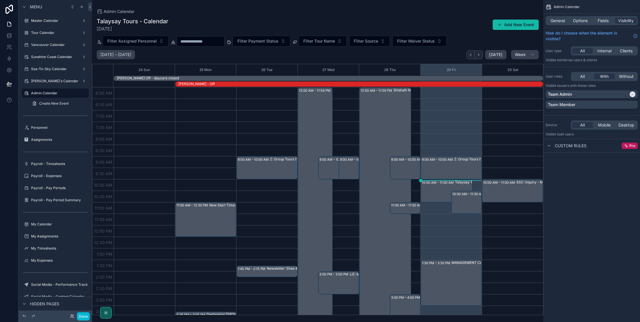
scroll to position [118, 0]
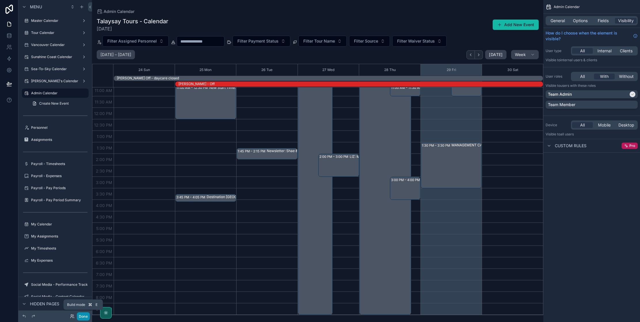
click at [83, 318] on button "Done" at bounding box center [83, 317] width 13 height 8
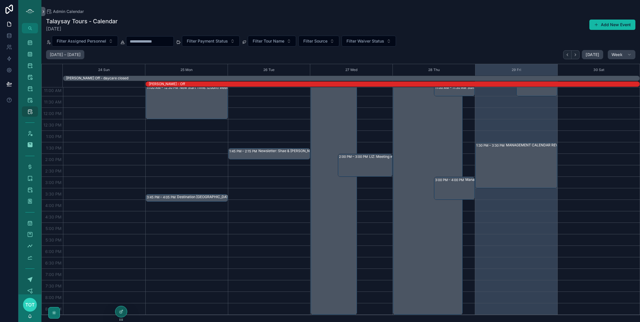
click at [52, 314] on icon "scrollable content" at bounding box center [54, 313] width 5 height 5
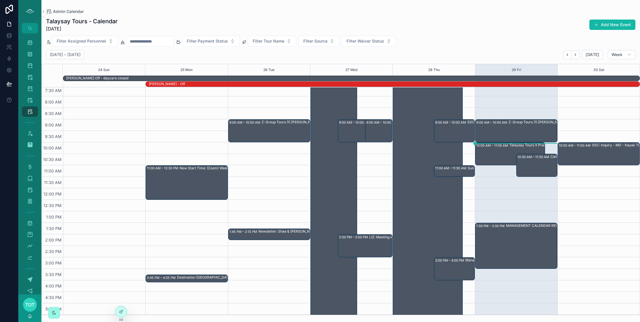
scroll to position [0, 0]
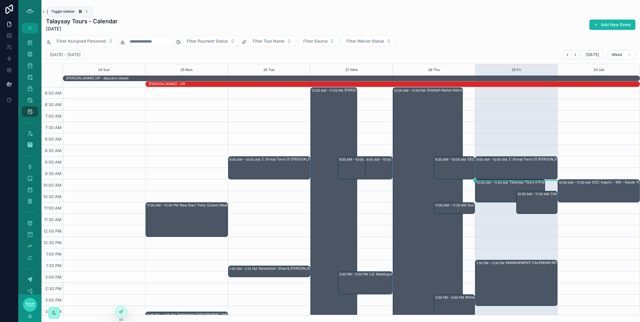
click at [44, 13] on icon "scrollable content" at bounding box center [43, 11] width 4 height 4
